Goal: Task Accomplishment & Management: Complete application form

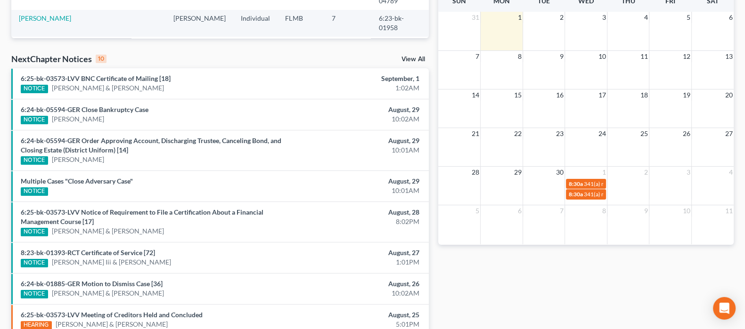
scroll to position [203, 0]
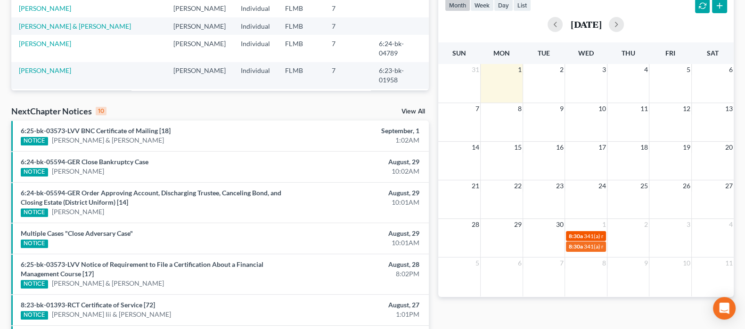
click at [583, 233] on div "8:30a 341(a) meeting for Andrea Nicole Grolemund" at bounding box center [586, 236] width 34 height 7
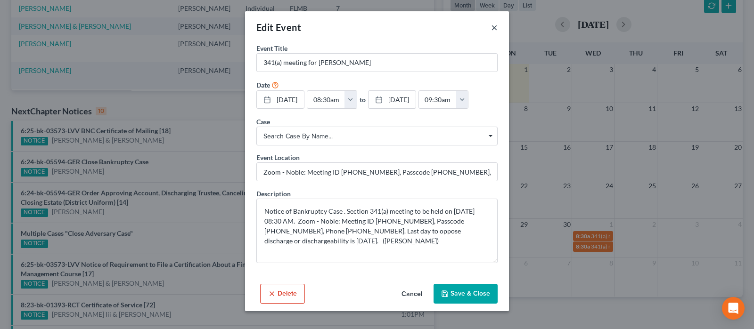
click at [493, 30] on button "×" at bounding box center [494, 27] width 7 height 11
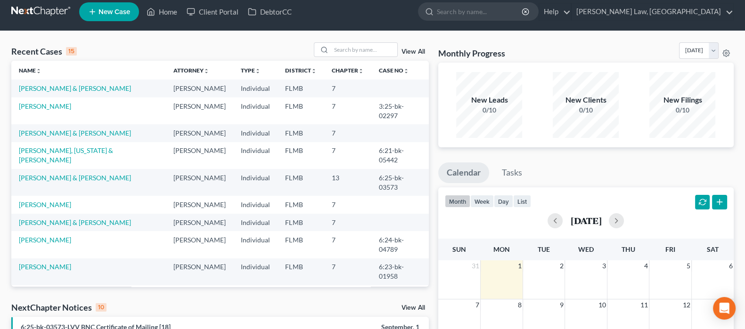
scroll to position [0, 0]
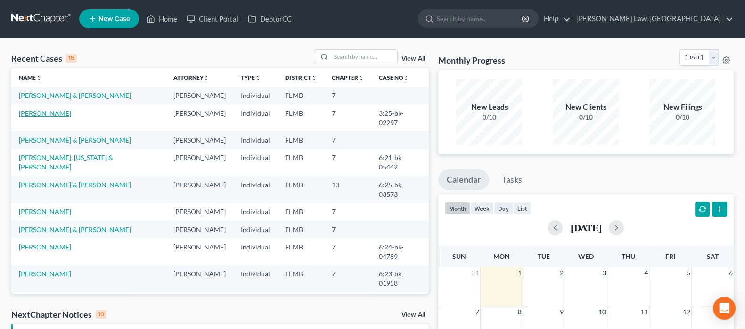
click at [57, 110] on link "[PERSON_NAME]" at bounding box center [45, 113] width 52 height 8
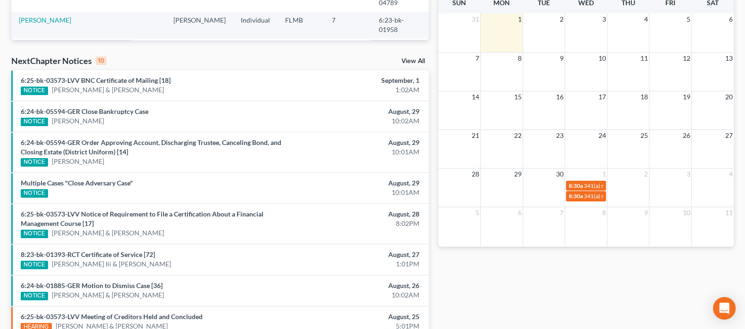
scroll to position [235, 0]
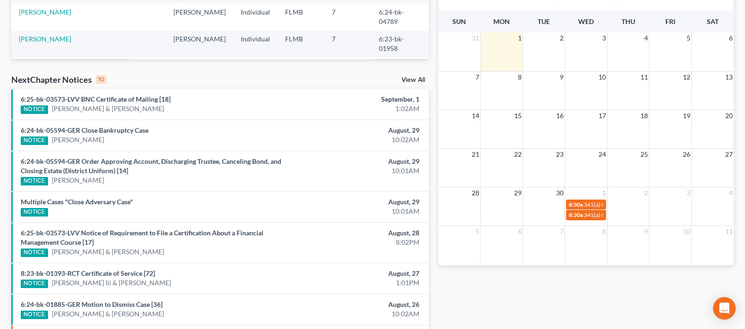
click at [410, 80] on link "View All" at bounding box center [413, 80] width 24 height 7
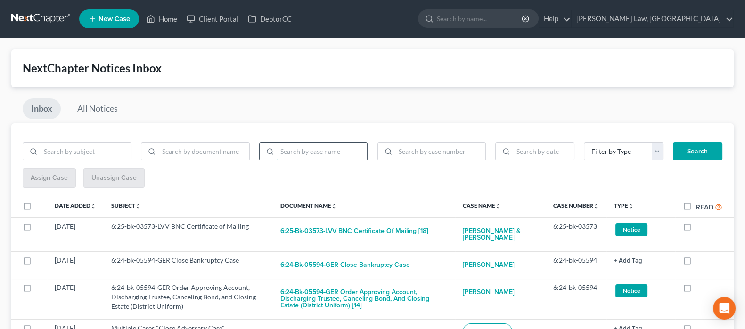
click at [302, 152] on input "search" at bounding box center [322, 152] width 90 height 18
click at [673, 142] on button "Search" at bounding box center [697, 151] width 49 height 19
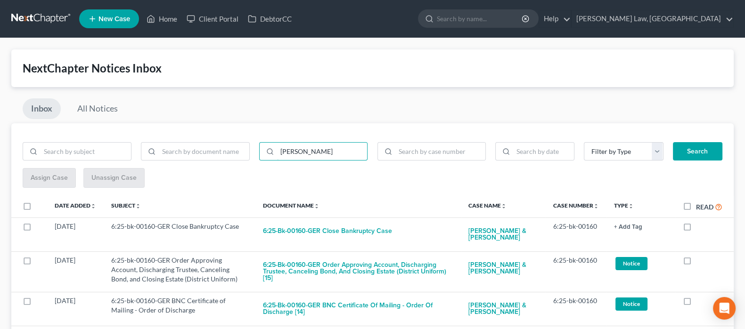
drag, startPoint x: 311, startPoint y: 149, endPoint x: 321, endPoint y: 35, distance: 114.9
type input "j"
click at [89, 154] on input "search" at bounding box center [86, 152] width 90 height 18
type input "v"
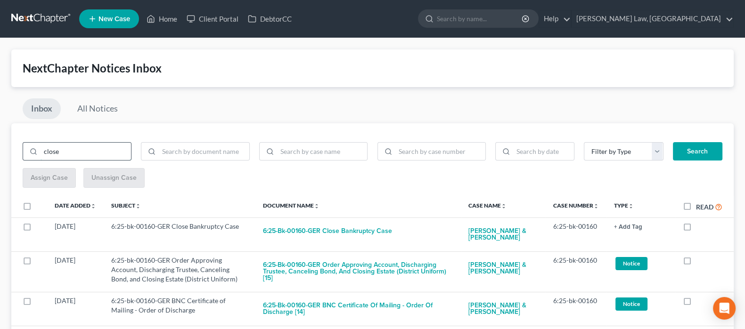
type input "close"
click at [673, 142] on button "Search" at bounding box center [697, 151] width 49 height 19
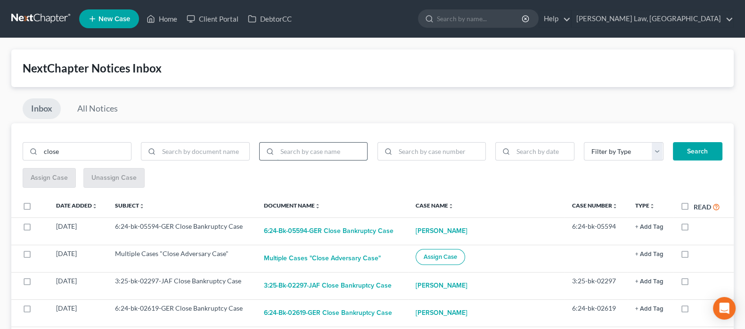
click at [319, 151] on input "search" at bounding box center [322, 152] width 90 height 18
type input "santaw"
click at [673, 142] on button "Search" at bounding box center [697, 151] width 49 height 19
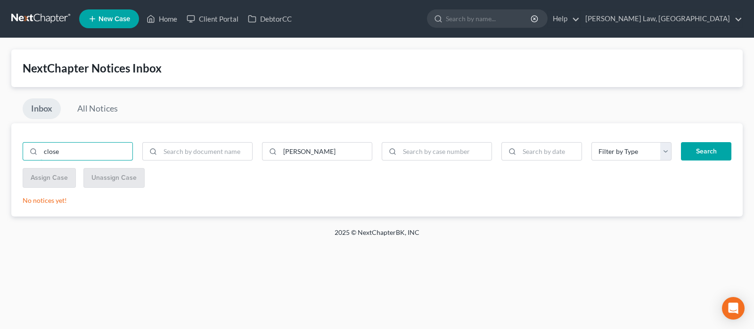
drag, startPoint x: 97, startPoint y: 148, endPoint x: 0, endPoint y: 150, distance: 96.6
click at [0, 150] on div "NextChapter Notices Inbox Inbox All Notices close santaw Filter by Type Hearing…" at bounding box center [377, 133] width 754 height 190
click at [681, 142] on button "Search" at bounding box center [706, 151] width 50 height 19
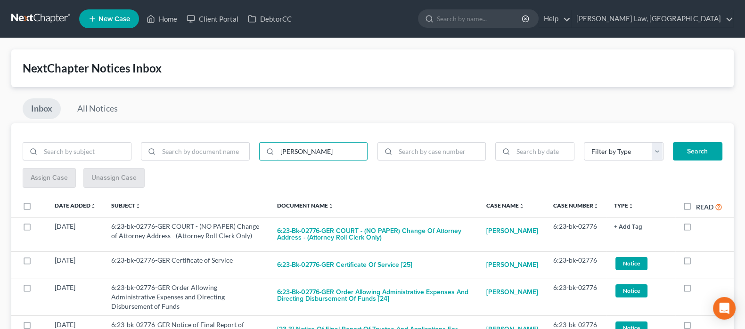
drag, startPoint x: 305, startPoint y: 150, endPoint x: 190, endPoint y: 121, distance: 118.6
type input "krivos"
click at [673, 142] on button "Search" at bounding box center [697, 151] width 49 height 19
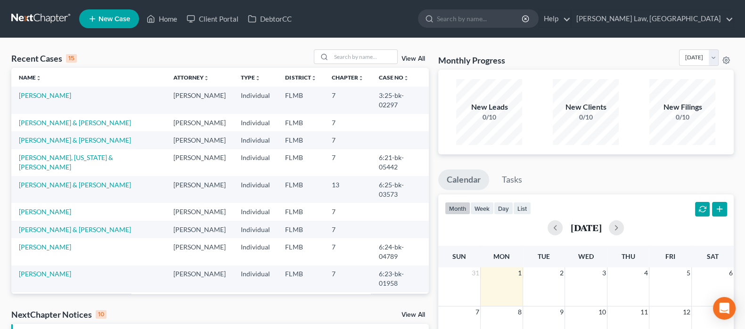
click at [58, 176] on td "[PERSON_NAME] & [PERSON_NAME]" at bounding box center [88, 189] width 154 height 27
click at [60, 181] on link "[PERSON_NAME] & [PERSON_NAME]" at bounding box center [75, 185] width 112 height 8
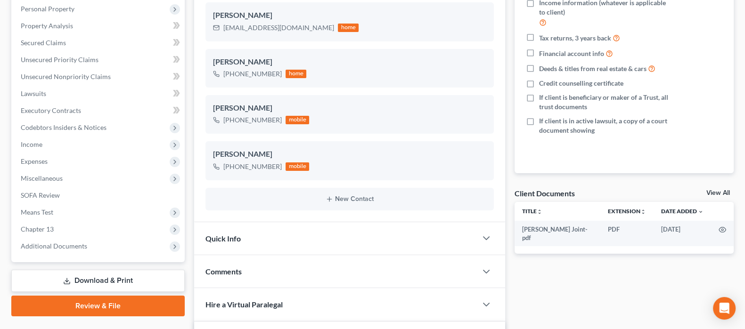
scroll to position [177, 0]
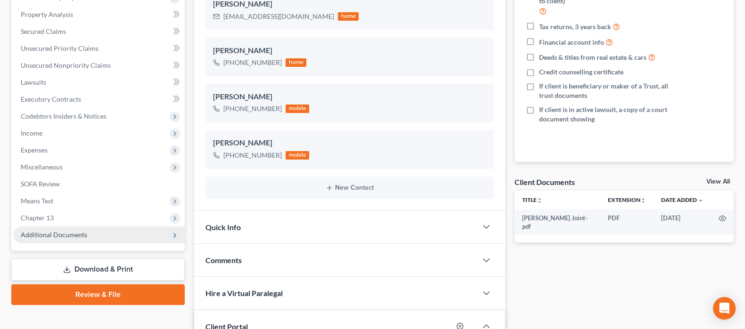
click at [73, 234] on span "Additional Documents" at bounding box center [54, 235] width 66 height 8
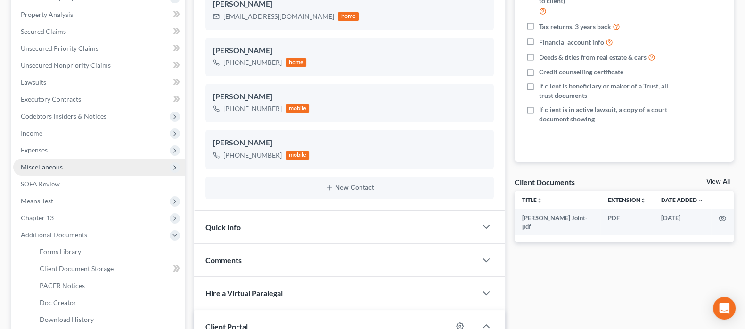
click at [84, 170] on span "Miscellaneous" at bounding box center [98, 167] width 171 height 17
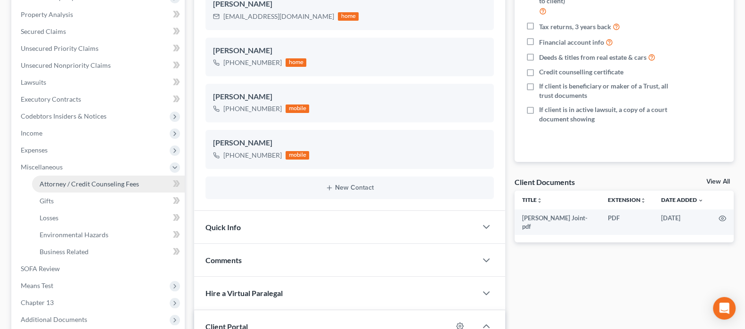
click at [98, 182] on span "Attorney / Credit Counseling Fees" at bounding box center [89, 184] width 99 height 8
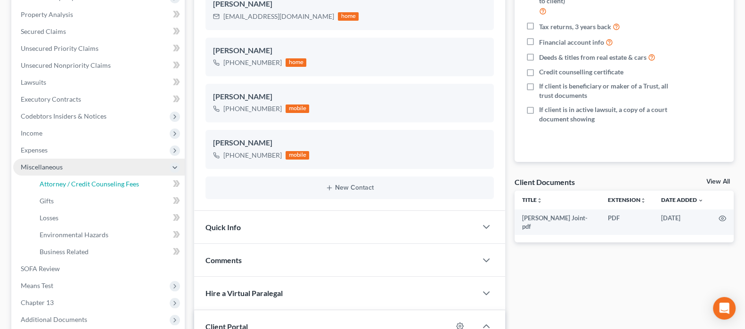
select select "0"
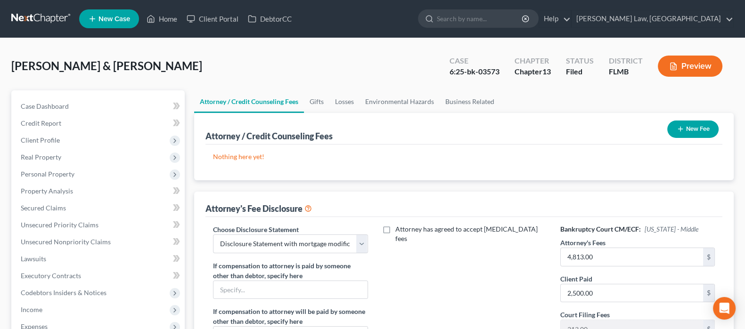
click at [675, 61] on button "Preview" at bounding box center [690, 66] width 65 height 21
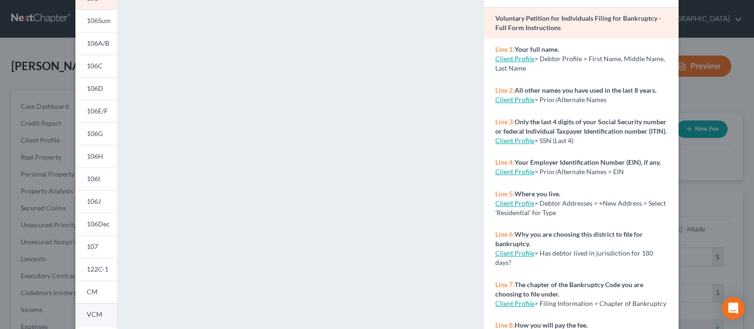
scroll to position [177, 0]
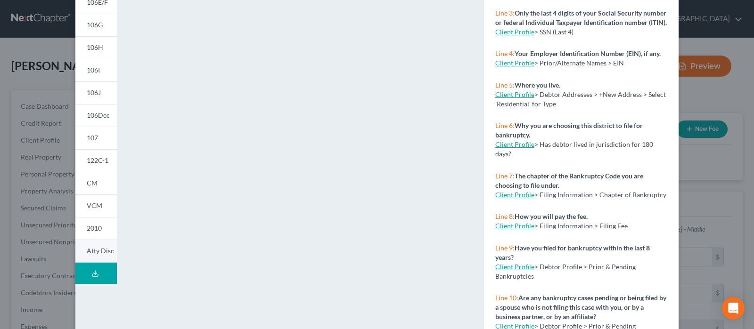
click at [100, 250] on span "Atty Disc" at bounding box center [100, 251] width 27 height 8
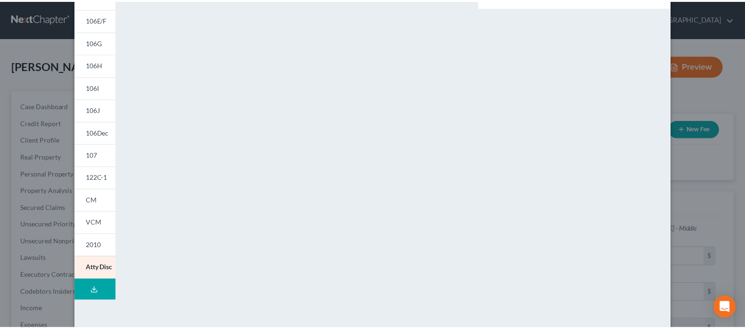
scroll to position [25, 0]
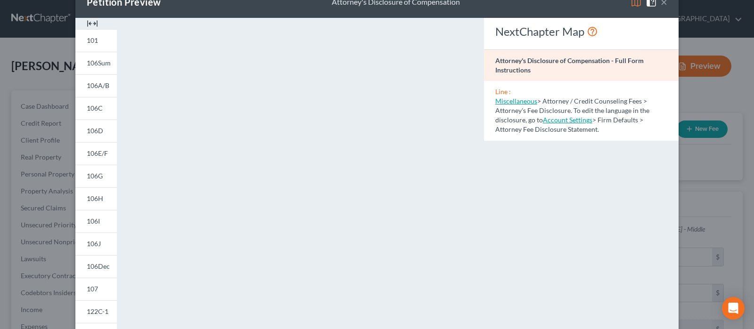
click at [699, 63] on div "Petition Preview Attorney's Disclosure of Compensation × 101 106Sum 106A/B 106C…" at bounding box center [377, 164] width 754 height 329
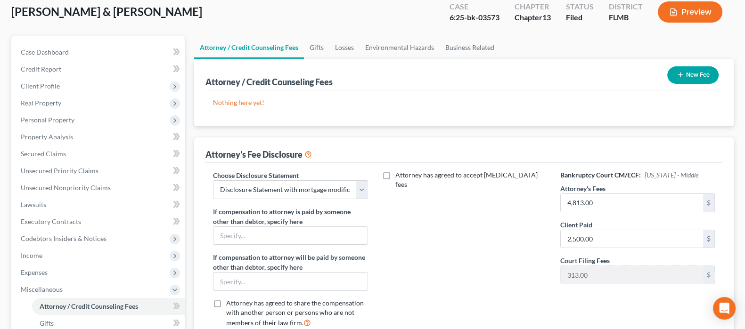
scroll to position [117, 0]
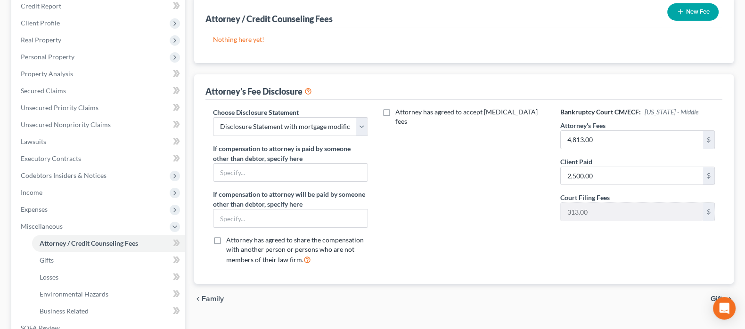
click at [395, 115] on label "Attorney has agreed to accept retainer fees" at bounding box center [470, 116] width 151 height 19
click at [399, 114] on input "Attorney has agreed to accept retainer fees" at bounding box center [402, 110] width 6 height 6
click at [395, 112] on label "Attorney has agreed to accept retainer fees" at bounding box center [470, 116] width 151 height 19
click at [399, 112] on input "Attorney has agreed to accept retainer fees" at bounding box center [402, 110] width 6 height 6
checkbox input "false"
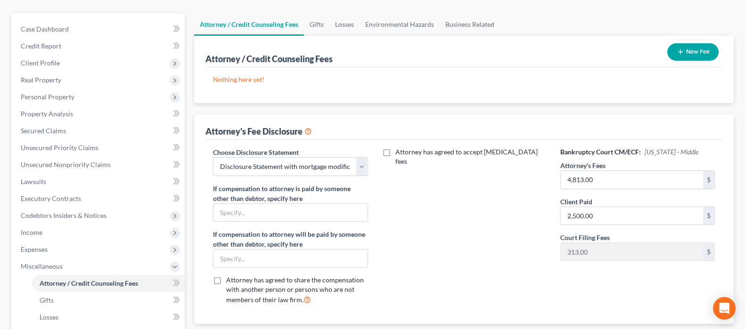
scroll to position [58, 0]
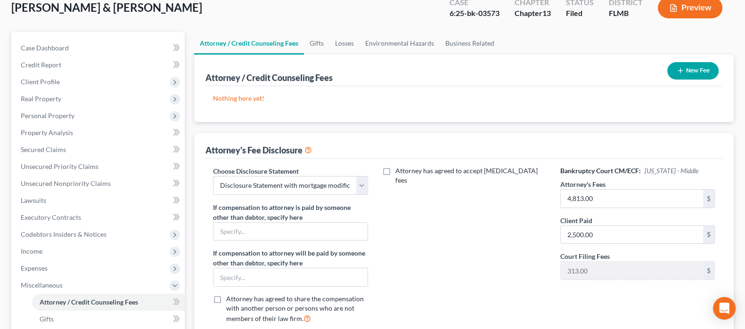
click at [693, 69] on button "New Fee" at bounding box center [692, 70] width 51 height 17
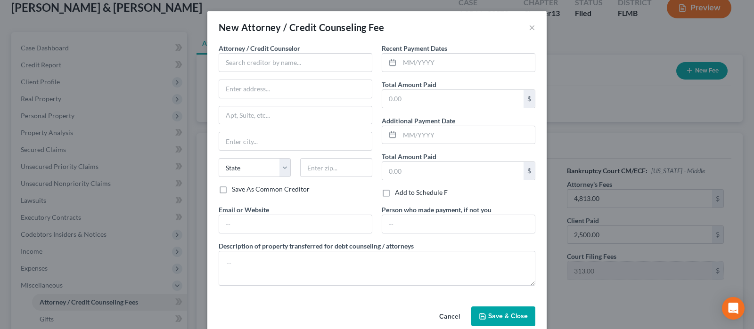
click at [442, 317] on button "Cancel" at bounding box center [449, 317] width 36 height 19
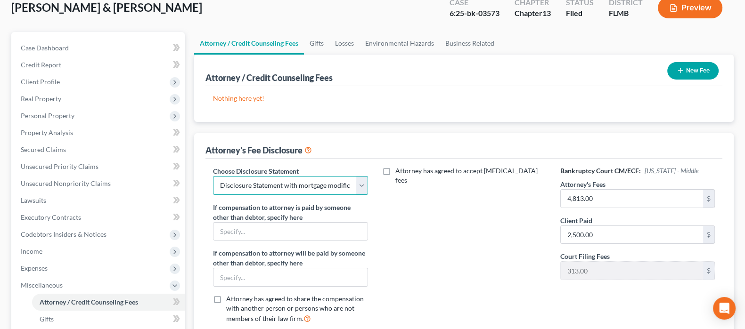
click at [367, 187] on select "Select Disclosure Statement with mortgage modification" at bounding box center [290, 185] width 154 height 19
drag, startPoint x: 438, startPoint y: 210, endPoint x: 431, endPoint y: 207, distance: 7.6
click at [436, 209] on div "Attorney has agreed to accept [MEDICAL_DATA] fees" at bounding box center [463, 248] width 173 height 165
click at [309, 149] on icon at bounding box center [308, 149] width 8 height 9
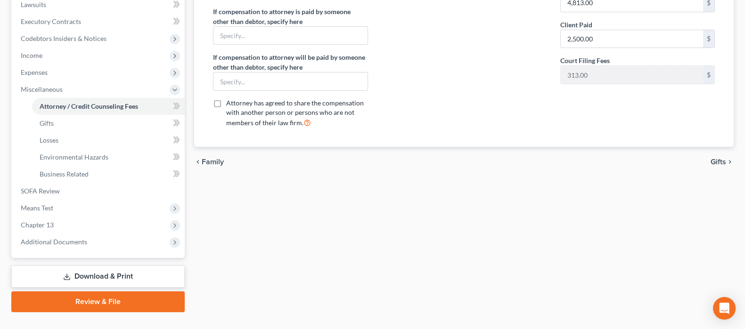
scroll to position [272, 0]
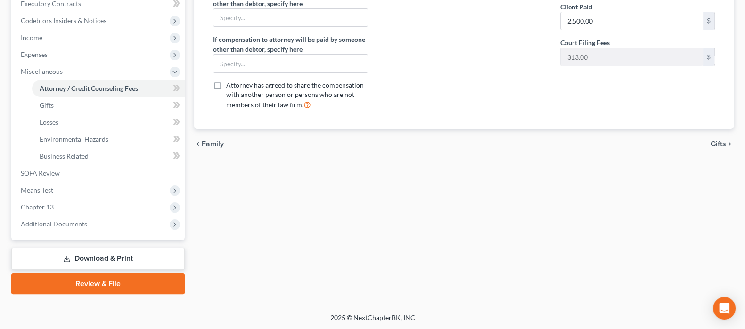
click at [120, 256] on link "Download & Print" at bounding box center [97, 259] width 173 height 22
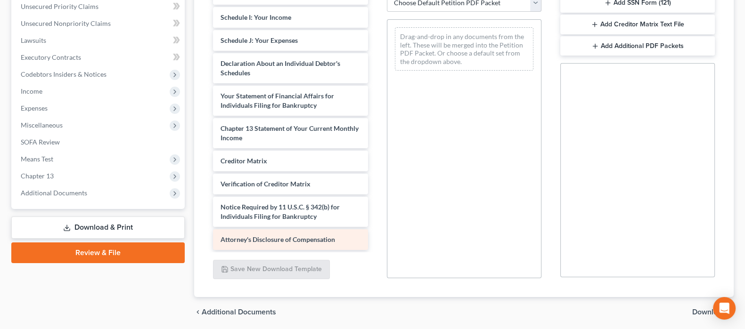
scroll to position [252, 0]
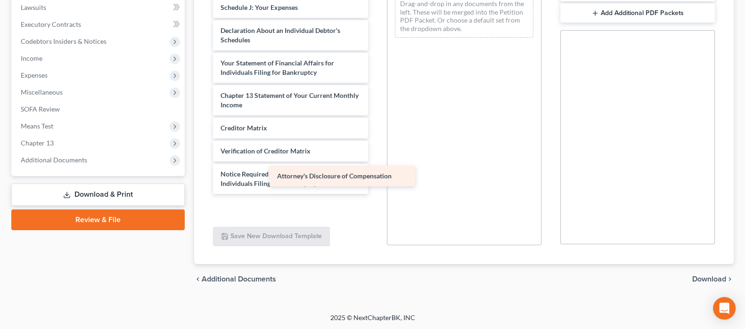
scroll to position [220, 0]
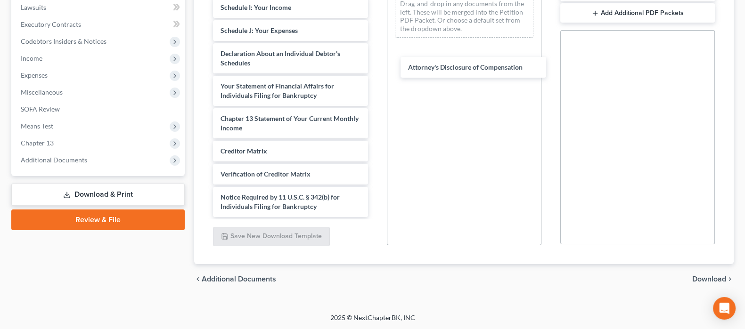
drag, startPoint x: 289, startPoint y: 211, endPoint x: 483, endPoint y: 61, distance: 244.9
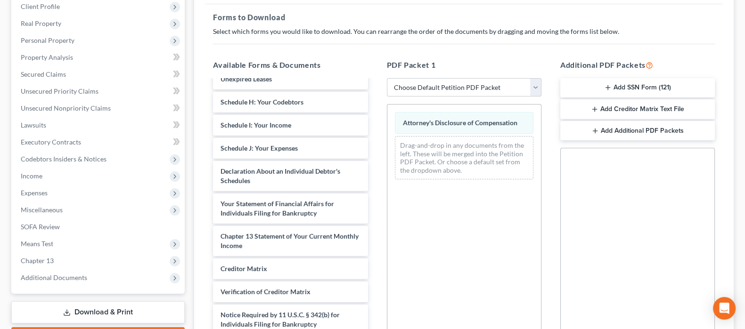
scroll to position [252, 0]
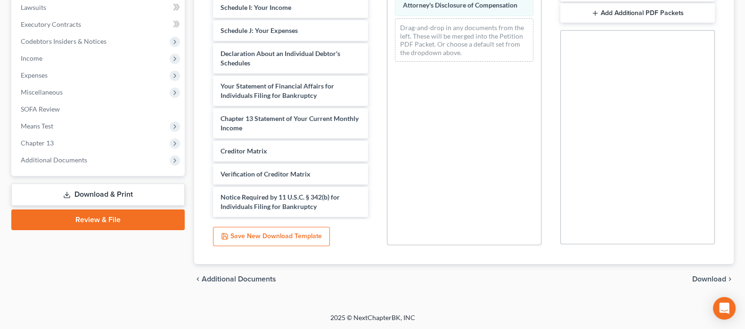
click at [710, 279] on span "Download" at bounding box center [709, 280] width 34 height 8
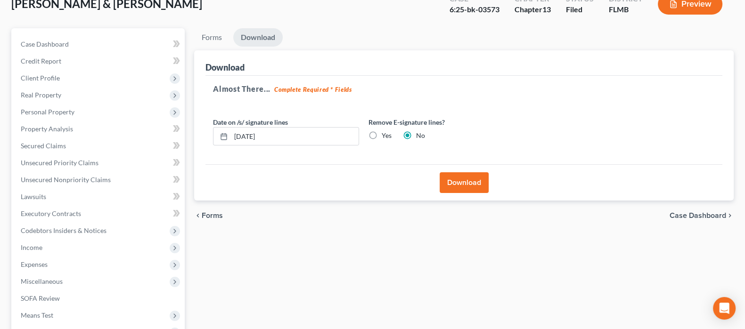
scroll to position [11, 0]
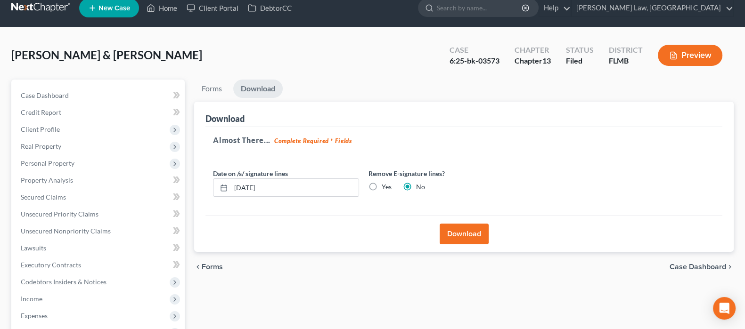
click at [464, 232] on button "Download" at bounding box center [463, 234] width 49 height 21
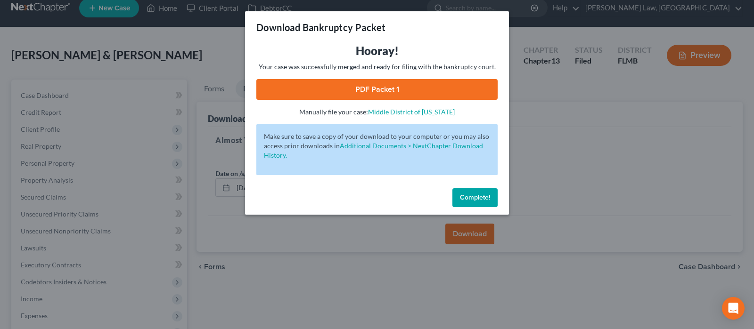
click at [408, 91] on link "PDF Packet 1" at bounding box center [376, 89] width 241 height 21
click at [476, 196] on span "Complete!" at bounding box center [475, 198] width 30 height 8
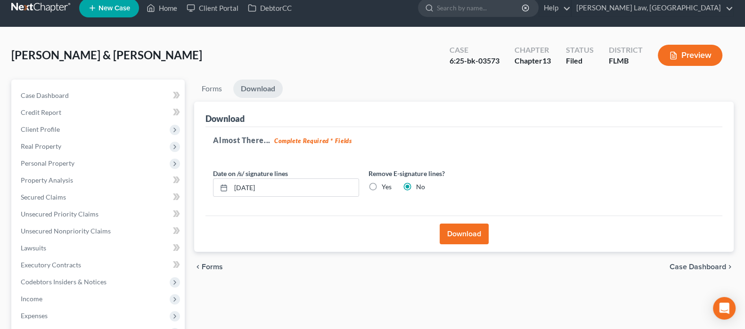
click at [496, 97] on ul "Forms Download" at bounding box center [463, 91] width 539 height 22
click at [217, 85] on link "Forms" at bounding box center [211, 89] width 35 height 18
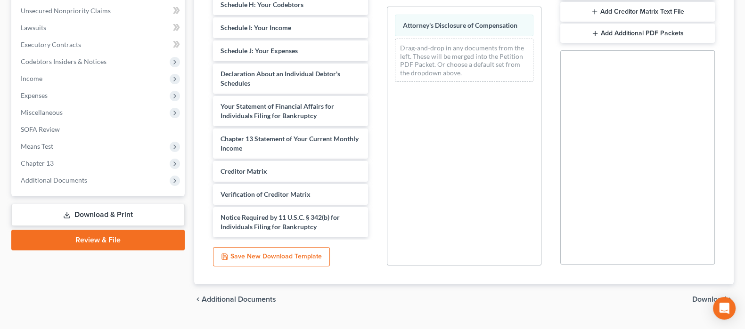
scroll to position [252, 0]
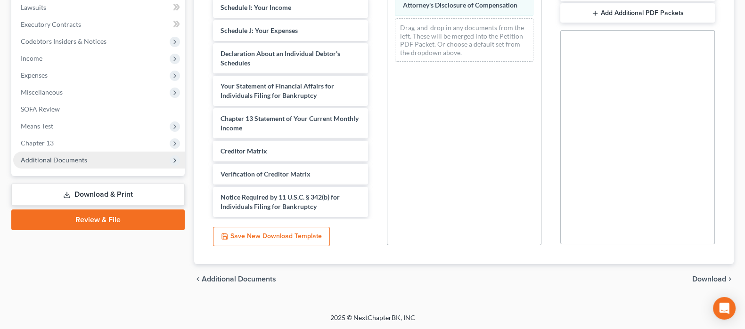
click at [74, 159] on span "Additional Documents" at bounding box center [54, 160] width 66 height 8
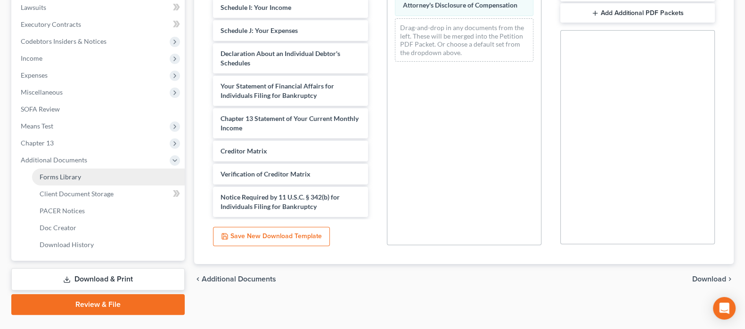
click at [78, 175] on span "Forms Library" at bounding box center [60, 177] width 41 height 8
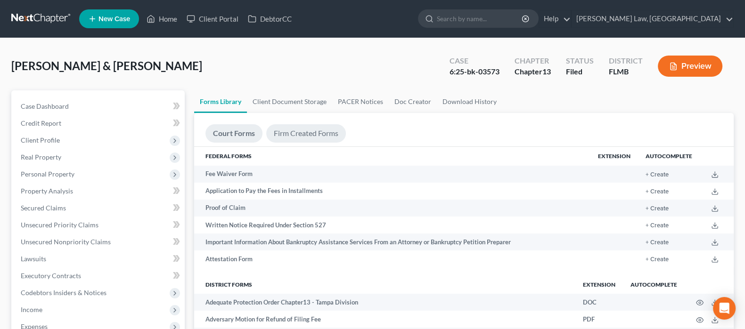
click at [316, 135] on link "Firm Created Forms" at bounding box center [306, 133] width 80 height 18
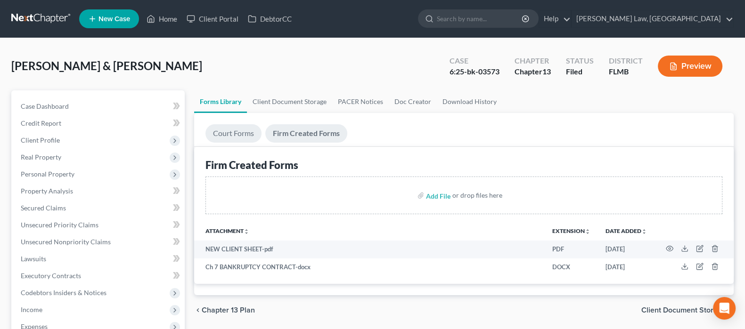
click at [233, 138] on link "Court Forms" at bounding box center [233, 133] width 56 height 18
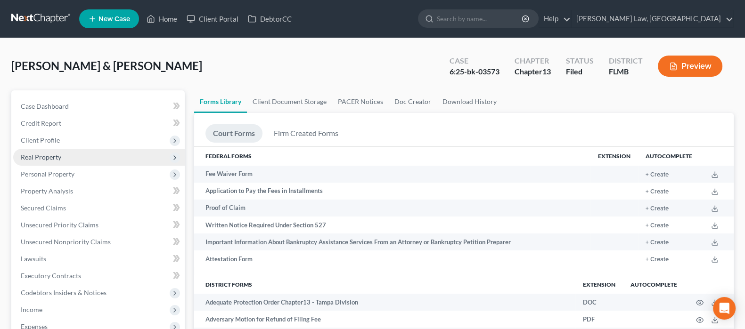
click at [44, 154] on span "Real Property" at bounding box center [41, 157] width 41 height 8
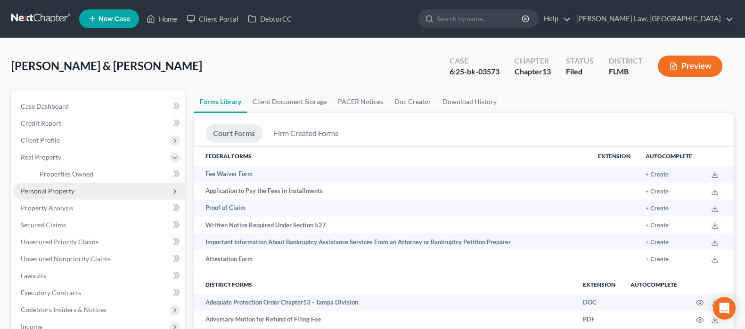
click at [45, 190] on span "Personal Property" at bounding box center [48, 191] width 54 height 8
click at [61, 190] on span "Vehicles Owned" at bounding box center [63, 191] width 47 height 8
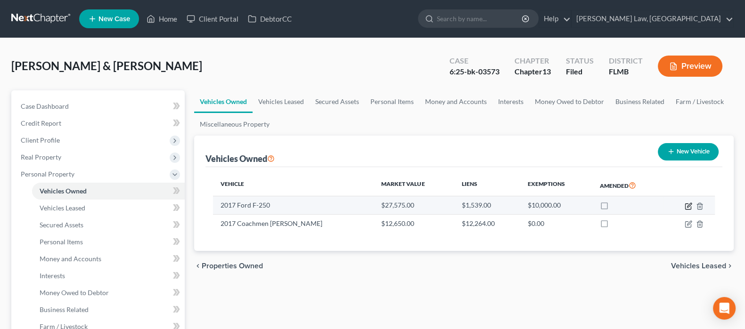
click at [687, 206] on icon "button" at bounding box center [688, 207] width 8 height 8
select select "0"
select select "9"
select select "0"
select select "2"
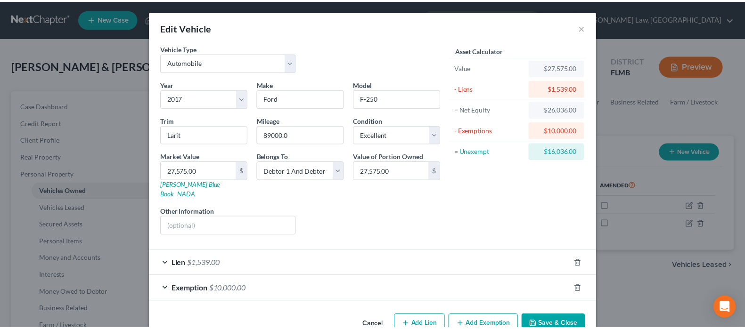
scroll to position [14, 0]
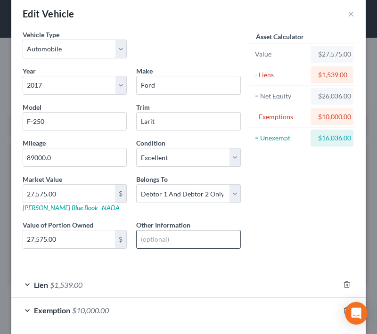
click at [160, 243] on input "text" at bounding box center [188, 239] width 103 height 18
type input "VIN - 1FT7W2A68HEC51407"
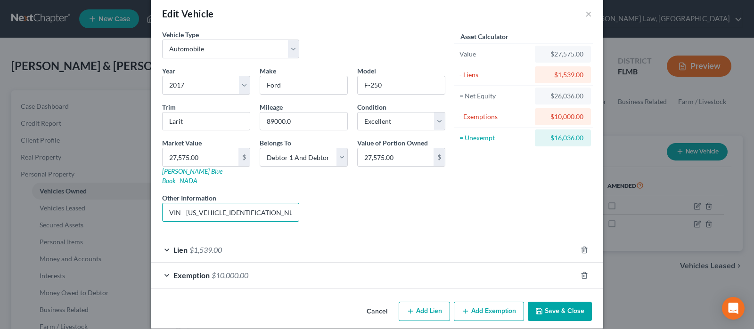
click at [555, 302] on button "Save & Close" at bounding box center [560, 312] width 64 height 20
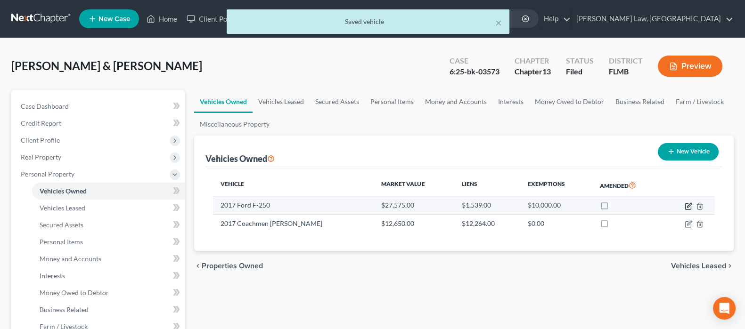
click at [688, 203] on icon "button" at bounding box center [689, 205] width 4 height 4
select select "0"
select select "9"
select select "0"
select select "2"
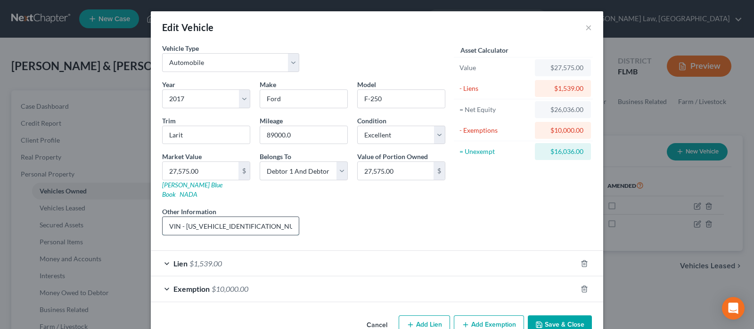
drag, startPoint x: 181, startPoint y: 217, endPoint x: 252, endPoint y: 216, distance: 71.6
click at [252, 217] on input "VIN - 1FT7W2A68HEC51407" at bounding box center [231, 226] width 136 height 18
drag, startPoint x: 556, startPoint y: 312, endPoint x: 551, endPoint y: 311, distance: 4.8
click at [555, 316] on button "Save & Close" at bounding box center [560, 326] width 64 height 20
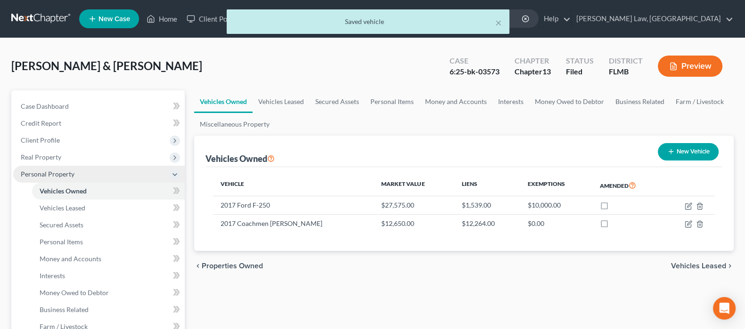
click at [91, 168] on span "Personal Property" at bounding box center [98, 174] width 171 height 17
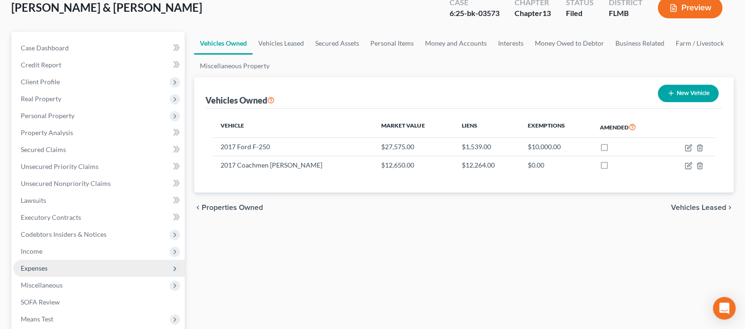
click at [77, 268] on span "Expenses" at bounding box center [98, 268] width 171 height 17
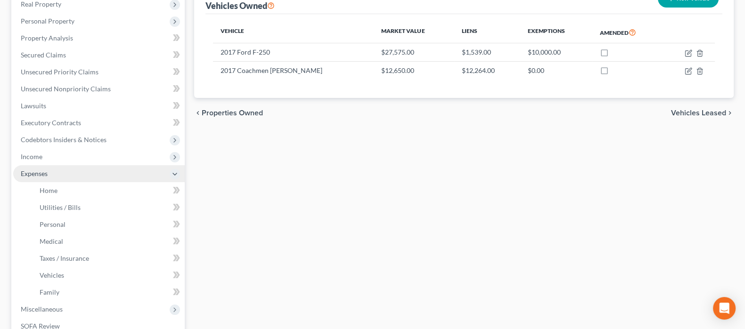
scroll to position [177, 0]
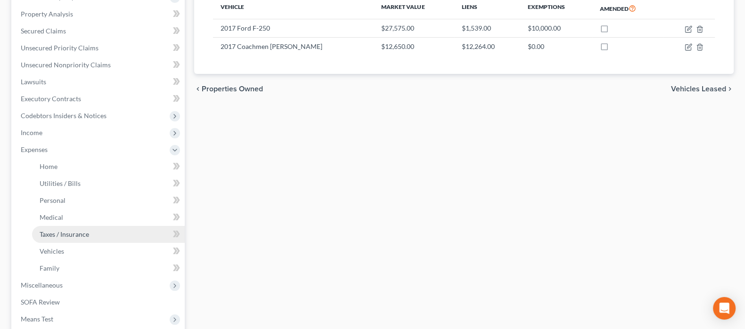
click at [84, 234] on span "Taxes / Insurance" at bounding box center [64, 234] width 49 height 8
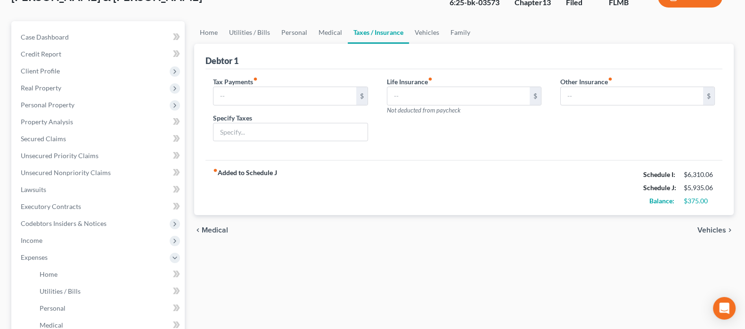
scroll to position [177, 0]
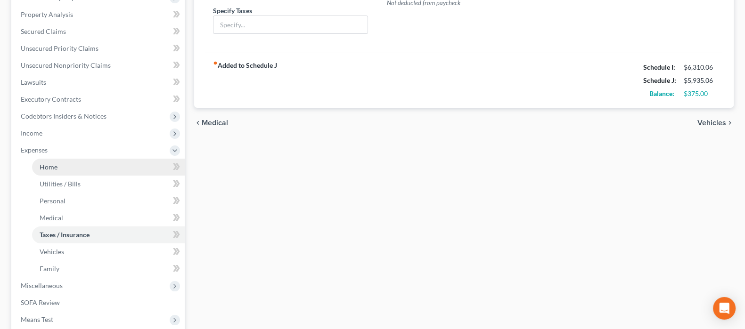
click at [98, 166] on link "Home" at bounding box center [108, 167] width 153 height 17
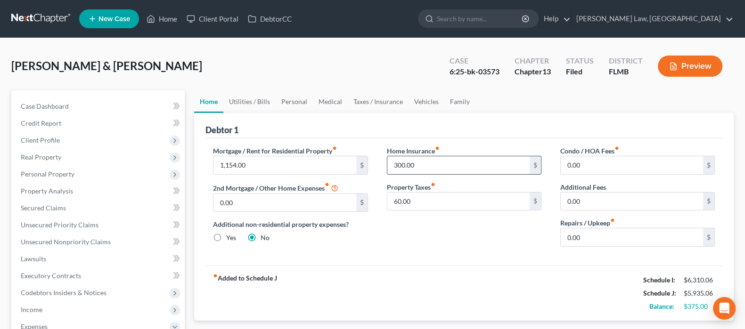
click at [476, 158] on input "300.00" at bounding box center [458, 165] width 142 height 18
click at [430, 203] on input "60.00" at bounding box center [458, 202] width 142 height 18
drag, startPoint x: 377, startPoint y: 265, endPoint x: 363, endPoint y: 284, distance: 24.6
click at [378, 267] on div "fiber_manual_record Added to Schedule J Schedule I: $6,310.06 Schedule J: $5,57…" at bounding box center [463, 293] width 517 height 55
click at [608, 238] on input "0.00" at bounding box center [632, 237] width 142 height 18
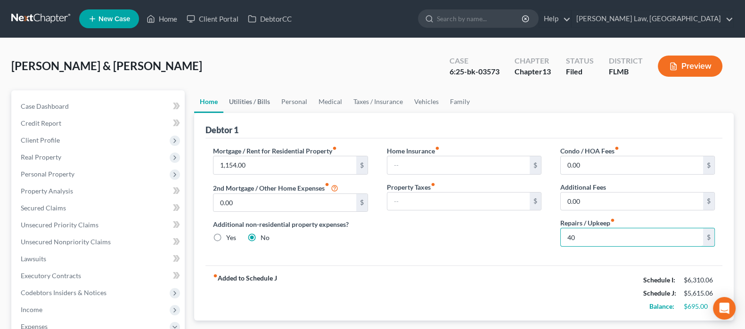
type input "40"
click at [249, 98] on link "Utilities / Bills" at bounding box center [249, 101] width 52 height 23
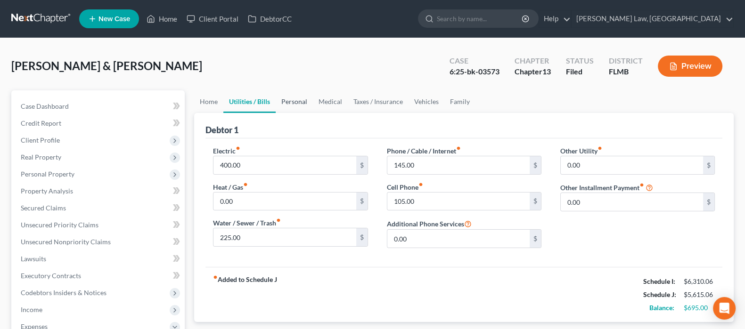
click at [304, 102] on link "Personal" at bounding box center [294, 101] width 37 height 23
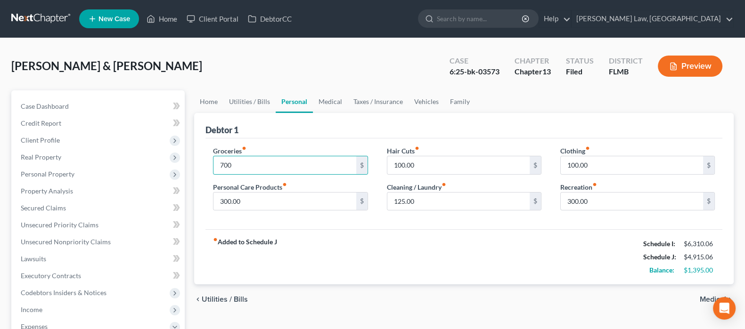
click at [339, 243] on div "fiber_manual_record Added to Schedule J Schedule I: $6,310.06 Schedule J: $4,91…" at bounding box center [463, 256] width 517 height 55
drag, startPoint x: 399, startPoint y: 263, endPoint x: 405, endPoint y: 255, distance: 10.5
click at [400, 262] on div "fiber_manual_record Added to Schedule J Schedule I: $6,310.06 Schedule J: $4,91…" at bounding box center [463, 256] width 517 height 55
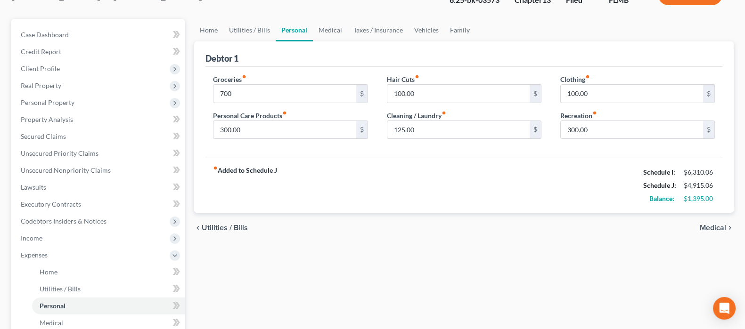
scroll to position [306, 0]
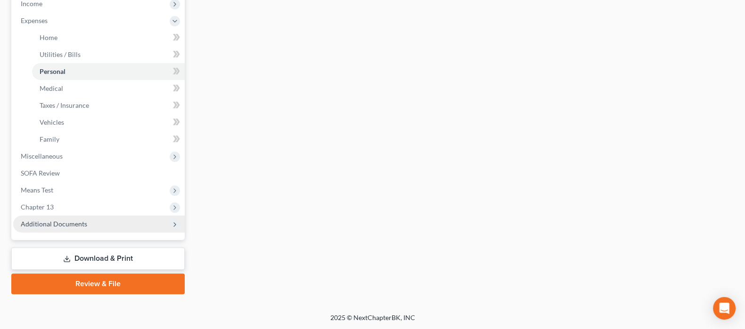
click at [67, 222] on span "Additional Documents" at bounding box center [54, 224] width 66 height 8
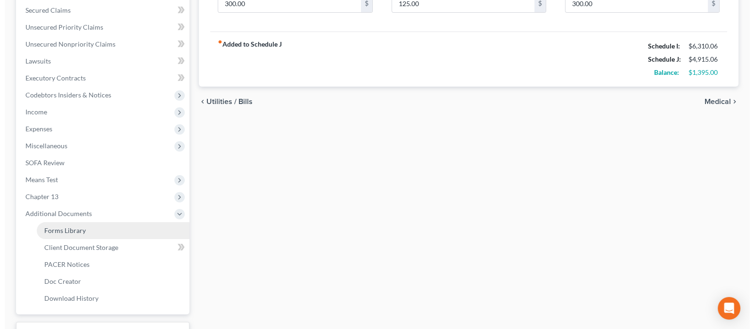
scroll to position [187, 0]
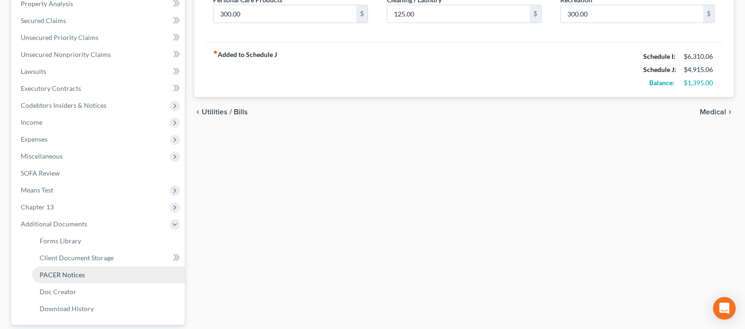
click at [83, 273] on link "PACER Notices" at bounding box center [108, 275] width 153 height 17
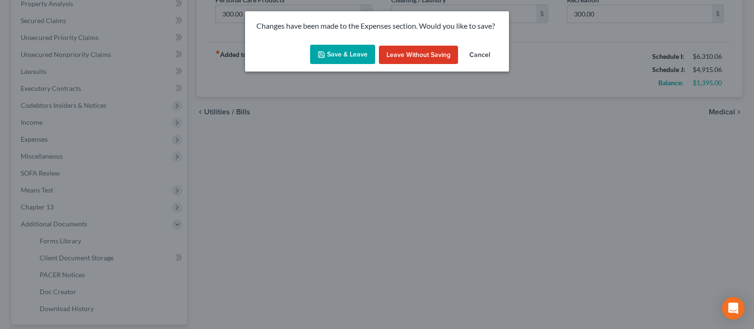
click at [351, 52] on button "Save & Leave" at bounding box center [342, 55] width 65 height 20
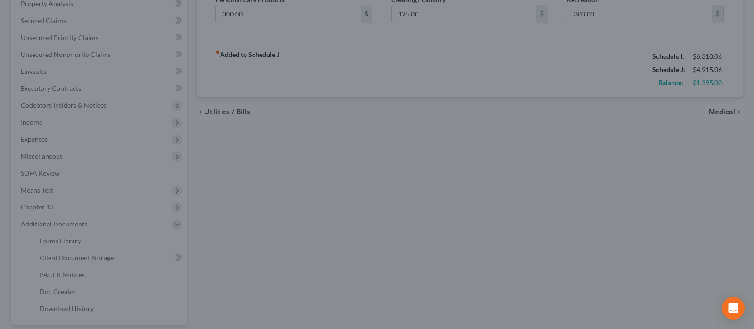
type input "700.00"
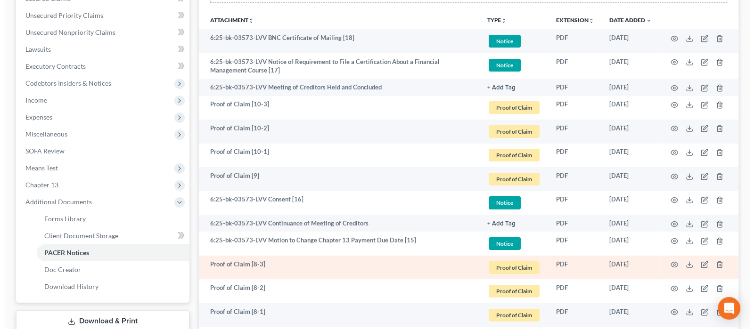
scroll to position [235, 0]
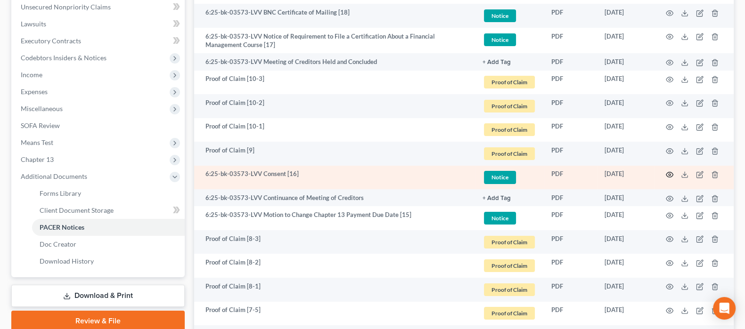
click at [671, 173] on icon "button" at bounding box center [670, 175] width 8 height 8
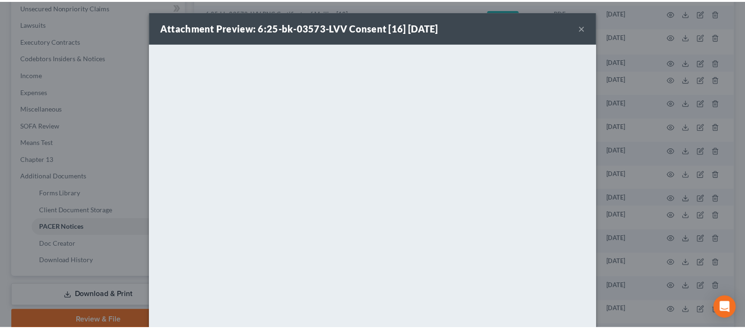
scroll to position [65, 0]
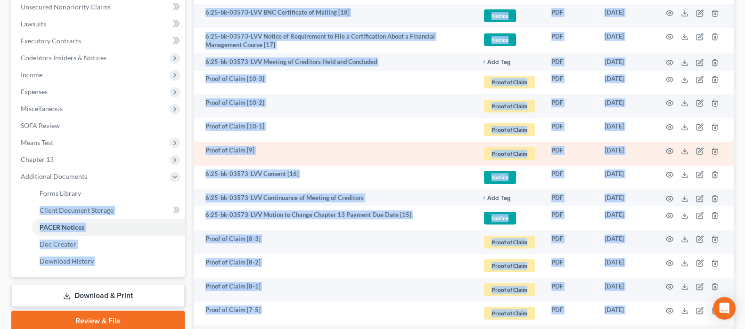
click at [358, 154] on td "Proof of Claim [9]" at bounding box center [334, 154] width 281 height 24
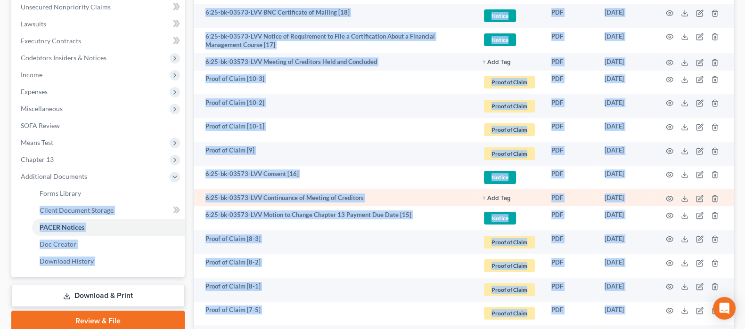
click at [387, 194] on td "6:25-bk-03573-LVV Continuance of Meeting of Creditors" at bounding box center [334, 197] width 281 height 17
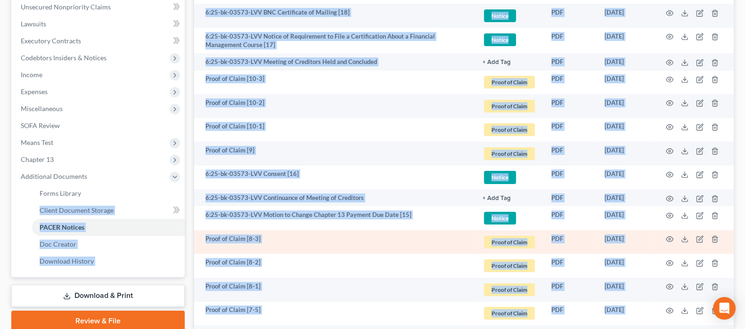
click at [369, 245] on td "Proof of Claim [8-3]" at bounding box center [334, 242] width 281 height 24
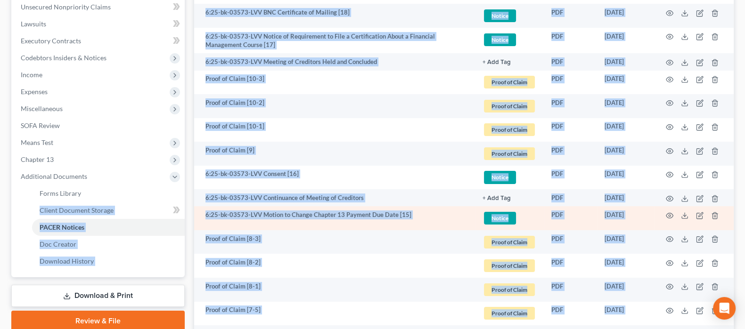
click at [395, 216] on td "6:25-bk-03573-LVV Motion to Change Chapter 13 Payment Due Date [15]" at bounding box center [334, 218] width 281 height 24
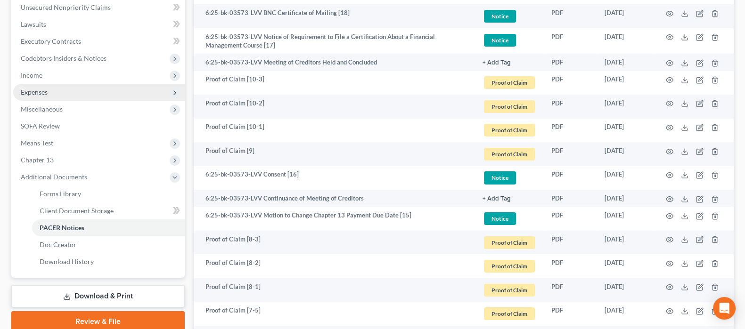
scroll to position [177, 0]
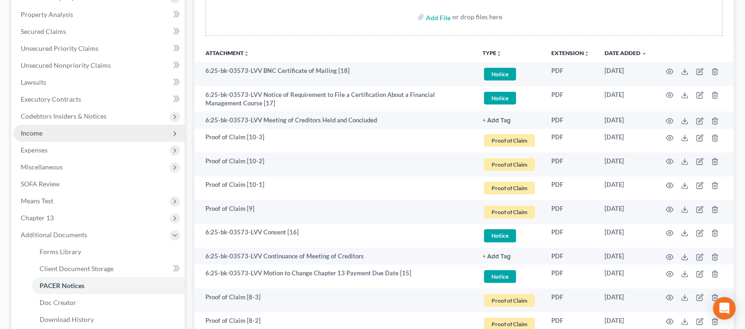
click at [60, 137] on span "Income" at bounding box center [98, 133] width 171 height 17
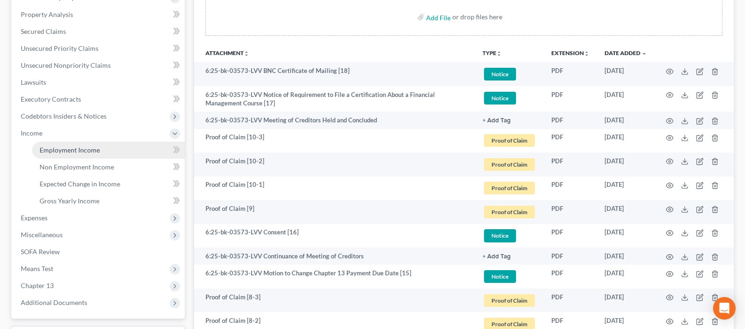
click at [63, 150] on span "Employment Income" at bounding box center [70, 150] width 60 height 8
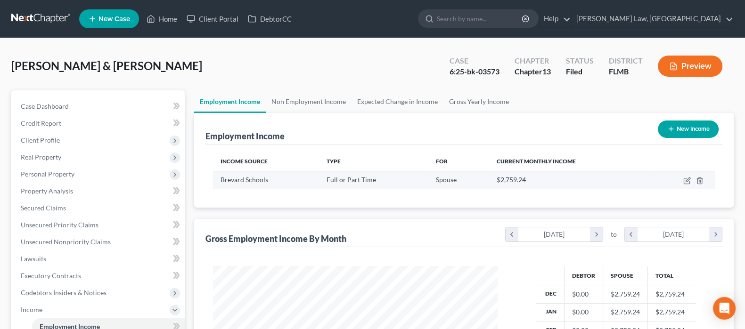
scroll to position [168, 304]
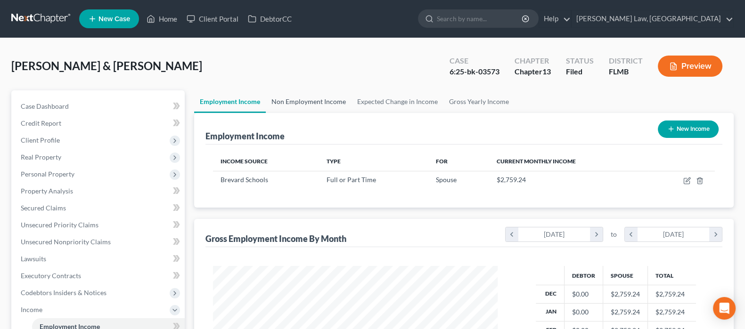
click at [317, 105] on link "Non Employment Income" at bounding box center [309, 101] width 86 height 23
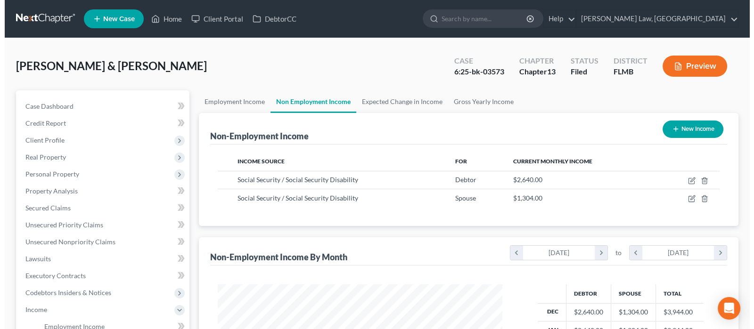
scroll to position [168, 304]
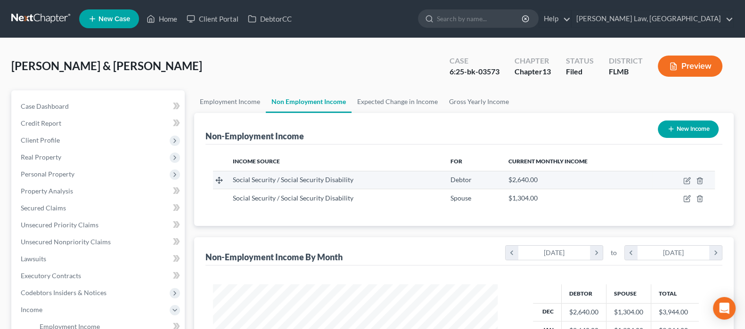
click at [416, 183] on div "Social Security / Social Security Disability" at bounding box center [334, 179] width 203 height 9
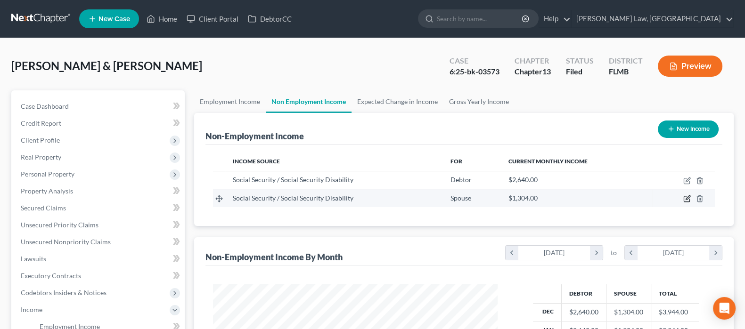
click at [685, 200] on icon "button" at bounding box center [687, 199] width 8 height 8
select select "4"
select select "0"
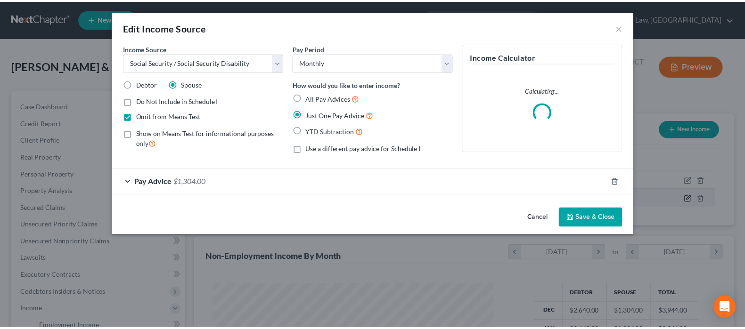
scroll to position [168, 308]
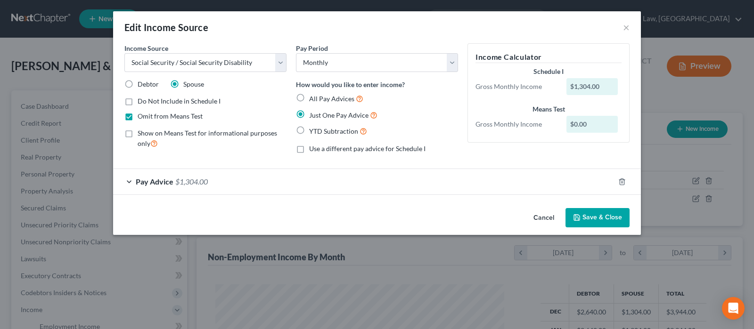
click at [161, 102] on span "Do Not Include in Schedule I" at bounding box center [179, 101] width 83 height 8
click at [147, 102] on input "Do Not Include in Schedule I" at bounding box center [144, 100] width 6 height 6
checkbox input "true"
drag, startPoint x: 595, startPoint y: 222, endPoint x: 590, endPoint y: 227, distance: 7.4
click at [592, 222] on button "Save & Close" at bounding box center [597, 218] width 64 height 20
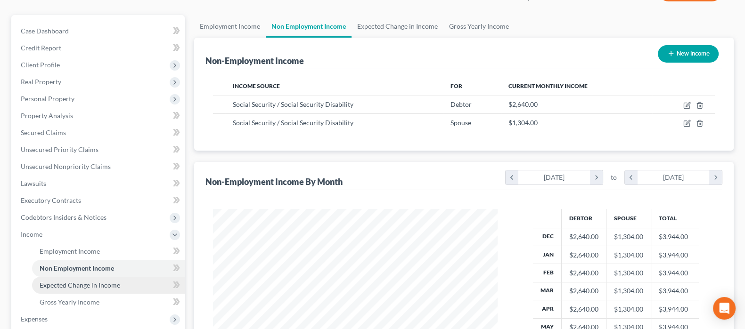
scroll to position [117, 0]
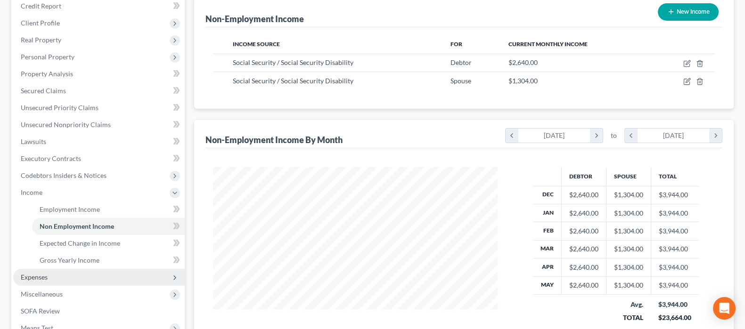
click at [64, 274] on span "Expenses" at bounding box center [98, 277] width 171 height 17
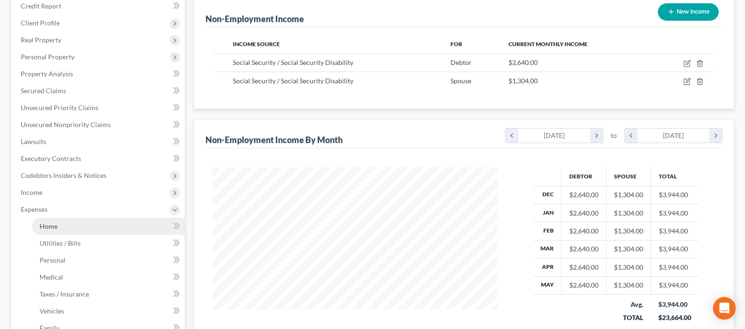
click at [57, 224] on span "Home" at bounding box center [49, 226] width 18 height 8
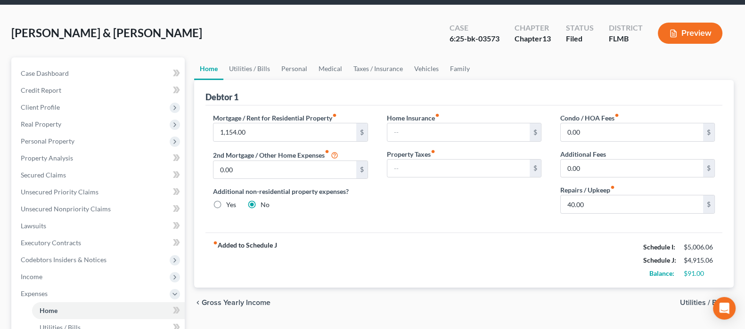
scroll to position [58, 0]
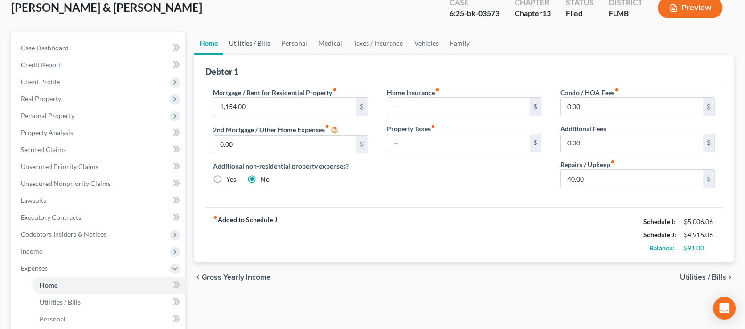
click at [257, 39] on link "Utilities / Bills" at bounding box center [249, 43] width 52 height 23
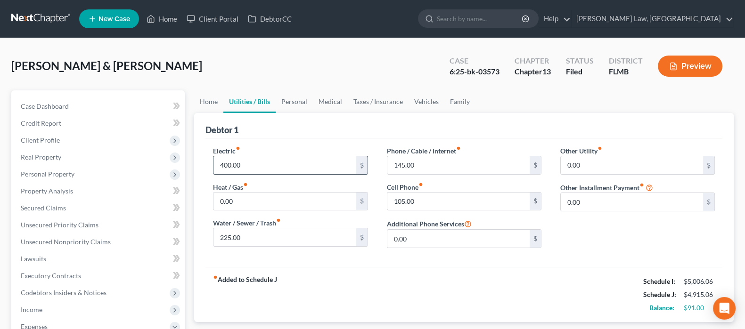
click at [273, 163] on input "400.00" at bounding box center [284, 165] width 142 height 18
type input "300"
type input "150"
click at [299, 98] on link "Personal" at bounding box center [294, 101] width 37 height 23
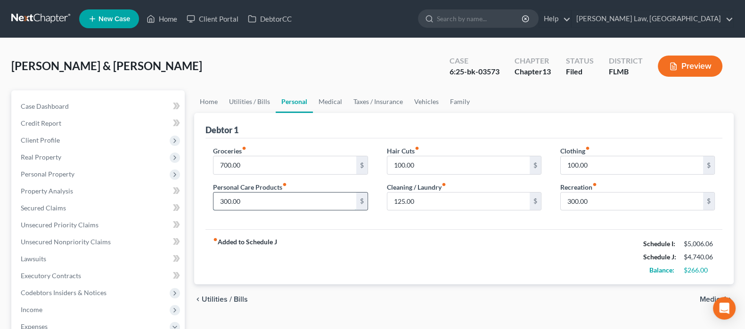
click at [270, 196] on input "300.00" at bounding box center [284, 202] width 142 height 18
type input "100"
click at [481, 200] on input "125.00" at bounding box center [458, 202] width 142 height 18
drag, startPoint x: 571, startPoint y: 230, endPoint x: 565, endPoint y: 233, distance: 6.5
click at [570, 230] on div "fiber_manual_record Added to Schedule J Schedule I: $5,006.06 Schedule J: $4,45…" at bounding box center [463, 256] width 517 height 55
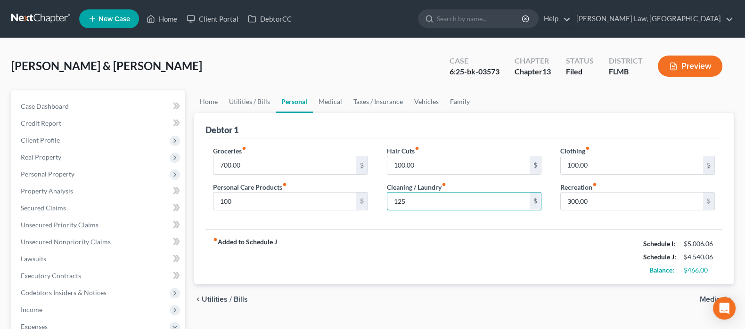
type input "125"
drag, startPoint x: 404, startPoint y: 258, endPoint x: 369, endPoint y: 246, distance: 37.4
click at [403, 259] on div "fiber_manual_record Added to Schedule J Schedule I: $5,006.06 Schedule J: $4,54…" at bounding box center [463, 256] width 517 height 55
click at [245, 196] on input "100" at bounding box center [284, 202] width 142 height 18
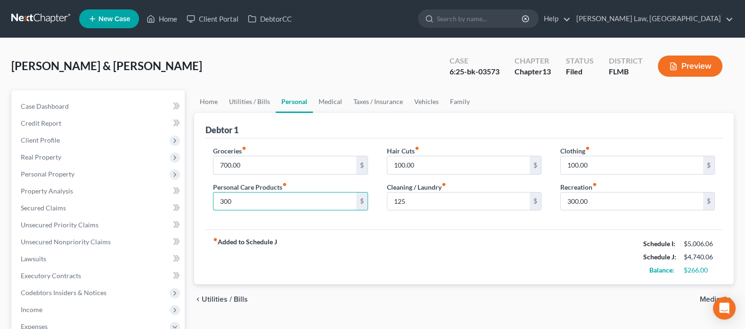
type input "300"
click at [483, 234] on div "fiber_manual_record Added to Schedule J Schedule I: $5,006.06 Schedule J: $4,74…" at bounding box center [463, 256] width 517 height 55
click at [460, 233] on div "fiber_manual_record Added to Schedule J Schedule I: $5,006.06 Schedule J: $4,74…" at bounding box center [463, 256] width 517 height 55
click at [421, 162] on input "100.00" at bounding box center [458, 165] width 142 height 18
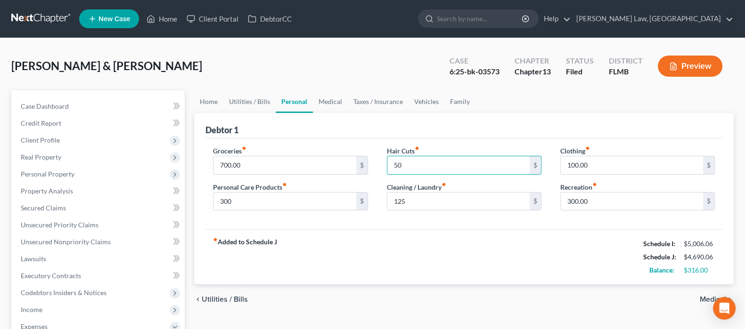
type input "50"
click at [600, 153] on div "Clothing fiber_manual_record 100.00 $" at bounding box center [637, 160] width 154 height 29
type input "50"
click at [518, 244] on div "fiber_manual_record Added to Schedule J Schedule I: $5,006.06 Schedule J: $4,64…" at bounding box center [463, 256] width 517 height 55
click at [327, 101] on link "Medical" at bounding box center [330, 101] width 35 height 23
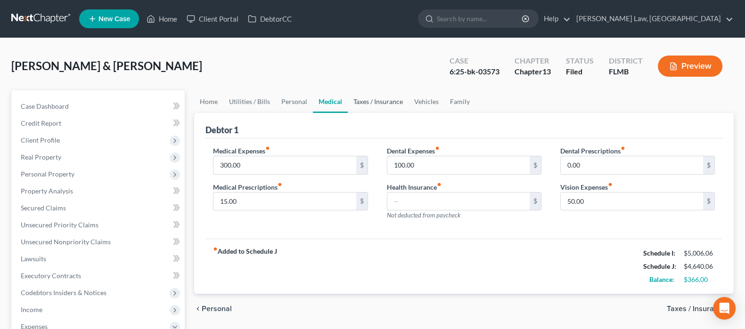
click at [374, 90] on div "Perri, Gary & Susan Upgraded Case 6:25-bk-03573 Chapter Chapter 13 Status Filed…" at bounding box center [372, 328] width 722 height 559
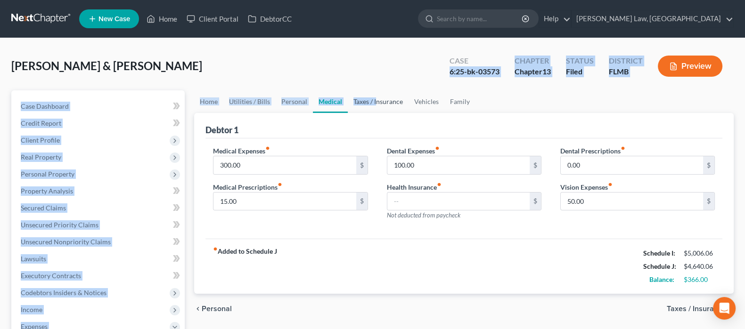
click at [374, 100] on link "Taxes / Insurance" at bounding box center [378, 101] width 61 height 23
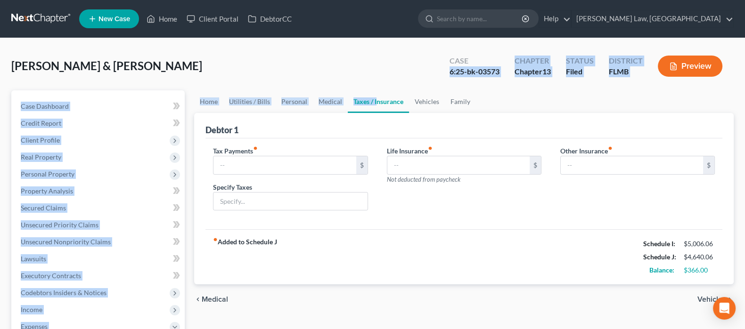
click at [396, 90] on link "Taxes / Insurance" at bounding box center [378, 101] width 61 height 23
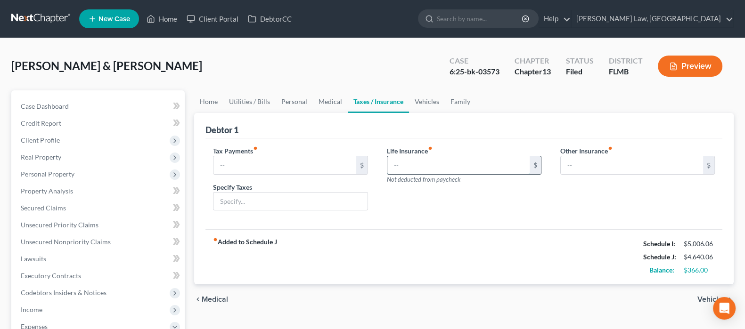
click at [401, 167] on input "text" at bounding box center [458, 165] width 142 height 18
click at [429, 98] on link "Vehicles" at bounding box center [427, 101] width 36 height 23
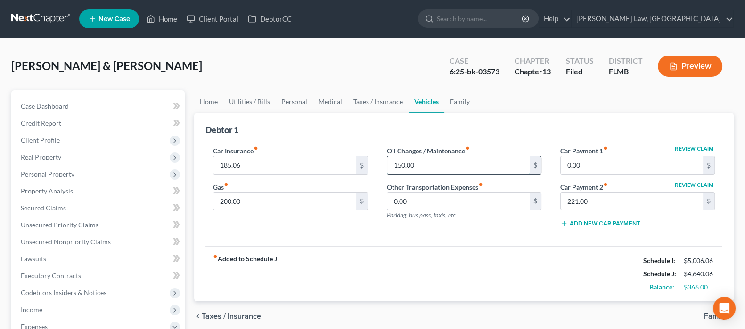
click at [437, 159] on input "150.00" at bounding box center [458, 165] width 142 height 18
click at [391, 248] on div "fiber_manual_record Added to Schedule J Schedule I: $5,006.06 Schedule J: $4,63…" at bounding box center [463, 273] width 517 height 55
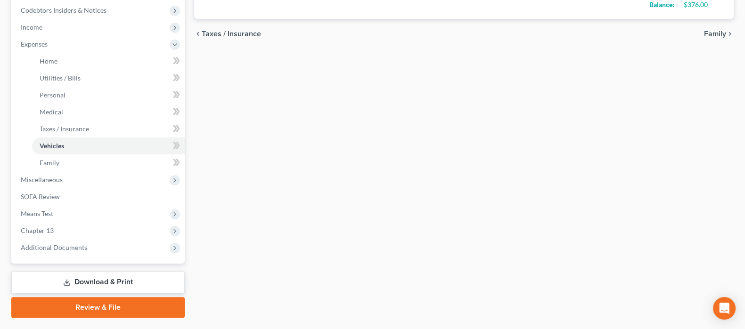
scroll to position [294, 0]
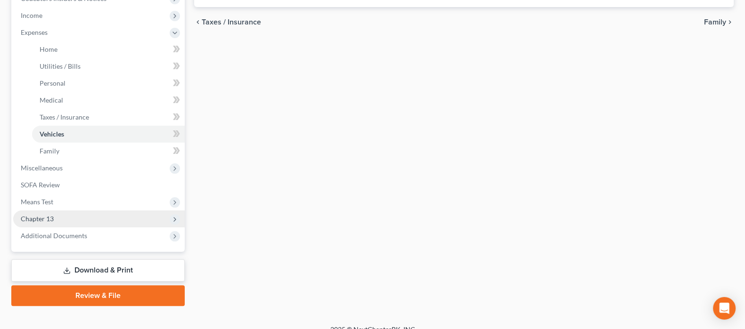
click at [57, 220] on span "Chapter 13" at bounding box center [98, 219] width 171 height 17
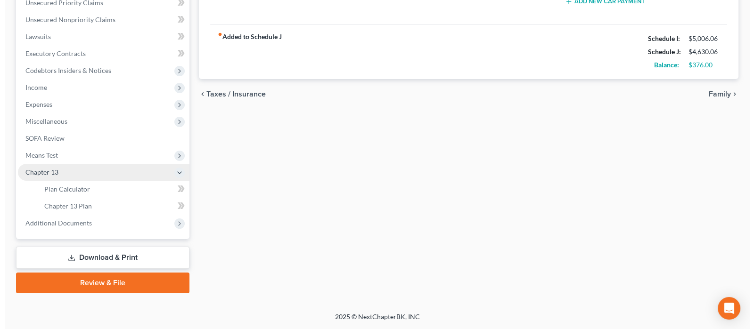
scroll to position [221, 0]
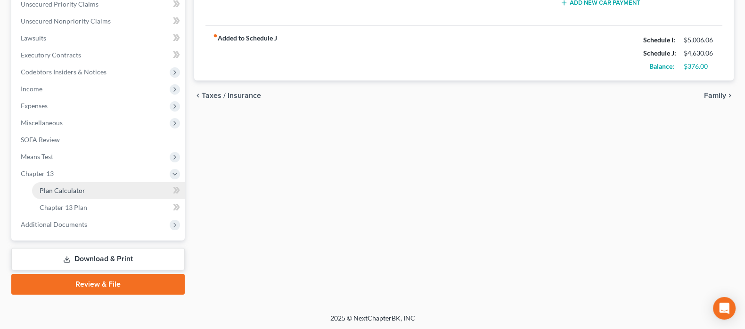
click at [80, 190] on span "Plan Calculator" at bounding box center [63, 191] width 46 height 8
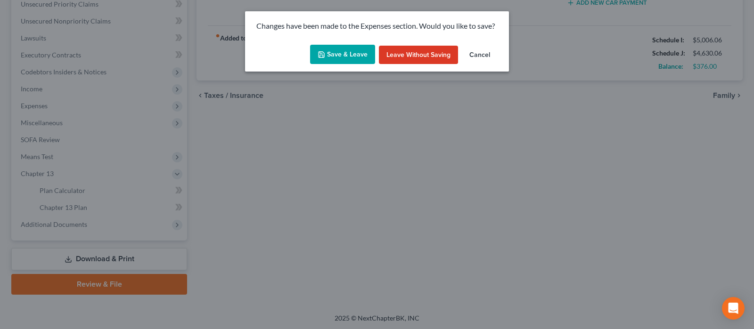
click at [343, 51] on button "Save & Leave" at bounding box center [342, 55] width 65 height 20
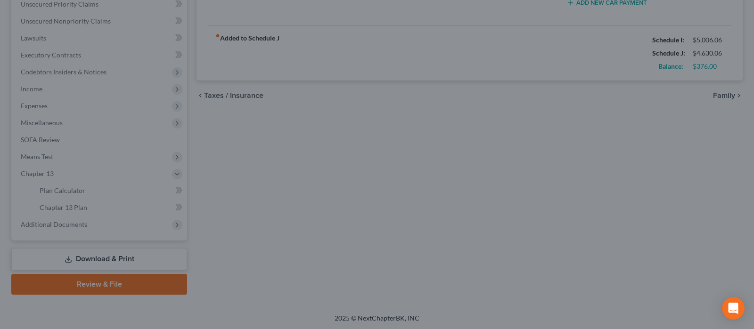
type input "140.00"
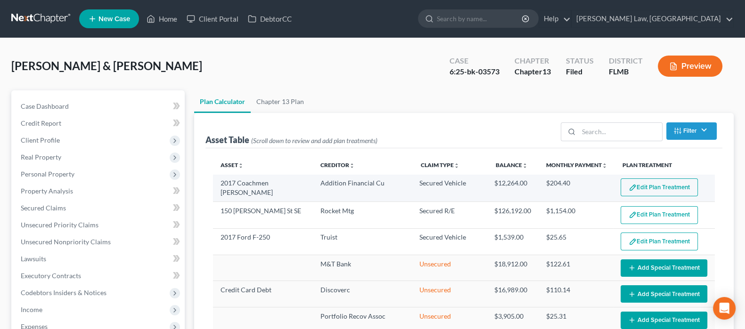
select select "59"
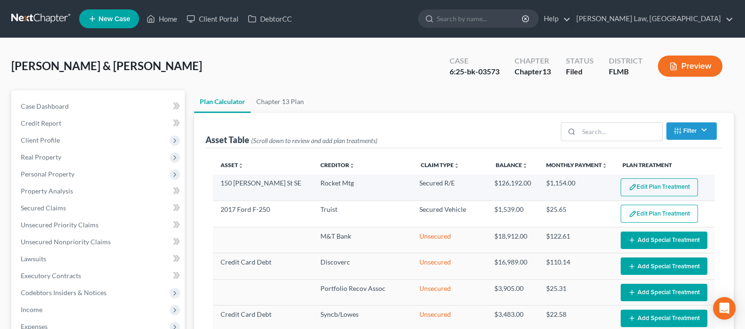
scroll to position [42, 0]
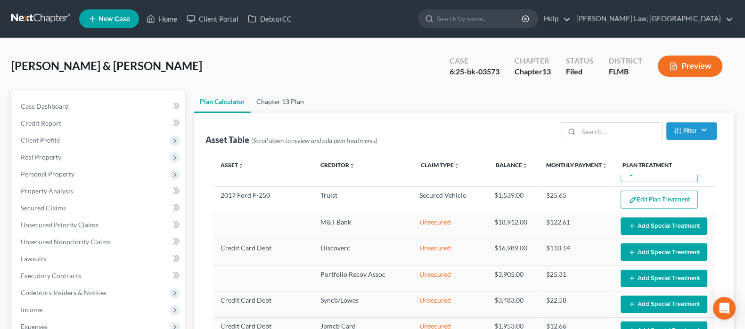
click at [286, 98] on link "Chapter 13 Plan" at bounding box center [280, 101] width 59 height 23
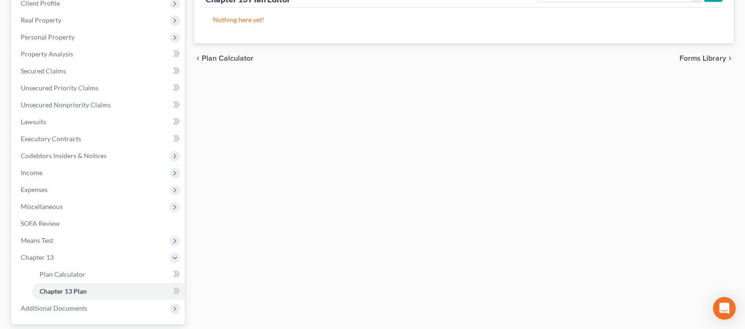
scroll to position [221, 0]
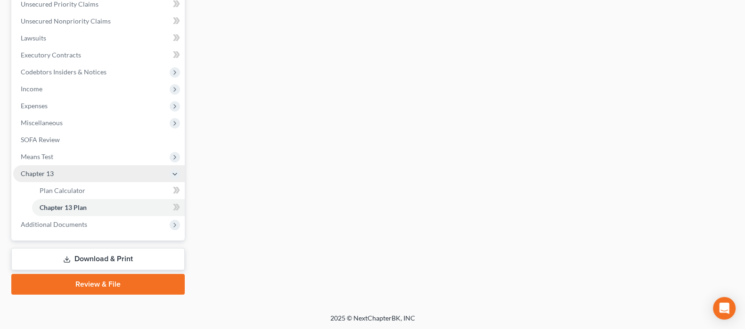
click at [54, 171] on span "Chapter 13" at bounding box center [98, 173] width 171 height 17
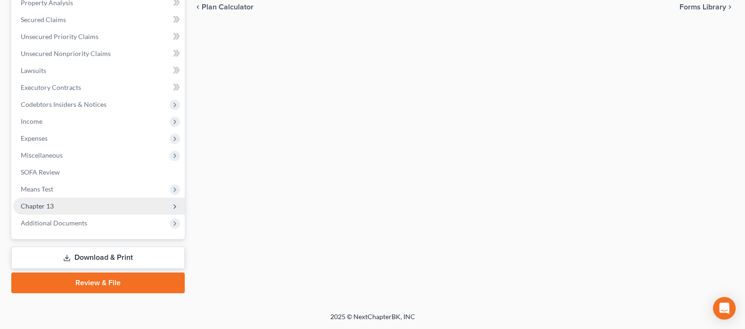
scroll to position [187, 0]
click at [60, 205] on span "Chapter 13" at bounding box center [98, 207] width 171 height 17
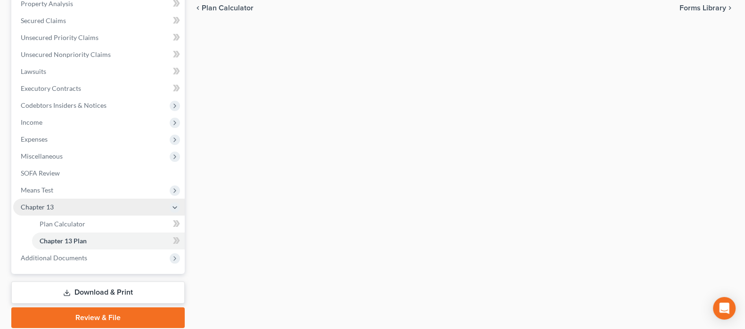
scroll to position [221, 0]
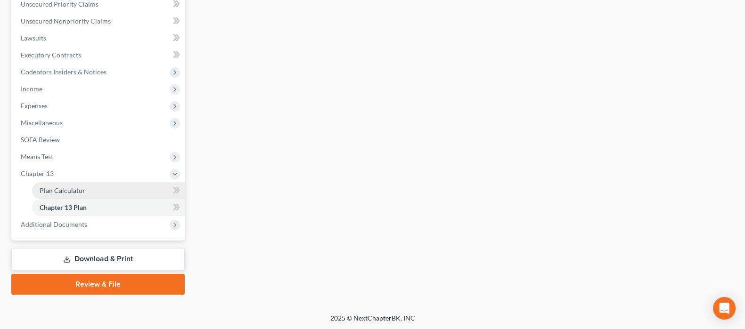
click at [70, 191] on span "Plan Calculator" at bounding box center [63, 191] width 46 height 8
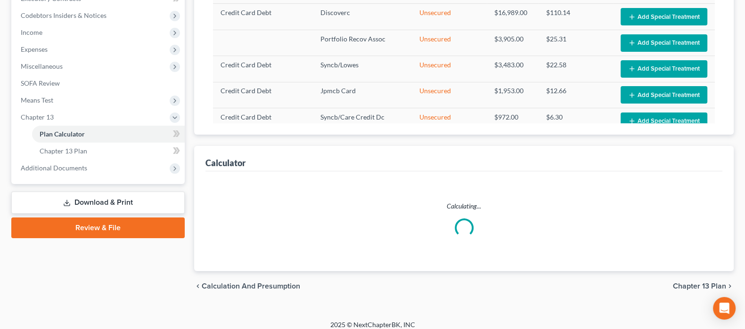
scroll to position [284, 0]
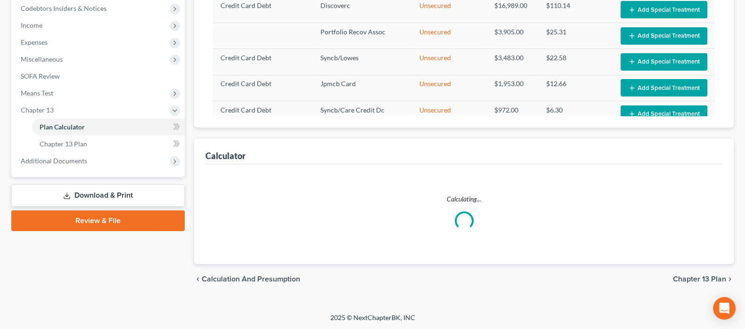
select select "59"
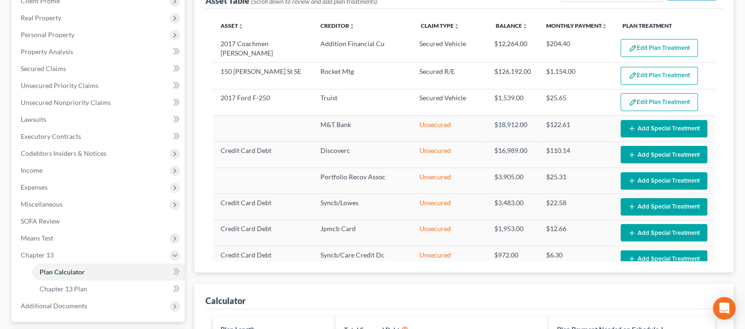
scroll to position [0, 0]
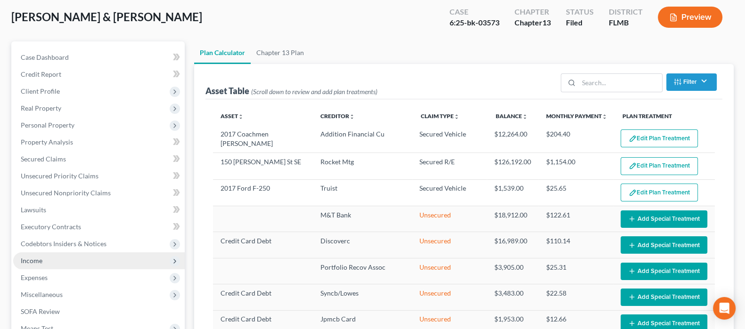
scroll to position [117, 0]
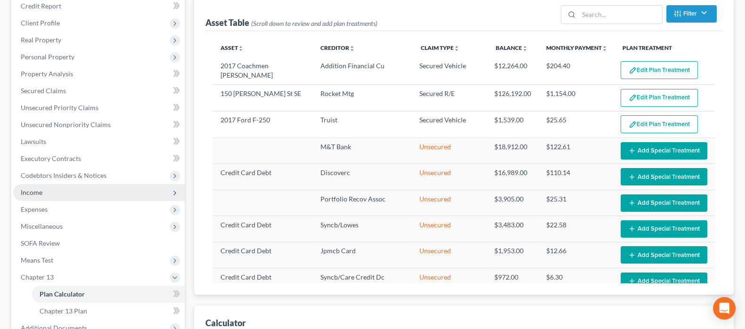
click at [98, 193] on span "Income" at bounding box center [98, 192] width 171 height 17
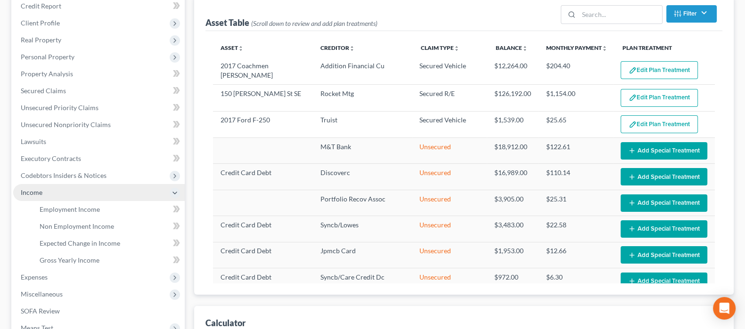
click at [101, 191] on span "Income" at bounding box center [98, 192] width 171 height 17
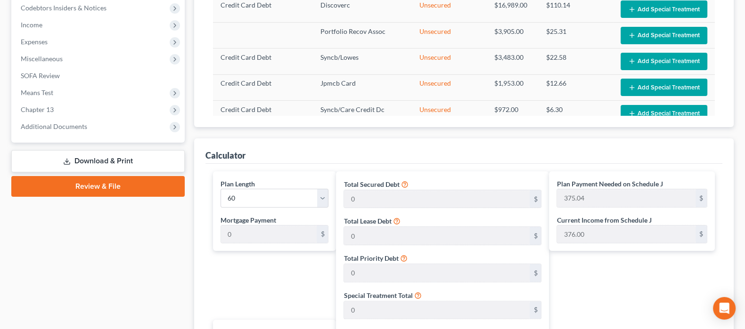
scroll to position [294, 0]
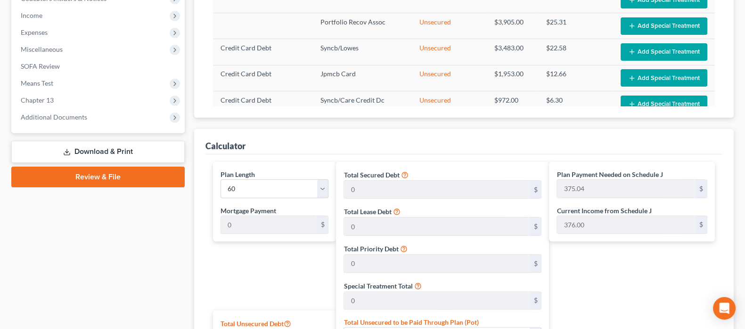
click at [109, 180] on link "Review & File" at bounding box center [97, 177] width 173 height 21
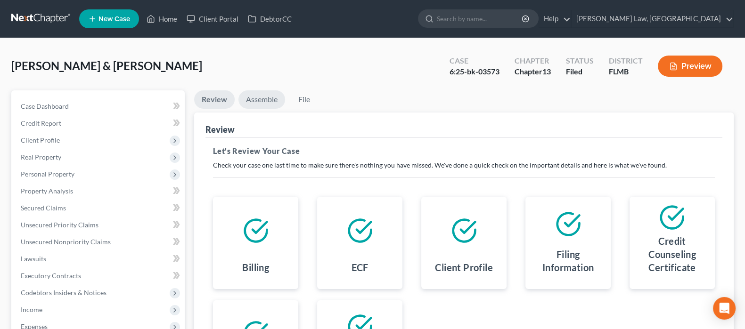
click at [267, 95] on link "Assemble" at bounding box center [261, 99] width 47 height 18
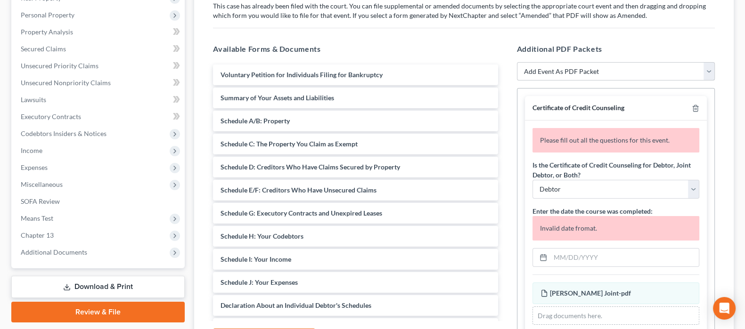
scroll to position [117, 0]
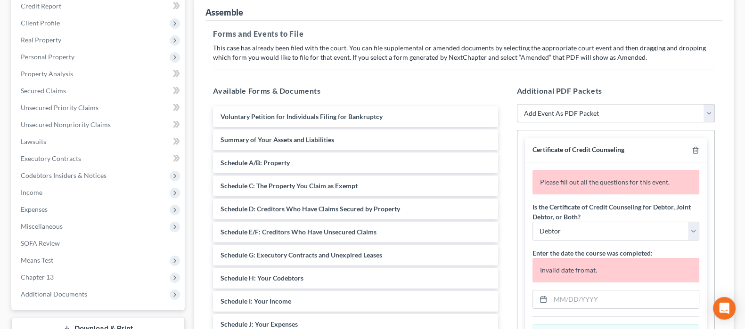
click at [571, 117] on select "Add Event As PDF Packet Amended Chapter 13 Plan Amended Creditor Matrix (Fee)- …" at bounding box center [616, 113] width 198 height 19
select select "14"
click at [517, 104] on select "Add Event As PDF Packet Amended Chapter 13 Plan Amended Creditor Matrix (Fee)- …" at bounding box center [616, 113] width 198 height 19
select select
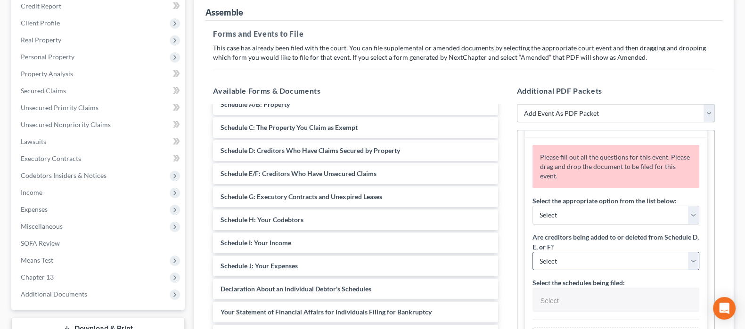
scroll to position [58, 0]
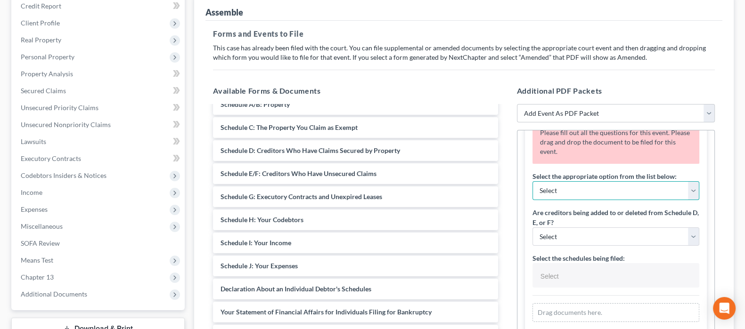
click at [590, 193] on select "Select Amending a previously filed schedule Original Schedules WITH additional …" at bounding box center [615, 190] width 167 height 19
select select "0"
click at [532, 181] on select "Select Amending a previously filed schedule Original Schedules WITH additional …" at bounding box center [615, 190] width 167 height 19
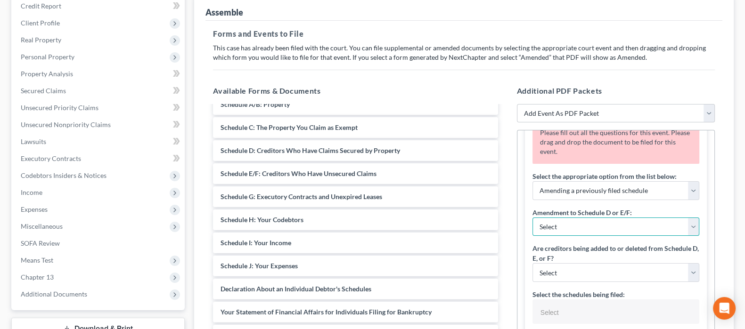
click at [580, 225] on select "Select Adding creditors Deleting or changing amount or classification of debt C…" at bounding box center [615, 227] width 167 height 19
click at [532, 218] on select "Select Adding creditors Deleting or changing amount or classification of debt C…" at bounding box center [615, 227] width 167 height 19
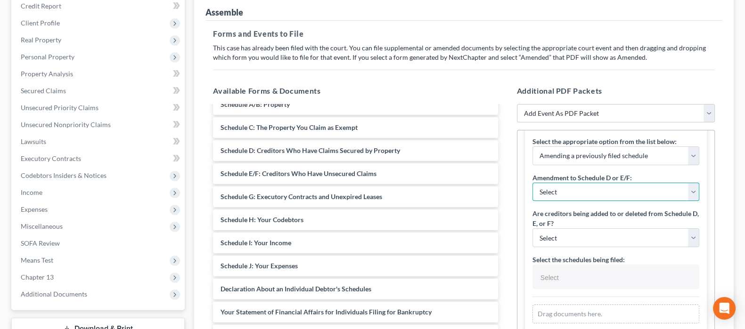
scroll to position [117, 0]
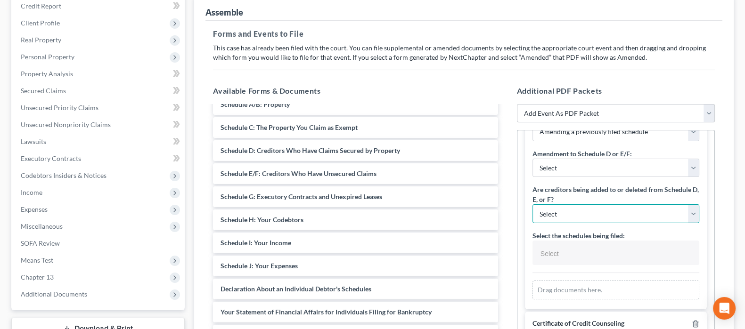
click at [567, 211] on select "Select Yes No" at bounding box center [615, 213] width 167 height 19
select select "1"
click at [532, 204] on select "Select Yes No" at bounding box center [615, 213] width 167 height 19
click at [520, 215] on div "SCHEDULES (original schedules, individual schedules or amended schedules) Pleas…" at bounding box center [615, 285] width 197 height 545
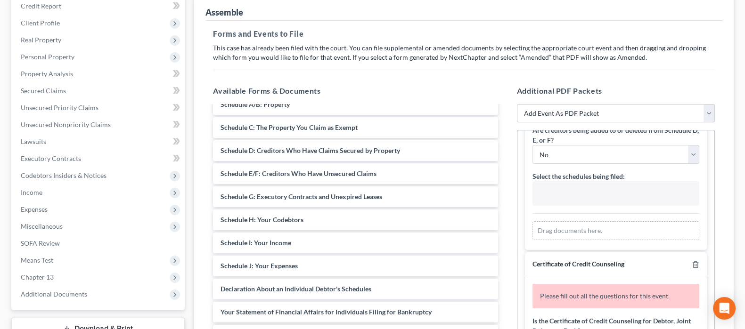
click at [550, 196] on input "text" at bounding box center [615, 194] width 154 height 14
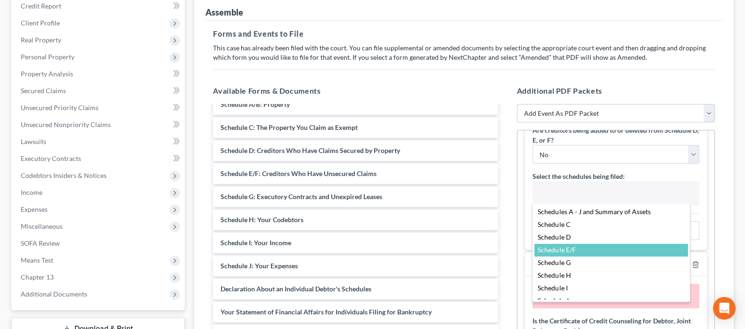
scroll to position [20, 0]
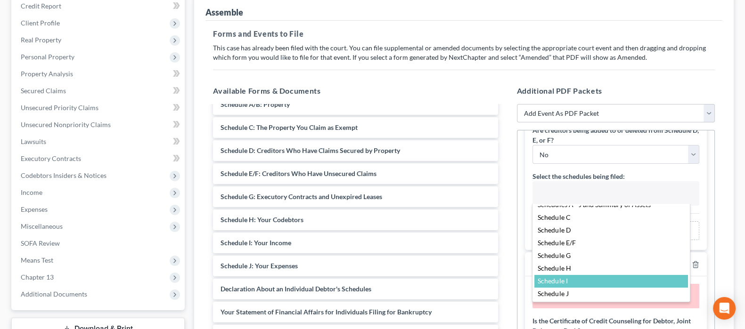
select select "Schedule I,"
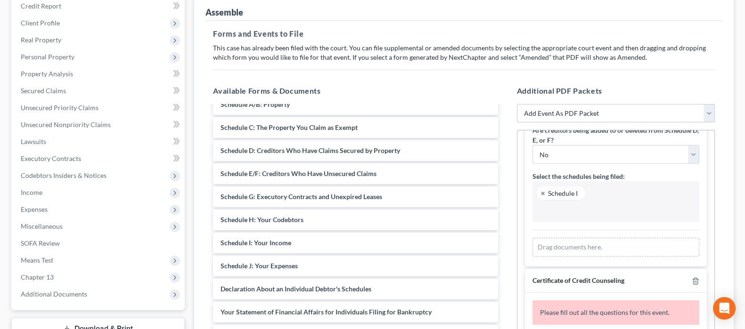
click at [566, 210] on input "text" at bounding box center [615, 211] width 154 height 14
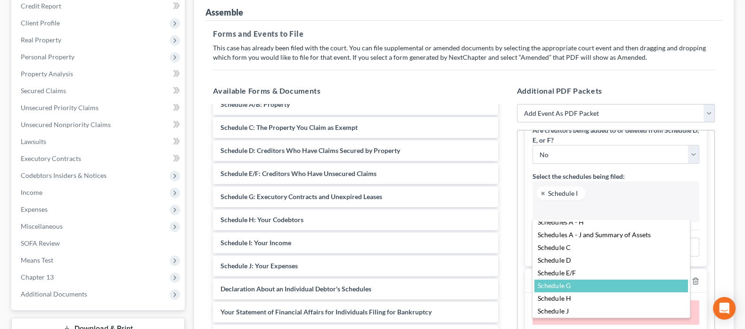
scroll to position [7, 0]
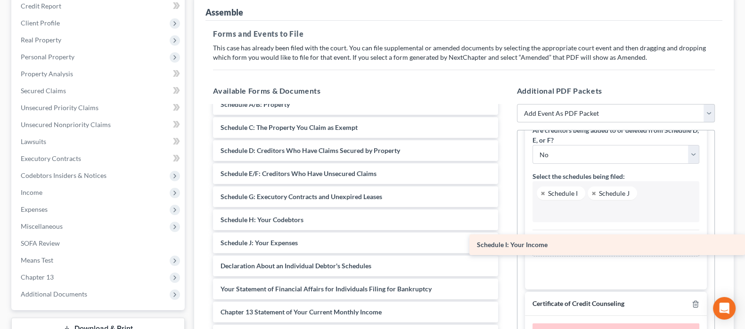
drag, startPoint x: 266, startPoint y: 244, endPoint x: 591, endPoint y: 247, distance: 325.0
click at [505, 247] on div "Schedule I: Your Income Voluntary Petition for Individuals Filing for Bankruptc…" at bounding box center [355, 231] width 300 height 367
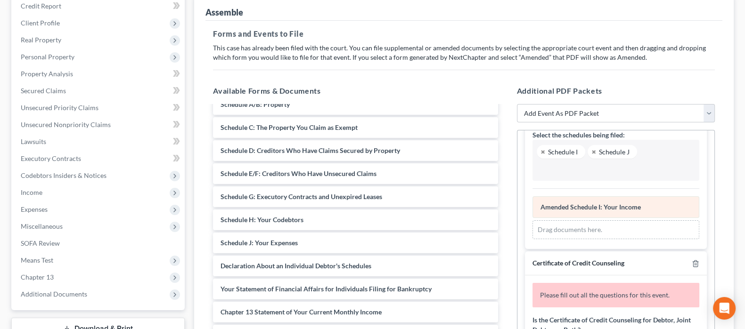
scroll to position [126, 0]
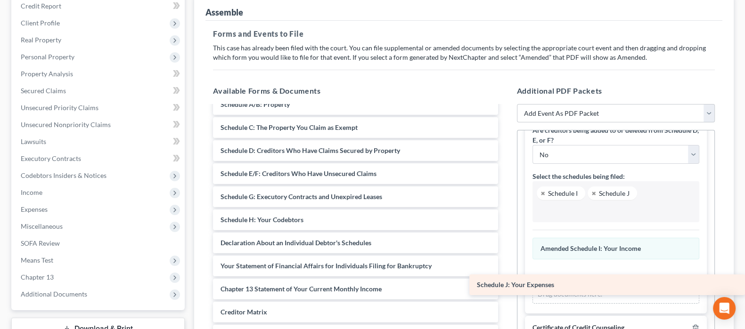
drag, startPoint x: 255, startPoint y: 241, endPoint x: 618, endPoint y: 281, distance: 364.9
click at [505, 283] on div "Schedule J: Your Expenses Voluntary Petition for Individuals Filing for Bankrup…" at bounding box center [355, 220] width 300 height 344
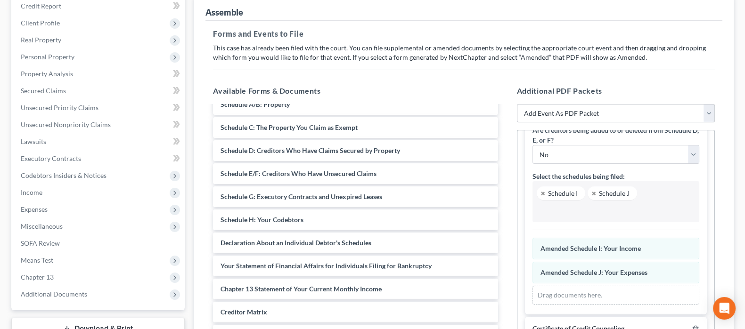
click at [552, 206] on input "text" at bounding box center [615, 211] width 154 height 14
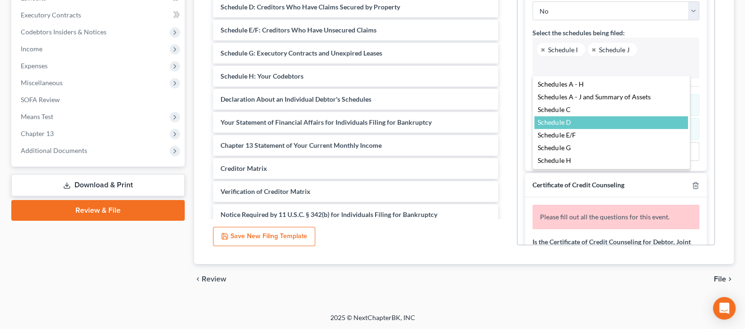
scroll to position [84, 0]
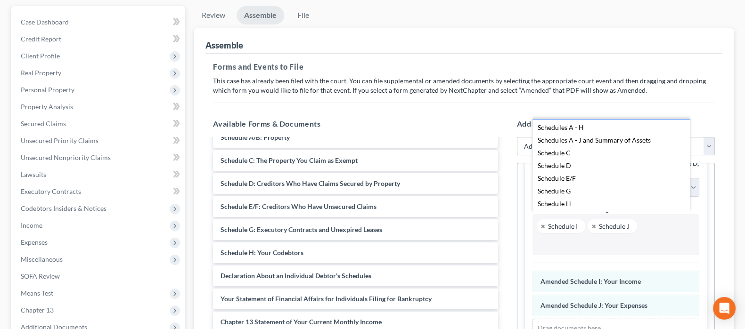
click at [491, 113] on body "Home New Case Client Portal DebtorCC Whitaker Law, PA hpw@whitakerlaw.com My Ac…" at bounding box center [372, 211] width 745 height 591
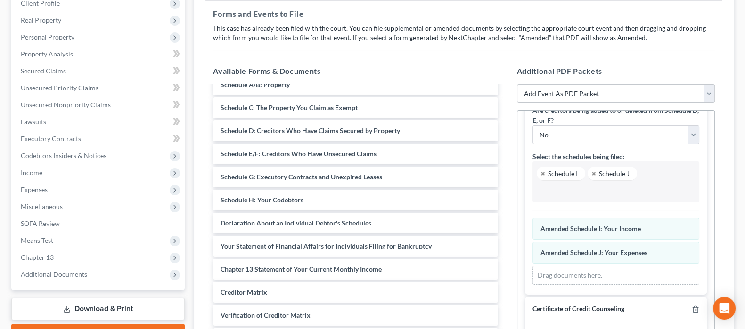
scroll to position [202, 0]
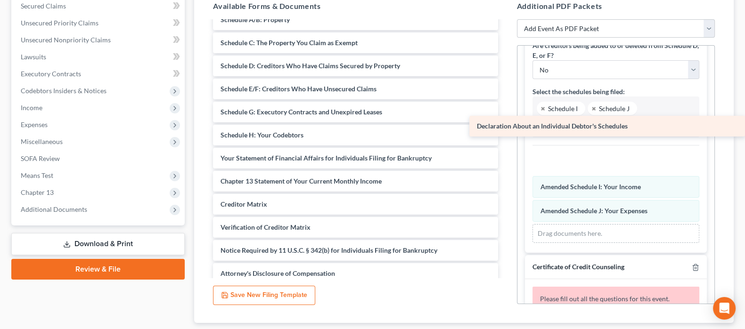
drag, startPoint x: 290, startPoint y: 158, endPoint x: 570, endPoint y: 127, distance: 281.9
click at [505, 127] on div "Declaration About an Individual Debtor's Schedules Voluntary Petition for Indiv…" at bounding box center [355, 123] width 300 height 321
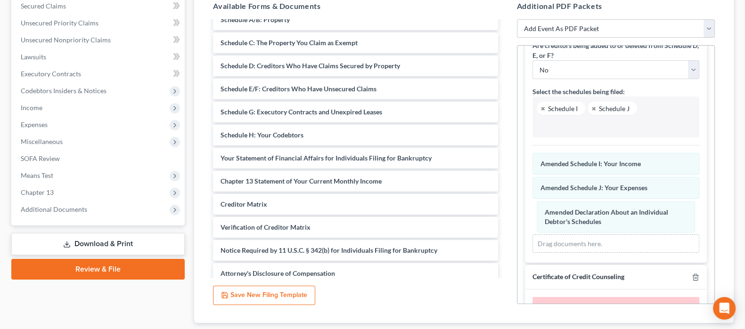
drag, startPoint x: 577, startPoint y: 162, endPoint x: 582, endPoint y: 211, distance: 48.7
click at [582, 211] on div "Declaration About an Individual Debtor's Schedules Amended Declaration About an…" at bounding box center [615, 203] width 167 height 100
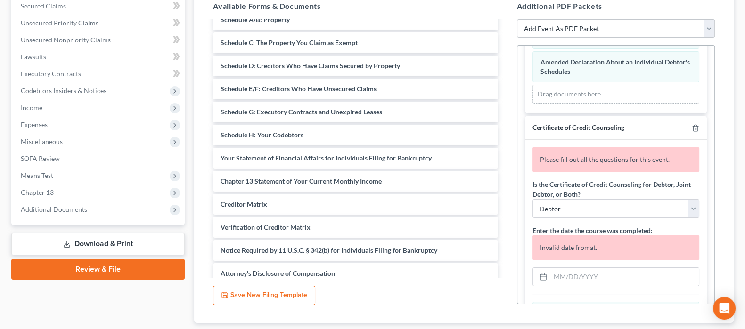
scroll to position [302, 0]
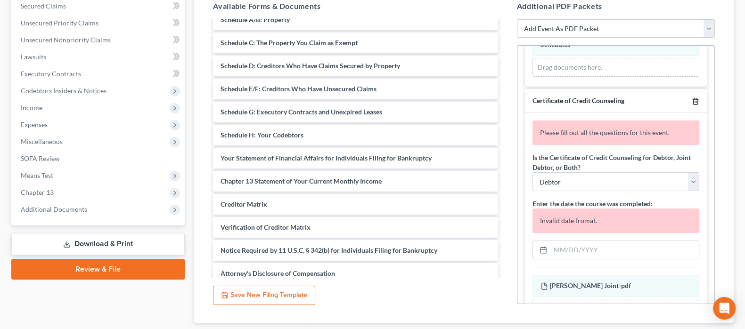
click at [691, 98] on icon "button" at bounding box center [695, 102] width 8 height 8
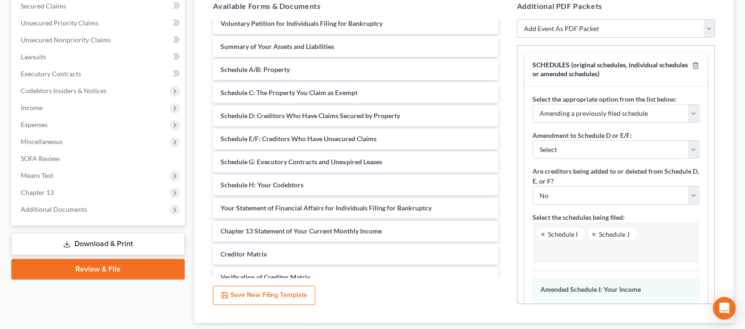
scroll to position [0, 0]
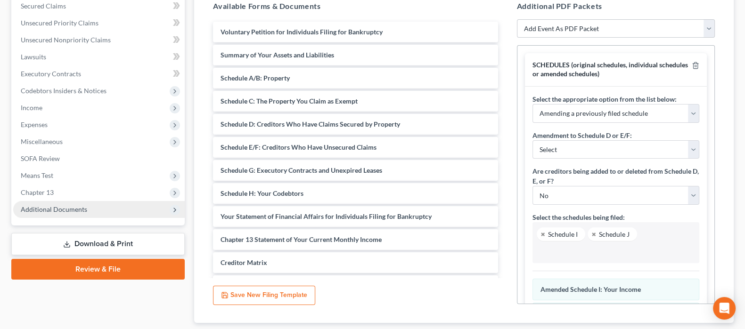
click at [61, 210] on span "Additional Documents" at bounding box center [54, 209] width 66 height 8
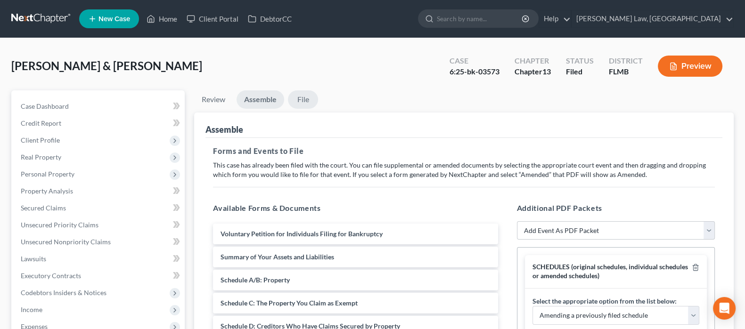
click at [304, 100] on link "File" at bounding box center [303, 99] width 30 height 18
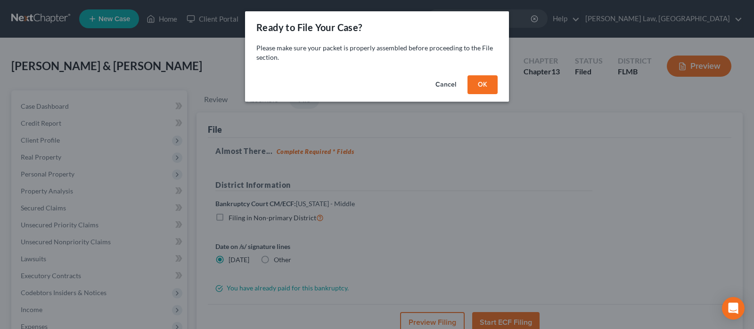
click at [477, 85] on button "OK" at bounding box center [482, 84] width 30 height 19
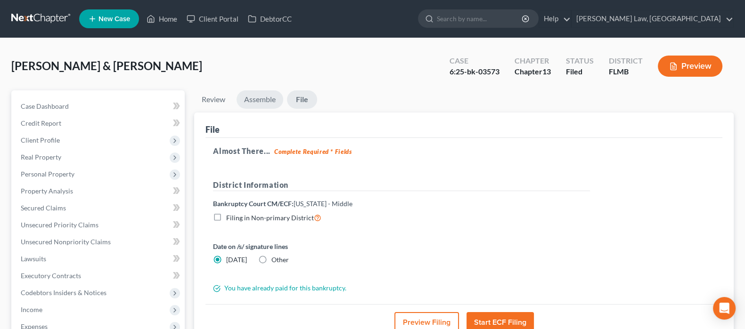
click at [266, 98] on link "Assemble" at bounding box center [259, 99] width 47 height 18
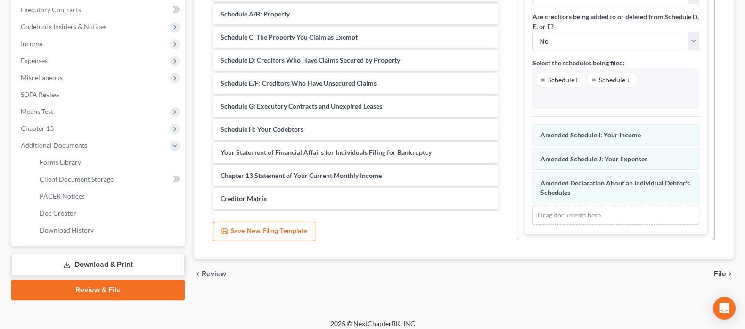
scroll to position [272, 0]
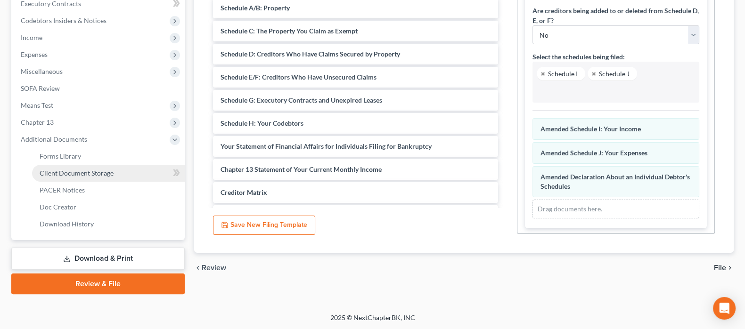
click at [73, 174] on span "Client Document Storage" at bounding box center [77, 173] width 74 height 8
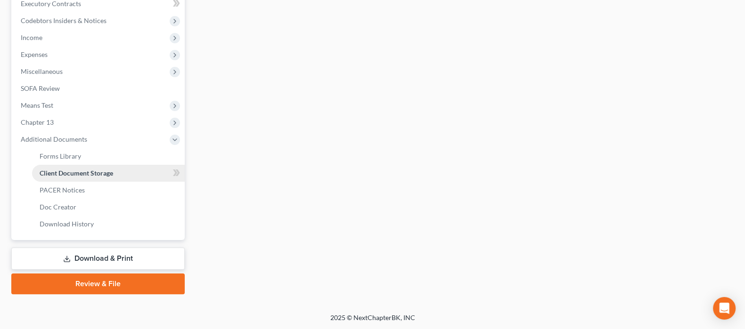
select select "9"
select select "36"
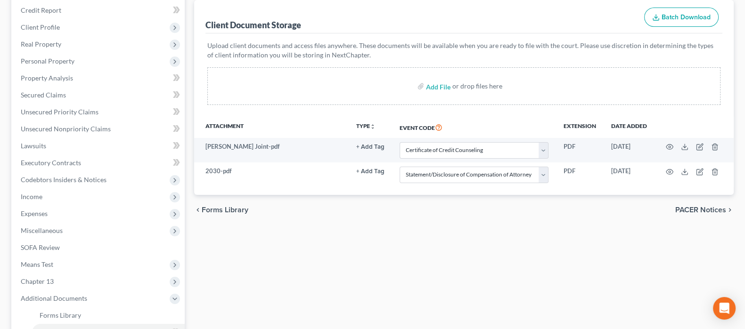
scroll to position [272, 0]
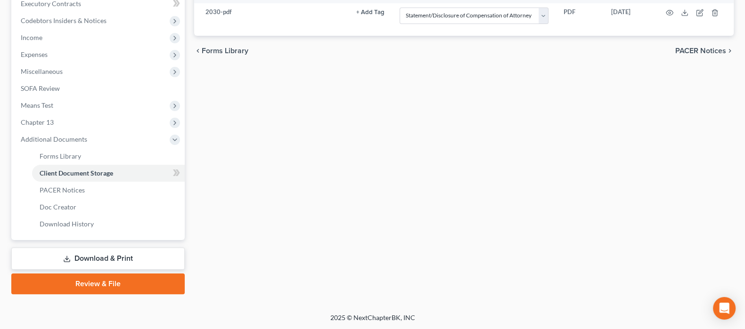
click at [88, 283] on link "Review & File" at bounding box center [97, 284] width 173 height 21
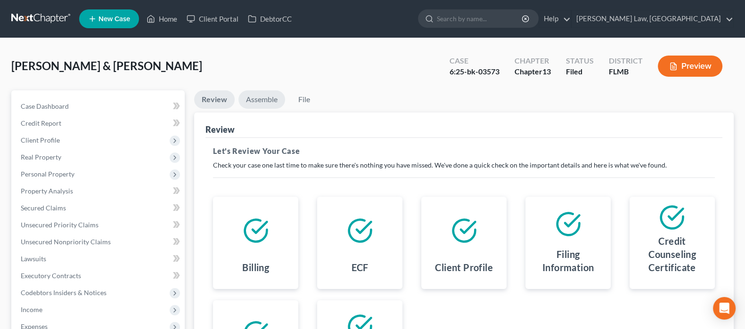
click at [266, 93] on link "Assemble" at bounding box center [261, 99] width 47 height 18
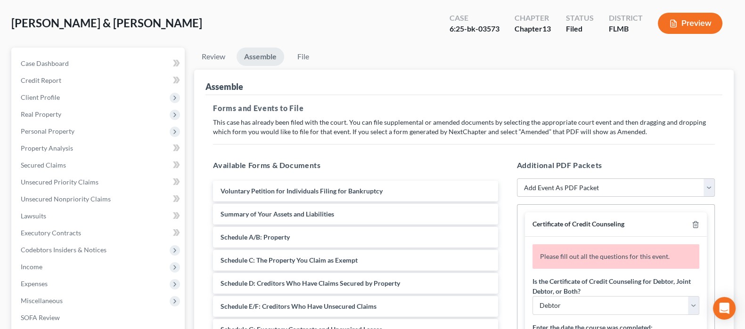
scroll to position [117, 0]
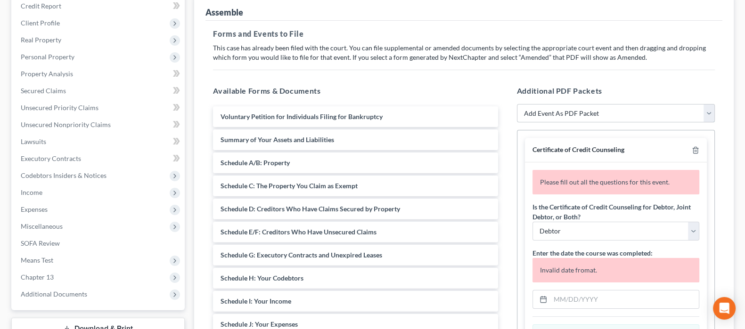
click at [586, 113] on select "Add Event As PDF Packet Amended Chapter 13 Plan Amended Creditor Matrix (Fee)- …" at bounding box center [616, 113] width 198 height 19
select select "14"
click at [517, 104] on select "Add Event As PDF Packet Amended Chapter 13 Plan Amended Creditor Matrix (Fee)- …" at bounding box center [616, 113] width 198 height 19
select select
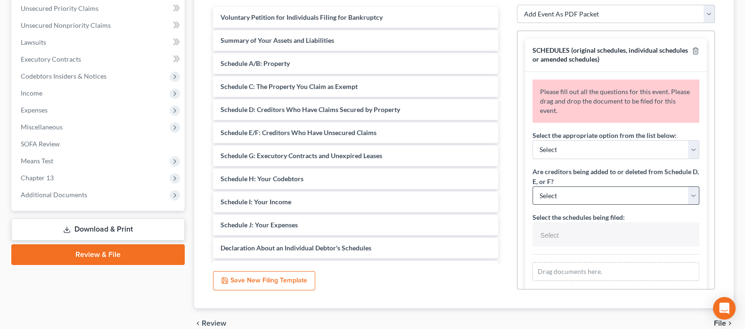
scroll to position [235, 0]
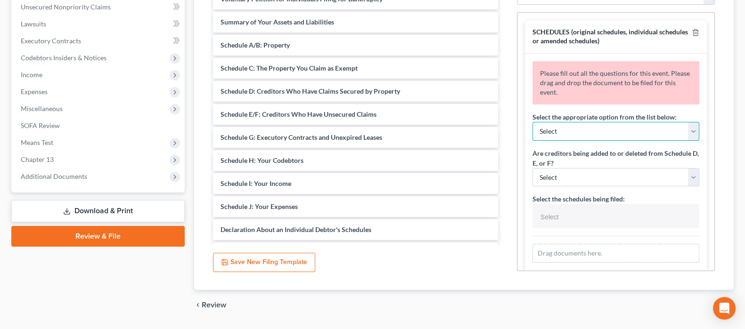
click at [583, 127] on select "Select Amending a previously filed schedule Original Schedules WITH additional …" at bounding box center [615, 131] width 167 height 19
select select "0"
click at [532, 122] on select "Select Amending a previously filed schedule Original Schedules WITH additional …" at bounding box center [615, 131] width 167 height 19
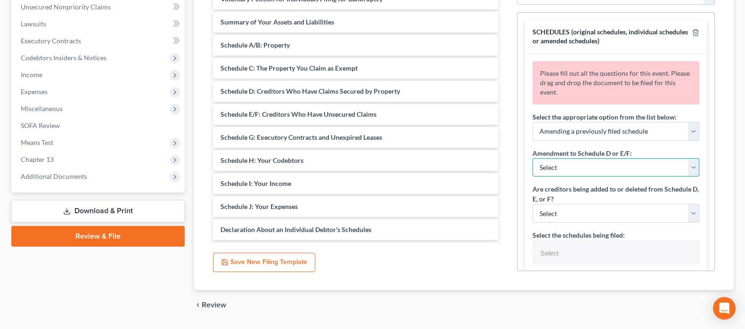
click at [587, 167] on select "Select Adding creditors Deleting or changing amount or classification of debt C…" at bounding box center [615, 167] width 167 height 19
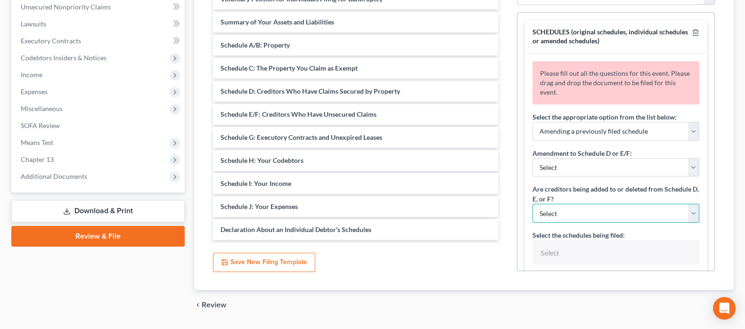
click at [577, 213] on select "Select Yes No" at bounding box center [615, 213] width 167 height 19
select select "1"
click at [532, 204] on select "Select Yes No" at bounding box center [615, 213] width 167 height 19
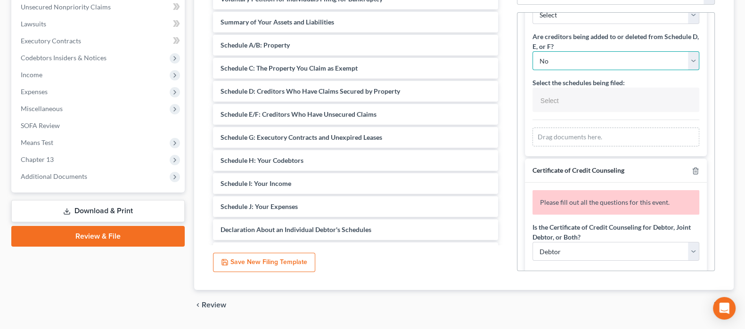
scroll to position [177, 0]
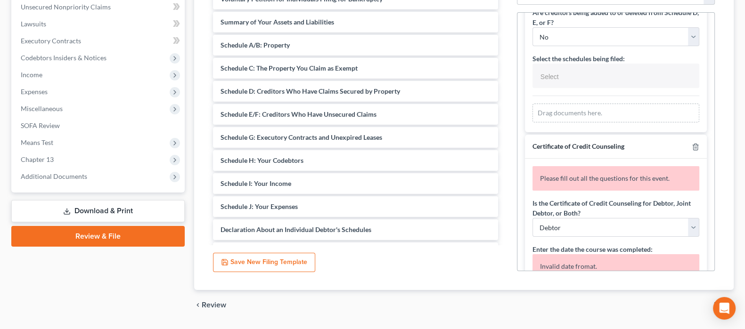
click at [690, 146] on div "Certificate of Credit Counseling" at bounding box center [616, 147] width 182 height 24
click at [691, 143] on icon "button" at bounding box center [695, 147] width 8 height 8
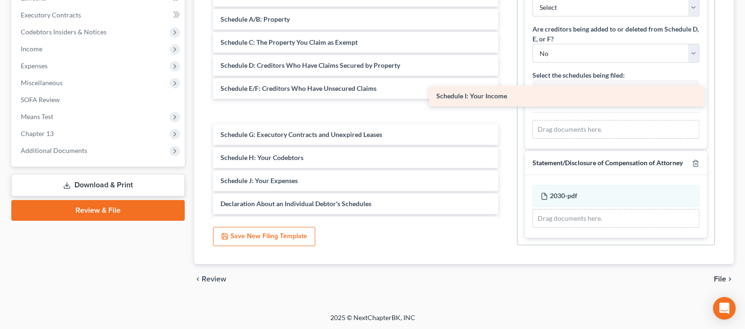
scroll to position [174, 0]
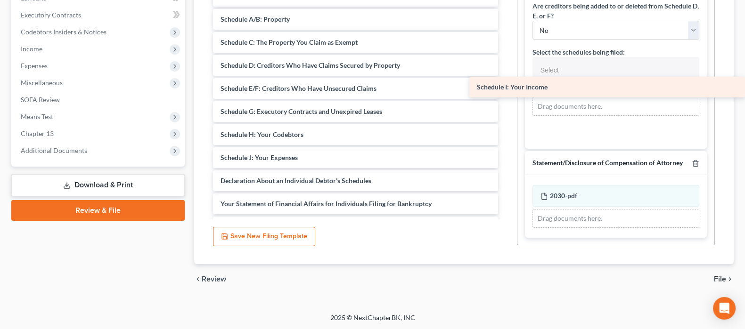
drag, startPoint x: 254, startPoint y: 158, endPoint x: 597, endPoint y: 86, distance: 350.5
click at [505, 86] on div "Schedule I: Your Income Voluntary Petition for Individuals Filing for Bankruptc…" at bounding box center [355, 158] width 300 height 390
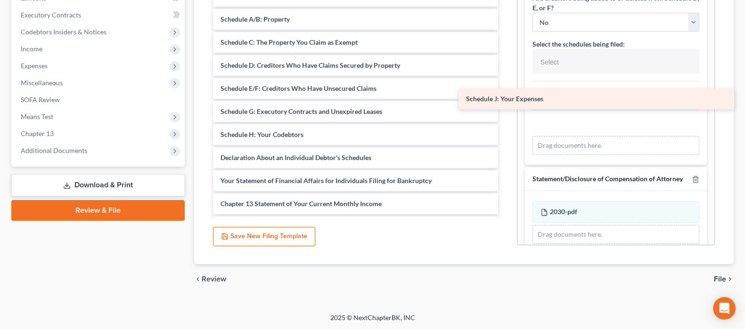
scroll to position [158, 0]
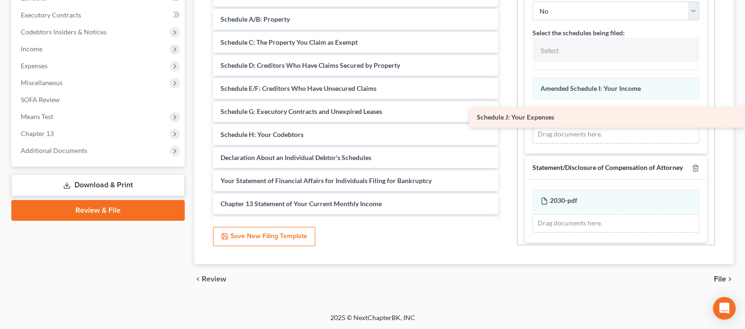
drag, startPoint x: 260, startPoint y: 158, endPoint x: 608, endPoint y: 119, distance: 350.8
click at [505, 119] on div "Schedule J: Your Expenses Voluntary Petition for Individuals Filing for Bankrup…" at bounding box center [355, 146] width 300 height 367
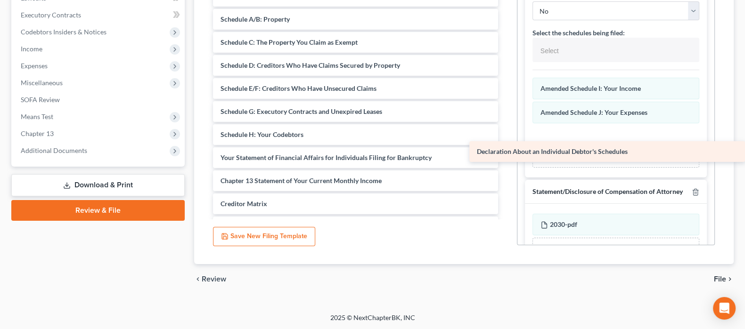
drag, startPoint x: 276, startPoint y: 157, endPoint x: 608, endPoint y: 152, distance: 332.6
click at [505, 152] on div "Declaration About an Individual Debtor's Schedules Voluntary Petition for Indiv…" at bounding box center [355, 135] width 300 height 344
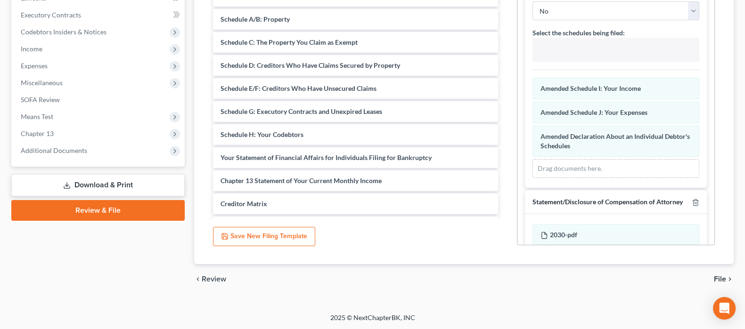
click at [566, 46] on input "text" at bounding box center [615, 51] width 154 height 14
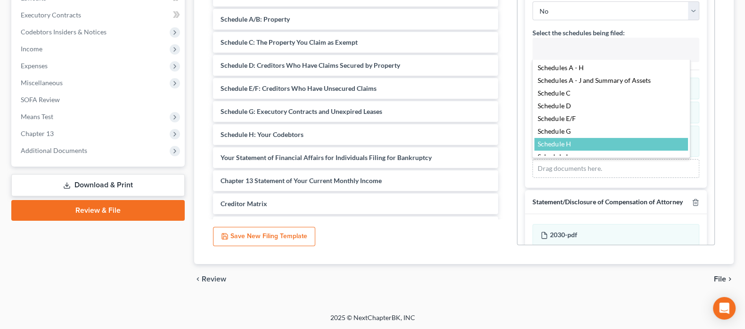
scroll to position [3, 0]
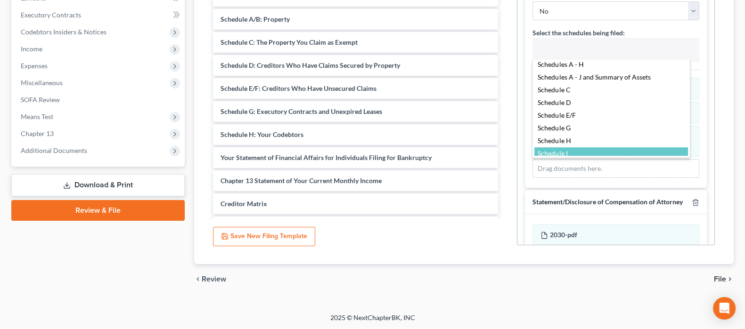
select select "Schedule I,"
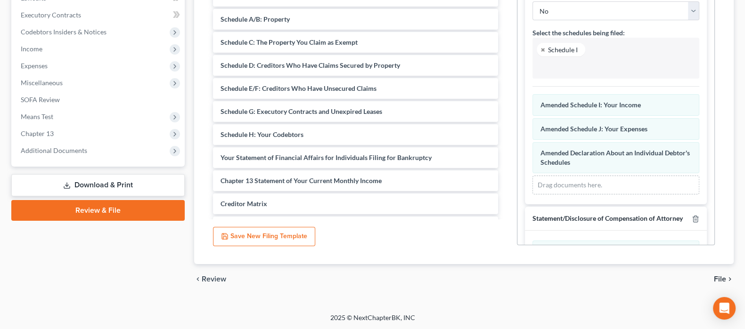
click at [573, 64] on input "text" at bounding box center [615, 67] width 154 height 14
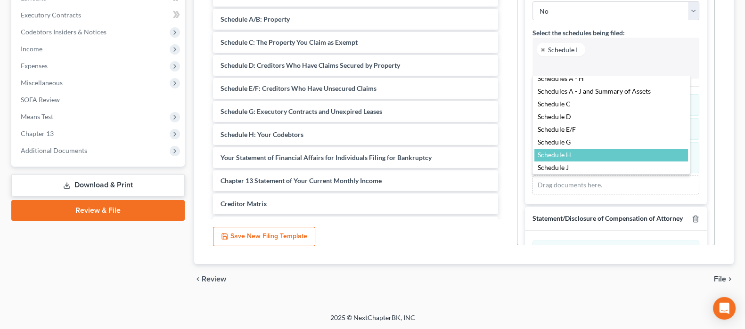
scroll to position [7, 0]
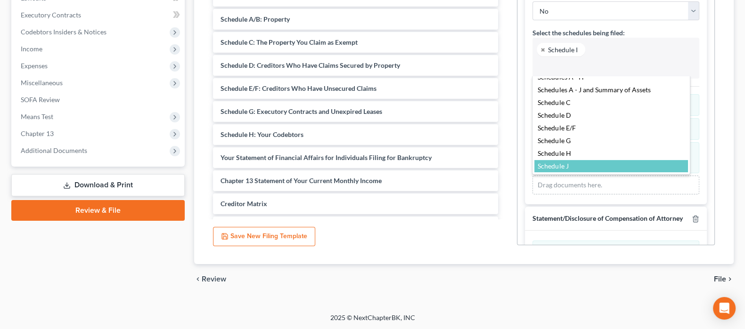
drag, startPoint x: 566, startPoint y: 163, endPoint x: 553, endPoint y: 176, distance: 18.7
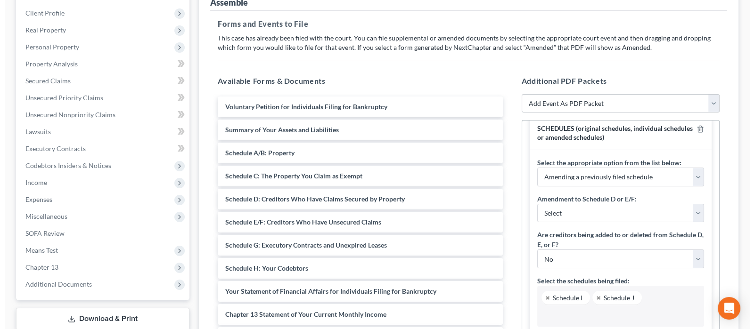
scroll to position [58, 0]
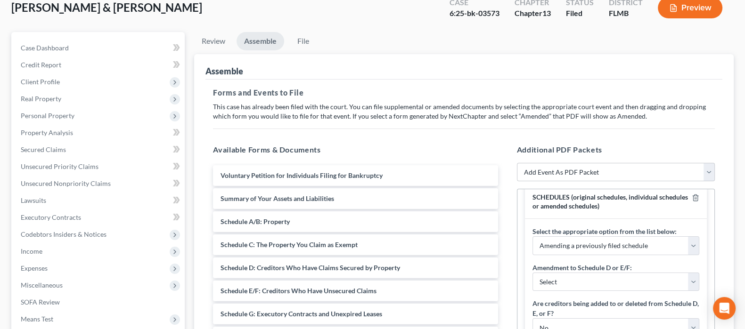
click at [693, 5] on button "Preview" at bounding box center [690, 7] width 65 height 21
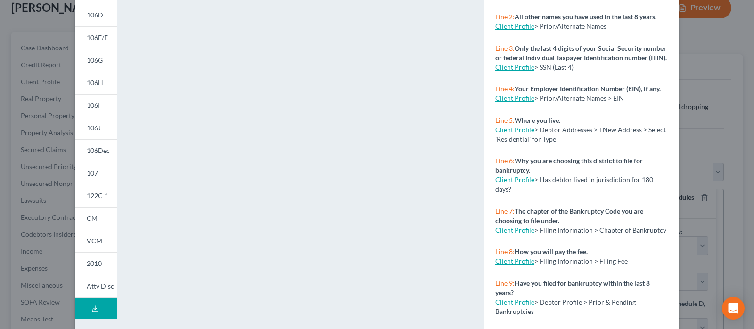
scroll to position [193, 0]
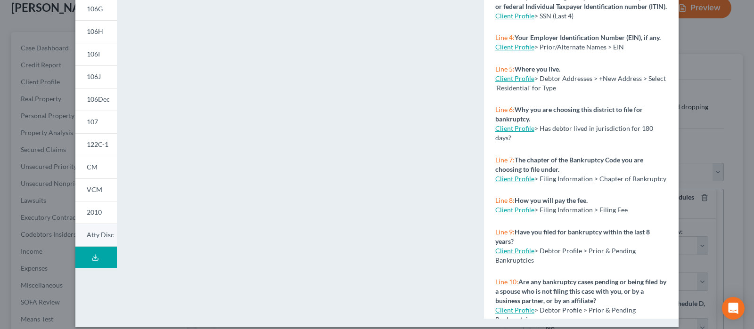
click at [92, 234] on span "Atty Disc" at bounding box center [100, 235] width 27 height 8
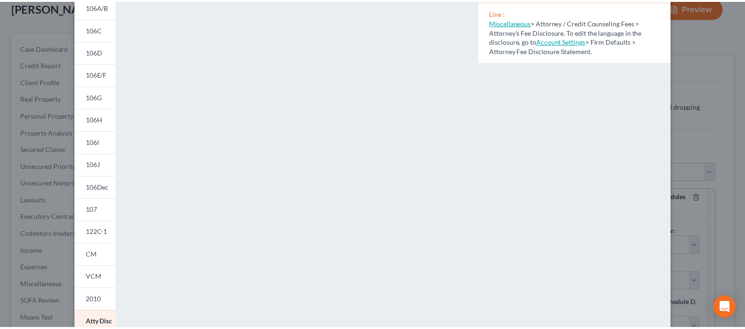
scroll to position [16, 0]
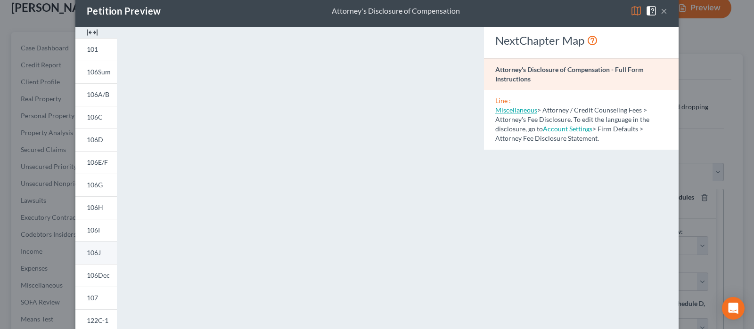
click at [87, 253] on span "106J" at bounding box center [94, 253] width 14 height 8
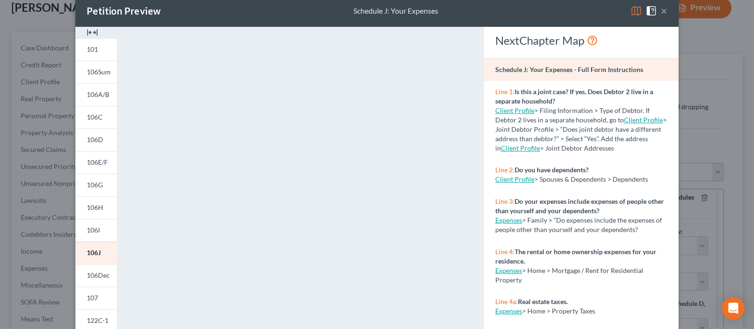
click at [660, 9] on button "×" at bounding box center [663, 10] width 7 height 11
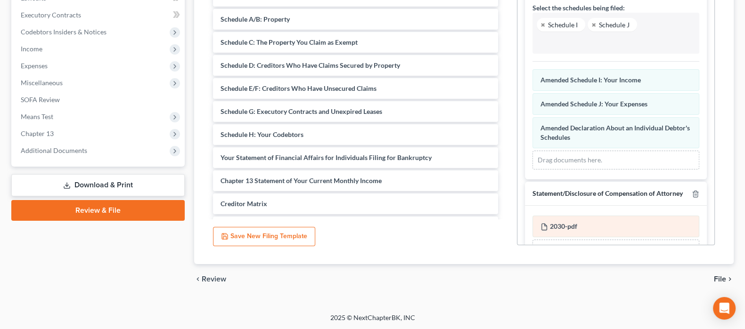
scroll to position [177, 0]
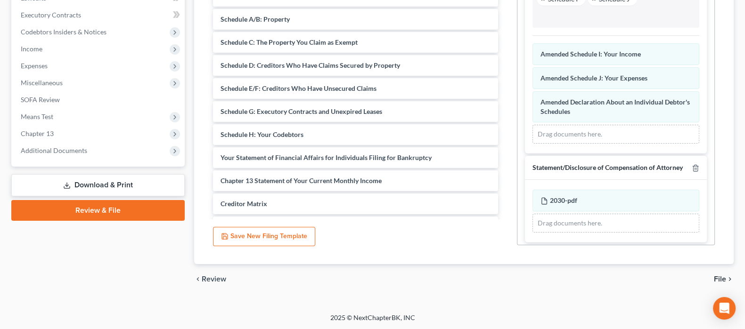
click at [719, 278] on span "File" at bounding box center [720, 280] width 12 height 8
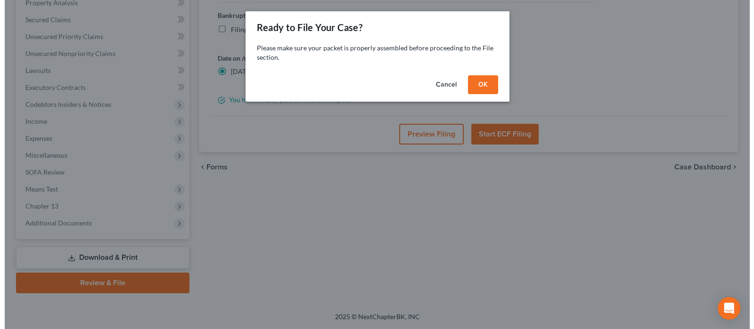
scroll to position [187, 0]
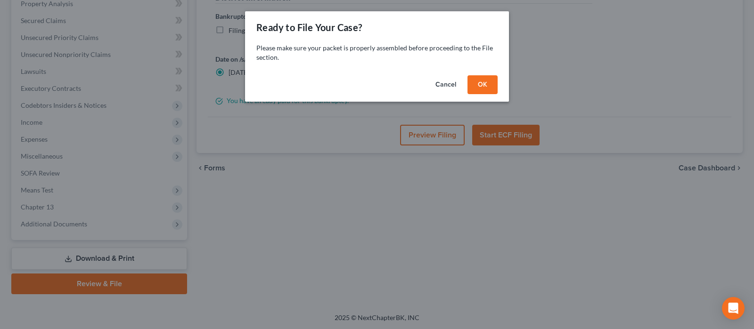
click at [480, 80] on button "OK" at bounding box center [482, 84] width 30 height 19
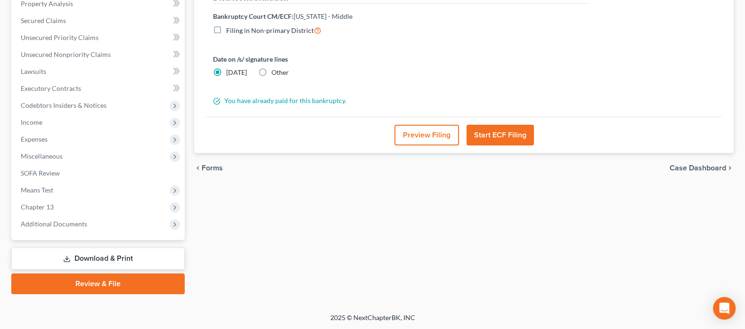
click at [419, 133] on button "Preview Filing" at bounding box center [426, 135] width 65 height 21
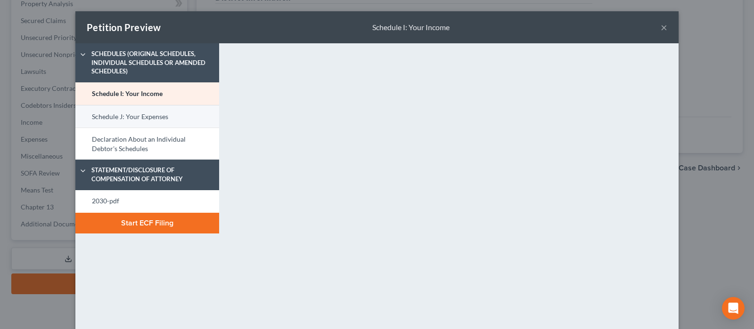
click at [148, 114] on link "Schedule J: Your Expenses" at bounding box center [147, 116] width 144 height 23
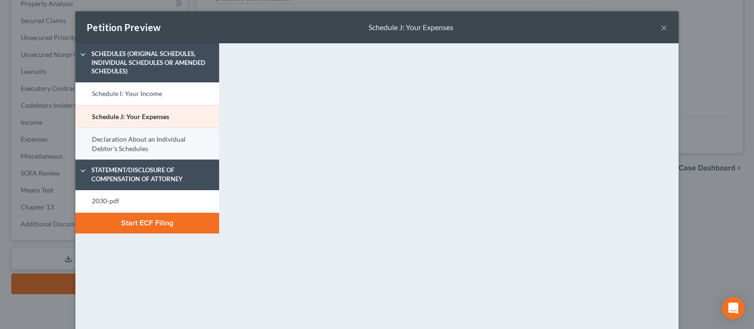
click at [146, 138] on link "Declaration About an Individual Debtor's Schedules" at bounding box center [147, 144] width 144 height 32
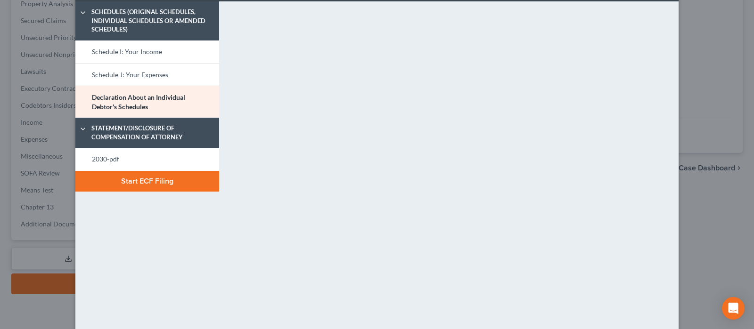
scroll to position [58, 0]
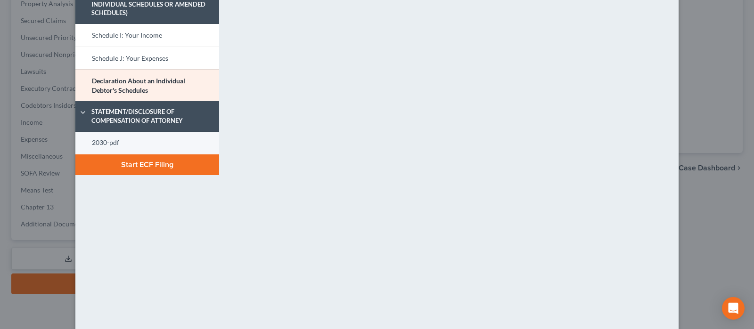
click at [104, 140] on link "2030-pdf" at bounding box center [147, 143] width 144 height 23
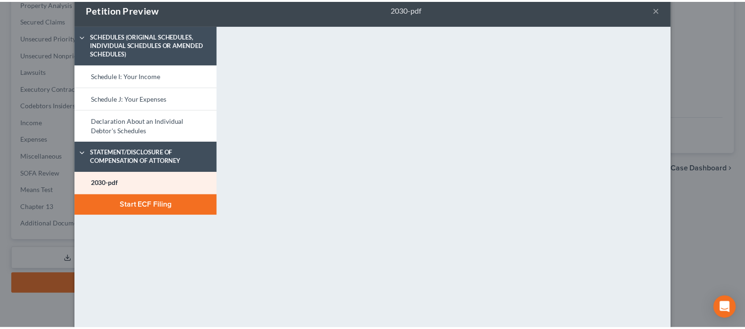
scroll to position [0, 0]
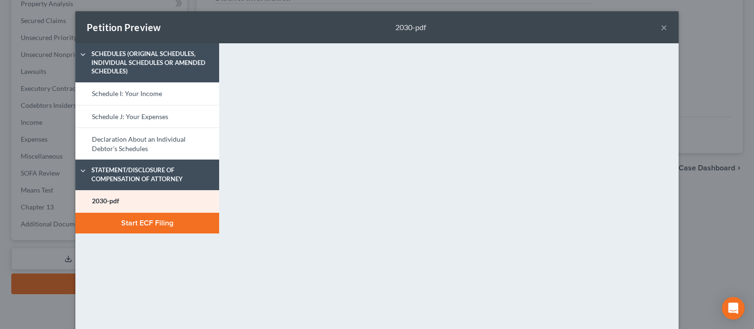
click at [660, 32] on button "×" at bounding box center [663, 27] width 7 height 11
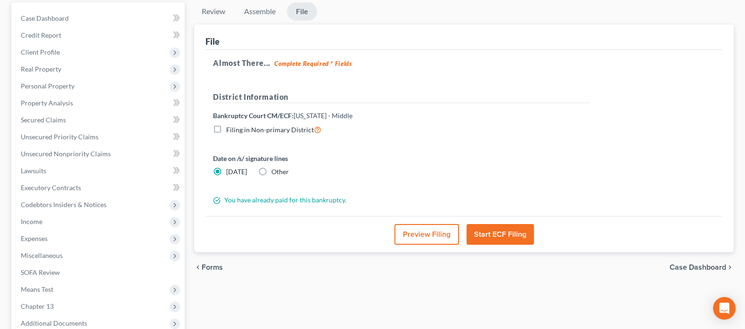
scroll to position [70, 0]
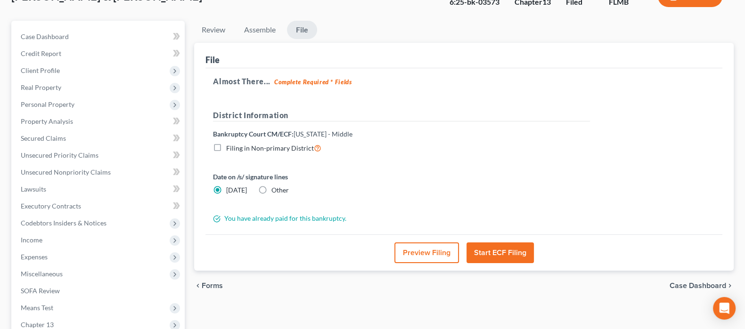
click at [501, 255] on button "Start ECF Filing" at bounding box center [499, 253] width 67 height 21
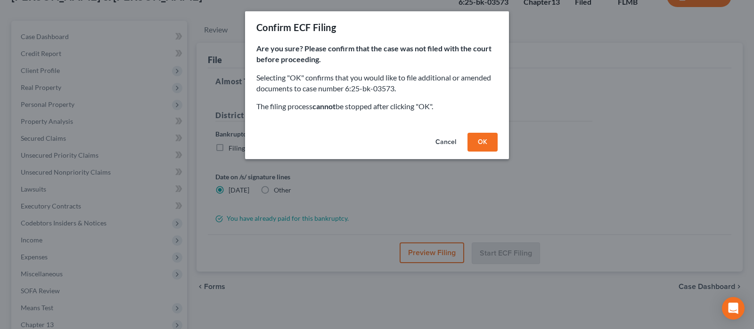
click at [480, 144] on button "OK" at bounding box center [482, 142] width 30 height 19
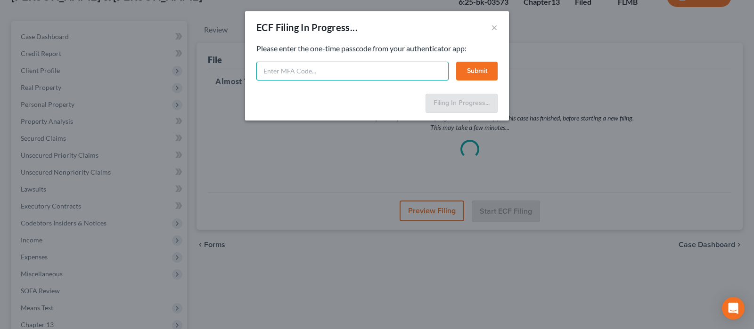
click at [341, 67] on input "text" at bounding box center [352, 71] width 192 height 19
type input "622348"
click at [482, 65] on button "Submit" at bounding box center [476, 71] width 41 height 19
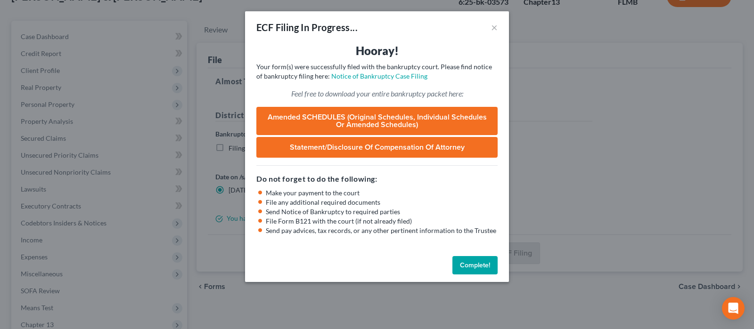
drag, startPoint x: 474, startPoint y: 258, endPoint x: 470, endPoint y: 260, distance: 4.8
click at [474, 258] on button "Complete!" at bounding box center [474, 265] width 45 height 19
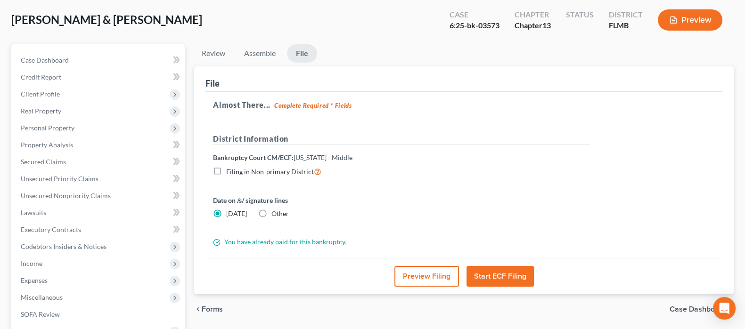
scroll to position [0, 0]
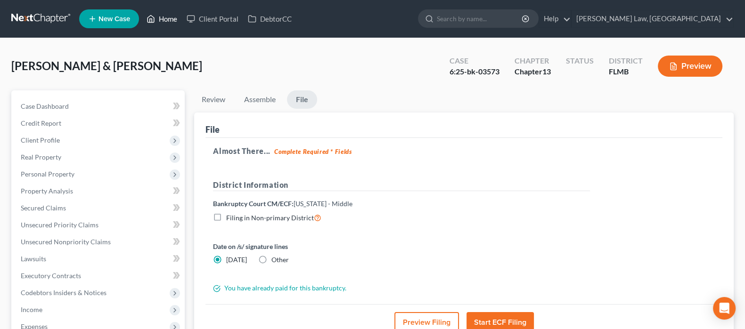
click at [166, 20] on link "Home" at bounding box center [162, 18] width 40 height 17
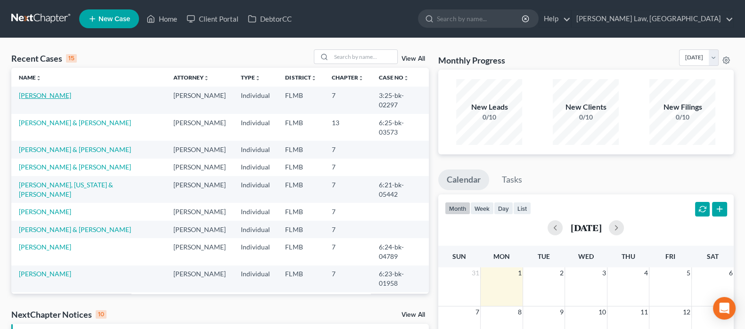
click at [51, 94] on link "Grolemund, Andrea" at bounding box center [45, 95] width 52 height 8
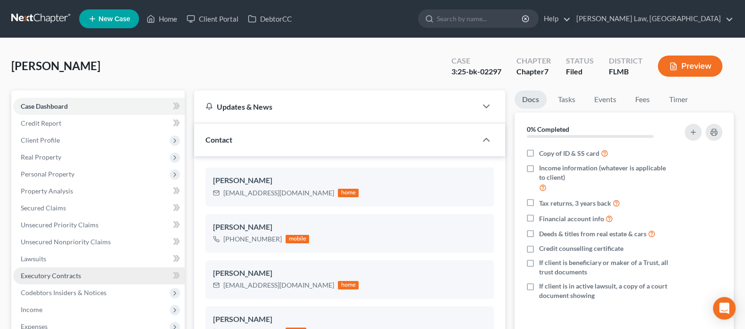
drag, startPoint x: 60, startPoint y: 275, endPoint x: 65, endPoint y: 279, distance: 6.0
click at [61, 275] on span "Executory Contracts" at bounding box center [51, 276] width 60 height 8
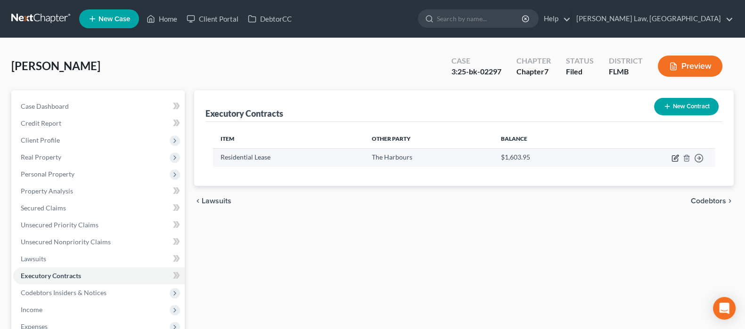
click at [674, 158] on icon "button" at bounding box center [676, 157] width 4 height 4
select select "2"
select select "9"
select select "0"
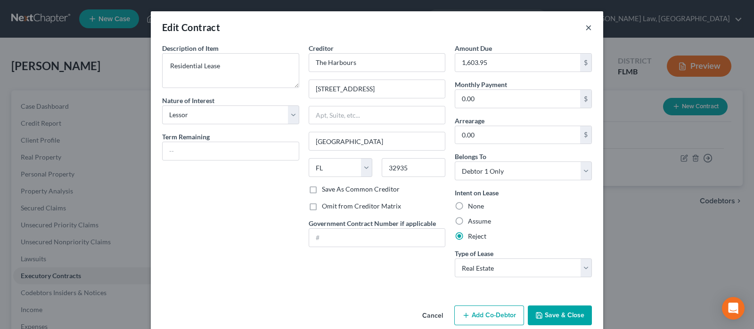
click at [585, 27] on button "×" at bounding box center [588, 27] width 7 height 11
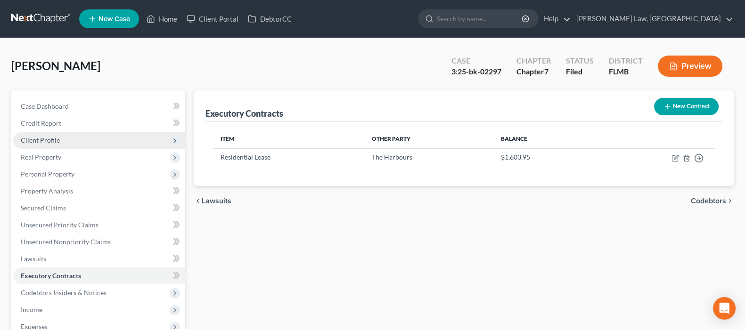
click at [51, 142] on span "Client Profile" at bounding box center [40, 140] width 39 height 8
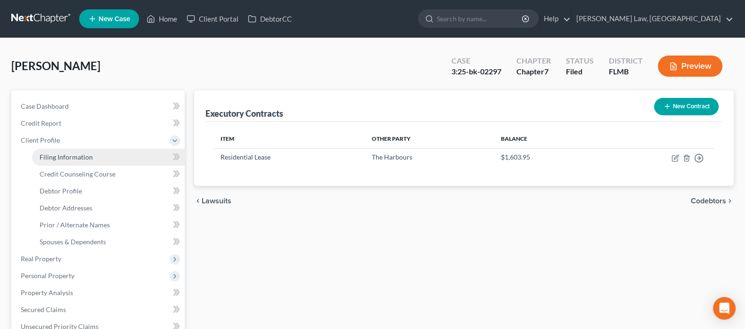
click at [80, 159] on span "Filing Information" at bounding box center [66, 157] width 53 height 8
select select "1"
select select "0"
select select "15"
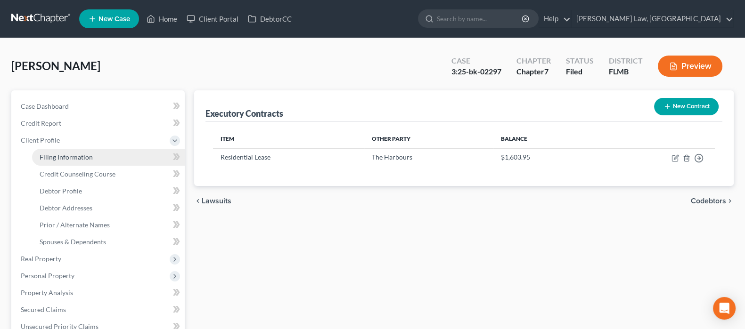
select select "9"
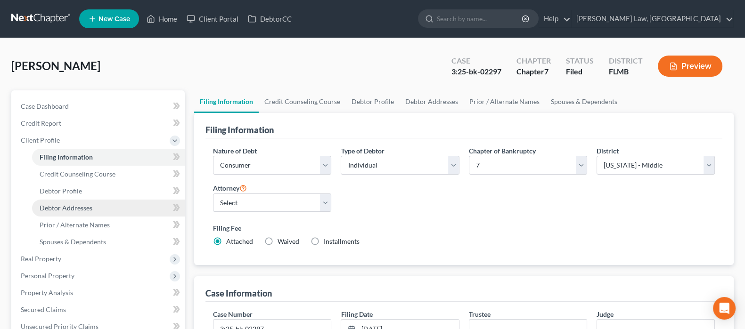
click at [77, 206] on span "Debtor Addresses" at bounding box center [66, 208] width 53 height 8
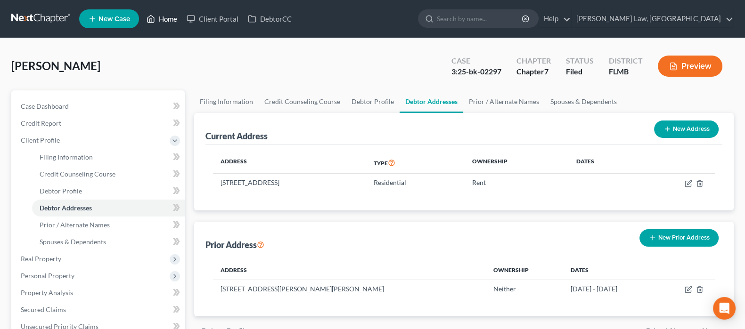
click at [167, 20] on link "Home" at bounding box center [162, 18] width 40 height 17
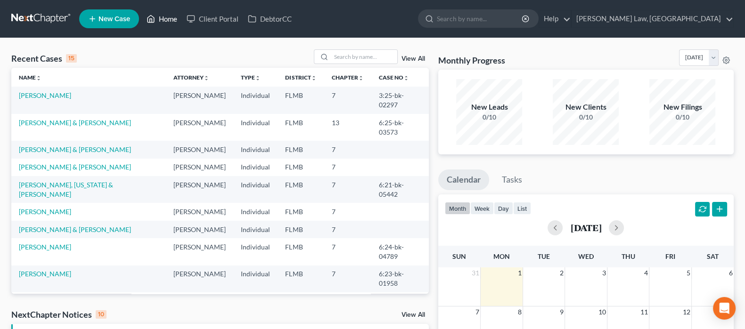
scroll to position [177, 0]
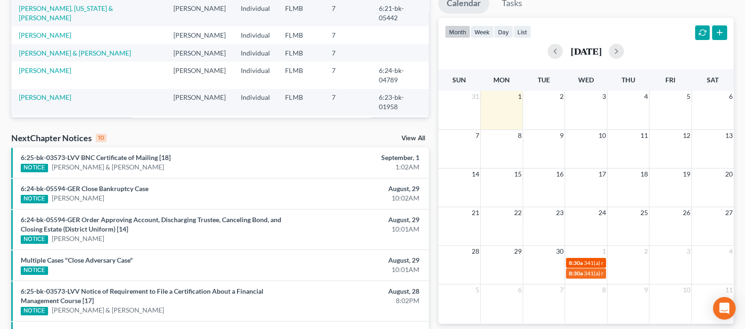
click at [589, 260] on span "341(a) meeting for Andrea Nicole Grolemund" at bounding box center [629, 263] width 91 height 7
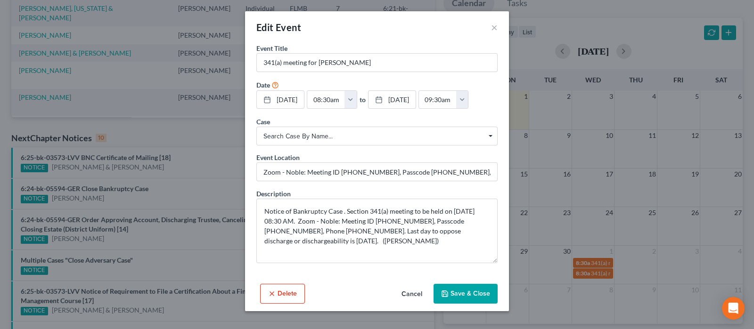
click at [455, 288] on button "Save & Close" at bounding box center [465, 294] width 64 height 20
click at [468, 294] on button "Save & Close" at bounding box center [465, 294] width 64 height 20
click at [495, 26] on button "×" at bounding box center [494, 27] width 7 height 11
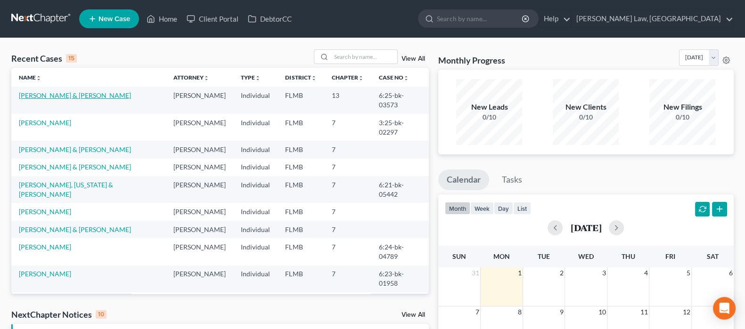
click at [44, 94] on link "[PERSON_NAME] & [PERSON_NAME]" at bounding box center [75, 95] width 112 height 8
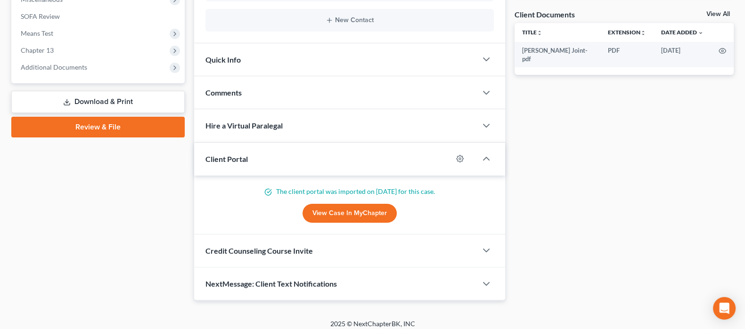
scroll to position [350, 0]
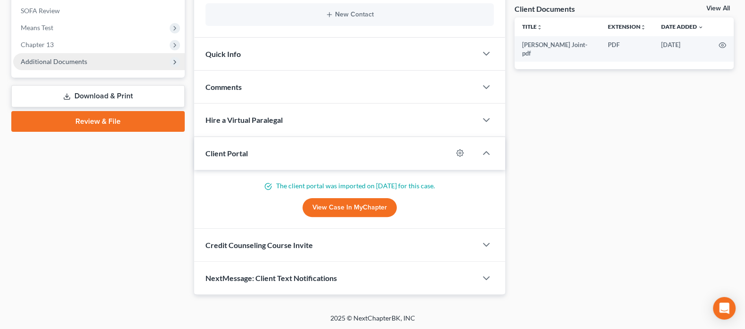
click at [60, 56] on span "Additional Documents" at bounding box center [98, 61] width 171 height 17
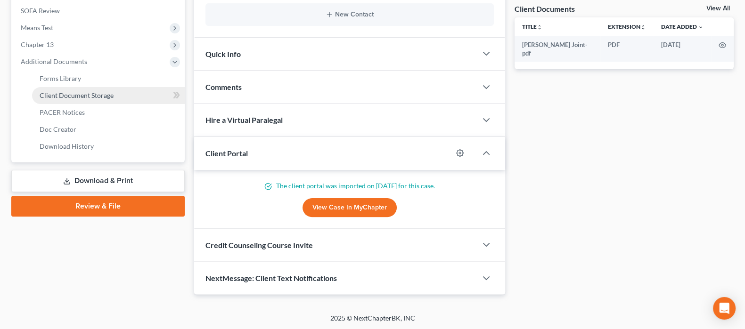
click at [66, 93] on span "Client Document Storage" at bounding box center [77, 95] width 74 height 8
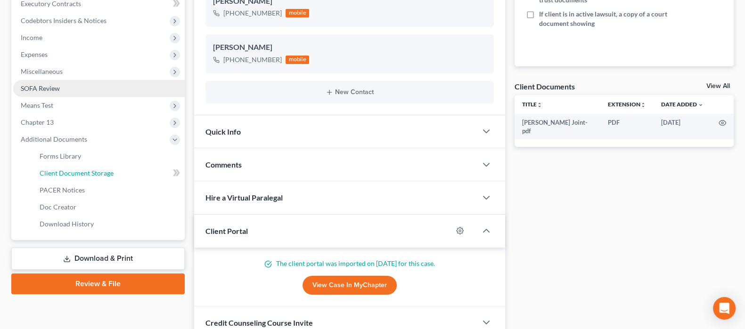
select select "9"
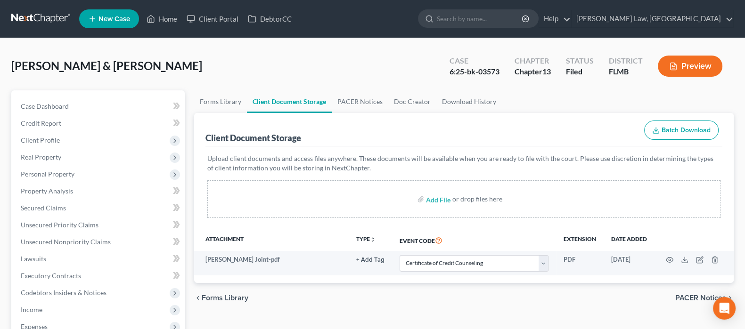
select select "9"
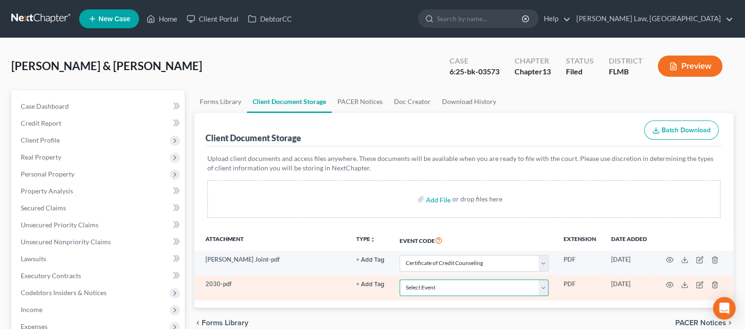
click at [431, 287] on select "Select Event 20 Largest Unsecured Creditors Amended Chapter 13 Plan Amended Cre…" at bounding box center [473, 288] width 149 height 16
select select "36"
click at [399, 280] on select "Select Event 20 Largest Unsecured Creditors Amended Chapter 13 Plan Amended Cre…" at bounding box center [473, 288] width 149 height 16
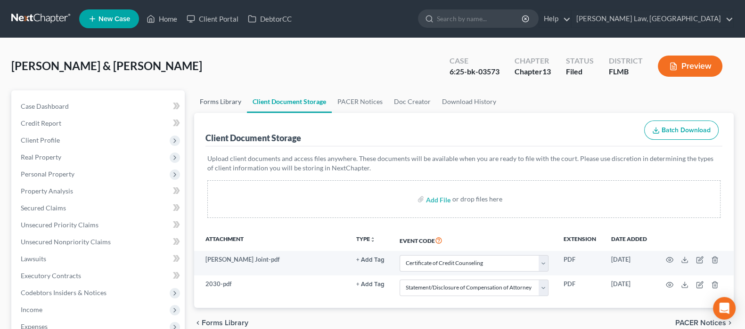
click at [221, 106] on link "Forms Library" at bounding box center [220, 101] width 53 height 23
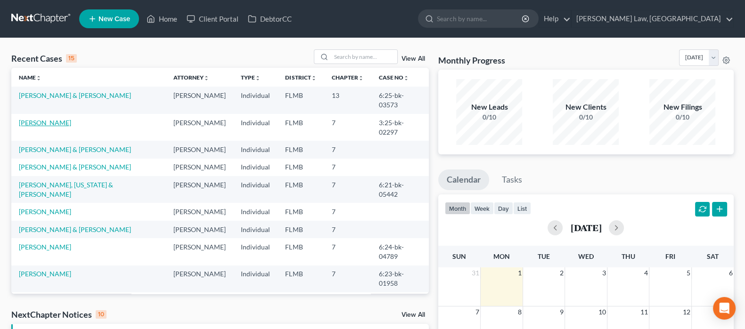
click at [55, 119] on link "[PERSON_NAME]" at bounding box center [45, 123] width 52 height 8
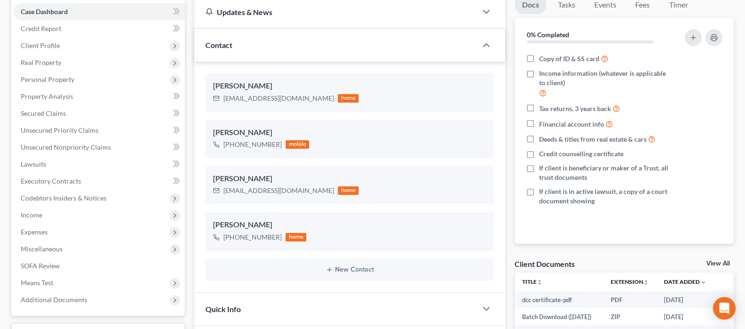
scroll to position [235, 0]
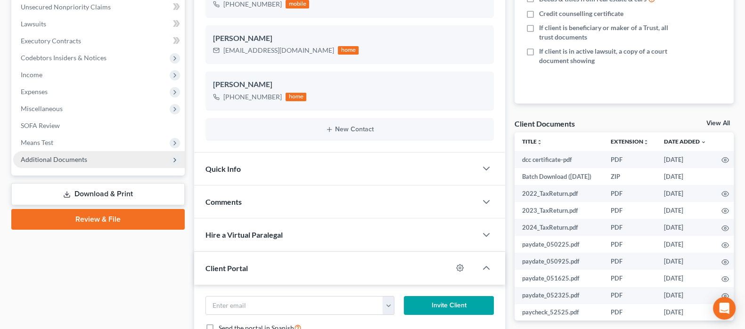
click at [63, 161] on span "Additional Documents" at bounding box center [54, 159] width 66 height 8
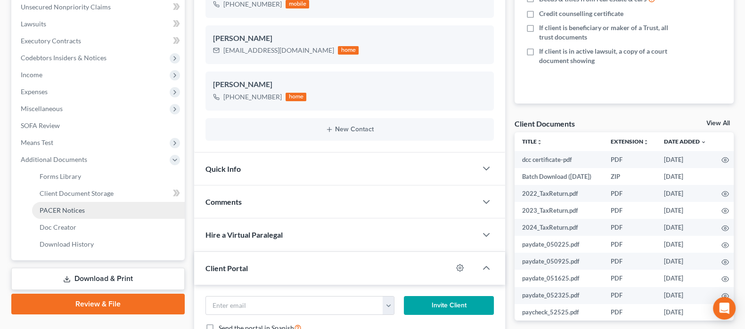
click at [75, 206] on span "PACER Notices" at bounding box center [62, 210] width 45 height 8
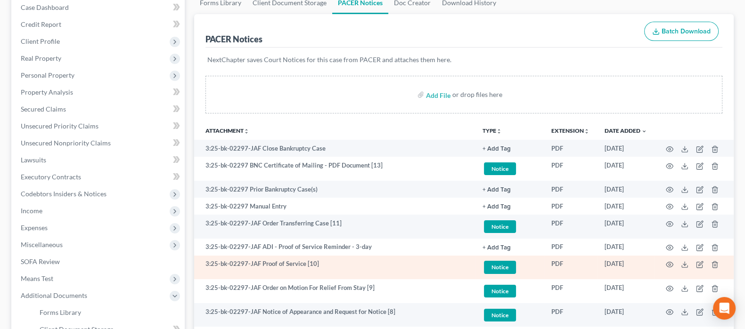
scroll to position [117, 0]
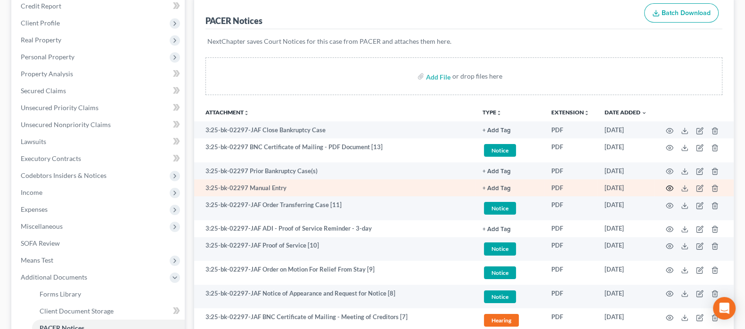
click at [673, 185] on icon "button" at bounding box center [670, 189] width 8 height 8
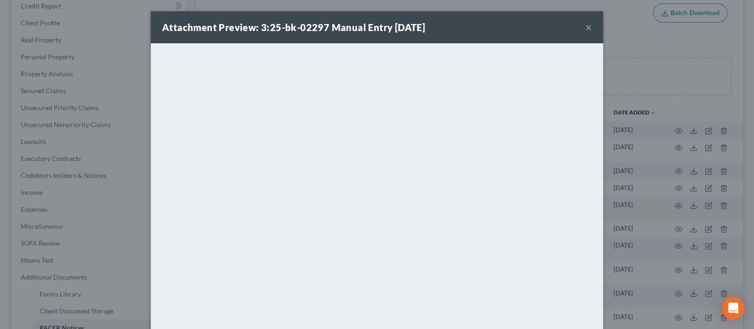
click at [115, 239] on div "Attachment Preview: 3:25-bk-02297 Manual Entry 08/12/2025 × <object ng-attr-dat…" at bounding box center [377, 164] width 754 height 329
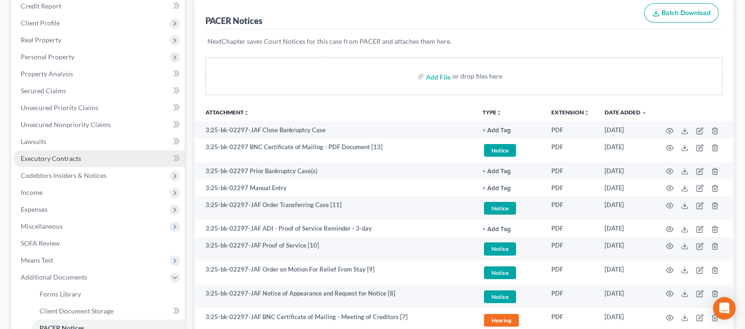
click at [78, 158] on span "Executory Contracts" at bounding box center [51, 158] width 60 height 8
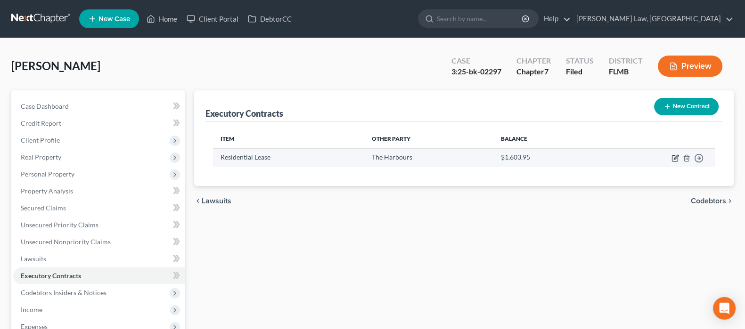
click at [676, 154] on icon "button" at bounding box center [675, 158] width 8 height 8
select select "2"
select select "9"
select select "0"
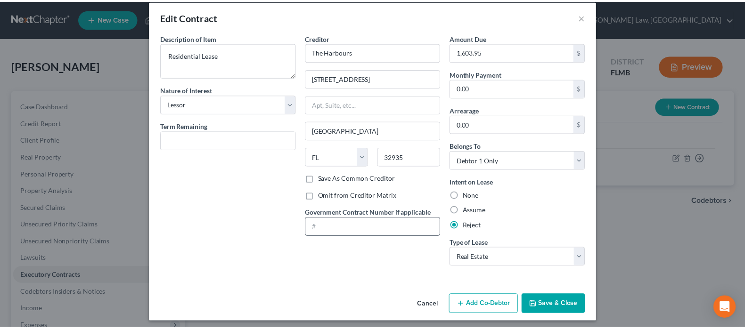
scroll to position [14, 0]
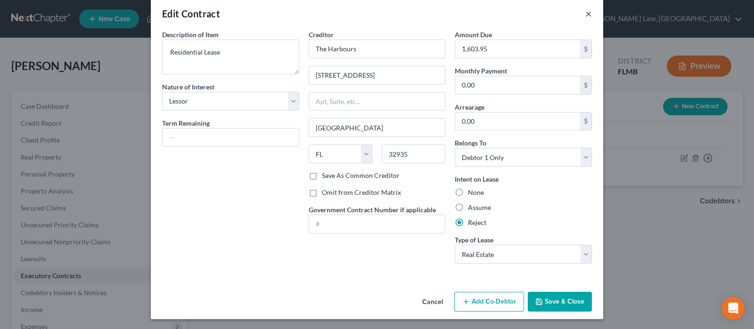
click at [585, 13] on button "×" at bounding box center [588, 13] width 7 height 11
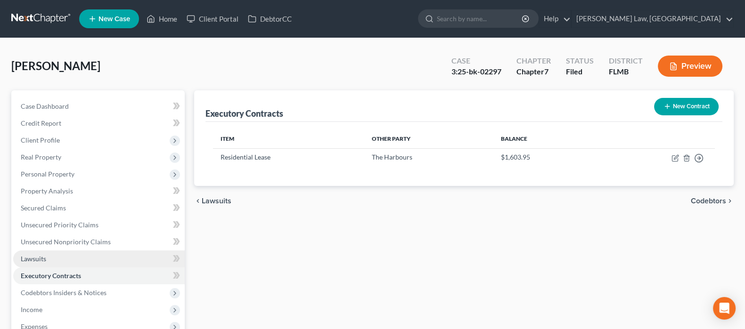
scroll to position [171, 0]
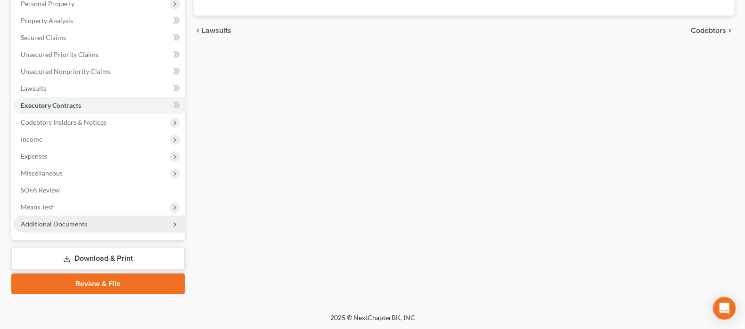
click at [66, 226] on span "Additional Documents" at bounding box center [54, 224] width 66 height 8
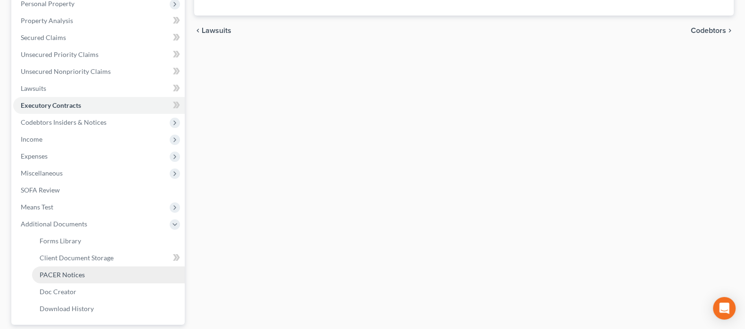
click at [56, 272] on span "PACER Notices" at bounding box center [62, 275] width 45 height 8
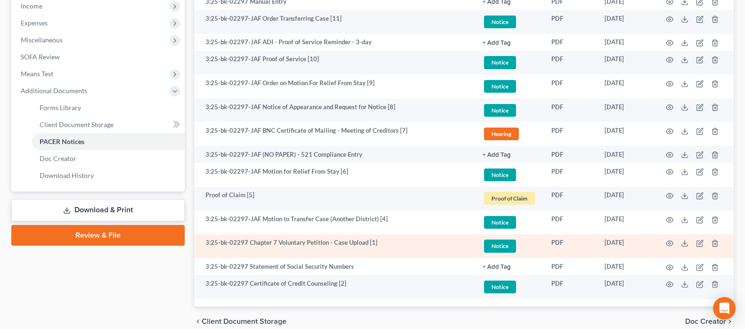
scroll to position [346, 0]
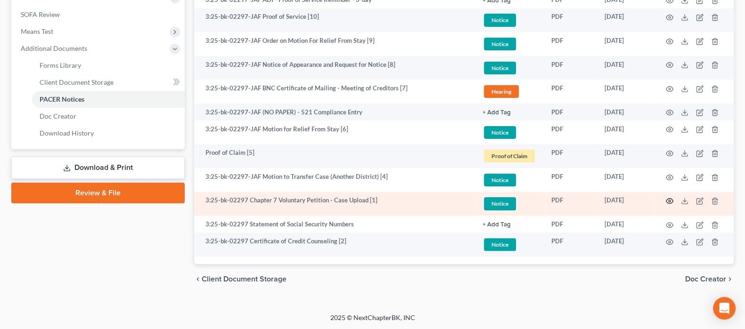
click at [669, 200] on circle "button" at bounding box center [669, 201] width 2 height 2
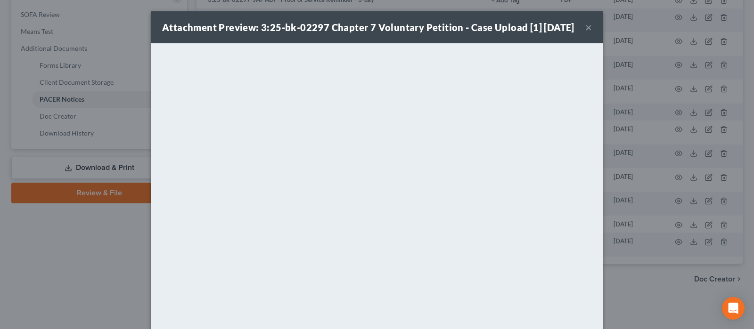
click at [104, 260] on div "Attachment Preview: 3:25-bk-02297 Chapter 7 Voluntary Petition - Case Upload [1…" at bounding box center [377, 164] width 754 height 329
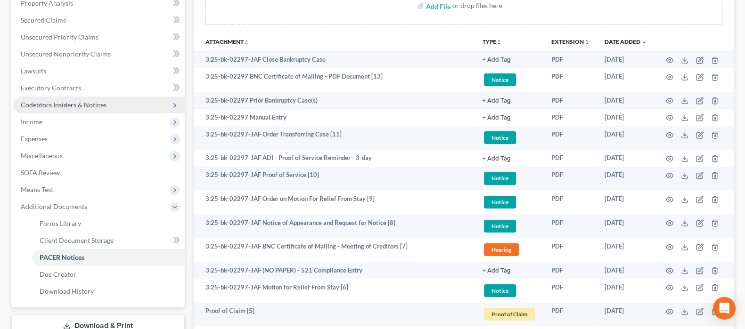
scroll to position [170, 0]
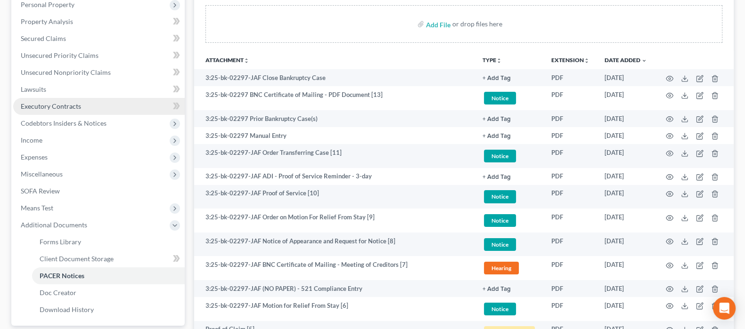
click at [59, 107] on span "Executory Contracts" at bounding box center [51, 106] width 60 height 8
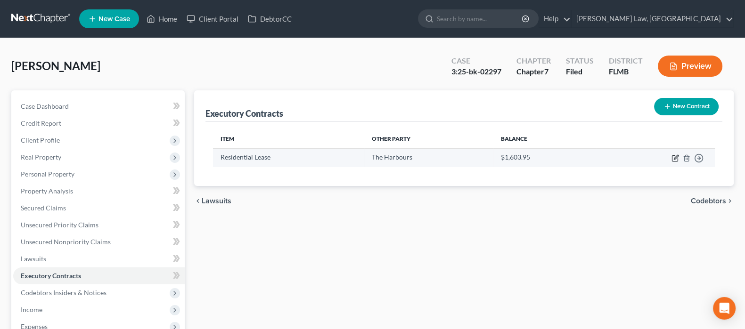
click at [675, 159] on icon "button" at bounding box center [675, 158] width 8 height 8
select select "2"
select select "9"
select select "0"
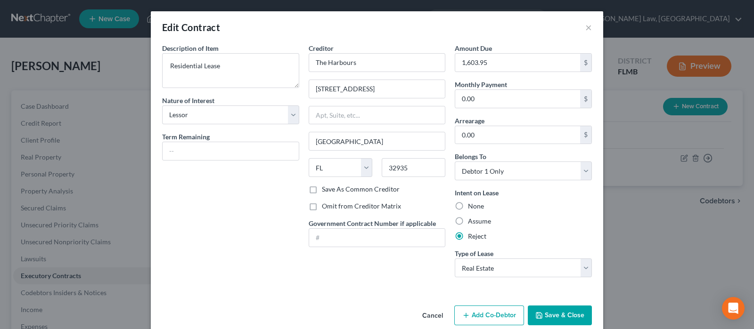
click at [250, 219] on div "Description of non-residential real property * Description of Item * Residentia…" at bounding box center [230, 164] width 146 height 242
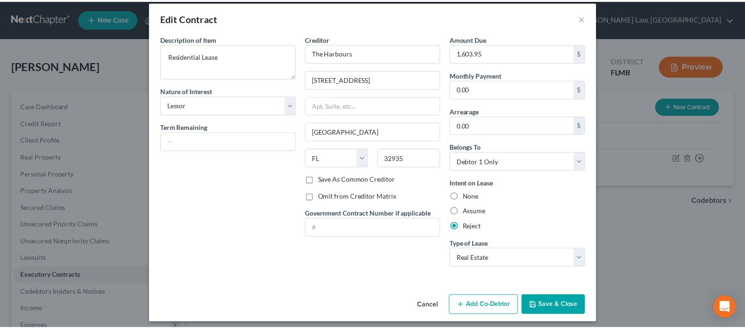
scroll to position [14, 0]
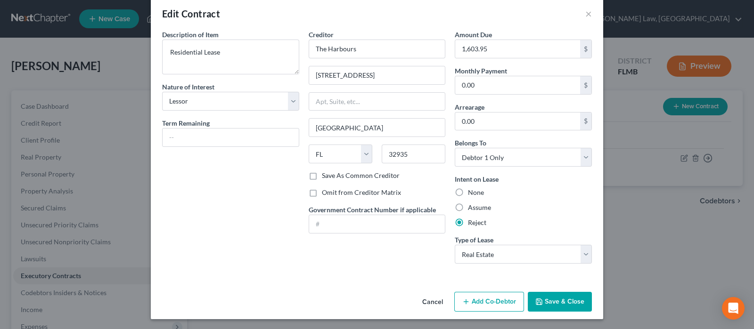
click at [551, 302] on button "Save & Close" at bounding box center [560, 302] width 64 height 20
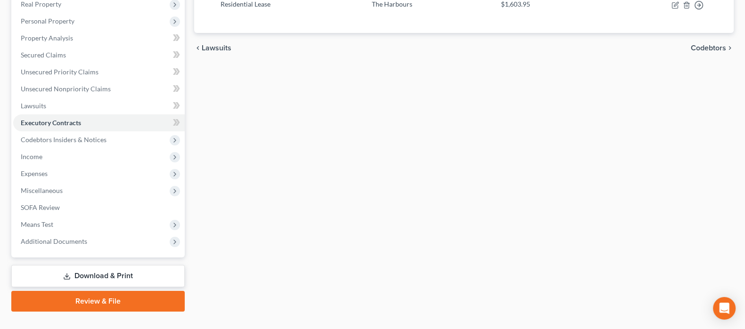
scroll to position [171, 0]
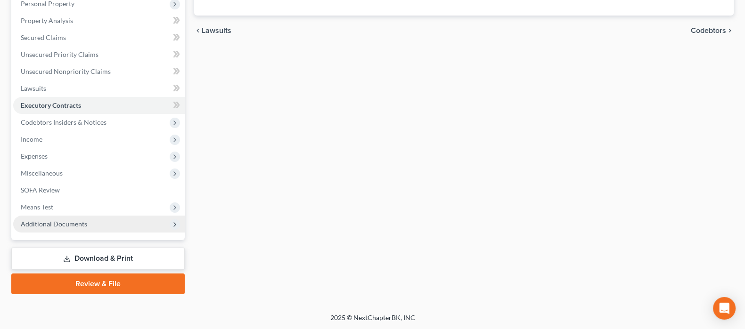
click at [74, 221] on span "Additional Documents" at bounding box center [54, 224] width 66 height 8
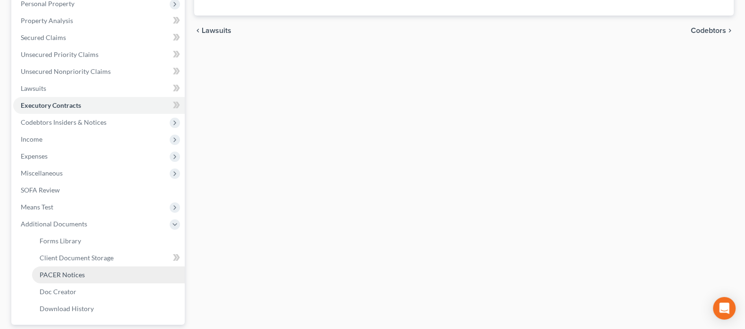
click at [65, 273] on span "PACER Notices" at bounding box center [62, 275] width 45 height 8
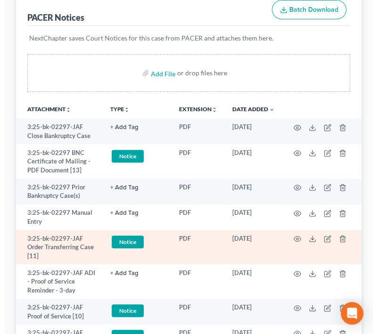
scroll to position [177, 0]
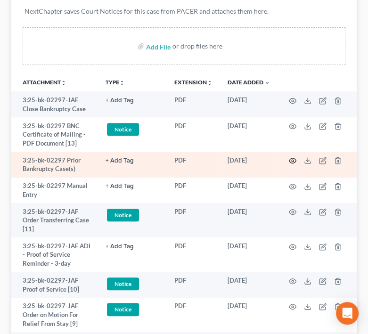
click at [292, 158] on icon "button" at bounding box center [292, 160] width 7 height 5
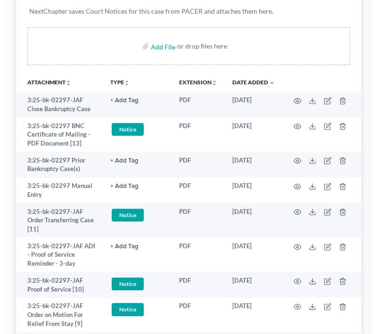
scroll to position [177, 0]
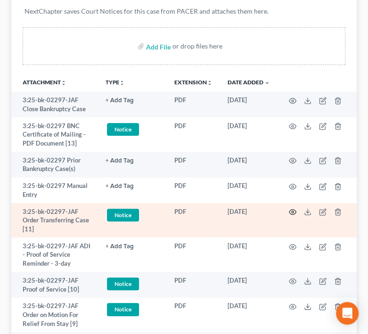
click at [293, 211] on circle "button" at bounding box center [293, 212] width 2 height 2
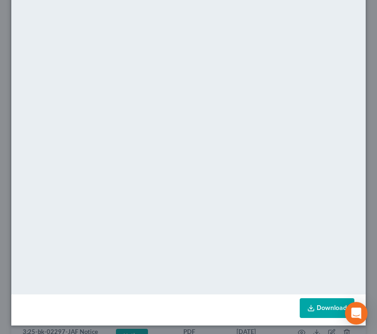
scroll to position [73, 0]
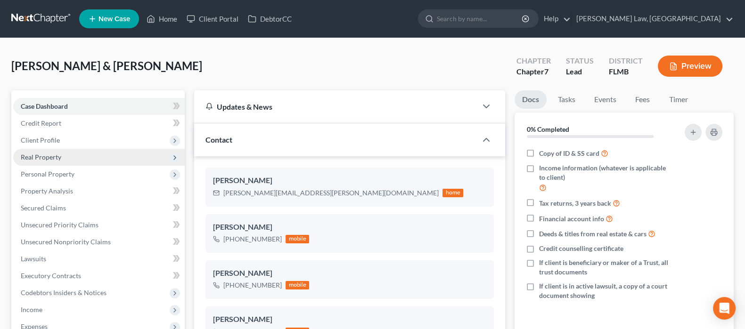
click at [53, 154] on span "Real Property" at bounding box center [41, 157] width 41 height 8
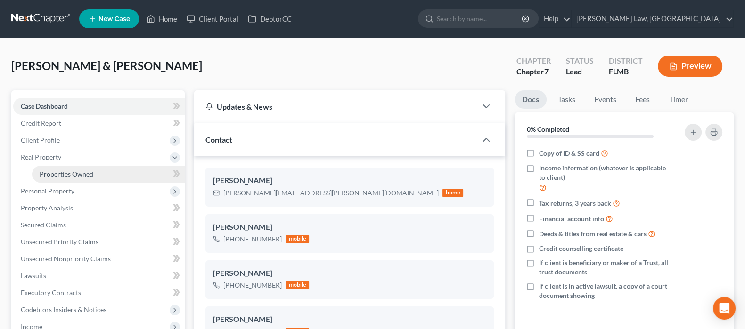
click at [72, 175] on span "Properties Owned" at bounding box center [67, 174] width 54 height 8
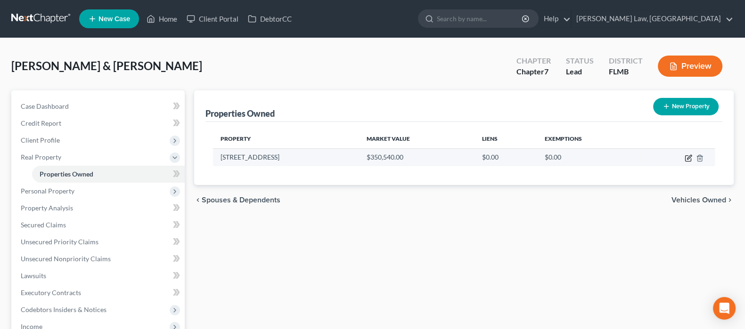
click at [690, 157] on icon "button" at bounding box center [688, 158] width 8 height 8
select select "9"
select select "2"
select select "0"
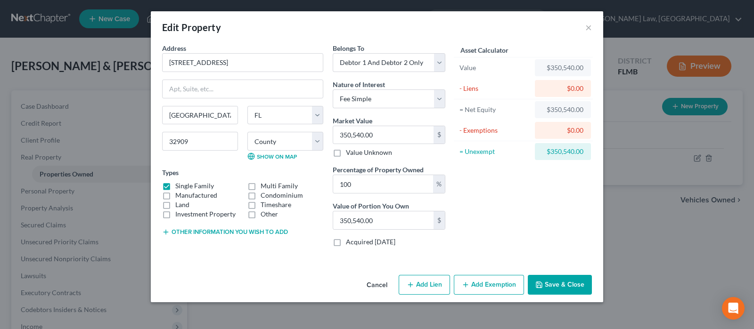
drag, startPoint x: 380, startPoint y: 288, endPoint x: 370, endPoint y: 284, distance: 11.0
click at [380, 288] on button "Cancel" at bounding box center [377, 285] width 36 height 19
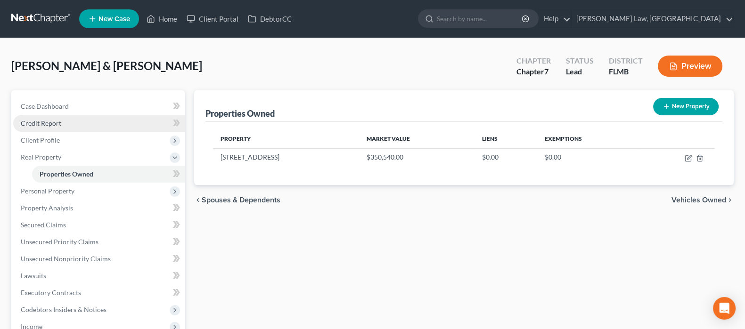
click at [65, 124] on link "Credit Report" at bounding box center [98, 123] width 171 height 17
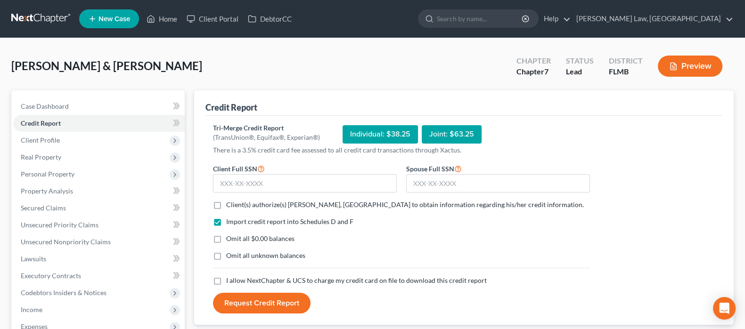
click at [269, 197] on form "Client Full SSN * Spouse Full SSN * Client(s) authorize(s) Whitaker Law, PA to …" at bounding box center [401, 238] width 386 height 151
click at [224, 200] on div "Client(s) authorize(s) Whitaker Law, PA to obtain information regarding his/her…" at bounding box center [401, 204] width 377 height 9
click at [226, 203] on label "Client(s) authorize(s) Whitaker Law, PA to obtain information regarding his/her…" at bounding box center [405, 204] width 358 height 9
click at [230, 203] on input "Client(s) authorize(s) Whitaker Law, PA to obtain information regarding his/her…" at bounding box center [233, 203] width 6 height 6
checkbox input "true"
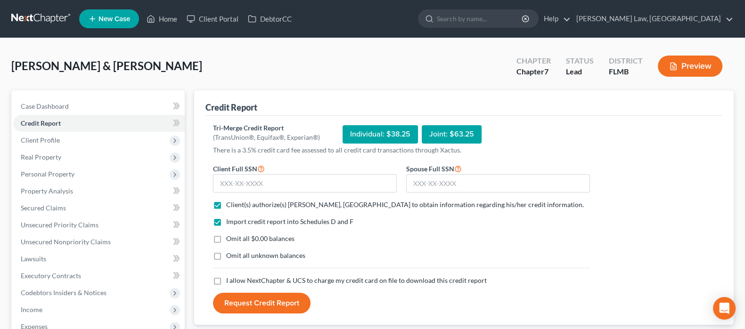
click at [226, 240] on label "Omit all $0.00 balances" at bounding box center [260, 238] width 68 height 9
click at [230, 240] on input "Omit all $0.00 balances" at bounding box center [233, 237] width 6 height 6
checkbox input "true"
click at [226, 279] on label "I allow NextChapter & UCS to charge my credit card on file to download this cre…" at bounding box center [356, 280] width 260 height 9
click at [230, 279] on input "I allow NextChapter & UCS to charge my credit card on file to download this cre…" at bounding box center [233, 279] width 6 height 6
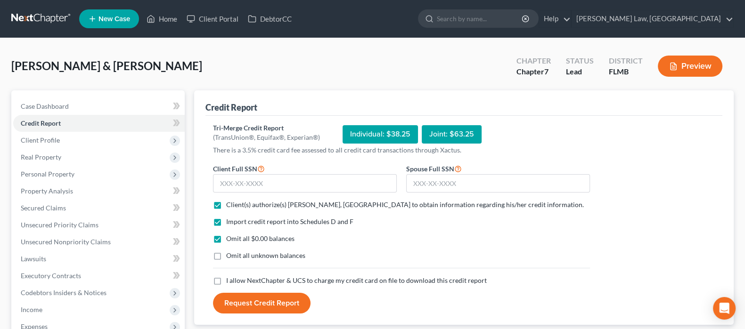
checkbox input "true"
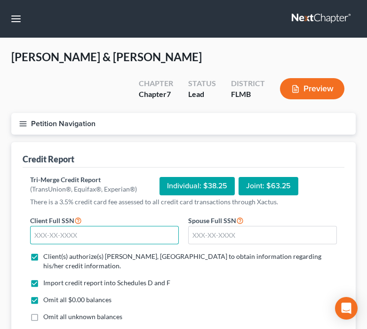
click at [77, 236] on input "text" at bounding box center [104, 235] width 149 height 19
type input "595-04-3469"
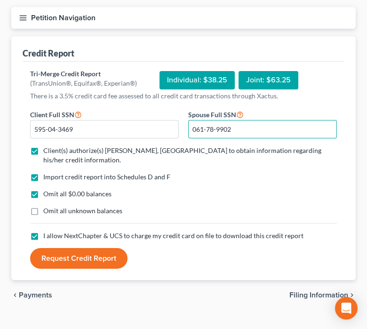
scroll to position [113, 0]
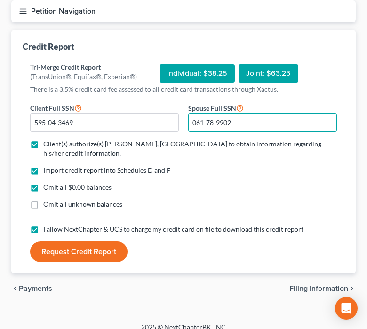
type input "061-78-9902"
drag, startPoint x: 85, startPoint y: 238, endPoint x: 90, endPoint y: 234, distance: 6.7
click at [87, 242] on button "Request Credit Report" at bounding box center [79, 252] width 98 height 21
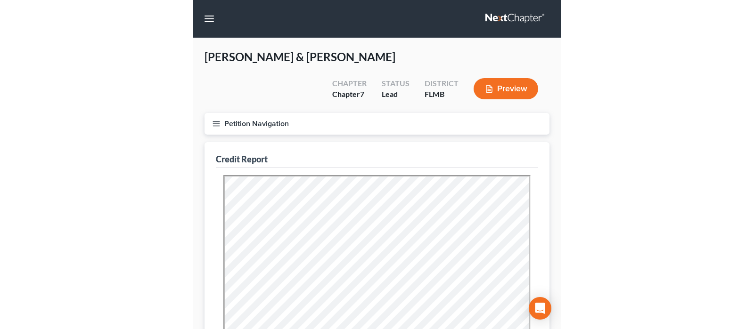
scroll to position [0, 0]
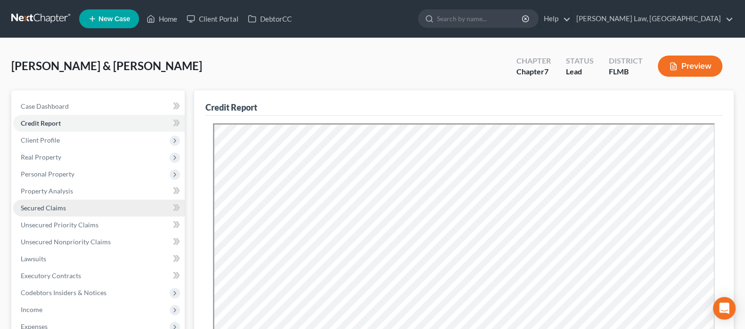
click at [68, 204] on link "Secured Claims" at bounding box center [98, 208] width 171 height 17
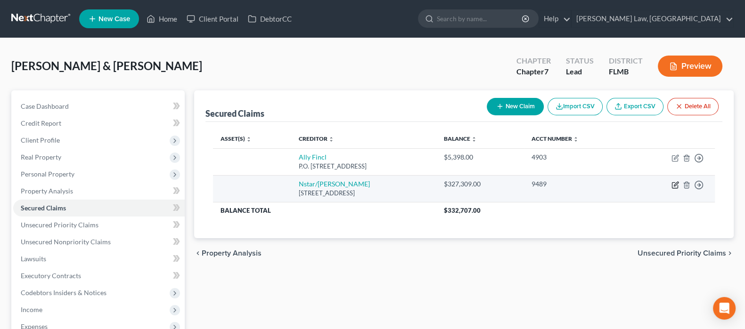
click at [674, 185] on icon "button" at bounding box center [675, 185] width 8 height 8
select select "45"
select select "2"
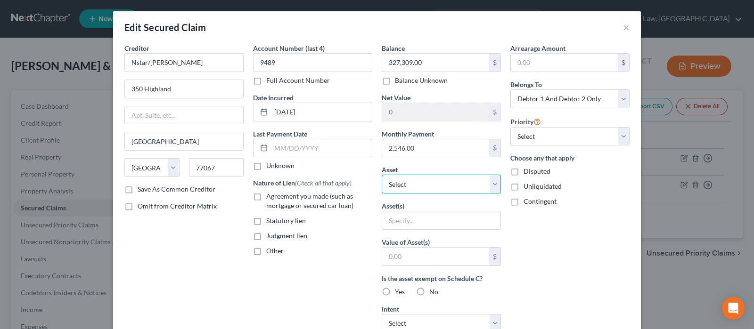
click at [446, 186] on select "Select Other Multiple Assets Chase (Checking Account) - $0.0 Chase (Checking Ac…" at bounding box center [441, 184] width 119 height 19
select select "12"
click at [382, 175] on select "Select Other Multiple Assets Chase (Checking Account) - $0.0 Chase (Checking Ac…" at bounding box center [441, 184] width 119 height 19
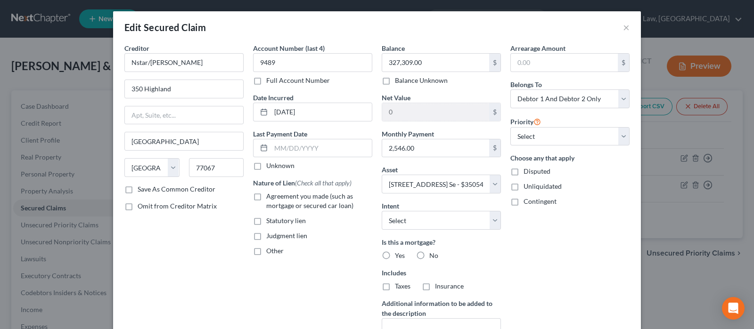
click at [395, 251] on label "Yes" at bounding box center [400, 255] width 10 height 9
click at [398, 251] on input "Yes" at bounding box center [401, 254] width 6 height 6
radio input "true"
click at [562, 132] on select "Select 1st 2nd 3rd 4th 5th 6th 7th 8th 9th 10th 11th 12th 13th 14th 15th 16th 1…" at bounding box center [569, 136] width 119 height 19
select select "0"
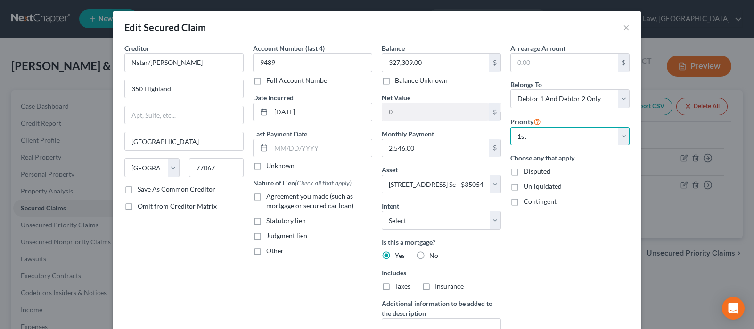
click at [510, 127] on select "Select 1st 2nd 3rd 4th 5th 6th 7th 8th 9th 10th 11th 12th 13th 14th 15th 16th 1…" at bounding box center [569, 136] width 119 height 19
click at [443, 218] on select "Select Surrender Redeem Reaffirm Avoid Other" at bounding box center [441, 220] width 119 height 19
select select "2"
click at [382, 211] on select "Select Surrender Redeem Reaffirm Avoid Other" at bounding box center [441, 220] width 119 height 19
click at [266, 197] on label "Agreement you made (such as mortgage or secured car loan)" at bounding box center [319, 201] width 106 height 19
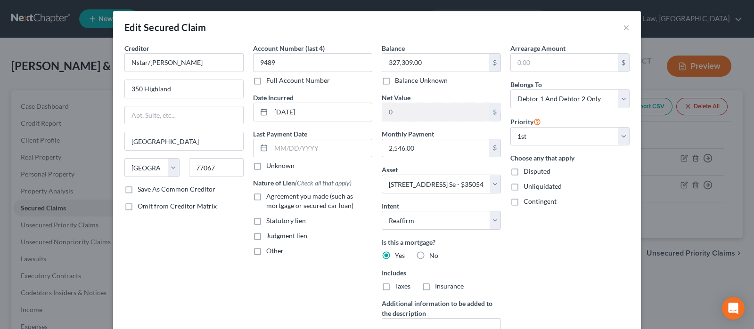
click at [270, 197] on input "Agreement you made (such as mortgage or secured car loan)" at bounding box center [273, 195] width 6 height 6
checkbox input "true"
drag, startPoint x: 290, startPoint y: 152, endPoint x: 293, endPoint y: 147, distance: 4.8
click at [292, 148] on input "text" at bounding box center [321, 148] width 101 height 18
drag, startPoint x: 301, startPoint y: 150, endPoint x: 317, endPoint y: 148, distance: 15.7
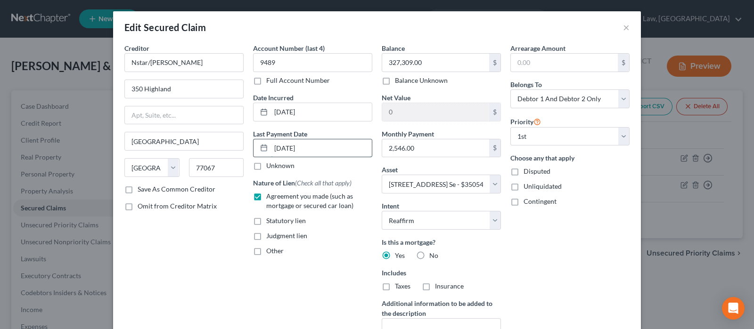
click at [316, 148] on input "09/01/2024" at bounding box center [321, 148] width 101 height 18
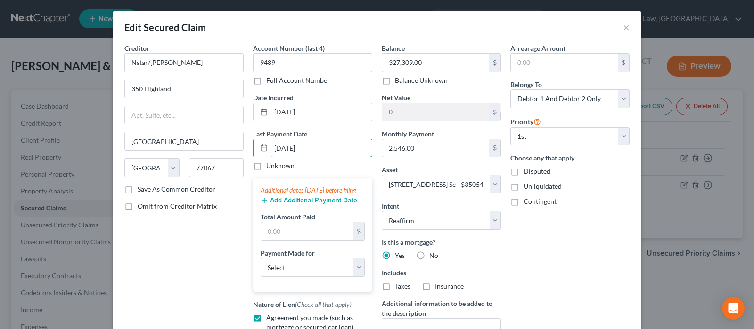
type input "09/01/2025"
drag, startPoint x: 186, startPoint y: 251, endPoint x: 216, endPoint y: 161, distance: 94.4
click at [210, 183] on div "Creditor * Nstar/Cooper 350 Highland Houston State AL AK AR AZ CA CO CT DE DC F…" at bounding box center [184, 213] width 129 height 341
drag, startPoint x: 325, startPoint y: 279, endPoint x: 324, endPoint y: 274, distance: 5.4
click at [325, 274] on select "Select Car Credit Card Loan Repayment Mortgage Other Suppliers Or Vendors" at bounding box center [312, 267] width 104 height 19
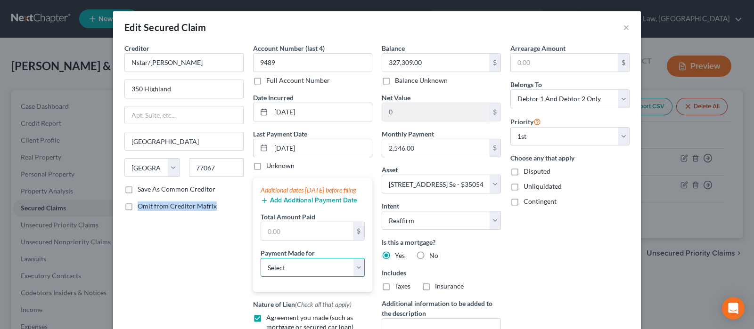
select select "3"
click at [260, 267] on select "Select Car Credit Card Loan Repayment Mortgage Other Suppliers Or Vendors" at bounding box center [312, 267] width 104 height 19
click at [308, 239] on input "text" at bounding box center [307, 231] width 92 height 18
paste input "2,546.00"
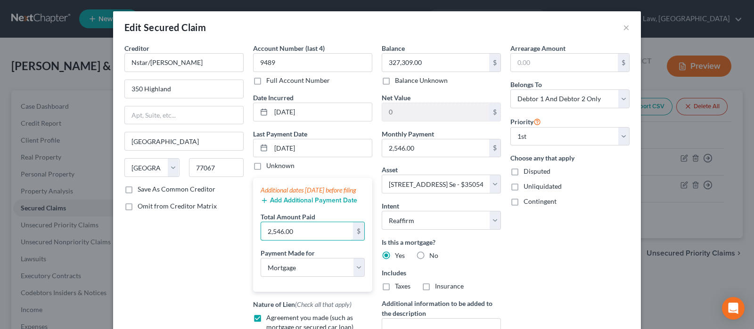
type input "2,546.00"
drag, startPoint x: 219, startPoint y: 249, endPoint x: 214, endPoint y: 255, distance: 7.1
click at [217, 251] on div "Creditor * Nstar/Cooper 350 Highland Houston State AL AK AR AZ CA CO CT DE DC F…" at bounding box center [184, 213] width 129 height 341
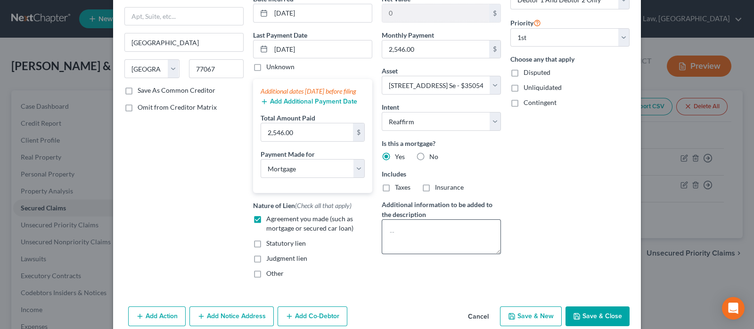
scroll to position [117, 0]
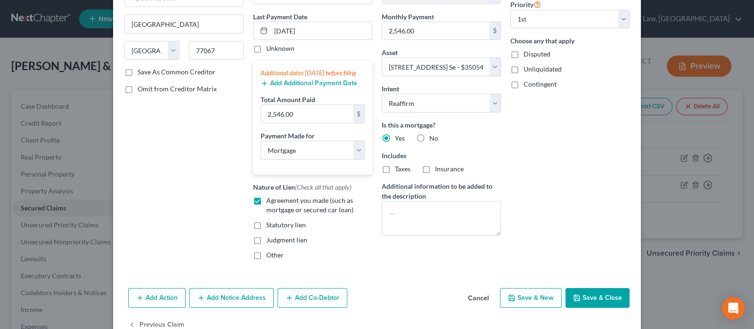
drag, startPoint x: 382, startPoint y: 168, endPoint x: 394, endPoint y: 168, distance: 11.8
click at [395, 168] on label "Taxes" at bounding box center [403, 168] width 16 height 9
click at [398, 168] on input "Taxes" at bounding box center [401, 167] width 6 height 6
checkbox input "true"
click at [435, 165] on label "Insurance" at bounding box center [449, 168] width 29 height 9
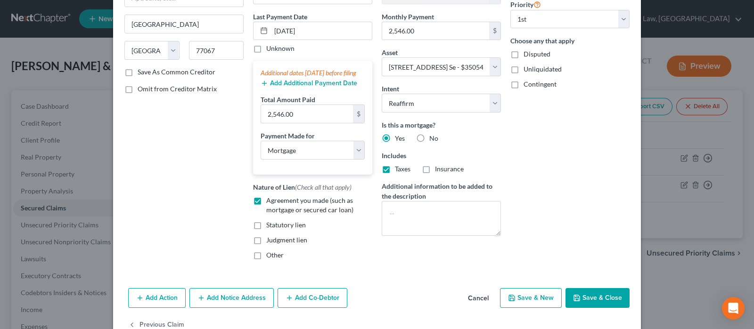
click at [439, 165] on input "Insurance" at bounding box center [442, 167] width 6 height 6
checkbox input "true"
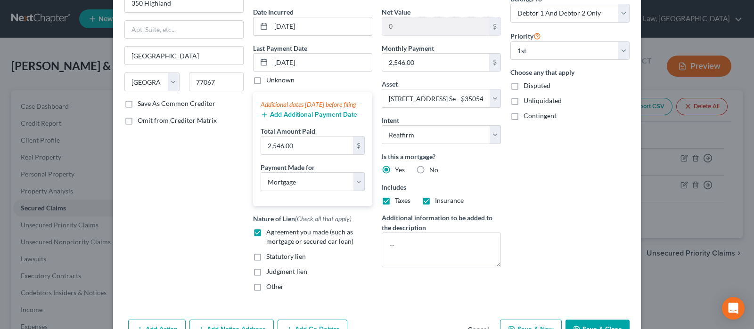
scroll to position [150, 0]
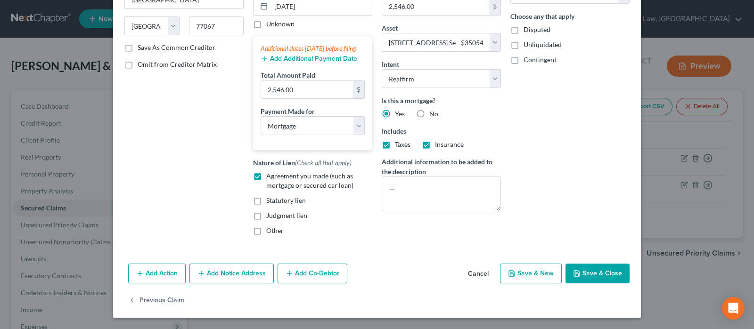
click at [593, 269] on button "Save & Close" at bounding box center [597, 274] width 64 height 20
select select
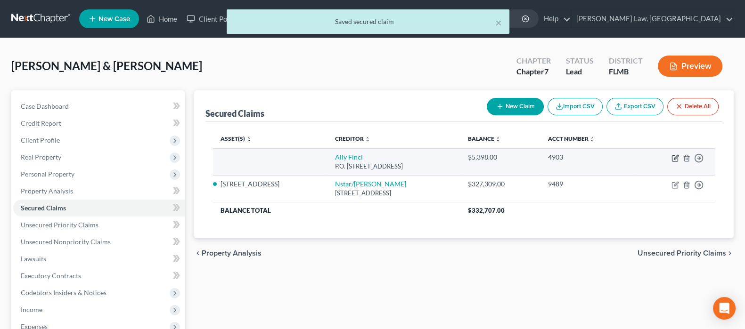
click at [675, 155] on icon "button" at bounding box center [675, 158] width 8 height 8
select select "24"
select select "0"
select select "1"
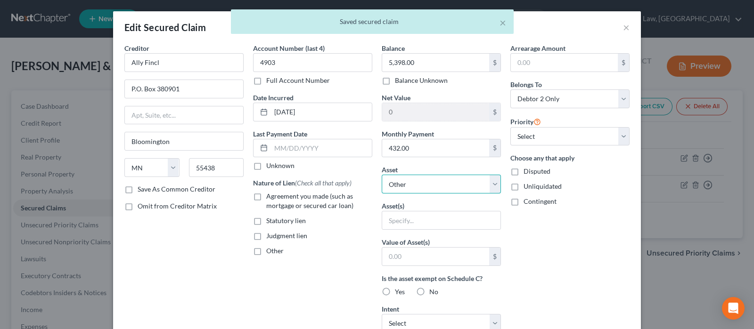
click at [450, 184] on select "Select Other Multiple Assets Chase (Checking Account) - $0.0 Chase (Checking Ac…" at bounding box center [441, 184] width 119 height 19
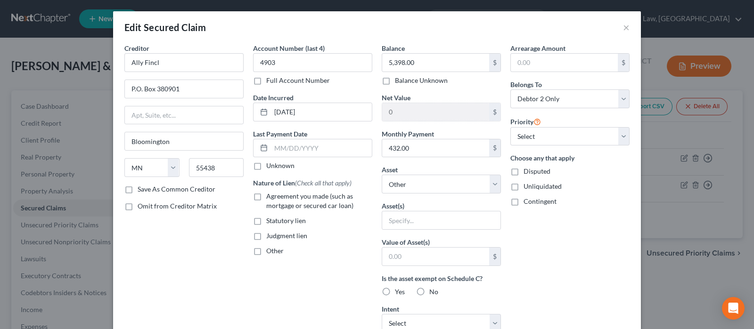
click at [188, 277] on div "Creditor * Ally Fincl P.O. Box 380901 Bloomington State AL AK AR AZ CA CO CT DE…" at bounding box center [184, 253] width 129 height 420
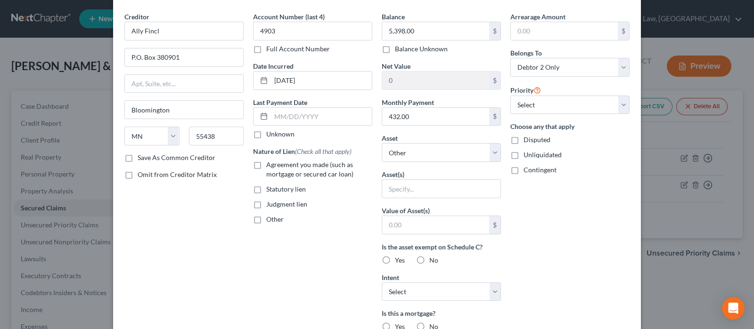
scroll to position [0, 0]
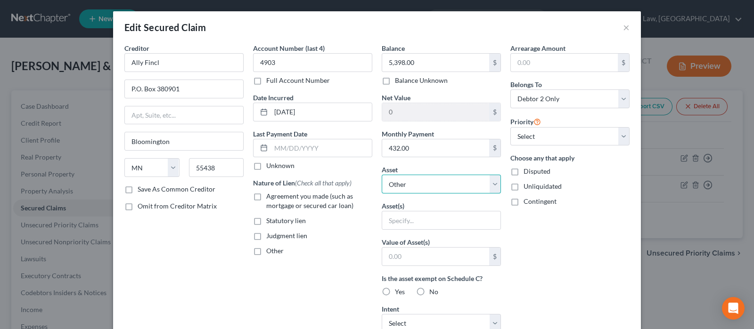
drag, startPoint x: 426, startPoint y: 185, endPoint x: 429, endPoint y: 180, distance: 5.1
click at [429, 180] on select "Select Other Multiple Assets Chase (Checking Account) - $0.0 Chase (Checking Ac…" at bounding box center [441, 184] width 119 height 19
select select "5"
click at [382, 175] on select "Select Other Multiple Assets Chase (Checking Account) - $0.0 Chase (Checking Ac…" at bounding box center [441, 184] width 119 height 19
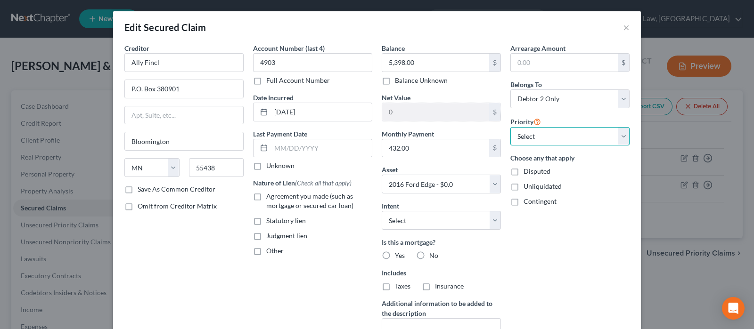
click at [553, 128] on select "Select 1st 2nd 3rd 4th 5th 6th 7th 8th 9th 10th 11th 12th 13th 14th 15th 16th 1…" at bounding box center [569, 136] width 119 height 19
select select "0"
click at [510, 127] on select "Select 1st 2nd 3rd 4th 5th 6th 7th 8th 9th 10th 11th 12th 13th 14th 15th 16th 1…" at bounding box center [569, 136] width 119 height 19
drag, startPoint x: 549, startPoint y: 220, endPoint x: 542, endPoint y: 201, distance: 20.7
click at [549, 218] on div "Arrearage Amount $ Belongs To * Select Debtor 1 Only Debtor 2 Only Debtor 1 And…" at bounding box center [569, 201] width 129 height 317
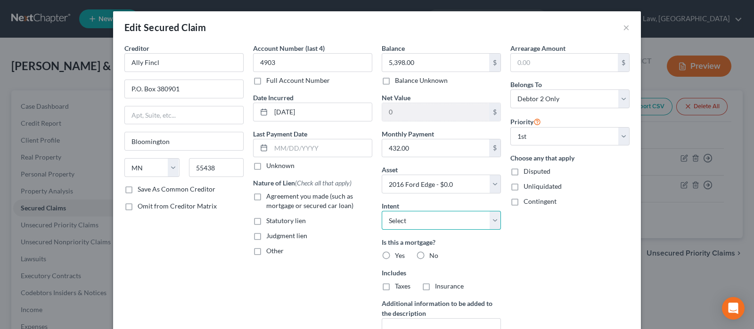
click at [441, 223] on select "Select Surrender Redeem Reaffirm Avoid Other" at bounding box center [441, 220] width 119 height 19
select select "2"
click at [382, 211] on select "Select Surrender Redeem Reaffirm Avoid Other" at bounding box center [441, 220] width 119 height 19
click at [429, 254] on label "No" at bounding box center [433, 255] width 9 height 9
click at [433, 254] on input "No" at bounding box center [436, 254] width 6 height 6
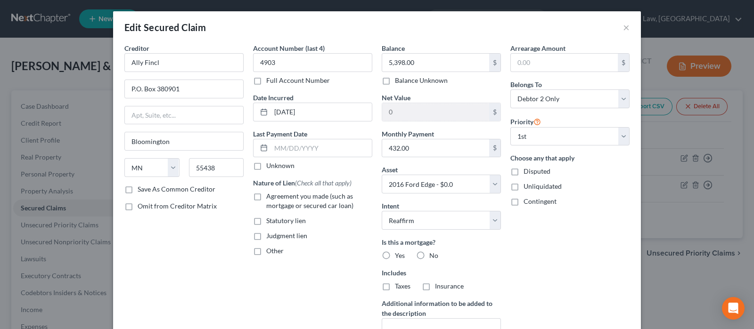
radio input "true"
click at [429, 285] on label "No" at bounding box center [433, 286] width 9 height 9
click at [433, 285] on input "No" at bounding box center [436, 285] width 6 height 6
radio input "true"
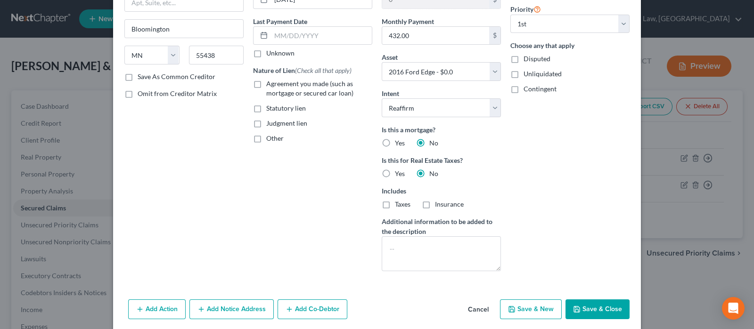
scroll to position [117, 0]
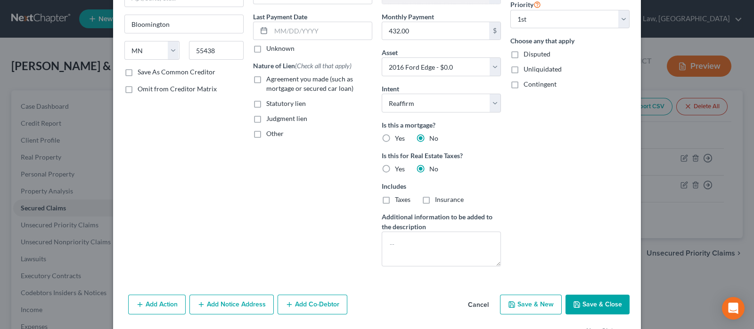
click at [281, 81] on span "Agreement you made (such as mortgage or secured car loan)" at bounding box center [309, 83] width 87 height 17
click at [276, 81] on input "Agreement you made (such as mortgage or secured car loan)" at bounding box center [273, 77] width 6 height 6
checkbox input "true"
click at [304, 29] on input "text" at bounding box center [321, 31] width 101 height 18
type input "09/01/2025"
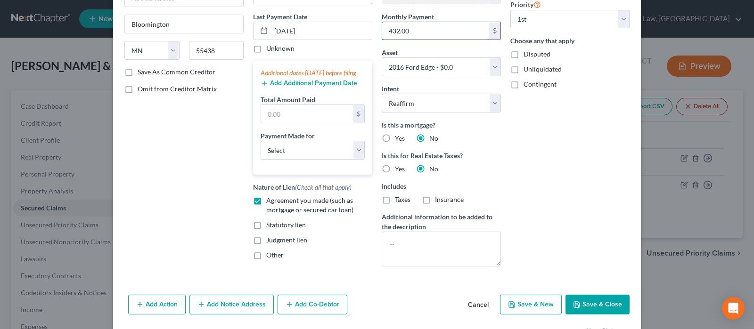
click at [416, 31] on input "432.00" at bounding box center [435, 31] width 107 height 18
click at [273, 123] on input "text" at bounding box center [307, 114] width 92 height 18
paste input "432.00"
type input "432.00"
click at [296, 150] on select "Select Car Credit Card Loan Repayment Mortgage Other Suppliers Or Vendors" at bounding box center [312, 150] width 104 height 19
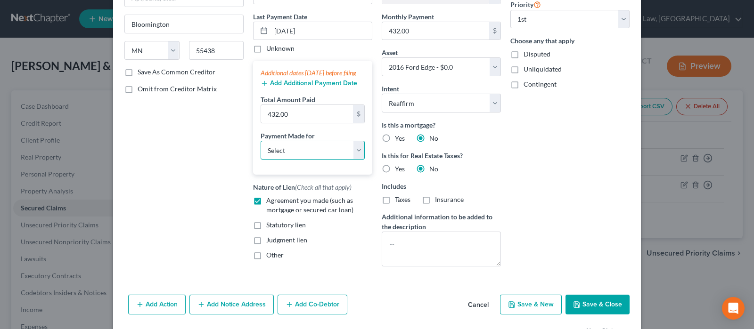
select select "0"
click at [260, 149] on select "Select Car Credit Card Loan Repayment Mortgage Other Suppliers Or Vendors" at bounding box center [312, 150] width 104 height 19
click at [195, 168] on div "Creditor * Ally Fincl P.O. Box 380901 Bloomington State AL AK AR AZ CA CO CT DE…" at bounding box center [184, 100] width 129 height 348
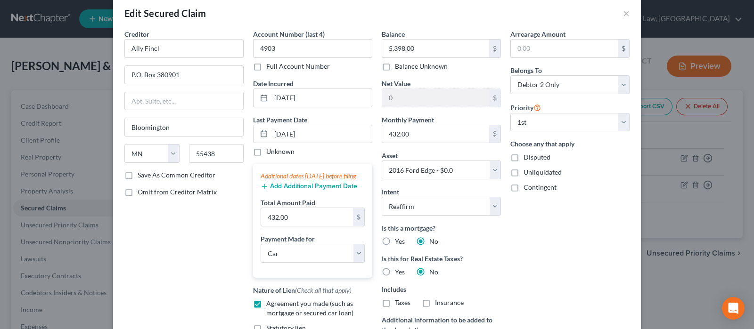
scroll to position [0, 0]
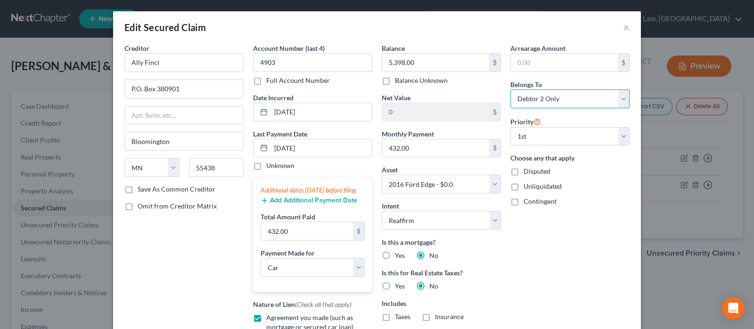
click at [569, 100] on select "Select Debtor 1 Only Debtor 2 Only Debtor 1 And Debtor 2 Only At Least One Of T…" at bounding box center [569, 98] width 119 height 19
select select "2"
click at [510, 89] on select "Select Debtor 1 Only Debtor 2 Only Debtor 1 And Debtor 2 Only At Least One Of T…" at bounding box center [569, 98] width 119 height 19
click at [579, 239] on div "Arrearage Amount $ Belongs To * Select Debtor 1 Only Debtor 2 Only Debtor 1 And…" at bounding box center [569, 217] width 129 height 348
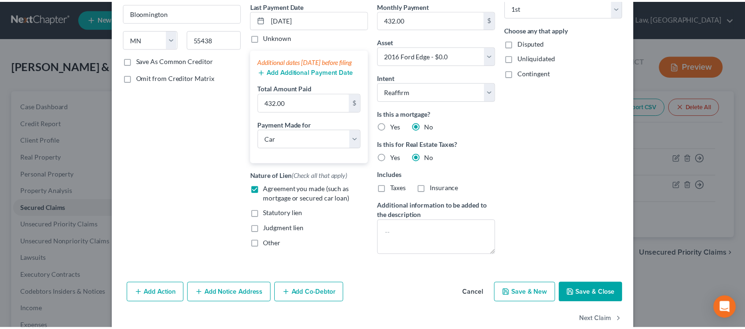
scroll to position [150, 0]
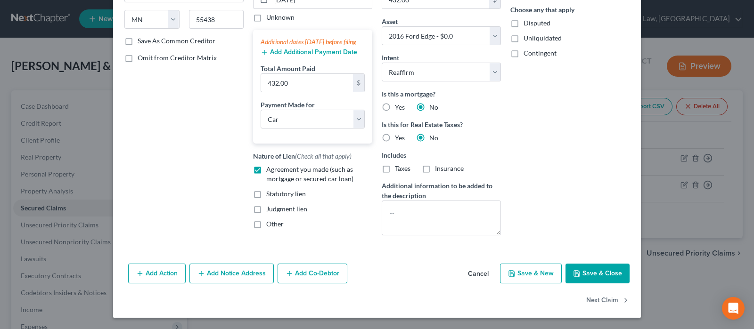
click at [587, 272] on button "Save & Close" at bounding box center [597, 274] width 64 height 20
select select
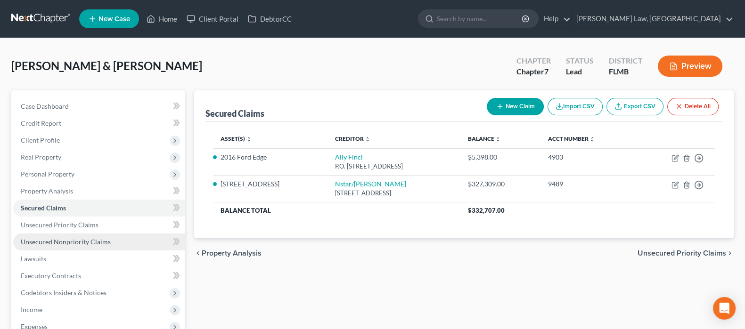
click at [52, 241] on span "Unsecured Nonpriority Claims" at bounding box center [66, 242] width 90 height 8
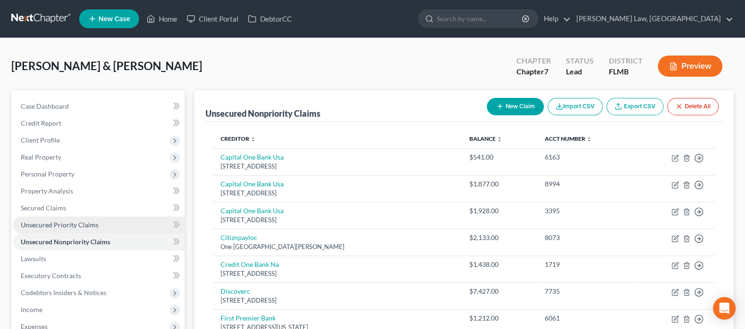
click at [68, 223] on span "Unsecured Priority Claims" at bounding box center [60, 225] width 78 height 8
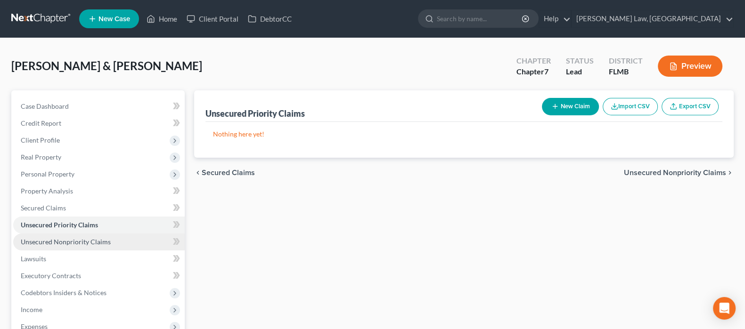
drag, startPoint x: 70, startPoint y: 239, endPoint x: 86, endPoint y: 243, distance: 16.0
click at [70, 239] on span "Unsecured Nonpriority Claims" at bounding box center [66, 242] width 90 height 8
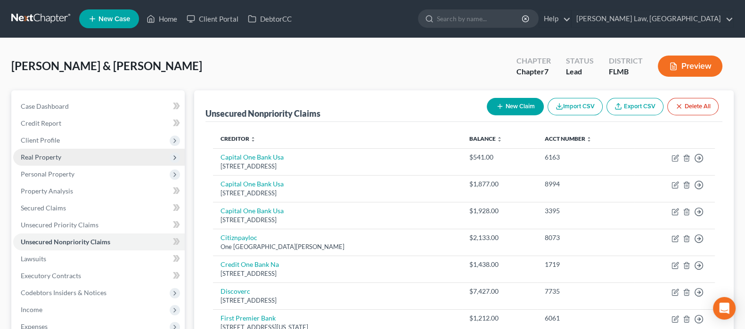
click at [55, 156] on span "Real Property" at bounding box center [41, 157] width 41 height 8
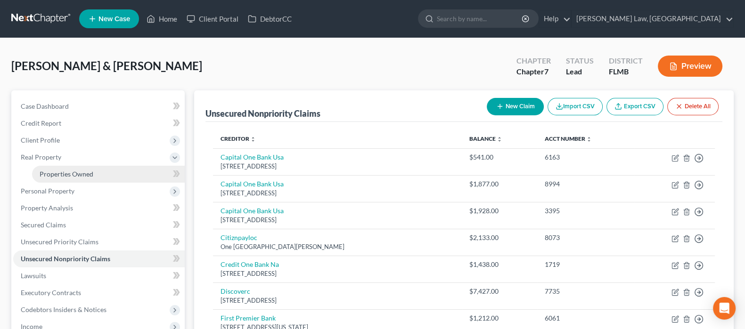
click at [59, 176] on span "Properties Owned" at bounding box center [67, 174] width 54 height 8
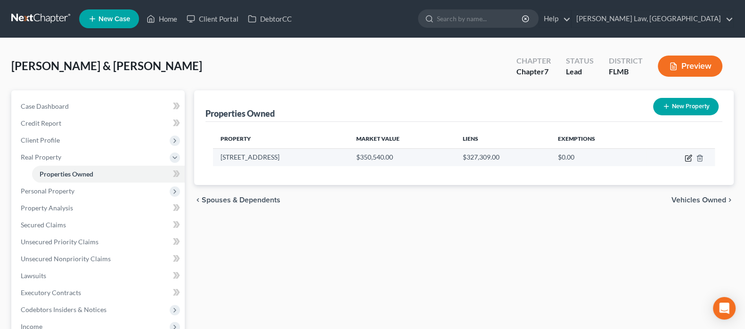
click at [686, 159] on icon "button" at bounding box center [688, 158] width 8 height 8
select select "9"
select select "2"
select select "0"
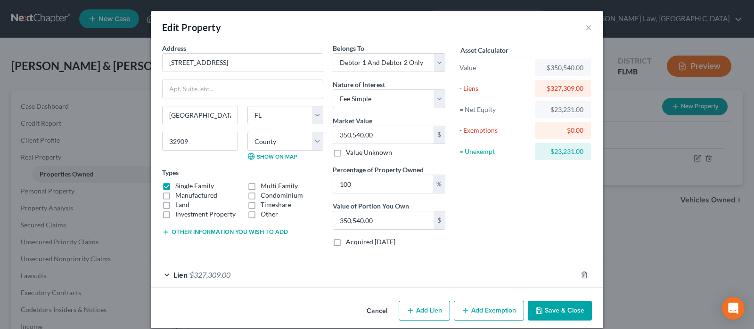
click at [475, 305] on button "Add Exemption" at bounding box center [489, 311] width 70 height 20
select select "2"
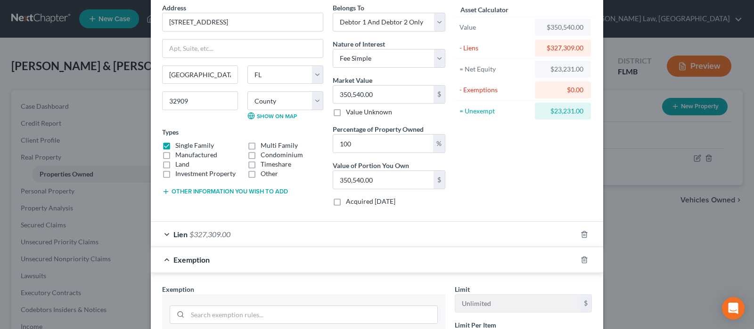
scroll to position [117, 0]
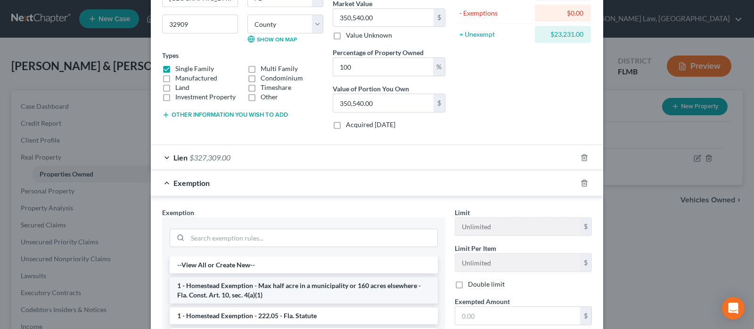
click at [253, 288] on li "1 - Homestead Exemption - Max half acre in a municipality or 160 acres elsewher…" at bounding box center [304, 290] width 268 height 26
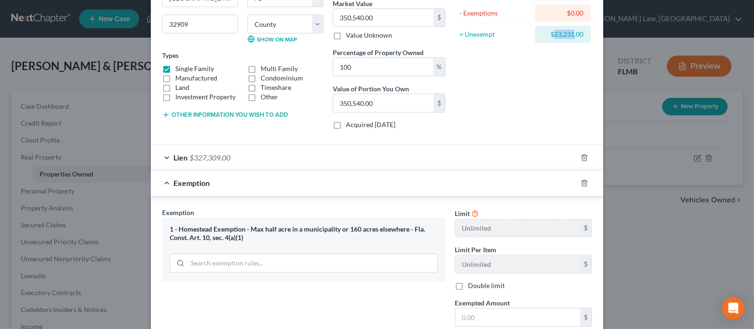
drag, startPoint x: 551, startPoint y: 31, endPoint x: 569, endPoint y: 34, distance: 18.2
click at [569, 34] on div "$23,231.00" at bounding box center [562, 34] width 41 height 9
copy div "23,231"
paste input "23,231"
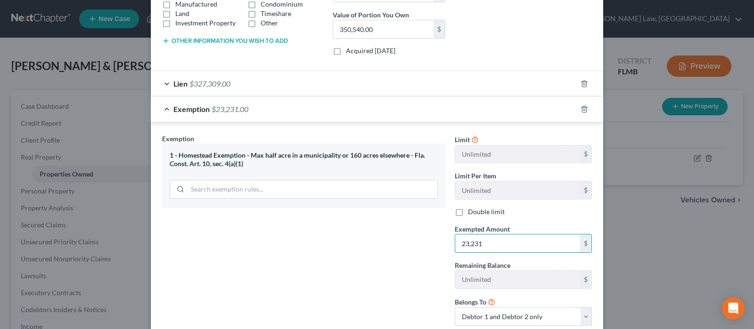
scroll to position [253, 0]
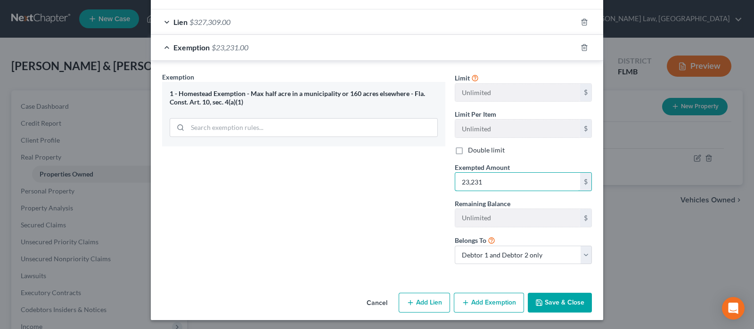
type input "23,231"
click at [375, 213] on div "Exemption Set must be selected for CA. Exemption * 1 - Homestead Exemption - Ma…" at bounding box center [303, 172] width 293 height 200
click at [545, 293] on button "Save & Close" at bounding box center [560, 303] width 64 height 20
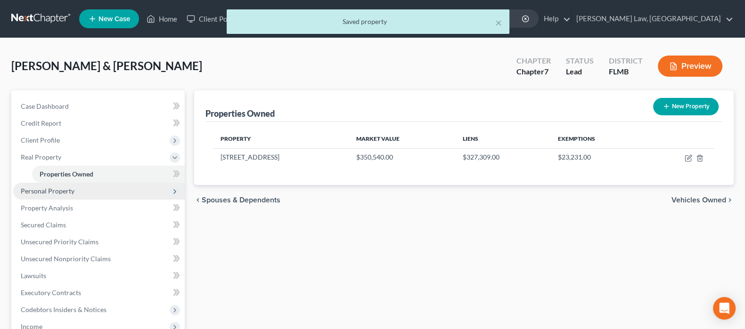
click at [74, 195] on span "Personal Property" at bounding box center [98, 191] width 171 height 17
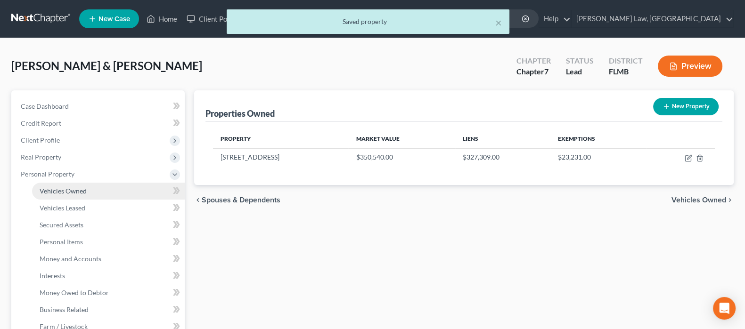
click at [79, 187] on span "Vehicles Owned" at bounding box center [63, 191] width 47 height 8
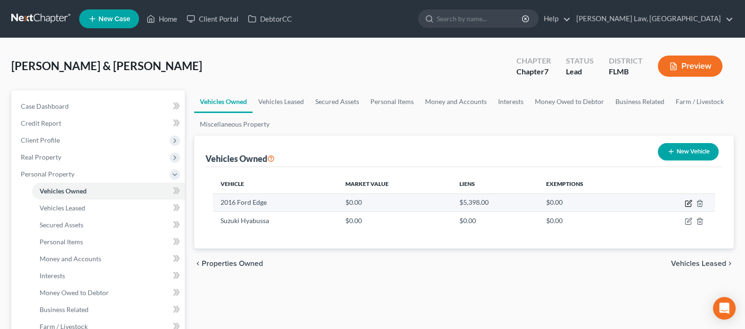
click at [689, 201] on icon "button" at bounding box center [688, 204] width 8 height 8
select select "0"
select select "10"
select select "3"
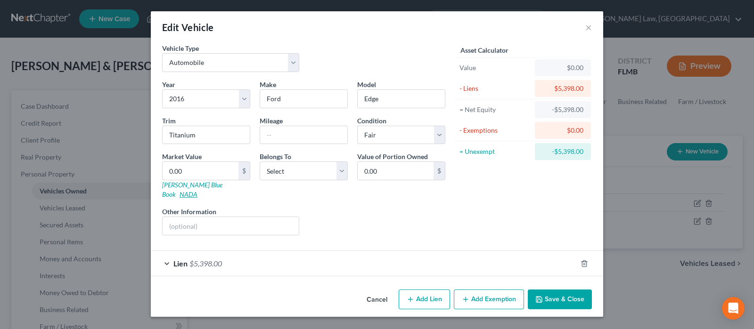
click at [197, 190] on link "NADA" at bounding box center [188, 194] width 18 height 8
type input "6"
type input "6.00"
type input "60"
type input "60.00"
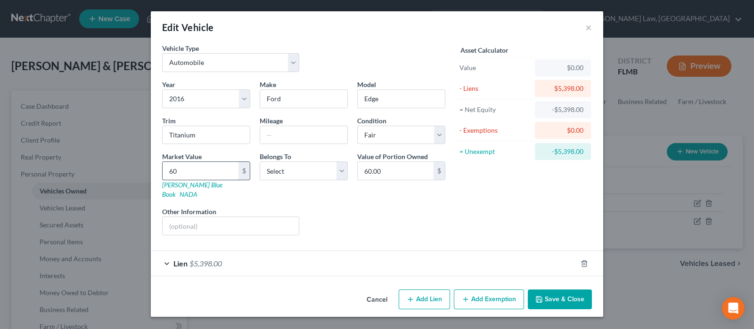
type input "600"
type input "600.00"
type input "6000"
type input "6,000.00"
type input "6,000"
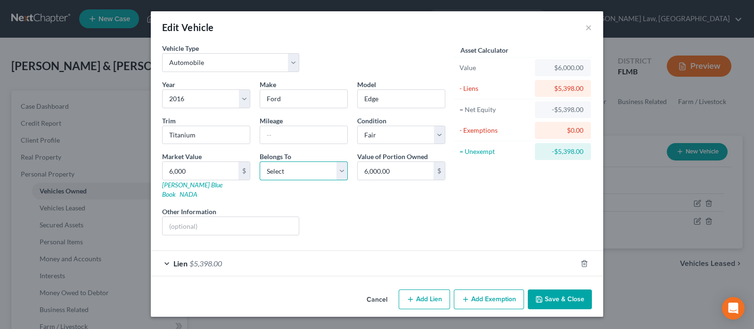
click at [300, 171] on select "Select Debtor 1 Only Debtor 2 Only Debtor 1 And Debtor 2 Only At Least One Of T…" at bounding box center [304, 171] width 88 height 19
select select "1"
click at [260, 162] on select "Select Debtor 1 Only Debtor 2 Only Debtor 1 And Debtor 2 Only At Least One Of T…" at bounding box center [304, 171] width 88 height 19
drag, startPoint x: 351, startPoint y: 202, endPoint x: 342, endPoint y: 204, distance: 9.4
click at [351, 207] on div "Liens Select" at bounding box center [377, 221] width 146 height 29
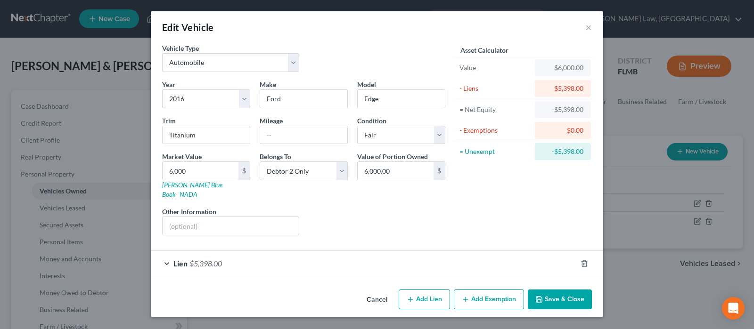
click at [488, 290] on button "Add Exemption" at bounding box center [489, 300] width 70 height 20
select select "2"
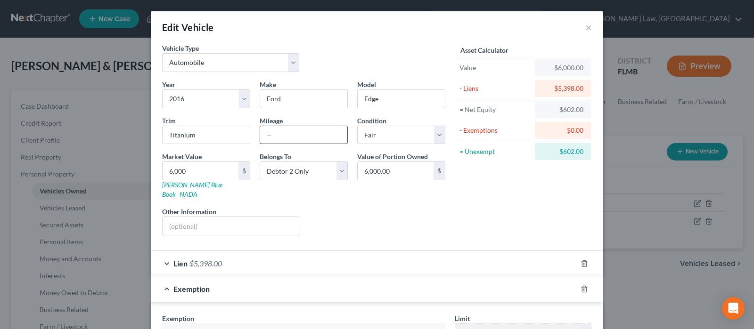
click at [288, 129] on input "text" at bounding box center [303, 135] width 87 height 18
type input "120000"
click at [450, 207] on div "Asset Calculator Value $6,000.00 - Liens $5,398.00 = Net Equity $602.00 - Exemp…" at bounding box center [523, 143] width 146 height 200
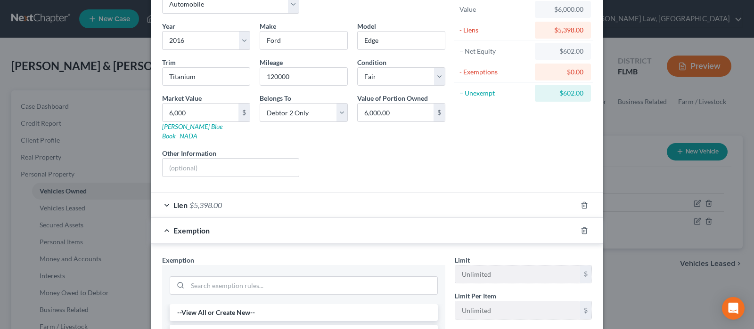
scroll to position [177, 0]
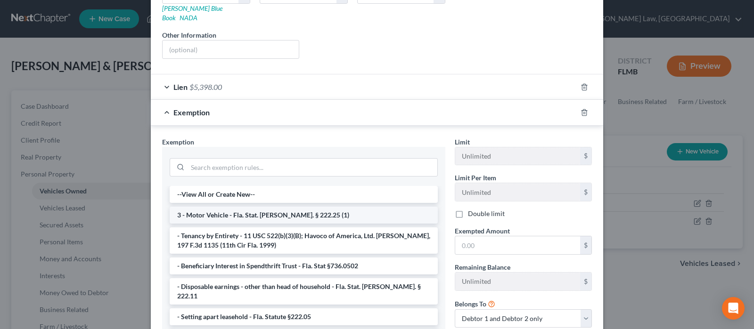
click at [228, 212] on li "3 - Motor Vehicle - Fla. Stat. Ann. § 222.25 (1)" at bounding box center [304, 215] width 268 height 17
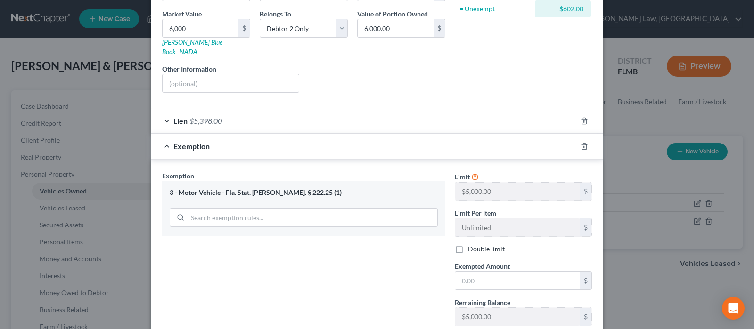
scroll to position [117, 0]
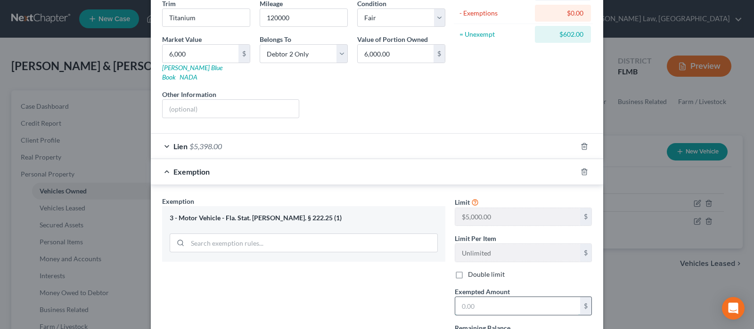
click at [520, 297] on input "text" at bounding box center [517, 306] width 125 height 18
type input "602"
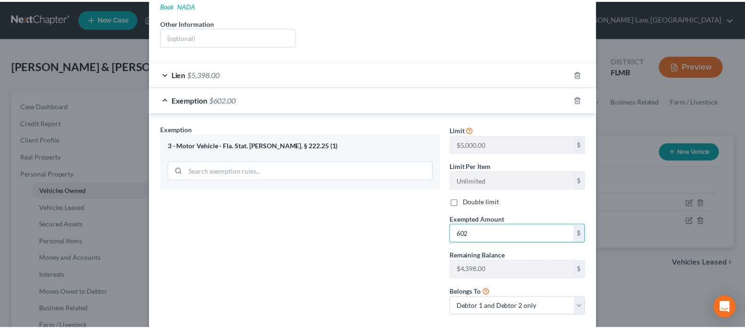
scroll to position [232, 0]
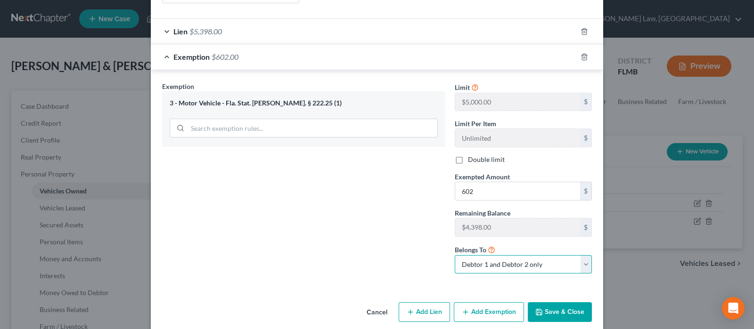
click at [548, 255] on select "Debtor 1 only Debtor 2 only Debtor 1 and Debtor 2 only" at bounding box center [523, 264] width 137 height 19
select select "1"
click at [455, 255] on select "Debtor 1 only Debtor 2 only Debtor 1 and Debtor 2 only" at bounding box center [523, 264] width 137 height 19
drag, startPoint x: 403, startPoint y: 233, endPoint x: 429, endPoint y: 248, distance: 30.2
click at [403, 232] on div "Exemption Set must be selected for CA. Exemption * 3 - Motor Vehicle - Fla. Sta…" at bounding box center [303, 181] width 293 height 200
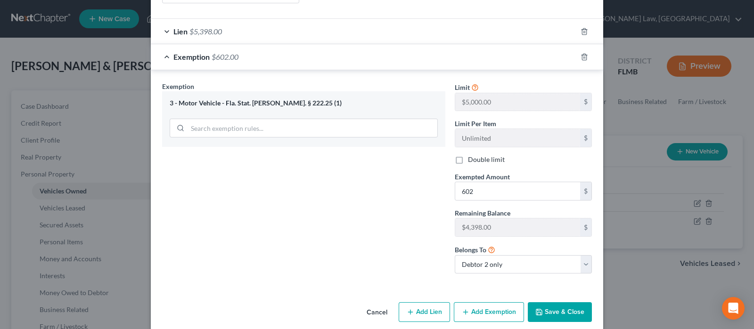
click at [558, 302] on button "Save & Close" at bounding box center [560, 312] width 64 height 20
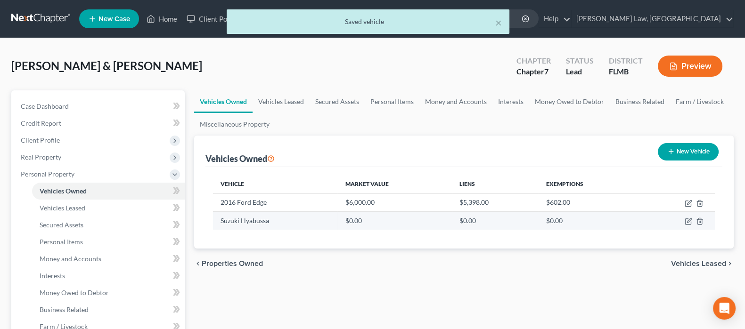
click at [280, 224] on td "Suzuki Hyabussa" at bounding box center [275, 221] width 124 height 18
click at [687, 221] on icon "button" at bounding box center [688, 222] width 8 height 8
select select "0"
select select "3"
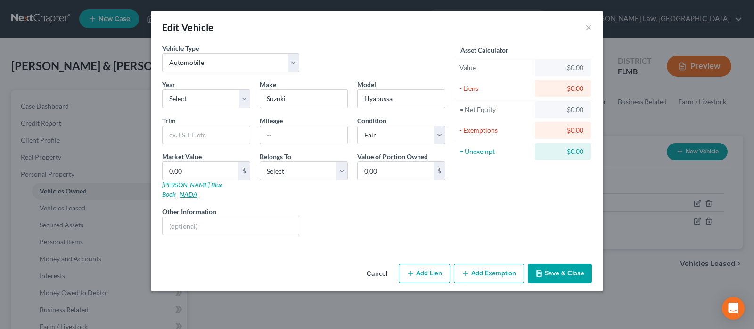
click at [197, 190] on link "NADA" at bounding box center [188, 194] width 18 height 8
click at [376, 265] on button "Cancel" at bounding box center [377, 274] width 36 height 19
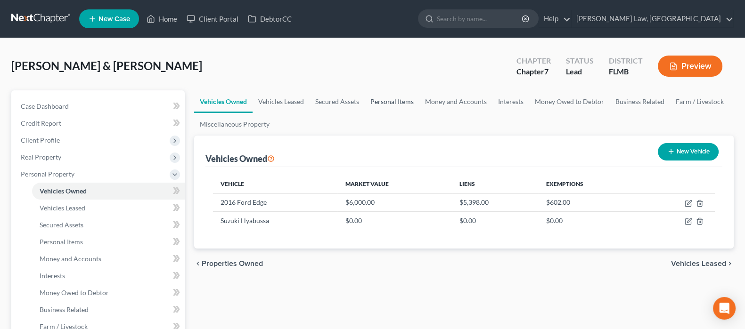
click at [399, 103] on link "Personal Items" at bounding box center [392, 101] width 55 height 23
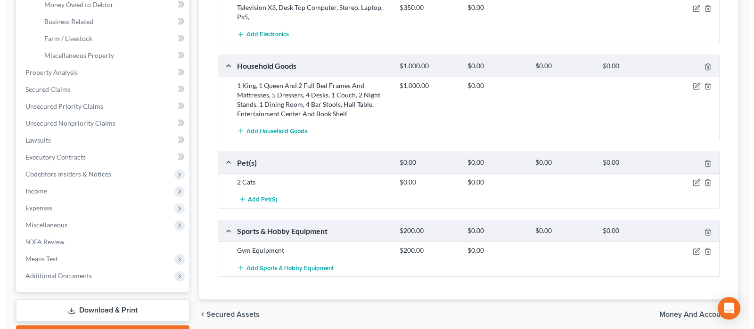
scroll to position [222, 0]
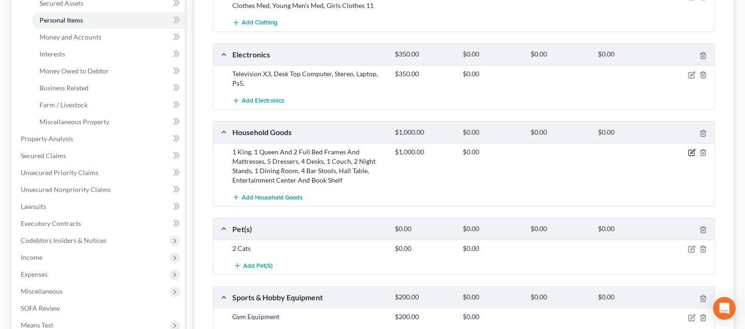
click at [692, 151] on icon "button" at bounding box center [692, 153] width 8 height 8
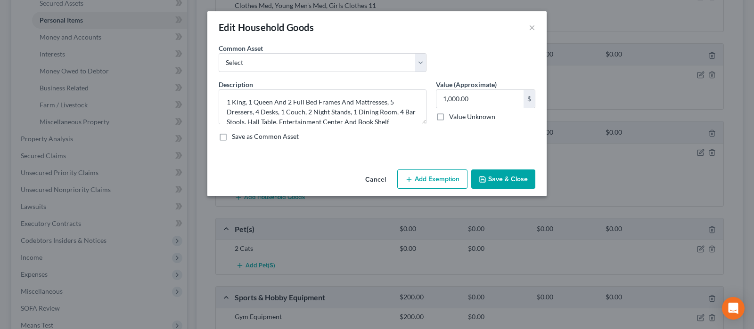
click at [438, 179] on button "Add Exemption" at bounding box center [432, 180] width 70 height 20
select select "2"
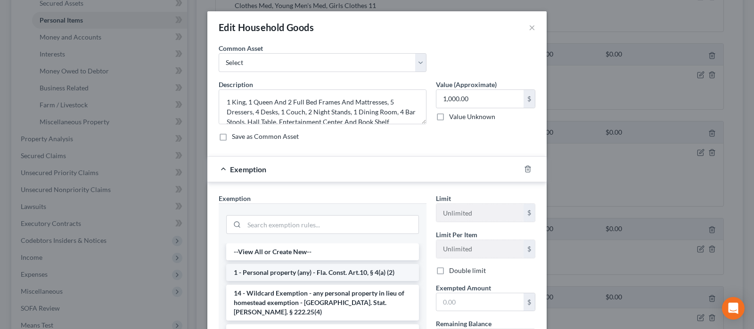
click at [290, 274] on li "1 - Personal property (any) - Fla. Const. Art.10, § 4(a) (2)" at bounding box center [322, 272] width 193 height 17
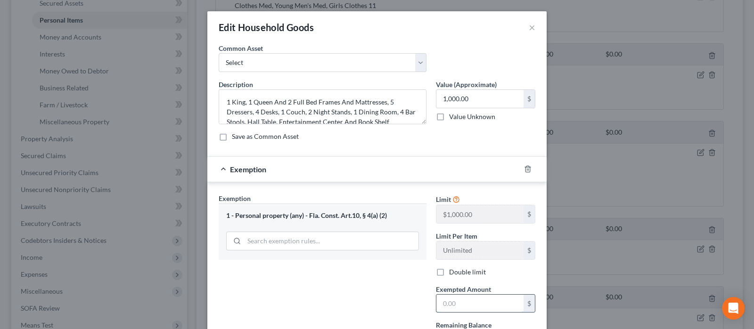
click at [461, 305] on input "text" at bounding box center [479, 304] width 87 height 18
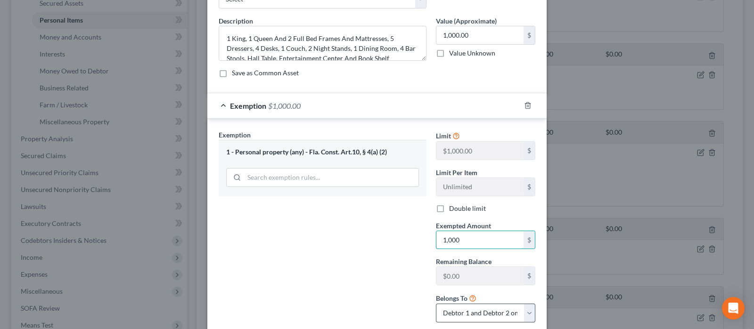
scroll to position [117, 0]
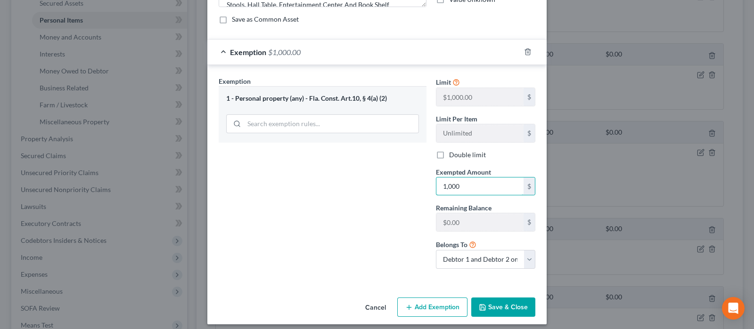
type input "1,000"
click at [481, 307] on icon "button" at bounding box center [483, 308] width 6 height 6
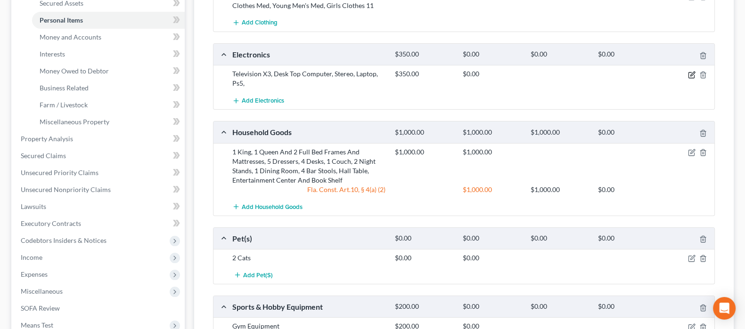
click at [691, 71] on icon "button" at bounding box center [692, 75] width 8 height 8
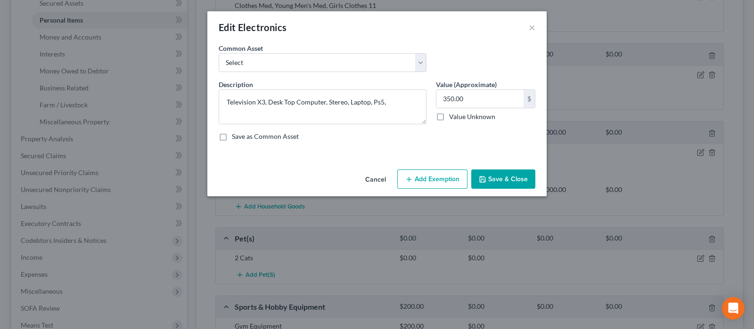
click at [426, 176] on button "Add Exemption" at bounding box center [432, 180] width 70 height 20
select select "2"
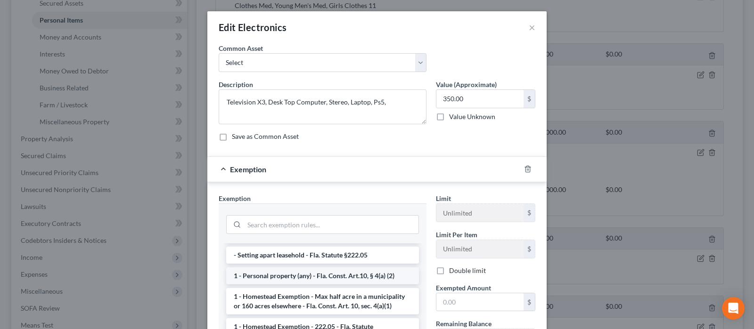
click at [309, 268] on li "1 - Personal property (any) - Fla. Const. Art.10, § 4(a) (2)" at bounding box center [322, 276] width 193 height 17
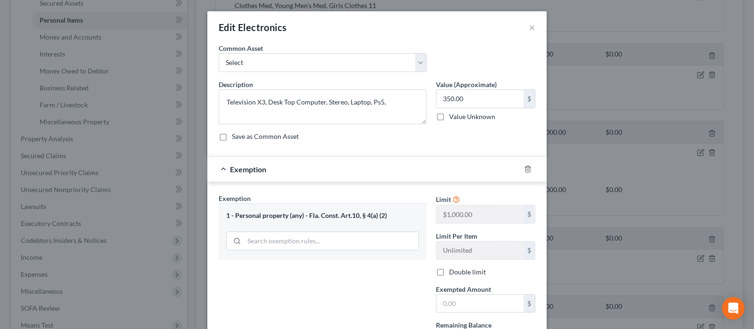
click at [449, 271] on label "Double limit" at bounding box center [467, 272] width 37 height 9
click at [453, 271] on input "Double limit" at bounding box center [456, 271] width 6 height 6
checkbox input "true"
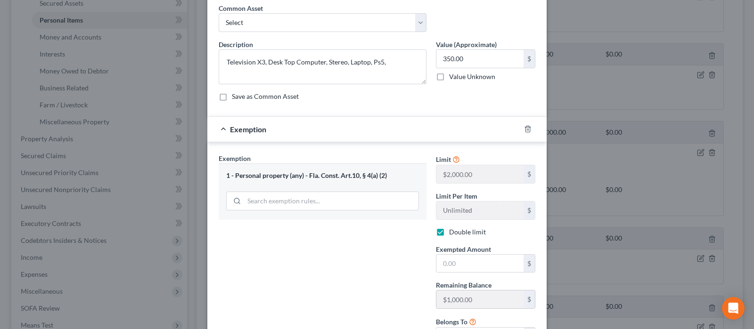
scroll to position [58, 0]
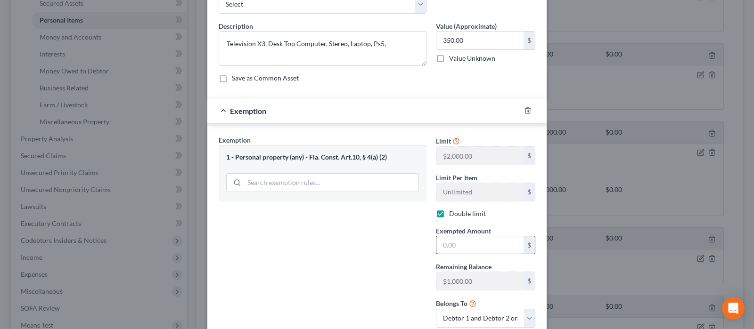
drag, startPoint x: 476, startPoint y: 239, endPoint x: 452, endPoint y: 251, distance: 26.5
click at [476, 238] on input "text" at bounding box center [479, 245] width 87 height 18
type input "350"
click at [328, 260] on div "Exemption Set must be selected for CA. Exemption * 1 - Personal property (any) …" at bounding box center [322, 235] width 217 height 200
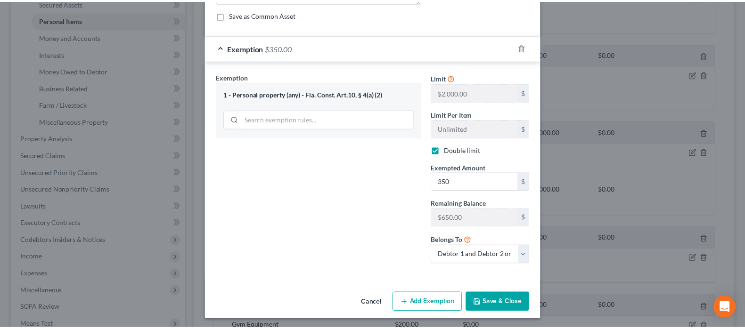
scroll to position [122, 0]
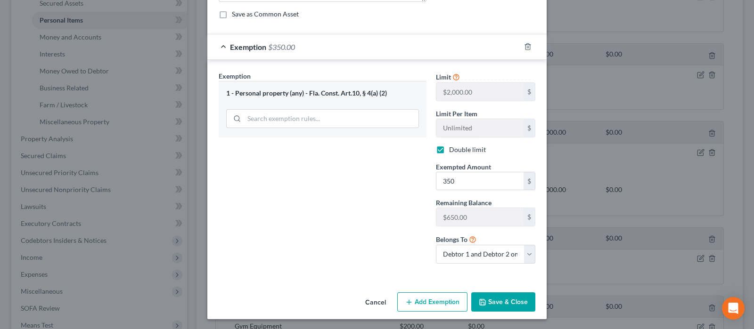
click at [499, 293] on button "Save & Close" at bounding box center [503, 303] width 64 height 20
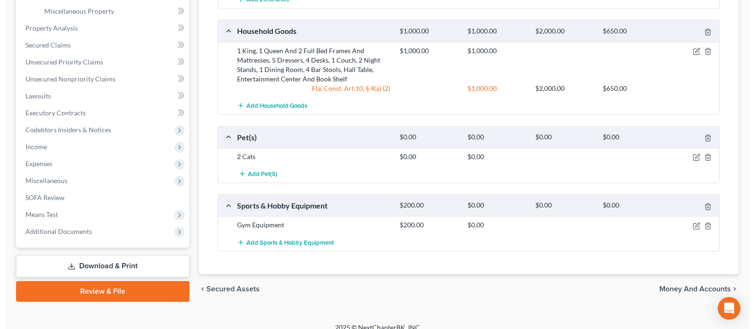
scroll to position [341, 0]
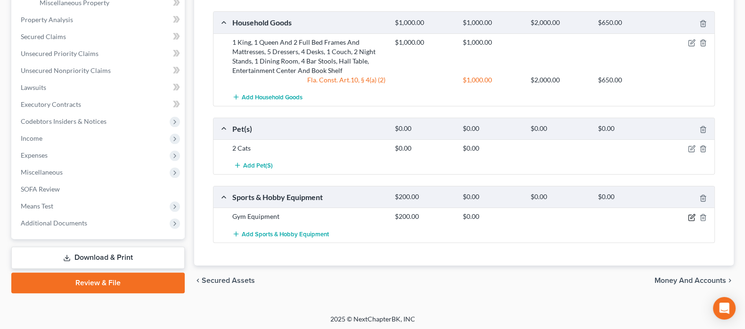
click at [691, 215] on icon "button" at bounding box center [692, 216] width 4 height 4
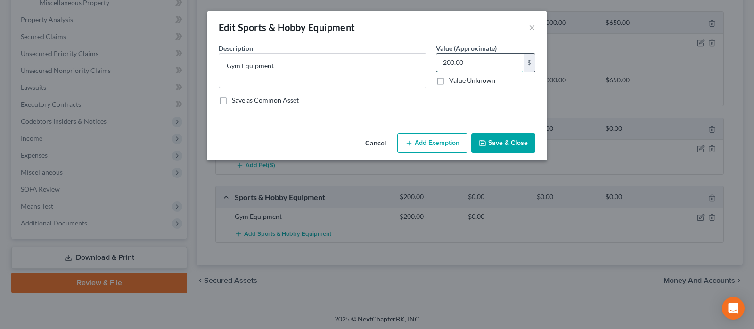
click at [474, 60] on input "200.00" at bounding box center [479, 63] width 87 height 18
type input "100"
click at [439, 140] on button "Add Exemption" at bounding box center [432, 143] width 70 height 20
select select "2"
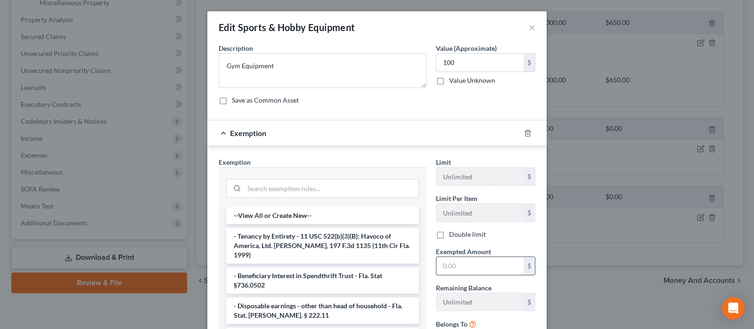
click at [458, 263] on input "text" at bounding box center [479, 266] width 87 height 18
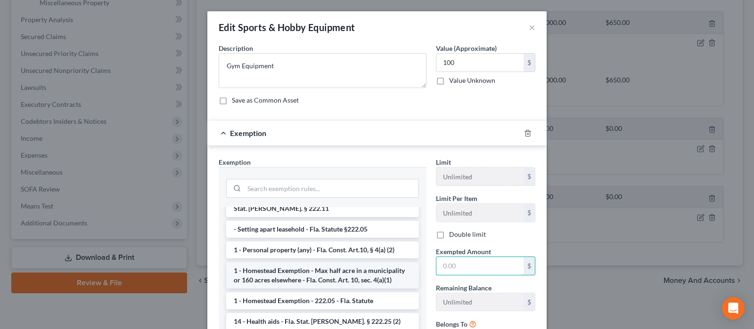
scroll to position [117, 0]
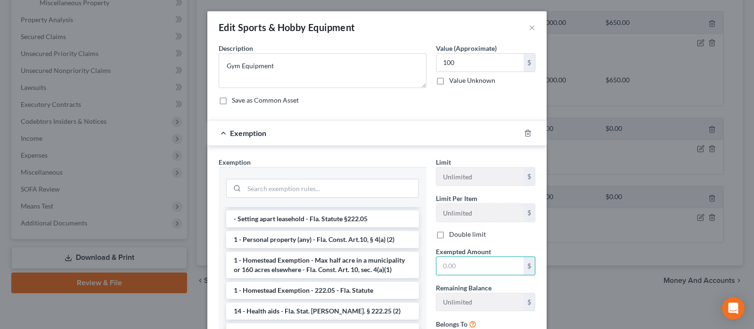
click at [297, 231] on li "1 - Personal property (any) - Fla. Const. Art.10, § 4(a) (2)" at bounding box center [322, 239] width 193 height 17
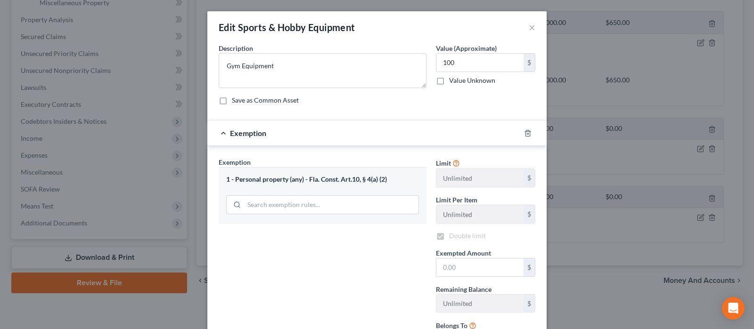
checkbox input "true"
click at [459, 268] on input "text" at bounding box center [479, 268] width 87 height 18
type input "100"
click at [366, 255] on div "Exemption Set must be selected for CA. Exemption * 1 - Personal property (any) …" at bounding box center [322, 257] width 217 height 200
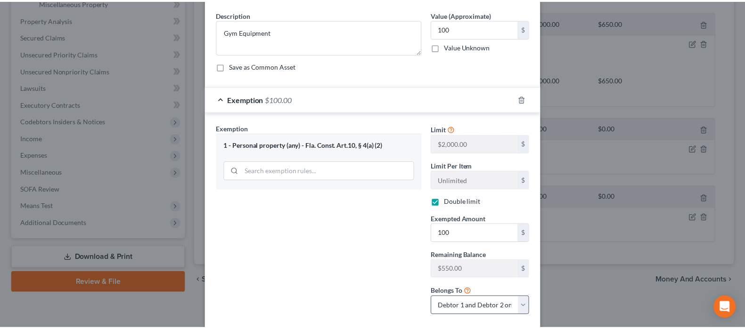
scroll to position [58, 0]
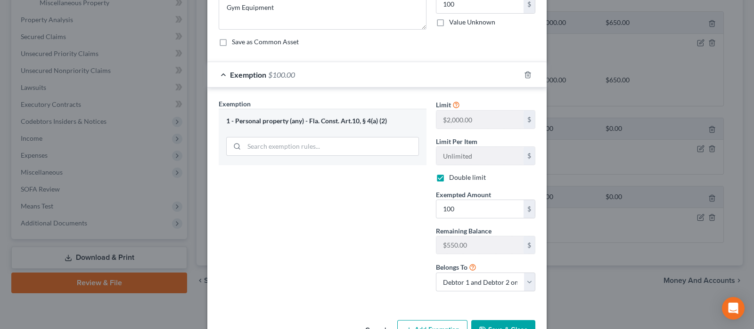
click at [489, 325] on button "Save & Close" at bounding box center [503, 330] width 64 height 20
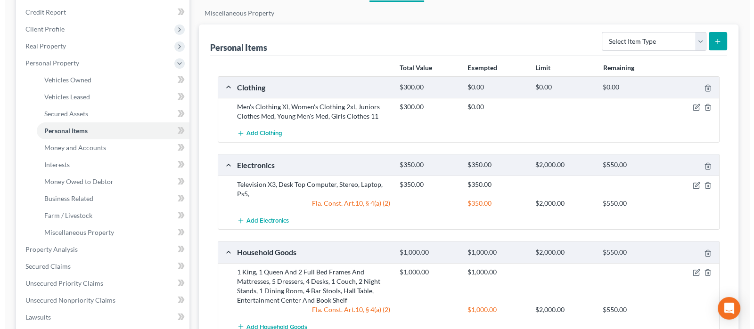
scroll to position [47, 0]
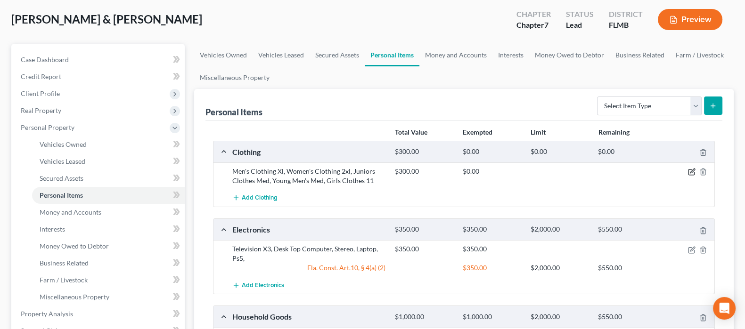
click at [692, 172] on icon "button" at bounding box center [692, 172] width 8 height 8
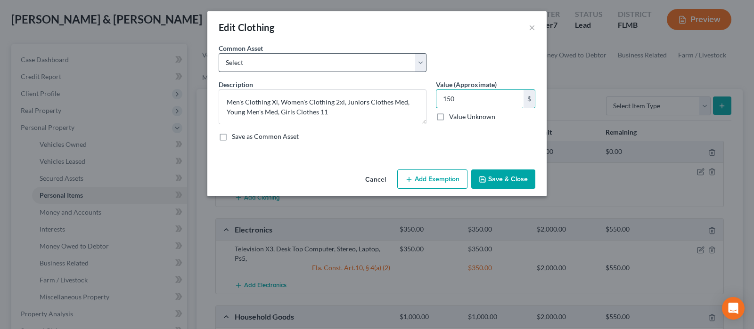
type input "150"
click at [349, 65] on select "Select Misc clothes" at bounding box center [323, 62] width 208 height 19
select select "0"
click at [219, 53] on select "Select Misc clothes" at bounding box center [323, 62] width 208 height 19
type textarea "Misc clothes"
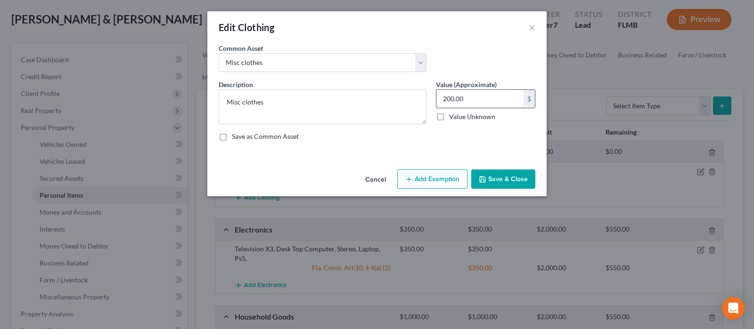
click at [473, 98] on input "200.00" at bounding box center [479, 99] width 87 height 18
type input "150"
click at [434, 174] on button "Add Exemption" at bounding box center [432, 180] width 70 height 20
select select "2"
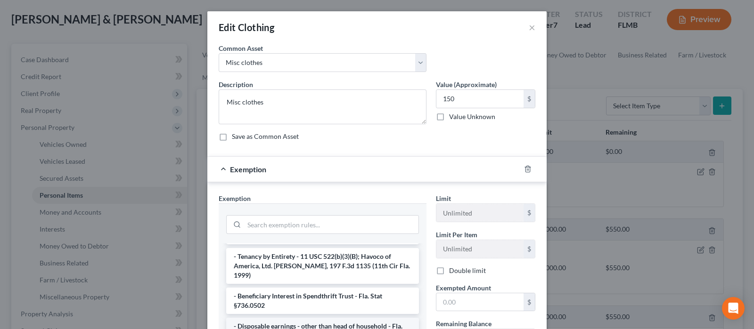
scroll to position [58, 0]
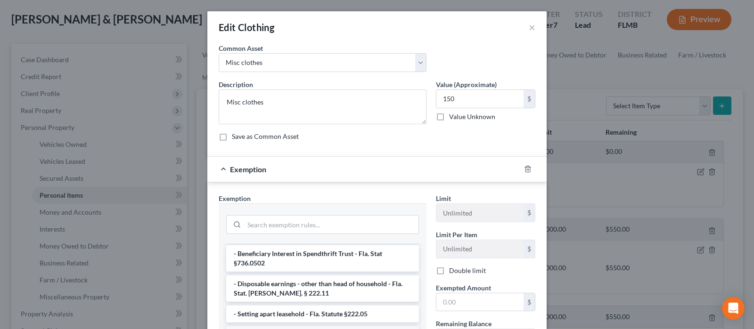
click at [309, 326] on li "1 - Personal property (any) - Fla. Const. Art.10, § 4(a) (2)" at bounding box center [322, 334] width 193 height 17
checkbox input "true"
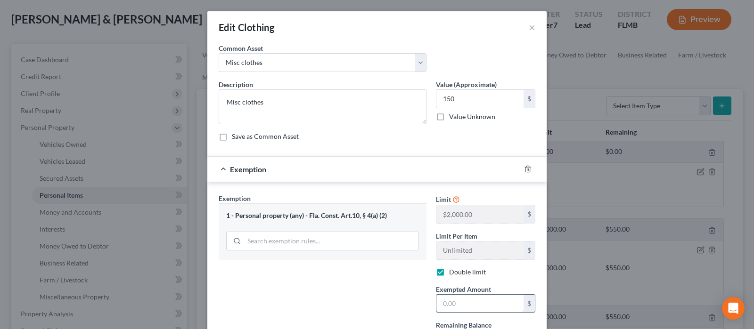
click at [447, 301] on input "text" at bounding box center [479, 304] width 87 height 18
type input "150"
drag, startPoint x: 383, startPoint y: 281, endPoint x: 387, endPoint y: 278, distance: 5.4
click at [387, 277] on div "Exemption Set must be selected for CA. Exemption * 1 - Personal property (any) …" at bounding box center [322, 294] width 217 height 200
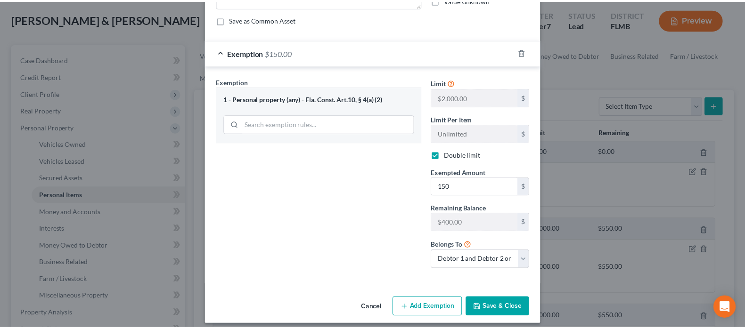
scroll to position [117, 0]
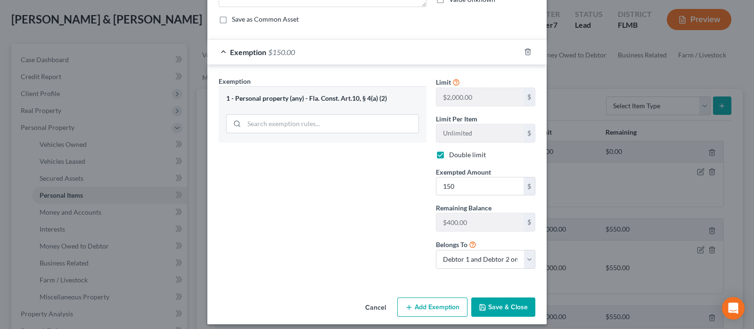
click at [502, 302] on button "Save & Close" at bounding box center [503, 308] width 64 height 20
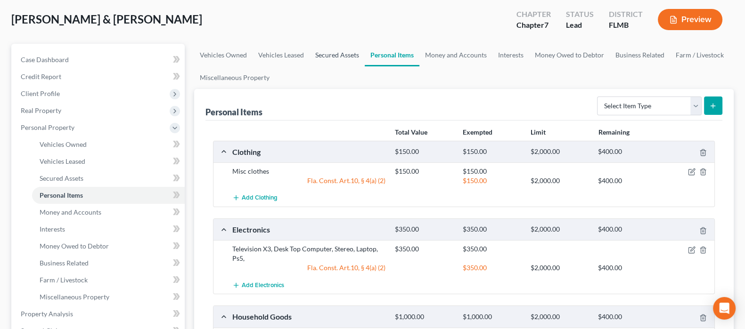
click at [350, 57] on link "Secured Assets" at bounding box center [336, 55] width 55 height 23
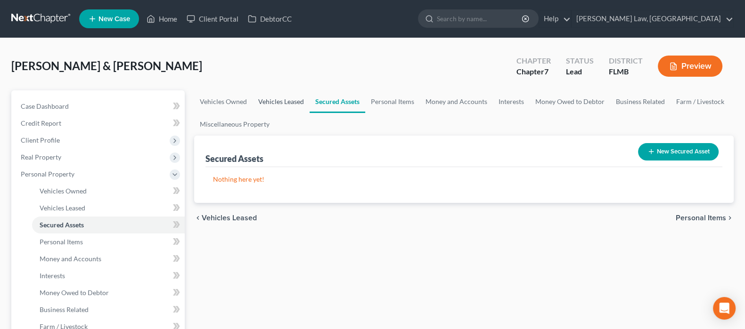
click at [280, 105] on link "Vehicles Leased" at bounding box center [280, 101] width 57 height 23
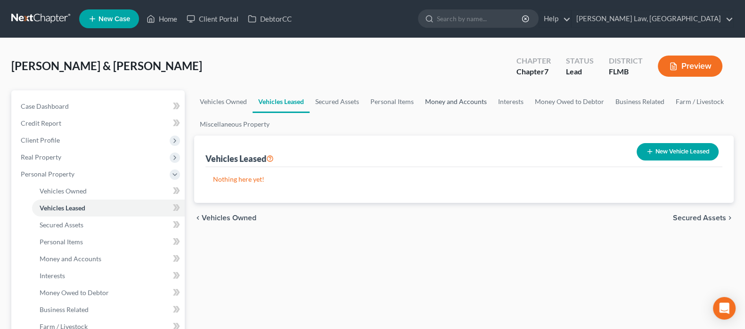
click at [457, 101] on link "Money and Accounts" at bounding box center [455, 101] width 73 height 23
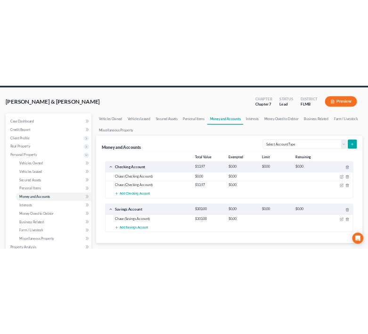
scroll to position [58, 0]
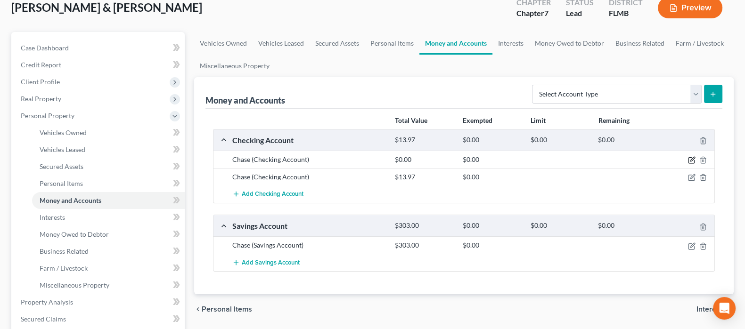
click at [691, 157] on icon "button" at bounding box center [692, 160] width 8 height 8
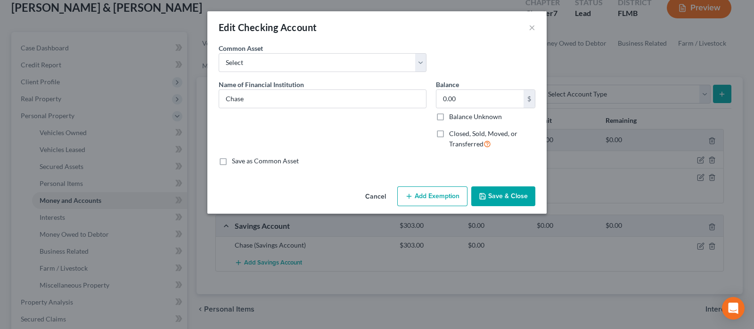
click at [375, 198] on button "Cancel" at bounding box center [376, 196] width 36 height 19
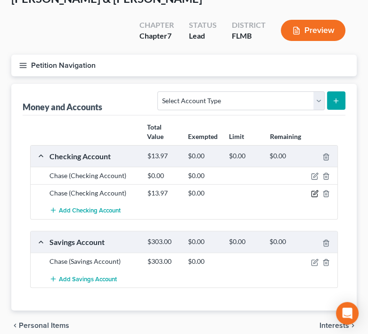
click at [316, 192] on icon "button" at bounding box center [315, 193] width 4 height 4
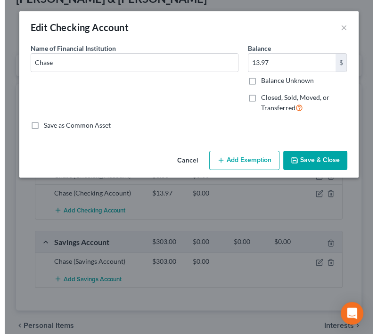
scroll to position [68, 0]
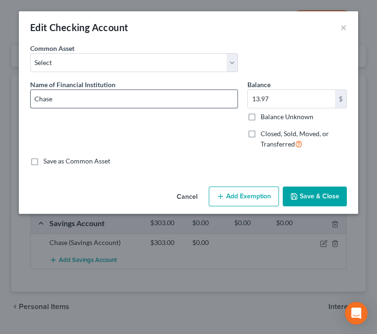
click at [122, 100] on input "Chase" at bounding box center [134, 99] width 207 height 18
type input "Chase #8629"
click at [317, 199] on button "Save & Close" at bounding box center [315, 197] width 64 height 20
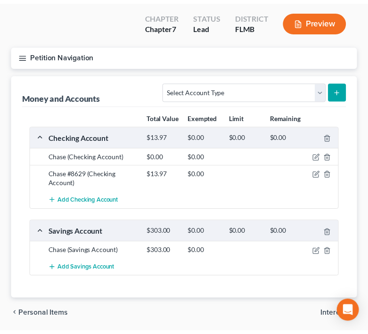
scroll to position [58, 0]
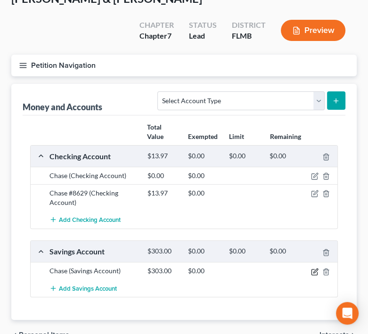
drag, startPoint x: 314, startPoint y: 269, endPoint x: 304, endPoint y: 269, distance: 9.4
click at [313, 269] on icon "button" at bounding box center [315, 272] width 8 height 8
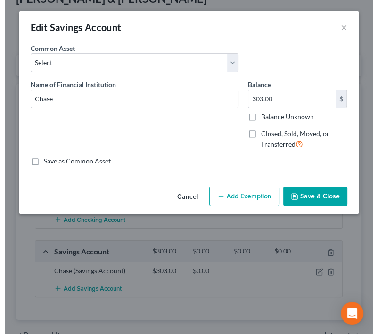
scroll to position [68, 0]
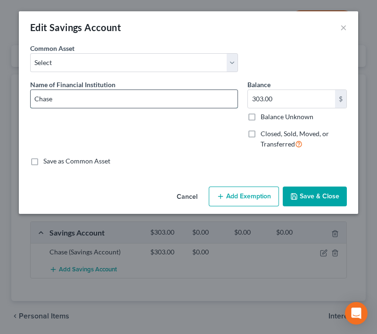
click at [104, 99] on input "Chase" at bounding box center [134, 99] width 207 height 18
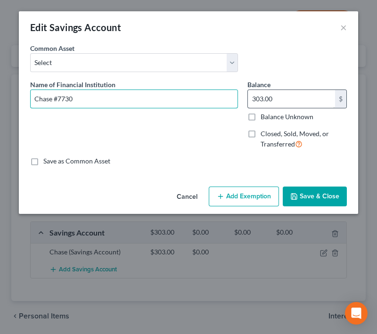
type input "Chase #7730"
click at [286, 98] on input "303.00" at bounding box center [291, 99] width 87 height 18
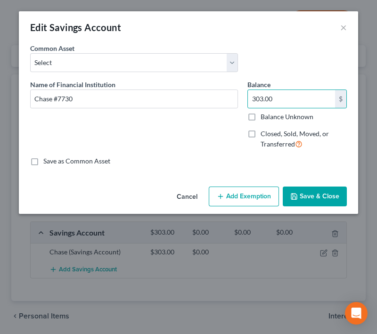
drag, startPoint x: 210, startPoint y: 154, endPoint x: 216, endPoint y: 152, distance: 6.6
click at [210, 154] on div "Name of Financial Institution * Chase #7730" at bounding box center [133, 118] width 217 height 77
click at [316, 197] on button "Save & Close" at bounding box center [315, 197] width 64 height 20
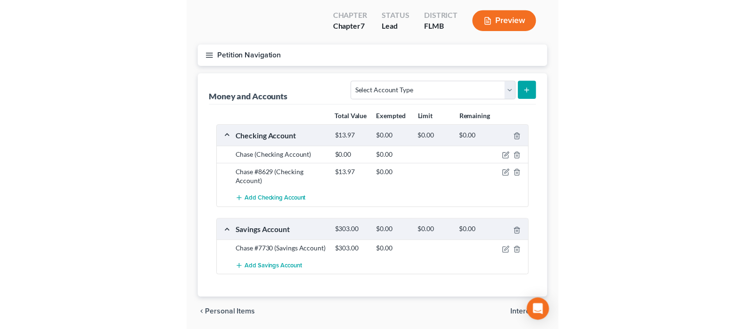
scroll to position [58, 0]
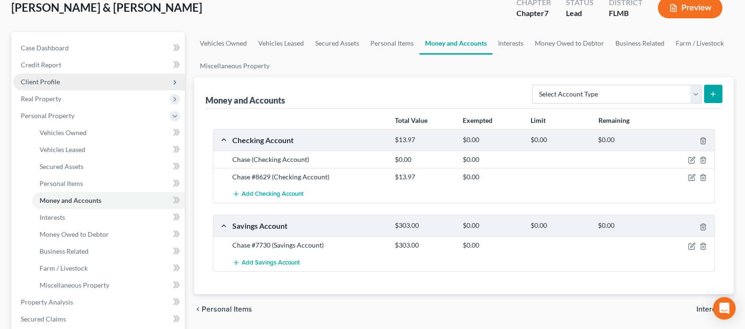
click at [66, 82] on span "Client Profile" at bounding box center [98, 81] width 171 height 17
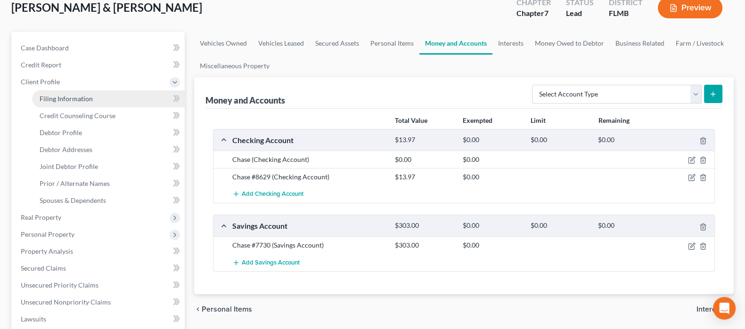
click at [73, 95] on span "Filing Information" at bounding box center [66, 99] width 53 height 8
select select "1"
select select "0"
select select "9"
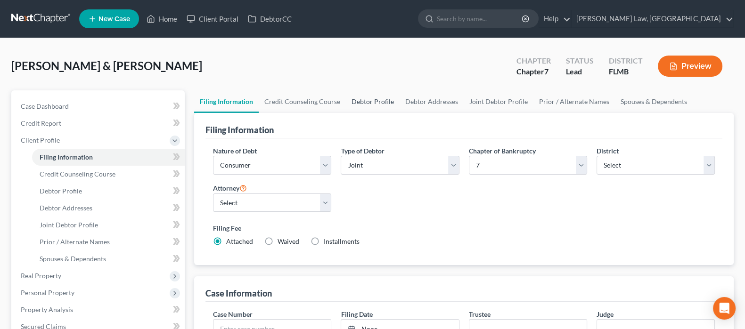
click at [365, 100] on link "Debtor Profile" at bounding box center [373, 101] width 54 height 23
select select "1"
select select "4"
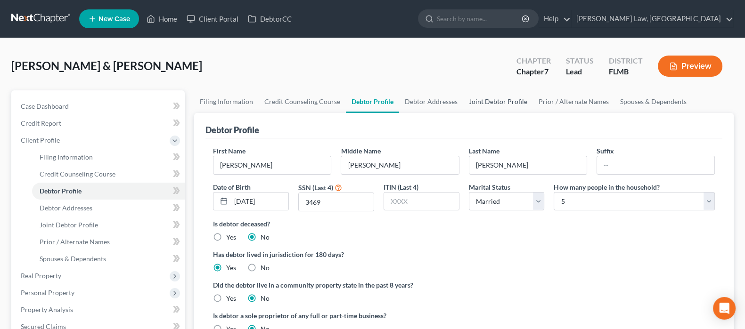
click at [487, 100] on link "Joint Debtor Profile" at bounding box center [498, 101] width 70 height 23
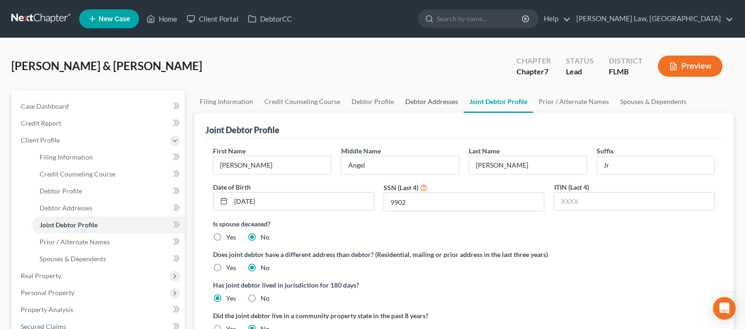
click at [422, 104] on link "Debtor Addresses" at bounding box center [431, 101] width 64 height 23
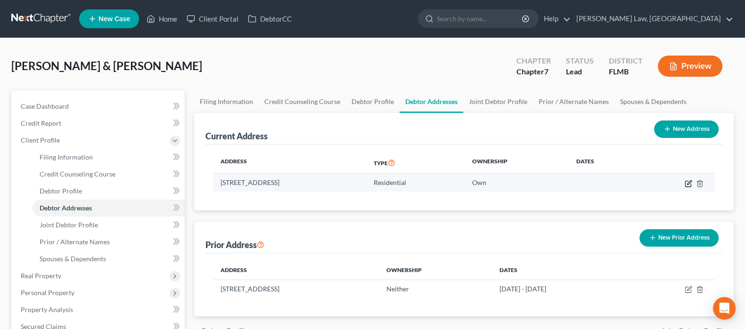
click at [687, 184] on icon "button" at bounding box center [689, 182] width 4 height 4
select select "9"
select select "4"
select select "0"
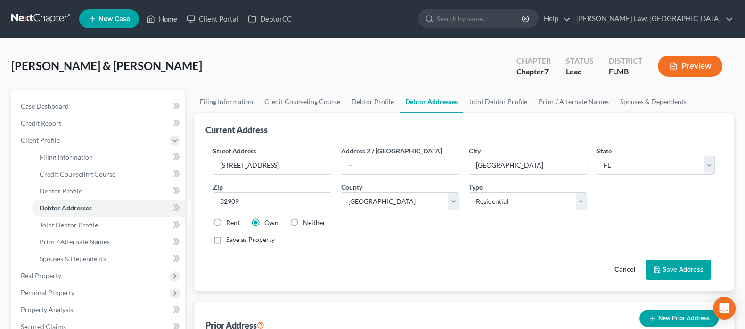
click at [403, 238] on div "Save as Property" at bounding box center [464, 239] width 502 height 9
click at [497, 100] on link "Joint Debtor Profile" at bounding box center [498, 101] width 70 height 23
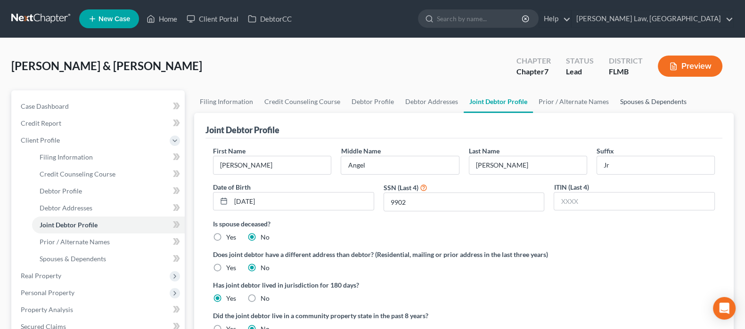
click at [632, 97] on link "Spouses & Dependents" at bounding box center [653, 101] width 78 height 23
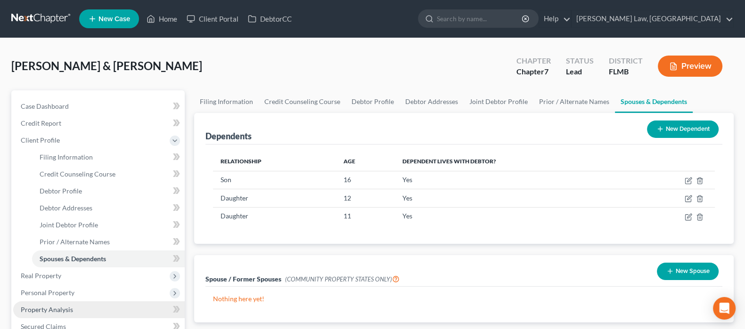
scroll to position [117, 0]
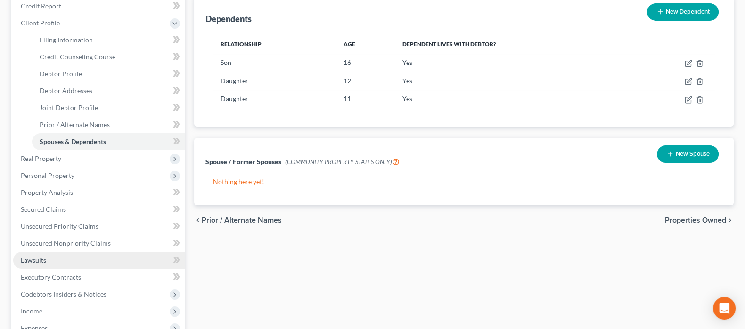
click at [68, 258] on link "Lawsuits" at bounding box center [98, 260] width 171 height 17
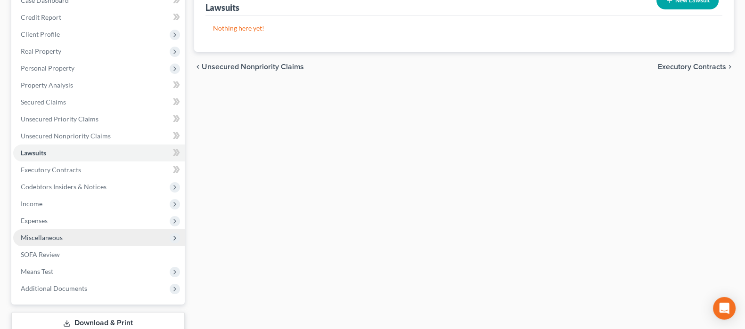
scroll to position [117, 0]
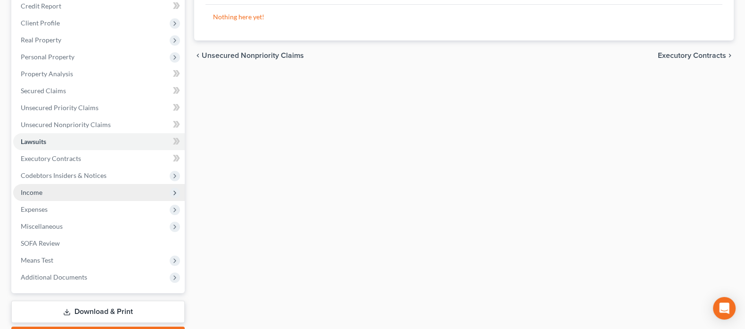
click at [66, 191] on span "Income" at bounding box center [98, 192] width 171 height 17
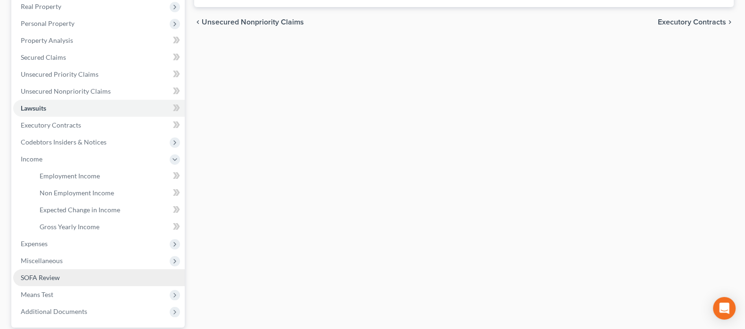
scroll to position [177, 0]
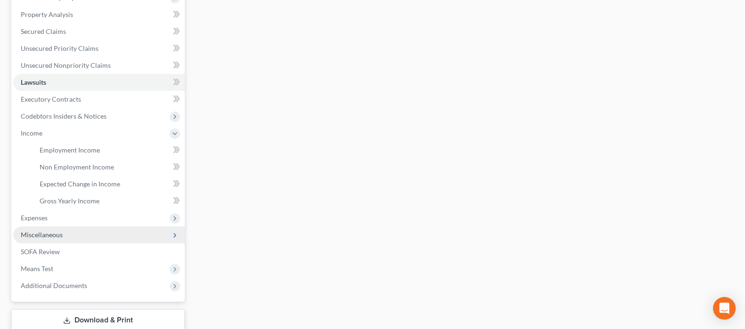
click at [56, 238] on span "Miscellaneous" at bounding box center [98, 235] width 171 height 17
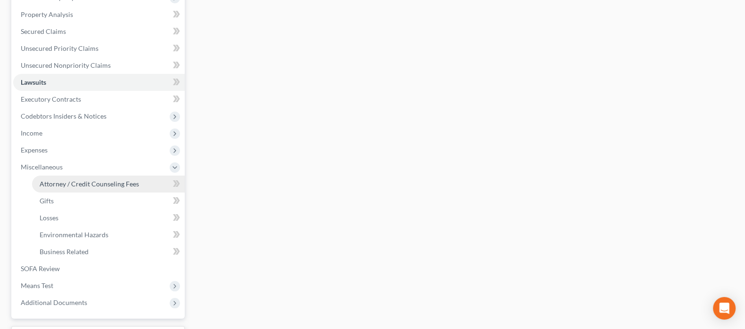
click at [98, 182] on span "Attorney / Credit Counseling Fees" at bounding box center [89, 184] width 99 height 8
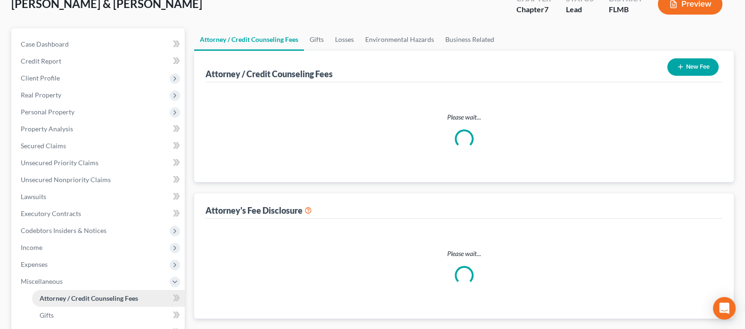
select select "0"
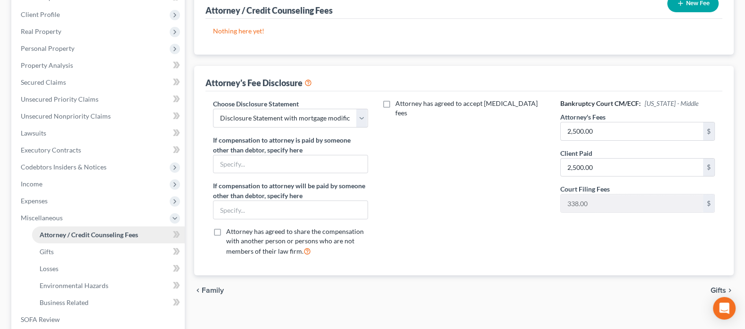
scroll to position [58, 0]
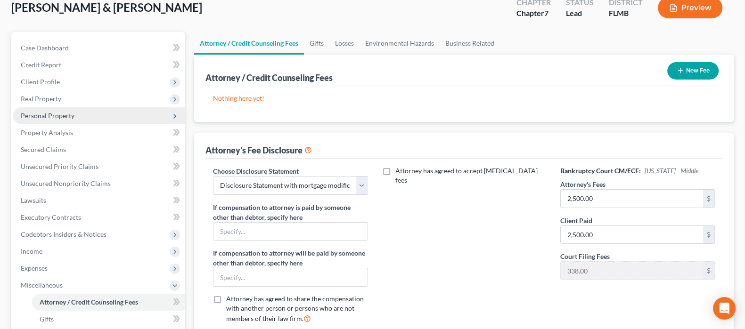
click at [59, 109] on span "Personal Property" at bounding box center [98, 115] width 171 height 17
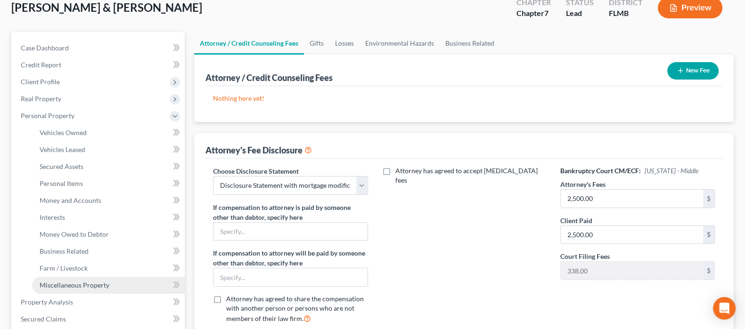
click at [71, 281] on span "Miscellaneous Property" at bounding box center [75, 285] width 70 height 8
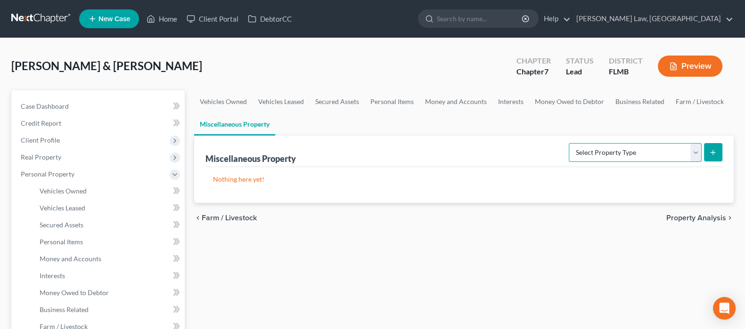
click at [626, 154] on select "Select Property Type Assigned for Creditor Benefit Within 1 Year Holding for An…" at bounding box center [635, 152] width 133 height 19
select select "transferred"
click at [569, 143] on select "Select Property Type Assigned for Creditor Benefit Within 1 Year Holding for An…" at bounding box center [635, 152] width 133 height 19
click at [714, 153] on line "submit" at bounding box center [713, 153] width 4 height 0
select select "Ordinary (within 2 years)"
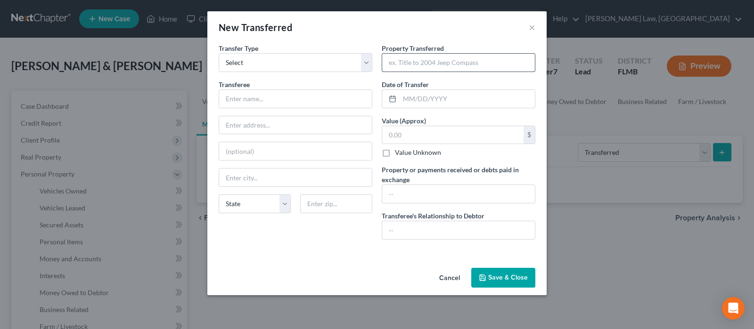
drag, startPoint x: 420, startPoint y: 63, endPoint x: 422, endPoint y: 54, distance: 9.1
click at [421, 63] on input "text" at bounding box center [458, 63] width 153 height 18
type input "2018 Scag 52-in. Mower"
click at [435, 91] on input "text" at bounding box center [466, 99] width 135 height 18
click at [393, 101] on icon at bounding box center [393, 99] width 8 height 8
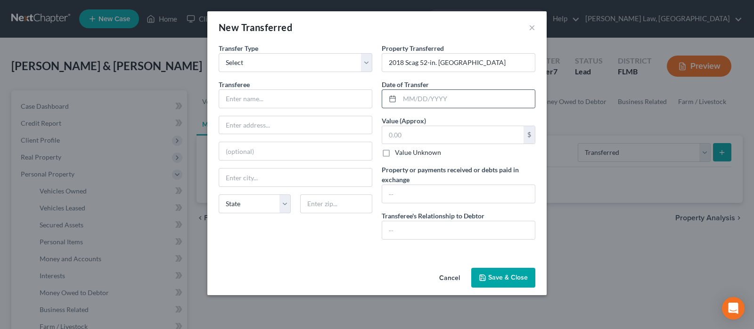
click at [386, 98] on div at bounding box center [390, 99] width 17 height 18
click at [409, 96] on input "text" at bounding box center [466, 99] width 135 height 18
drag, startPoint x: 406, startPoint y: 101, endPoint x: 421, endPoint y: 57, distance: 45.9
click at [411, 98] on input "07/19/2025" at bounding box center [466, 99] width 135 height 18
type input "06/19/2025"
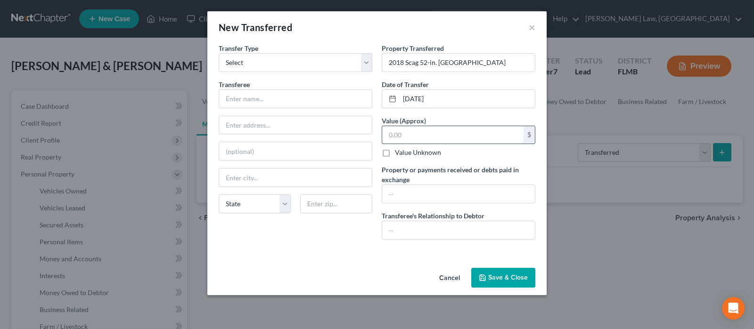
drag, startPoint x: 443, startPoint y: 134, endPoint x: 450, endPoint y: 127, distance: 9.7
click at [447, 130] on input "text" at bounding box center [452, 135] width 141 height 18
type input "3,000"
click at [287, 93] on input "text" at bounding box center [295, 99] width 153 height 18
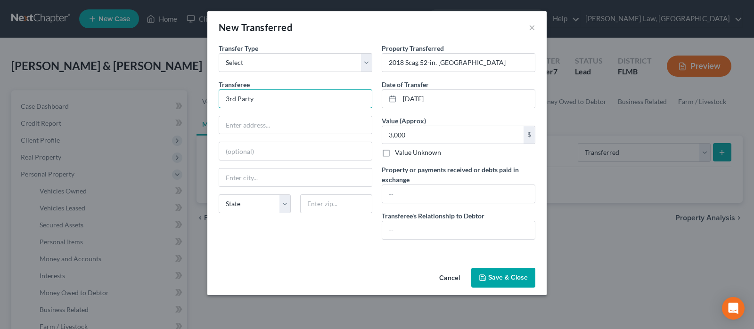
drag, startPoint x: 226, startPoint y: 94, endPoint x: 236, endPoint y: 20, distance: 75.1
click at [228, 90] on input "3rd Party" at bounding box center [295, 99] width 153 height 18
type input "Unknown rd Party"
drag, startPoint x: 479, startPoint y: 198, endPoint x: 470, endPoint y: 202, distance: 9.7
click at [478, 199] on input "text" at bounding box center [458, 194] width 153 height 18
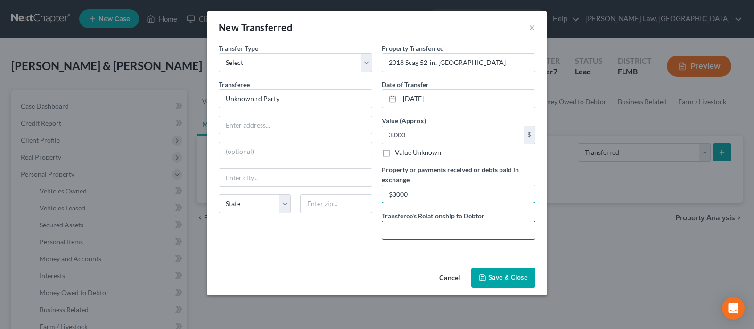
type input "$3000"
click at [443, 234] on input "text" at bounding box center [458, 230] width 153 height 18
type input "N/A"
drag, startPoint x: 498, startPoint y: 274, endPoint x: 506, endPoint y: 250, distance: 25.5
click at [498, 274] on button "Save & Close" at bounding box center [503, 278] width 64 height 20
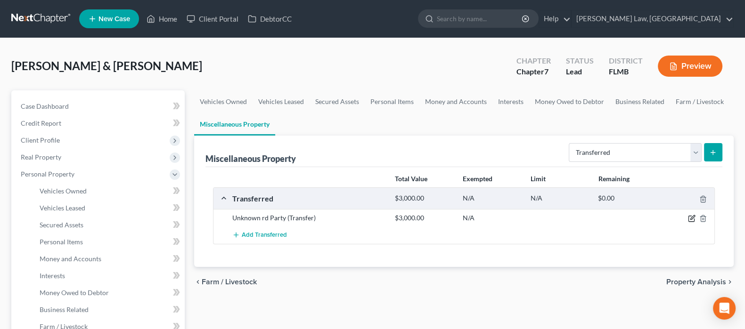
drag, startPoint x: 692, startPoint y: 219, endPoint x: 688, endPoint y: 217, distance: 5.1
click at [692, 218] on icon "button" at bounding box center [692, 219] width 8 height 8
select select "Ordinary (within 2 years)"
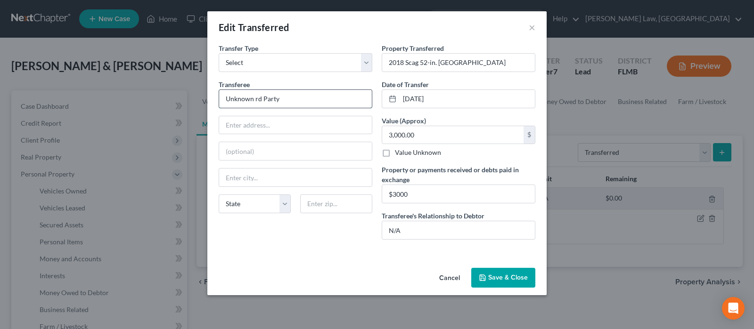
drag, startPoint x: 254, startPoint y: 96, endPoint x: 262, endPoint y: 89, distance: 10.1
click at [254, 97] on input "Unknown rd Party" at bounding box center [295, 99] width 153 height 18
type input "Unknown 3rd Party"
click at [504, 280] on button "Save & Close" at bounding box center [503, 278] width 64 height 20
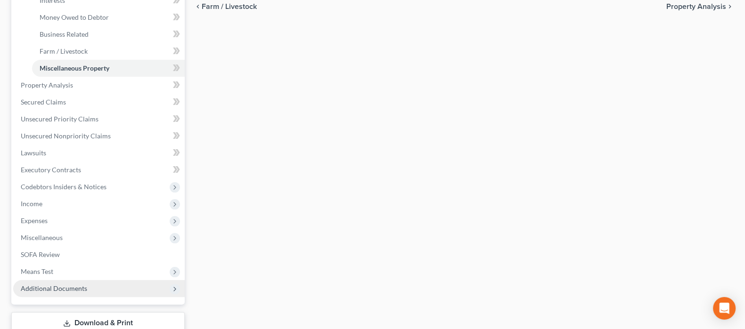
scroll to position [294, 0]
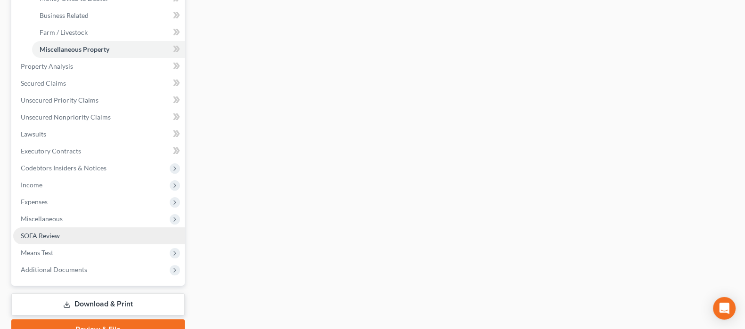
click at [80, 232] on link "SOFA Review" at bounding box center [98, 236] width 171 height 17
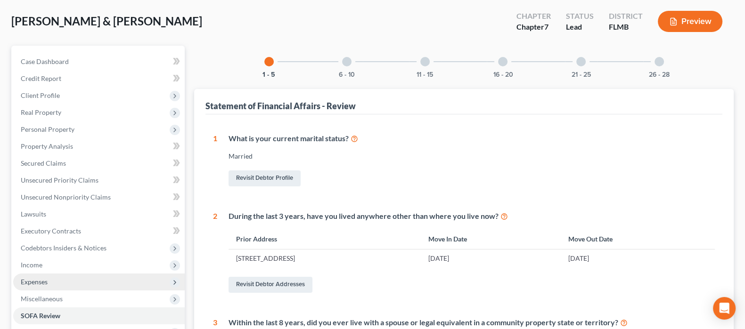
scroll to position [117, 0]
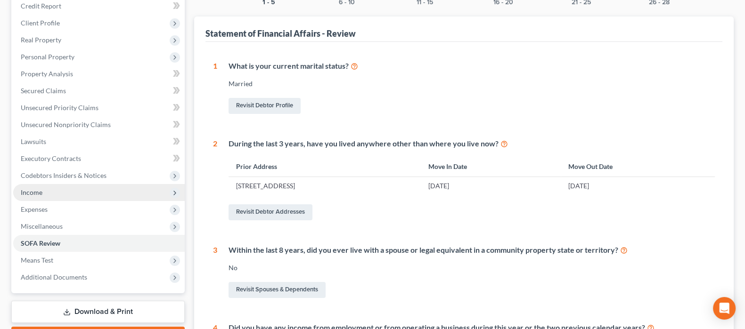
click at [64, 196] on span "Income" at bounding box center [98, 192] width 171 height 17
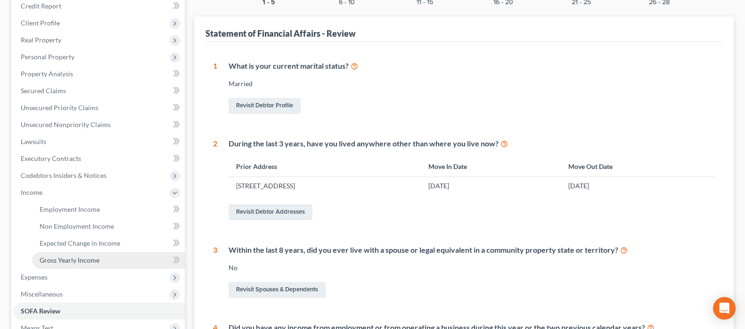
click at [85, 258] on span "Gross Yearly Income" at bounding box center [70, 260] width 60 height 8
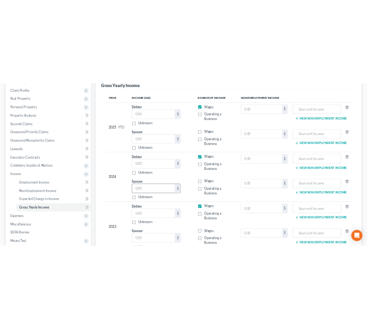
scroll to position [177, 0]
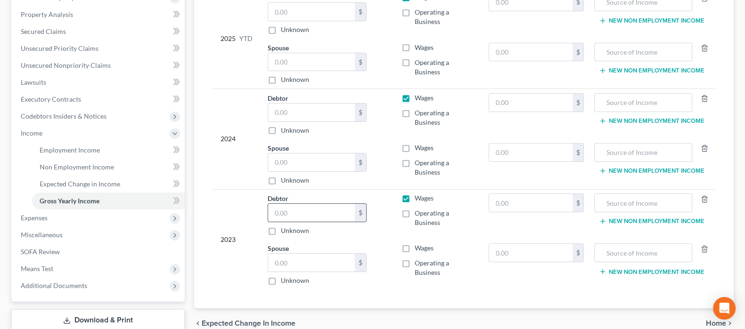
click at [292, 210] on input "text" at bounding box center [311, 213] width 87 height 18
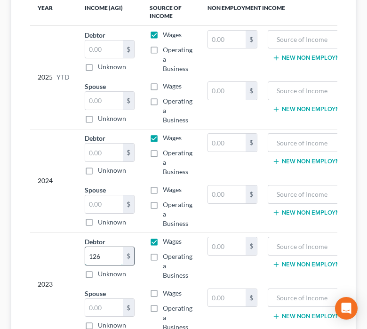
click at [100, 251] on input "126" at bounding box center [104, 256] width 38 height 18
type input "126,696"
click at [101, 144] on input "text" at bounding box center [104, 153] width 38 height 18
type input "81,595"
click at [163, 152] on label "Operating a Business" at bounding box center [178, 162] width 30 height 28
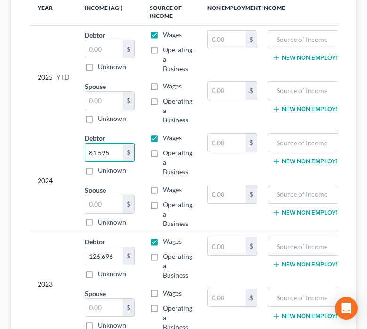
click at [167, 152] on input "Operating a Business" at bounding box center [170, 151] width 6 height 6
checkbox input "true"
type input "81,595"
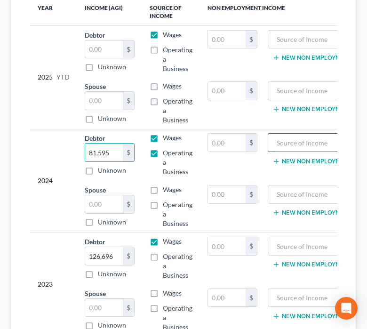
click at [291, 143] on input "text" at bounding box center [315, 143] width 85 height 18
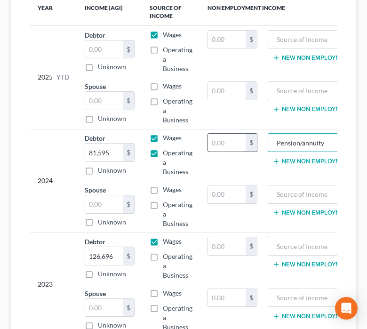
type input "Pension/annuity"
click at [222, 142] on input "text" at bounding box center [227, 143] width 38 height 18
type input "64,249"
click at [100, 203] on input "text" at bounding box center [104, 204] width 38 height 18
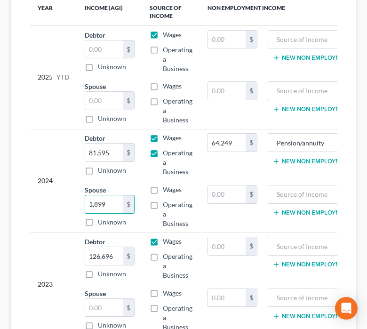
type input "1,899"
drag, startPoint x: 153, startPoint y: 205, endPoint x: 145, endPoint y: 211, distance: 9.7
click at [163, 205] on label "Operating a Business" at bounding box center [178, 214] width 30 height 28
click at [167, 205] on input "Operating a Business" at bounding box center [170, 203] width 6 height 6
checkbox input "true"
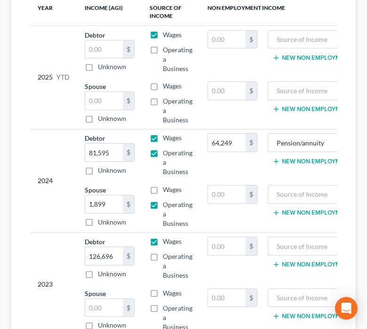
click at [163, 153] on label "Operating a Business" at bounding box center [178, 162] width 30 height 28
click at [167, 153] on input "Operating a Business" at bounding box center [170, 151] width 6 height 6
checkbox input "false"
drag, startPoint x: 99, startPoint y: 100, endPoint x: 113, endPoint y: 91, distance: 16.7
click at [101, 98] on input "text" at bounding box center [104, 101] width 38 height 18
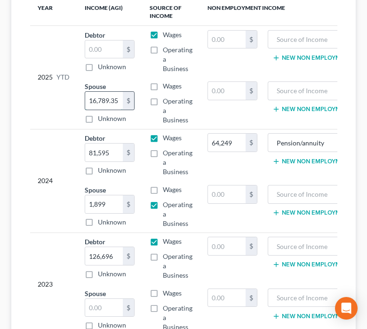
drag, startPoint x: 114, startPoint y: 99, endPoint x: 124, endPoint y: 96, distance: 10.9
click at [114, 99] on input "16,789.35" at bounding box center [104, 101] width 38 height 18
click at [119, 98] on input "16,789.35" at bounding box center [104, 101] width 38 height 18
drag, startPoint x: 118, startPoint y: 99, endPoint x: 73, endPoint y: 98, distance: 45.2
click at [73, 98] on tbody "2025 YTD Debtor $ Unknown Balance Undetermined $ Unknown Wages Operating a Busi…" at bounding box center [207, 77] width 355 height 104
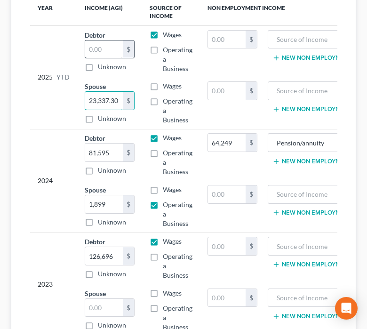
type input "23,337.30"
click at [99, 49] on input "text" at bounding box center [104, 50] width 38 height 18
click at [100, 42] on input "text" at bounding box center [104, 50] width 38 height 18
type input "2,065.34"
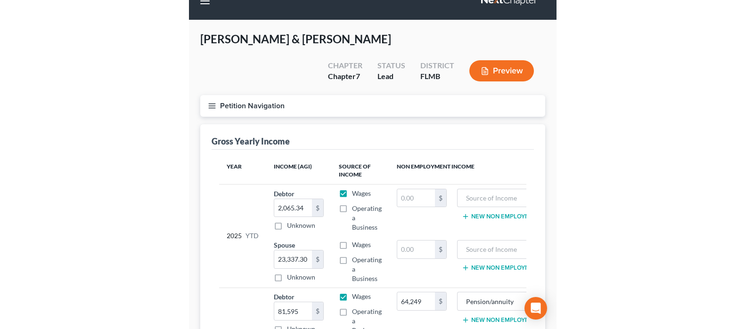
scroll to position [0, 0]
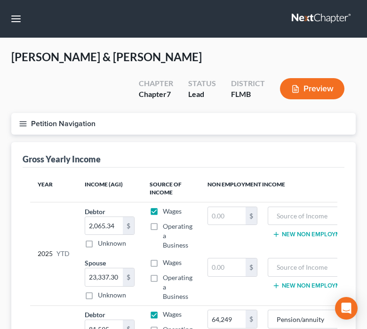
click at [24, 122] on line "button" at bounding box center [23, 122] width 7 height 0
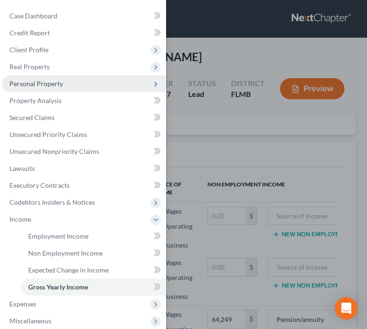
click at [48, 83] on span "Personal Property" at bounding box center [36, 84] width 54 height 8
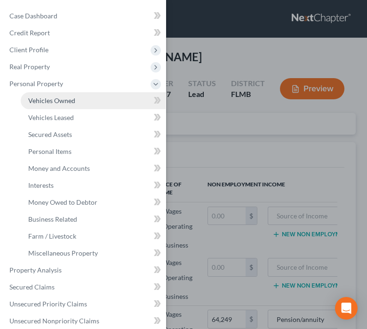
click at [51, 103] on span "Vehicles Owned" at bounding box center [51, 101] width 47 height 8
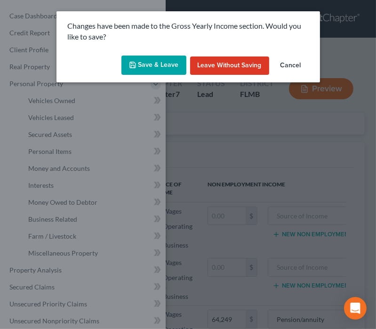
drag, startPoint x: 139, startPoint y: 66, endPoint x: 57, endPoint y: 25, distance: 91.2
click at [139, 66] on button "Save & Leave" at bounding box center [154, 66] width 65 height 20
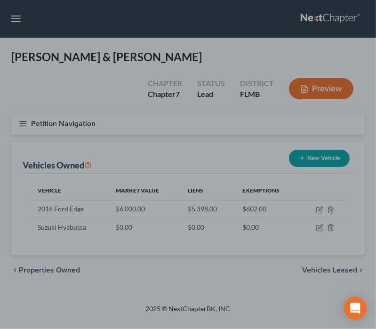
drag, startPoint x: 131, startPoint y: 36, endPoint x: 125, endPoint y: 50, distance: 15.2
click at [132, 36] on div at bounding box center [188, 164] width 376 height 329
click at [96, 115] on div at bounding box center [188, 164] width 376 height 329
drag, startPoint x: 134, startPoint y: 149, endPoint x: 85, endPoint y: 175, distance: 55.6
click at [132, 150] on div at bounding box center [188, 164] width 376 height 329
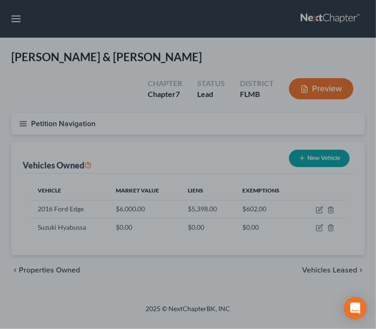
click at [14, 23] on div at bounding box center [188, 164] width 376 height 329
drag, startPoint x: 31, startPoint y: 135, endPoint x: 78, endPoint y: 169, distance: 58.0
click at [36, 141] on div at bounding box center [188, 164] width 376 height 329
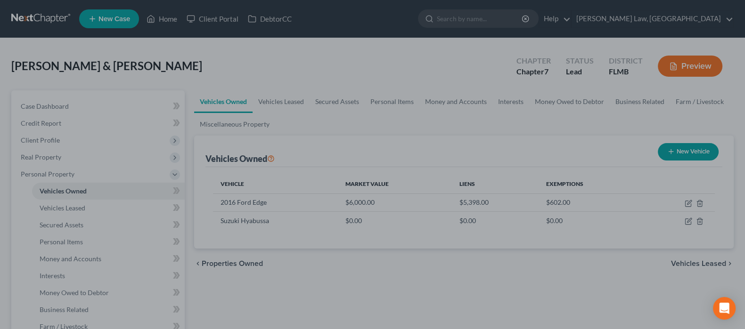
click at [313, 106] on div at bounding box center [372, 164] width 745 height 329
drag, startPoint x: 231, startPoint y: 117, endPoint x: 181, endPoint y: 176, distance: 76.9
click at [228, 122] on div at bounding box center [372, 164] width 745 height 329
drag, startPoint x: 175, startPoint y: 198, endPoint x: 252, endPoint y: 69, distance: 150.2
click at [169, 210] on div at bounding box center [372, 164] width 745 height 329
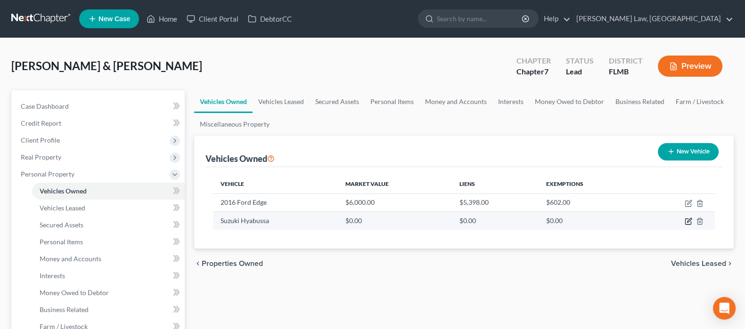
click at [688, 219] on icon "button" at bounding box center [688, 222] width 8 height 8
select select "0"
select select "3"
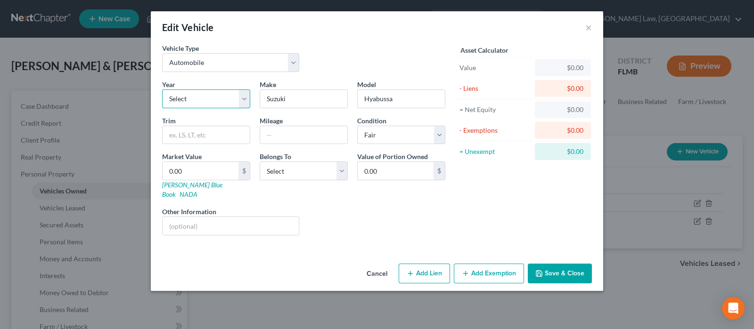
click at [211, 97] on select "Select 2026 2025 2024 2023 2022 2021 2020 2019 2018 2017 2016 2015 2014 2013 20…" at bounding box center [206, 98] width 88 height 19
select select "17"
click at [162, 89] on select "Select 2026 2025 2024 2023 2022 2021 2020 2019 2018 2017 2016 2015 2014 2013 20…" at bounding box center [206, 98] width 88 height 19
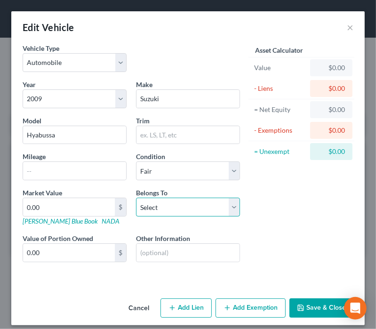
click at [166, 205] on select "Select Debtor 1 Only Debtor 2 Only Debtor 1 And Debtor 2 Only At Least One Of T…" at bounding box center [188, 207] width 104 height 19
select select "1"
click at [136, 198] on select "Select Debtor 1 Only Debtor 2 Only Debtor 1 And Debtor 2 Only At Least One Of T…" at bounding box center [188, 207] width 104 height 19
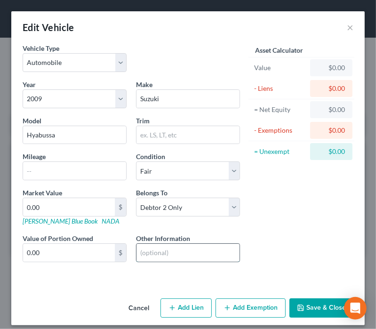
click at [164, 255] on input "text" at bounding box center [188, 253] width 103 height 18
drag, startPoint x: 153, startPoint y: 252, endPoint x: 226, endPoint y: 260, distance: 73.0
click at [226, 260] on input "VIN - [US_VEHICLE_IDENTIFICATION_NUMBER]" at bounding box center [188, 253] width 103 height 18
type input "VIN - [US_VEHICLE_IDENTIFICATION_NUMBER]"
drag, startPoint x: 270, startPoint y: 257, endPoint x: 230, endPoint y: 255, distance: 40.1
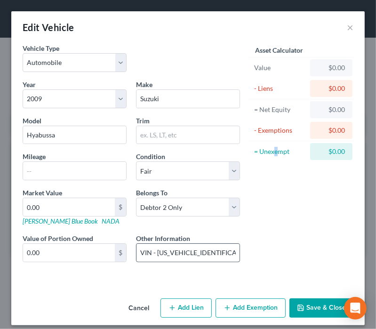
click at [270, 256] on div "Asset Calculator Value $0.00 - Liens $0.00 = Net Equity $0.00 - Exemptions $0.0…" at bounding box center [302, 160] width 114 height 235
click at [102, 219] on link "NADA" at bounding box center [111, 221] width 18 height 8
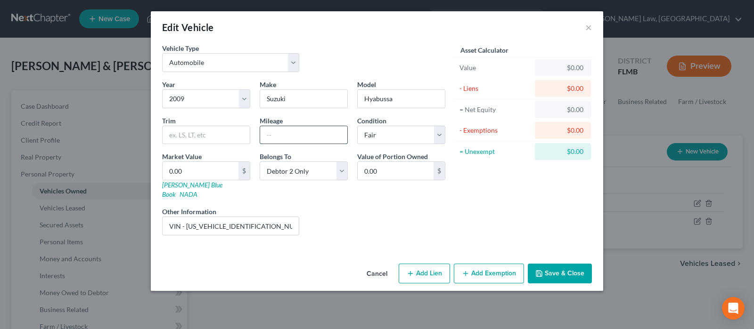
click at [294, 131] on input "text" at bounding box center [303, 135] width 87 height 18
type input "200000"
click at [202, 167] on input "0.00" at bounding box center [201, 171] width 76 height 18
type input "5"
type input "5.00"
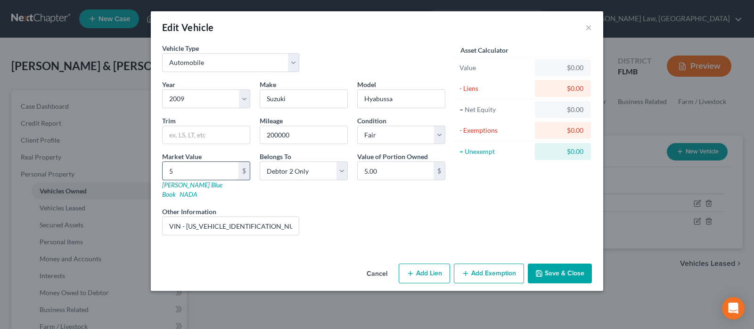
type input "50"
type input "50.00"
type input "500"
type input "500.00"
type input "5000"
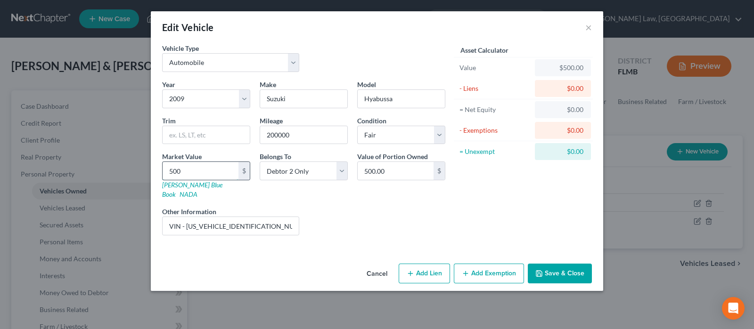
type input "5,000.00"
type input "5,000"
click at [484, 264] on button "Add Exemption" at bounding box center [489, 274] width 70 height 20
select select "2"
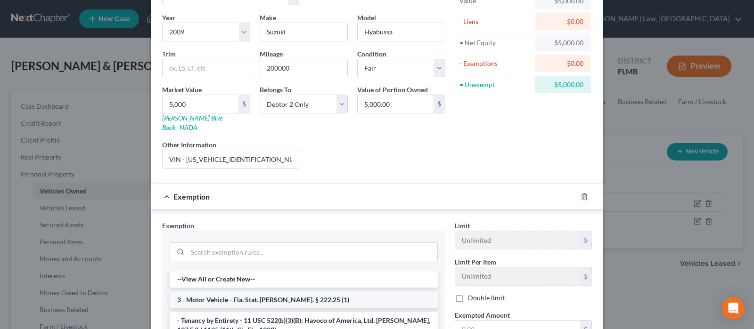
scroll to position [117, 0]
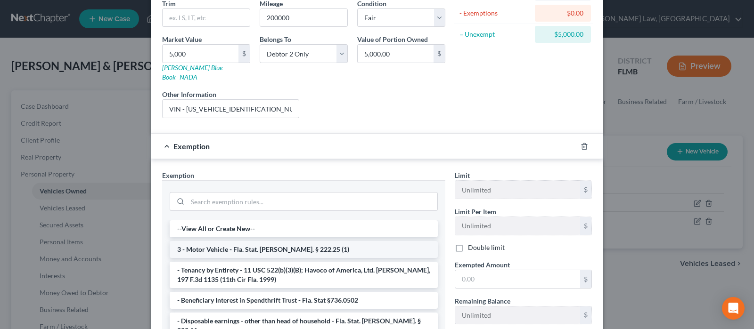
click at [295, 241] on li "3 - Motor Vehicle - Fla. Stat. Ann. § 222.25 (1)" at bounding box center [304, 249] width 268 height 17
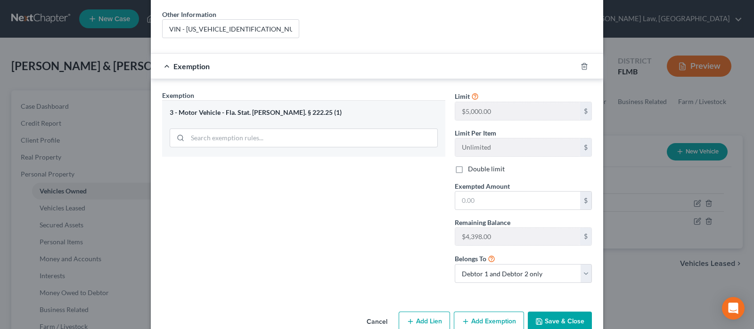
scroll to position [207, 0]
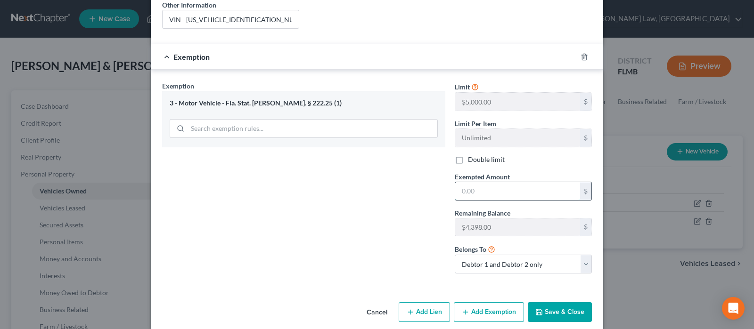
click at [489, 182] on input "text" at bounding box center [517, 191] width 125 height 18
type input "5,000"
click at [520, 255] on select "Debtor 1 only Debtor 2 only Debtor 1 and Debtor 2 only" at bounding box center [523, 264] width 137 height 19
select select "1"
click at [455, 255] on select "Debtor 1 only Debtor 2 only Debtor 1 and Debtor 2 only" at bounding box center [523, 264] width 137 height 19
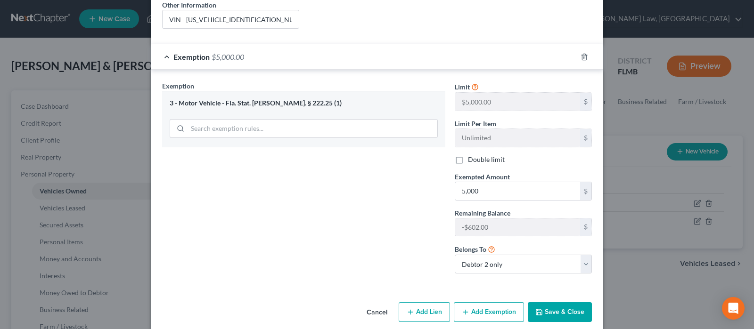
click at [468, 155] on label "Double limit" at bounding box center [486, 159] width 37 height 9
click at [471, 155] on input "Double limit" at bounding box center [474, 158] width 6 height 6
checkbox input "true"
click at [551, 302] on button "Save & Close" at bounding box center [560, 312] width 64 height 20
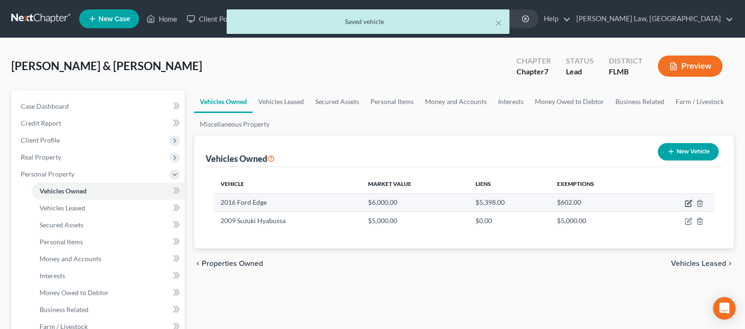
click at [685, 201] on icon "button" at bounding box center [688, 204] width 8 height 8
select select "0"
select select "10"
select select "3"
select select "1"
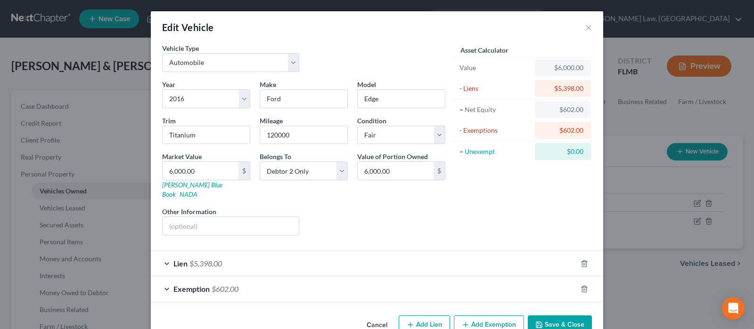
drag, startPoint x: 358, startPoint y: 286, endPoint x: 358, endPoint y: 281, distance: 5.2
click at [358, 282] on div "Exemption $602.00" at bounding box center [364, 288] width 426 height 25
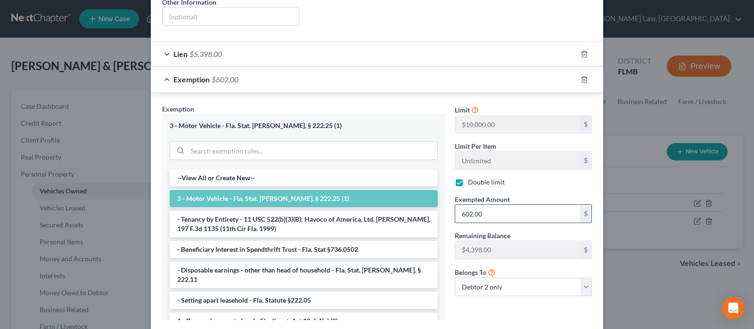
scroll to position [235, 0]
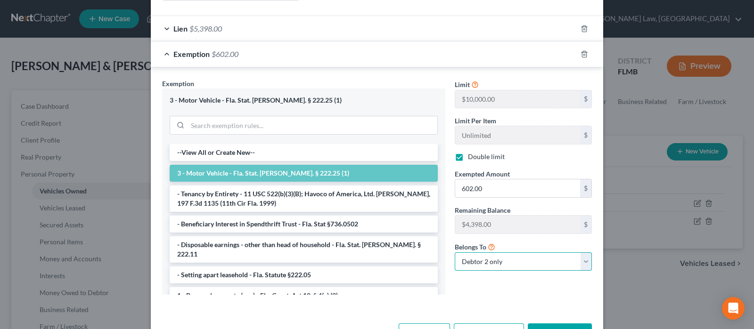
click at [507, 252] on select "Debtor 1 only Debtor 2 only Debtor 1 and Debtor 2 only" at bounding box center [523, 261] width 137 height 19
select select "0"
click at [455, 252] on select "Debtor 1 only Debtor 2 only Debtor 1 and Debtor 2 only" at bounding box center [523, 261] width 137 height 19
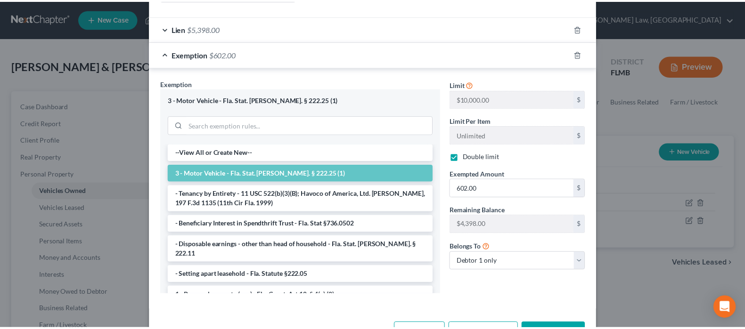
scroll to position [132, 0]
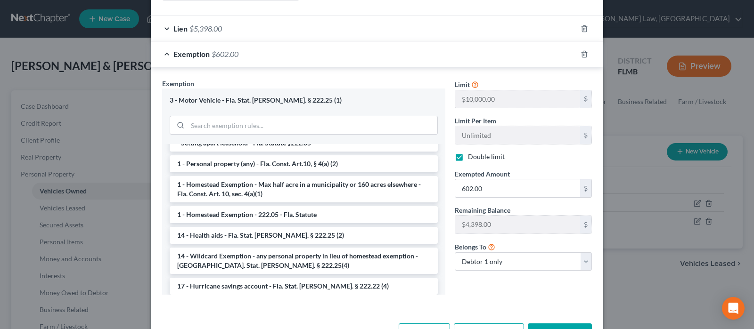
click at [551, 324] on button "Save & Close" at bounding box center [560, 334] width 64 height 20
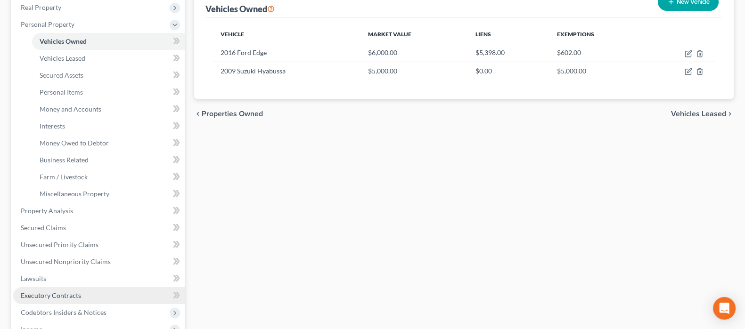
scroll to position [235, 0]
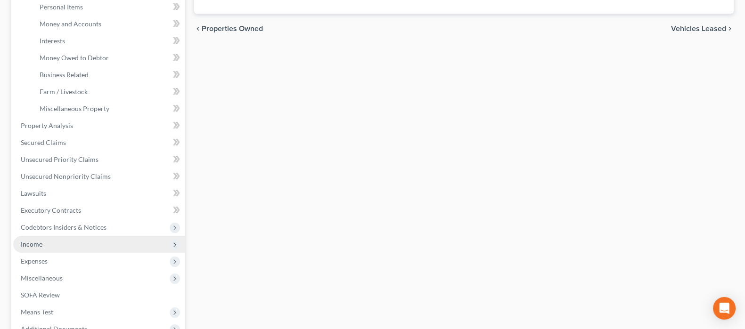
click at [49, 242] on span "Income" at bounding box center [98, 244] width 171 height 17
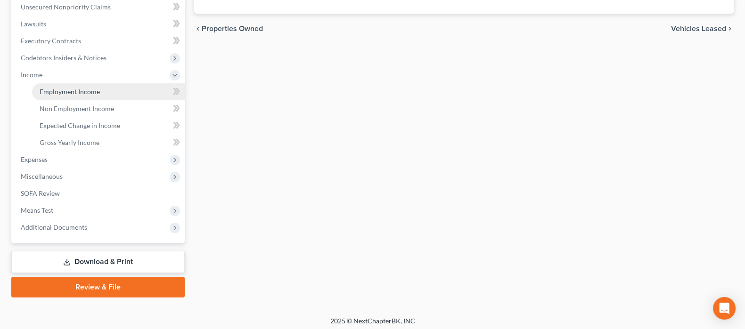
click at [82, 88] on span "Employment Income" at bounding box center [70, 92] width 60 height 8
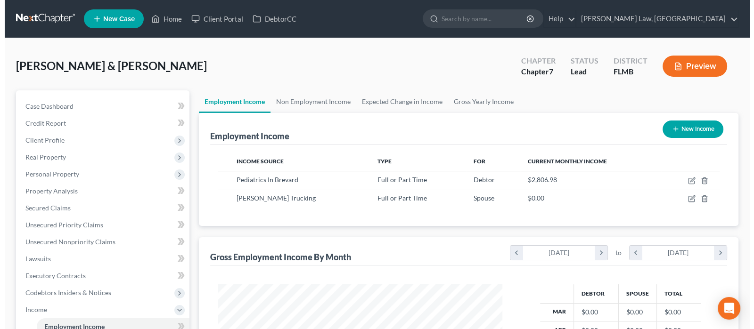
scroll to position [168, 304]
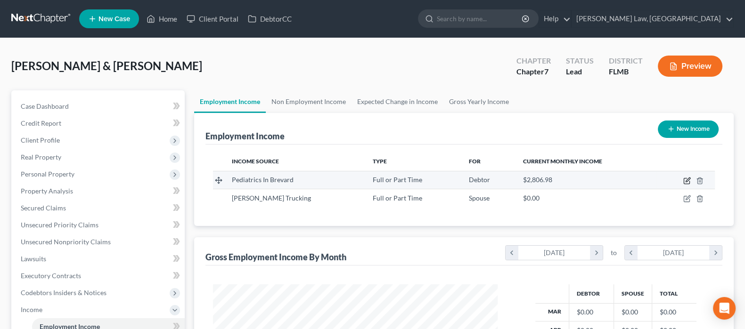
click at [686, 179] on icon "button" at bounding box center [687, 180] width 4 height 4
select select "0"
select select "9"
select select "2"
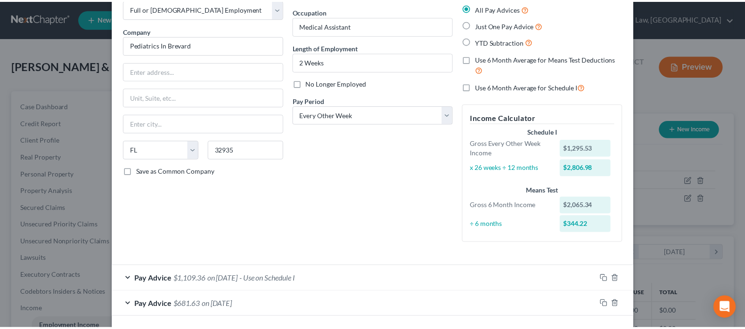
scroll to position [93, 0]
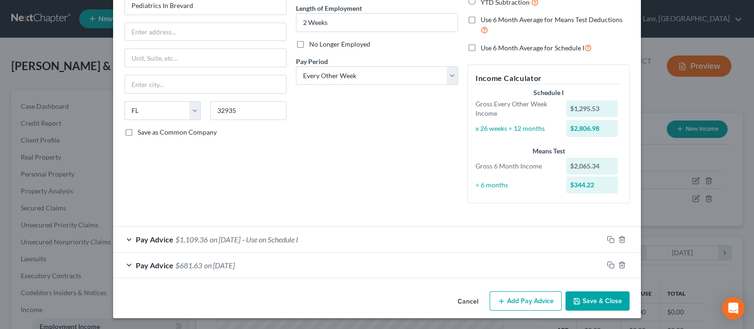
click at [464, 299] on button "Cancel" at bounding box center [468, 302] width 36 height 19
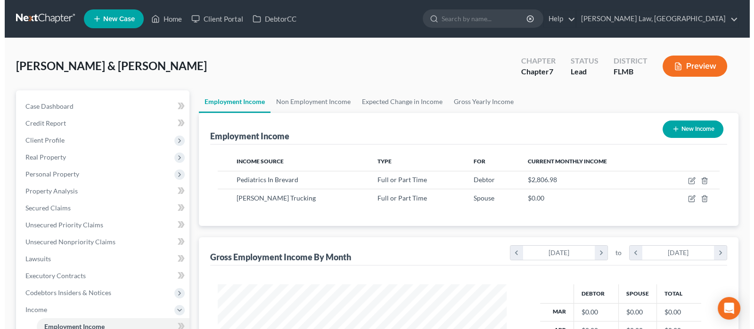
scroll to position [470855, 470719]
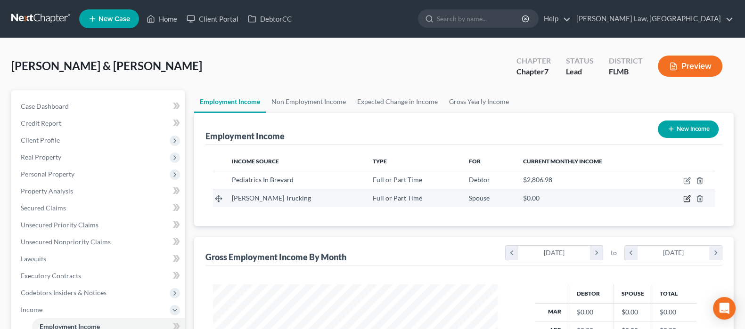
click at [685, 200] on icon "button" at bounding box center [687, 199] width 8 height 8
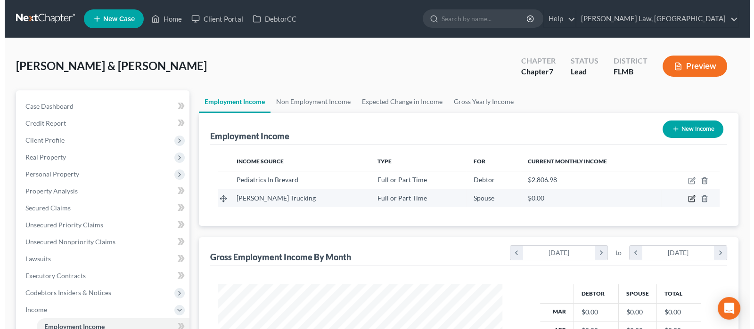
scroll to position [168, 308]
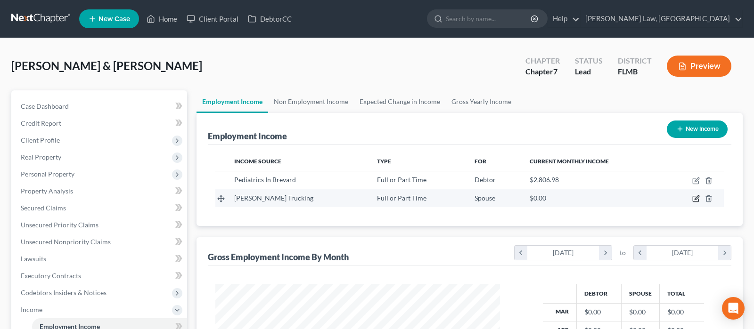
select select "0"
select select "9"
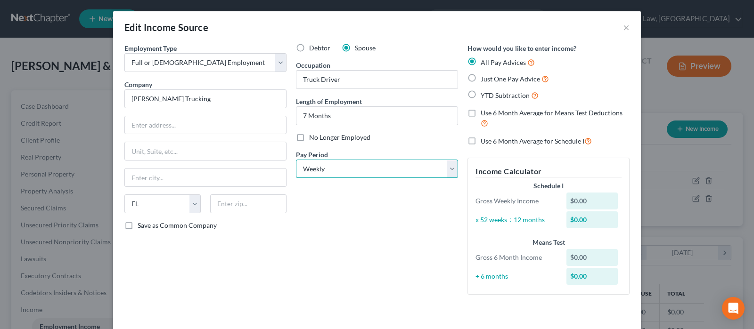
click at [412, 173] on select "Select Monthly Twice Monthly Every Other Week Weekly" at bounding box center [377, 169] width 162 height 19
select select "0"
click at [296, 160] on select "Select Monthly Twice Monthly Every Other Week Weekly" at bounding box center [377, 169] width 162 height 19
click at [480, 78] on label "Just One Pay Advice" at bounding box center [514, 78] width 68 height 11
click at [484, 78] on input "Just One Pay Advice" at bounding box center [487, 76] width 6 height 6
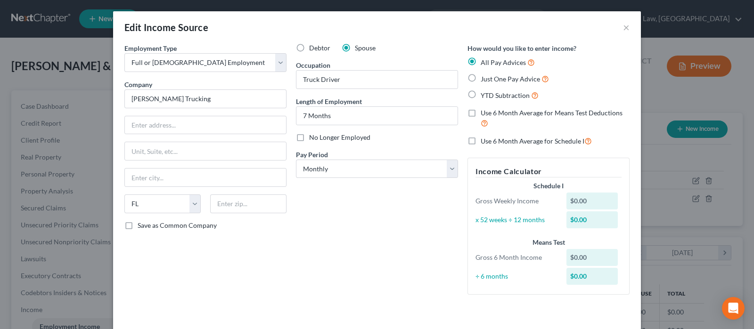
radio input "true"
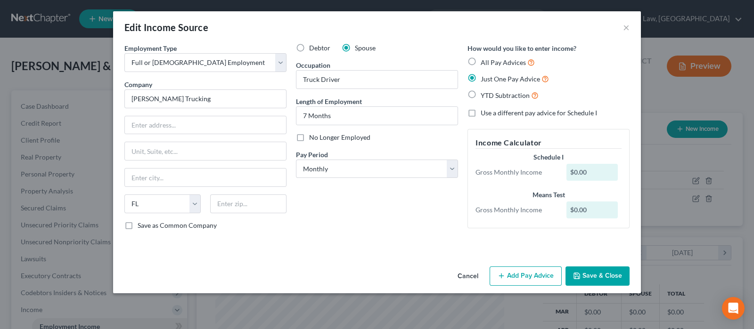
scroll to position [0, 0]
click at [504, 276] on icon "button" at bounding box center [501, 276] width 8 height 8
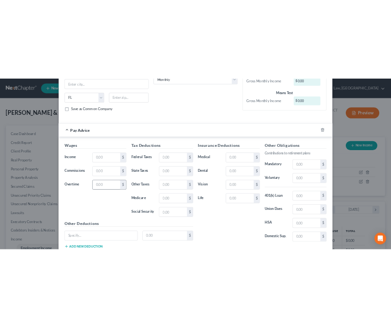
scroll to position [177, 0]
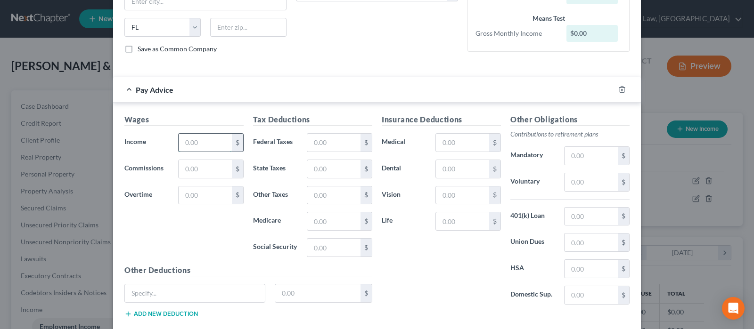
click at [183, 143] on input "text" at bounding box center [205, 143] width 53 height 18
type input "2,798.23"
click at [213, 227] on div "Wages Income * 2,798.23 $ Commissions $ Overtime $" at bounding box center [184, 189] width 129 height 151
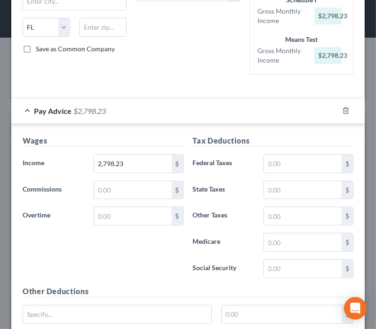
scroll to position [470865, 470688]
click at [293, 157] on input "text" at bounding box center [303, 164] width 78 height 18
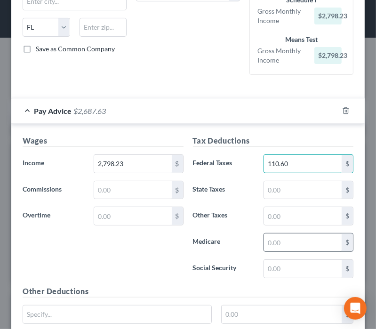
type input "110.60"
click at [287, 245] on input "text" at bounding box center [303, 243] width 78 height 18
click at [277, 242] on input "text" at bounding box center [303, 243] width 78 height 18
type input "42.82"
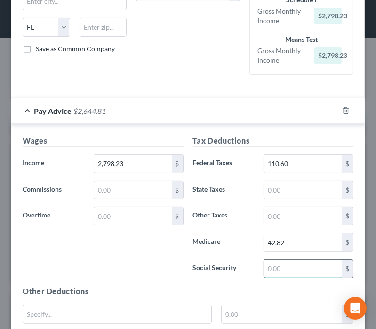
click at [284, 264] on input "text" at bounding box center [303, 269] width 78 height 18
type input "183.11"
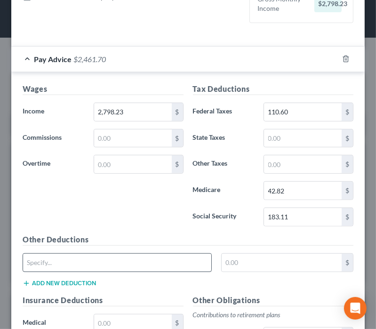
scroll to position [294, 0]
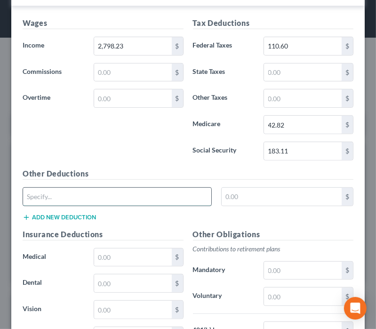
click at [55, 199] on input "text" at bounding box center [117, 197] width 188 height 18
click at [61, 196] on input "text" at bounding box center [117, 197] width 188 height 18
type input "Accident"
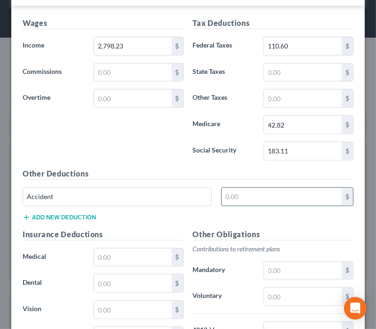
drag, startPoint x: 254, startPoint y: 200, endPoint x: 243, endPoint y: 199, distance: 11.9
click at [251, 201] on input "text" at bounding box center [282, 197] width 120 height 18
type input "10.88"
click at [84, 214] on button "Add new deduction" at bounding box center [59, 218] width 73 height 8
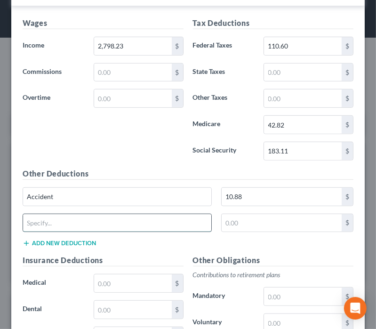
click at [68, 222] on input "text" at bounding box center [117, 223] width 188 height 18
type input "Critial Illness"
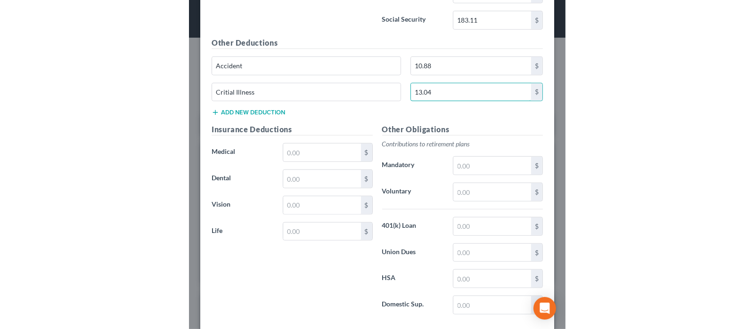
scroll to position [357, 0]
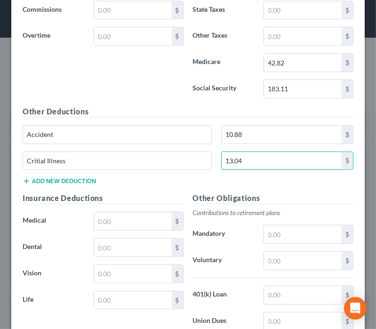
type input "13.04"
click at [40, 178] on button "Add new deduction" at bounding box center [59, 182] width 73 height 8
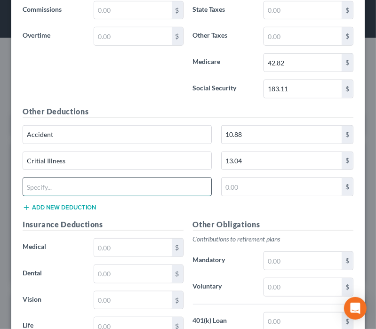
click at [72, 187] on input "text" at bounding box center [117, 187] width 188 height 18
type input "Legal"
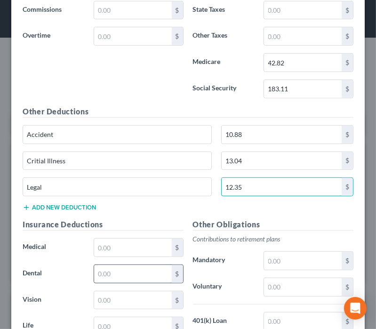
type input "12.35"
click at [122, 269] on input "text" at bounding box center [133, 274] width 78 height 18
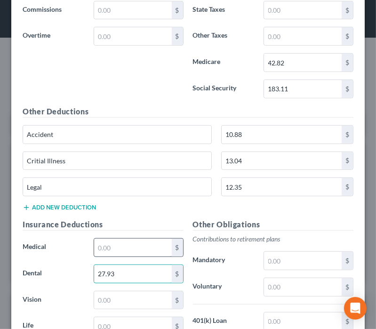
type input "27.93"
click at [117, 248] on input "text" at bounding box center [133, 248] width 78 height 18
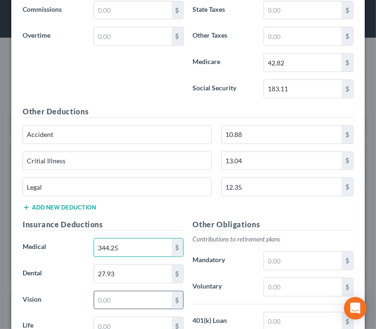
type input "344.25"
click at [127, 301] on input "text" at bounding box center [133, 301] width 78 height 18
type input "3"
type input "8.33"
drag, startPoint x: 87, startPoint y: 276, endPoint x: 16, endPoint y: 262, distance: 71.7
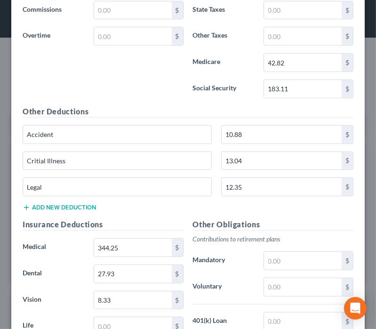
click at [85, 276] on div "Dental 27.93 $" at bounding box center [103, 274] width 171 height 19
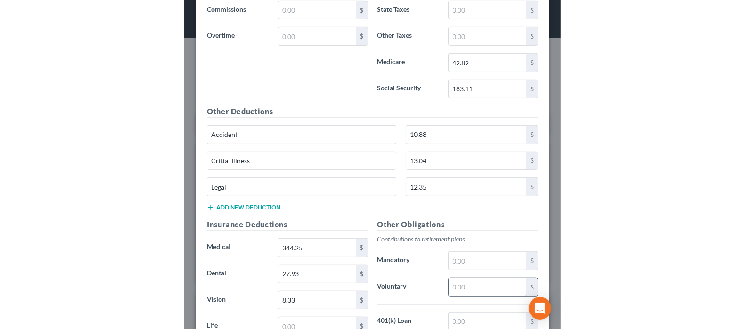
scroll to position [282, 0]
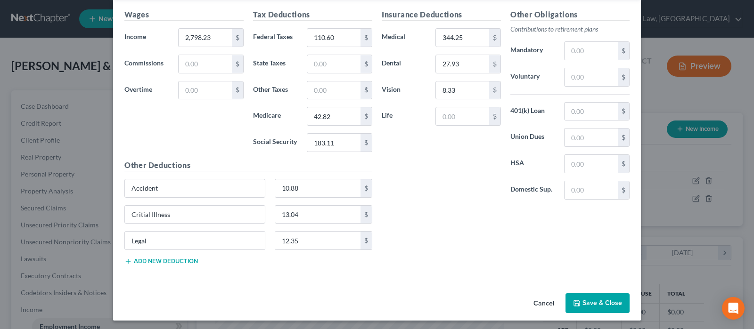
click at [601, 296] on button "Save & Close" at bounding box center [597, 303] width 64 height 20
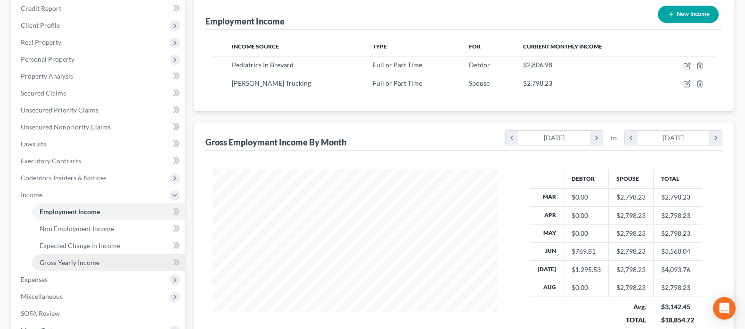
scroll to position [117, 0]
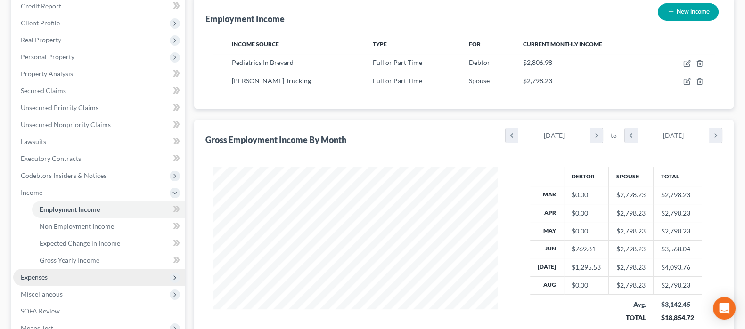
click at [52, 275] on span "Expenses" at bounding box center [98, 277] width 171 height 17
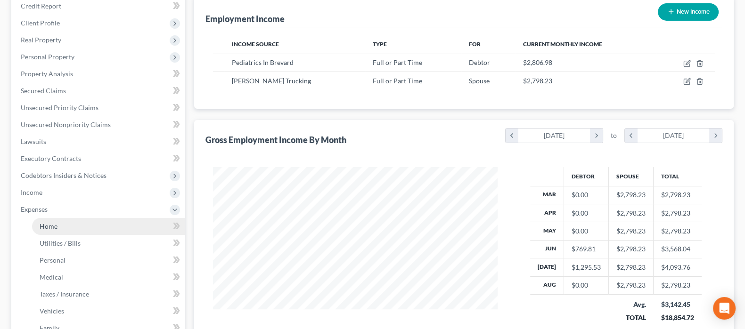
click at [75, 222] on link "Home" at bounding box center [108, 226] width 153 height 17
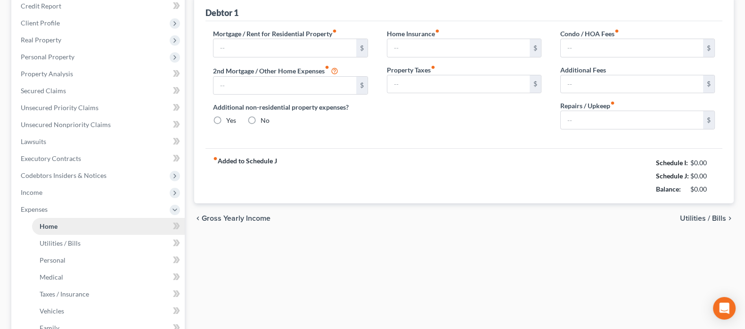
type input "2,546.08"
type input "0.00"
radio input "true"
type input "0.00"
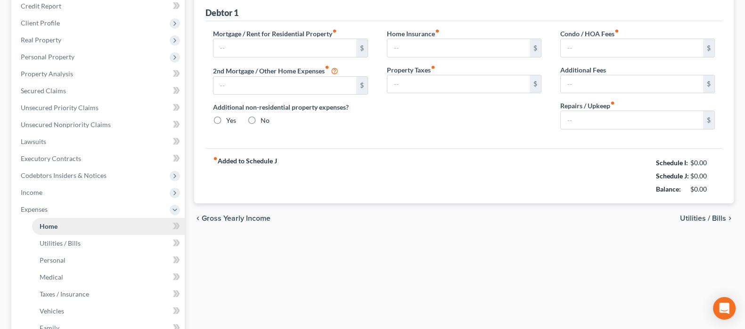
type input "0.00"
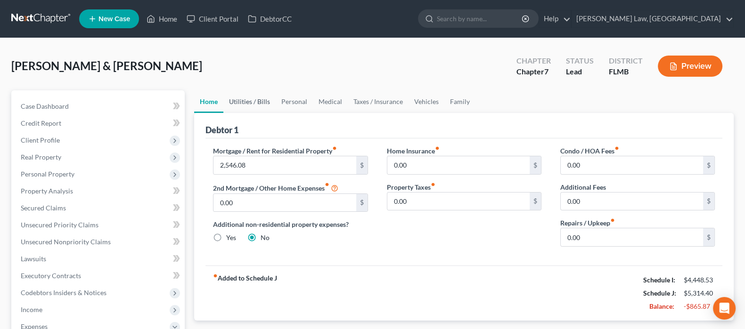
click at [252, 95] on link "Utilities / Bills" at bounding box center [249, 101] width 52 height 23
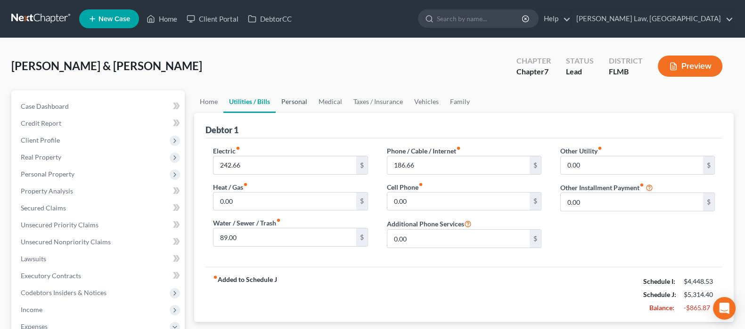
click at [293, 105] on link "Personal" at bounding box center [294, 101] width 37 height 23
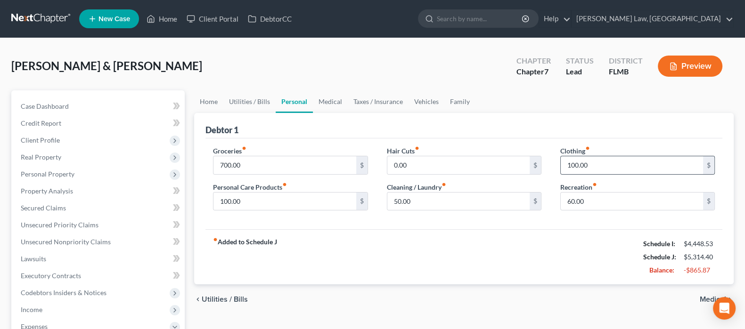
click at [601, 156] on div "100.00 $" at bounding box center [637, 165] width 154 height 19
click at [603, 168] on input "100.00" at bounding box center [632, 165] width 142 height 18
type input "50"
click at [290, 188] on div "Personal Care Products fiber_manual_record 100.00 $" at bounding box center [290, 196] width 154 height 29
click at [262, 200] on input "100.00" at bounding box center [284, 202] width 142 height 18
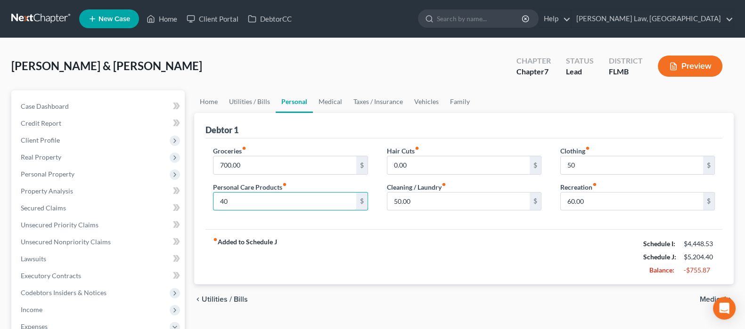
type input "40"
click at [418, 242] on div "fiber_manual_record Added to Schedule J Schedule I: $4,448.53 Schedule J: $5,20…" at bounding box center [463, 256] width 517 height 55
click at [421, 203] on input "50.00" at bounding box center [458, 202] width 142 height 18
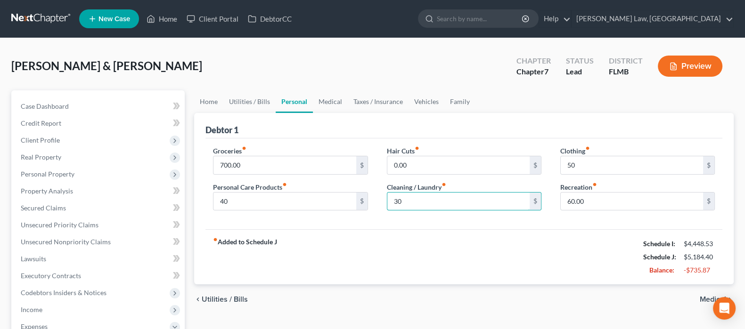
type input "30"
drag, startPoint x: 407, startPoint y: 253, endPoint x: 365, endPoint y: 203, distance: 65.8
click at [384, 238] on div "fiber_manual_record Added to Schedule J Schedule I: $4,448.53 Schedule J: $5,18…" at bounding box center [463, 256] width 517 height 55
click at [332, 98] on link "Medical" at bounding box center [330, 101] width 35 height 23
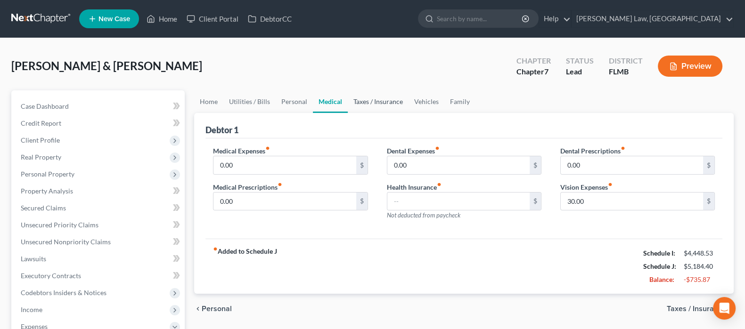
click at [372, 98] on link "Taxes / Insurance" at bounding box center [378, 101] width 61 height 23
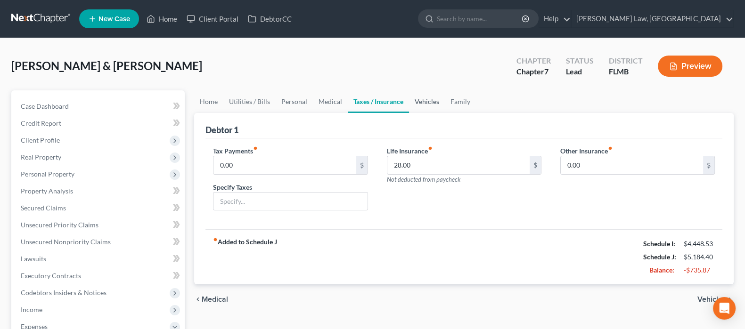
click at [424, 103] on link "Vehicles" at bounding box center [427, 101] width 36 height 23
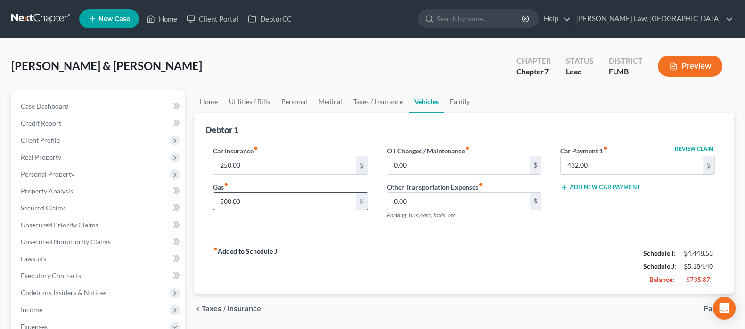
click at [272, 202] on input "500.00" at bounding box center [284, 202] width 142 height 18
type input "350"
click at [276, 235] on div "Car Insurance fiber_manual_record 250.00 $ Gas fiber_manual_record 350 $ Oil Ch…" at bounding box center [463, 188] width 517 height 101
click at [453, 99] on link "Family" at bounding box center [459, 101] width 31 height 23
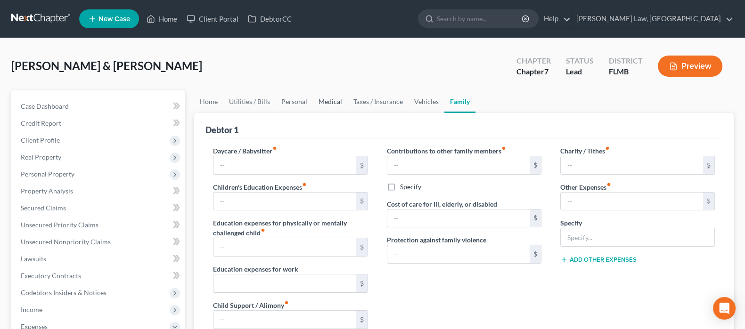
click at [326, 103] on link "Medical" at bounding box center [330, 101] width 35 height 23
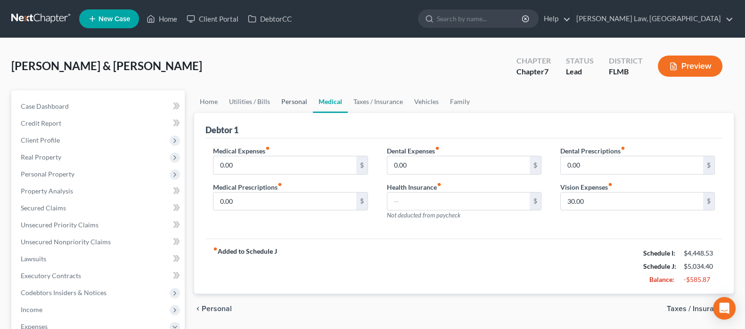
click at [292, 100] on link "Personal" at bounding box center [294, 101] width 37 height 23
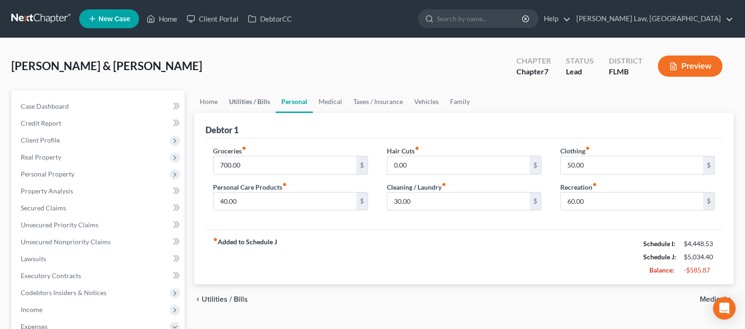
click at [238, 101] on link "Utilities / Bills" at bounding box center [249, 101] width 52 height 23
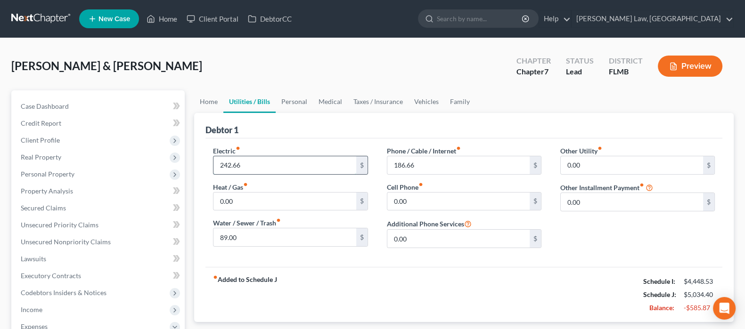
click at [257, 162] on input "242.66" at bounding box center [284, 165] width 142 height 18
type input "240"
click at [268, 235] on input "89.00" at bounding box center [284, 237] width 142 height 18
click at [210, 100] on link "Home" at bounding box center [208, 101] width 29 height 23
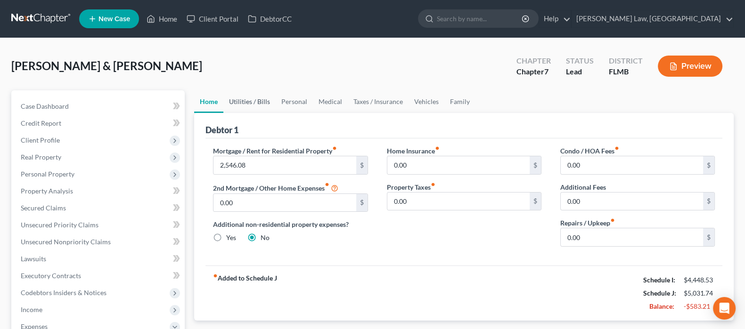
click at [257, 98] on link "Utilities / Bills" at bounding box center [249, 101] width 52 height 23
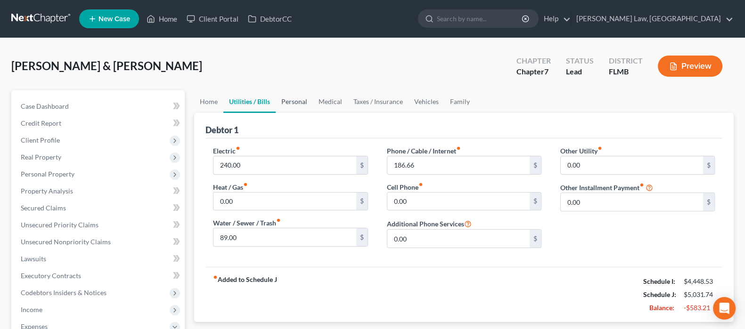
click at [292, 98] on link "Personal" at bounding box center [294, 101] width 37 height 23
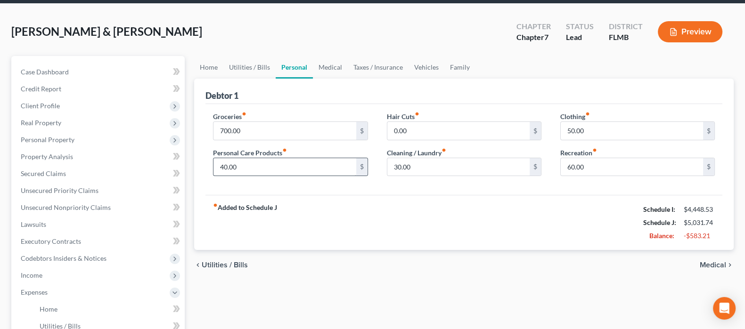
scroll to position [58, 0]
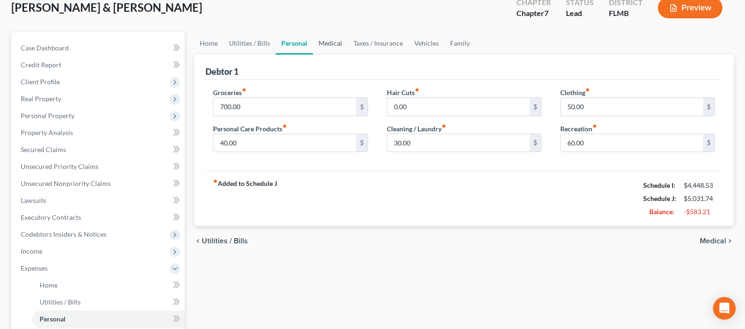
click at [327, 36] on link "Medical" at bounding box center [330, 43] width 35 height 23
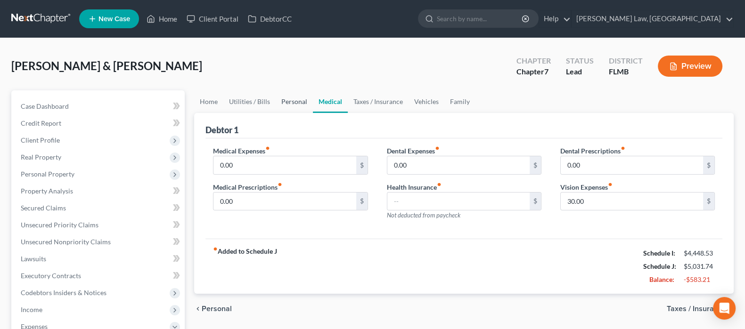
click at [290, 100] on link "Personal" at bounding box center [294, 101] width 37 height 23
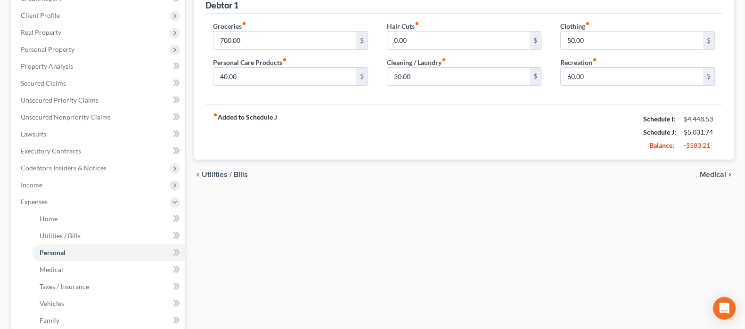
scroll to position [235, 0]
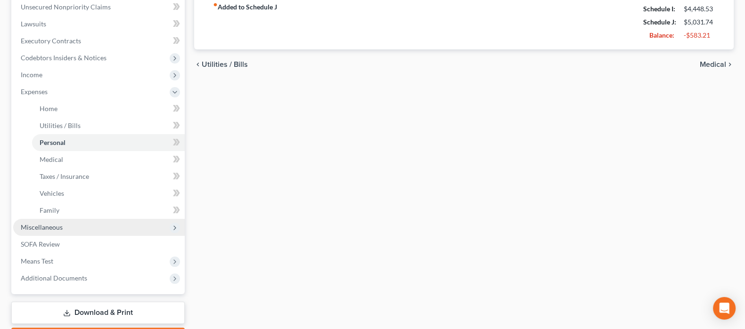
click at [57, 228] on span "Miscellaneous" at bounding box center [42, 227] width 42 height 8
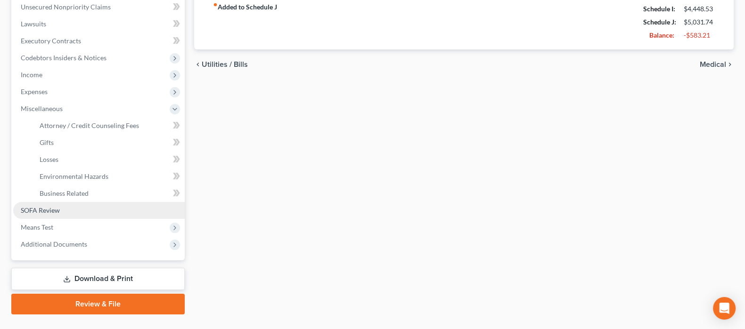
click at [60, 205] on link "SOFA Review" at bounding box center [98, 210] width 171 height 17
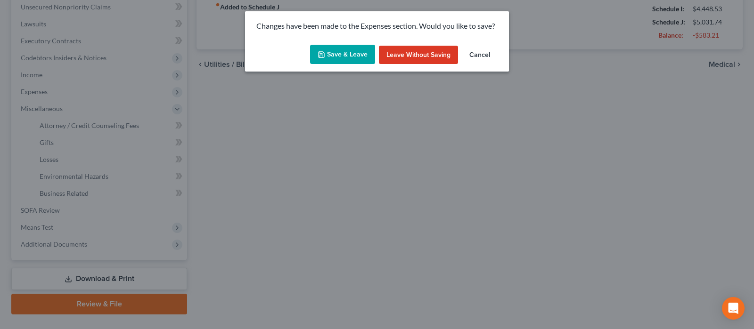
click at [337, 56] on button "Save & Leave" at bounding box center [342, 55] width 65 height 20
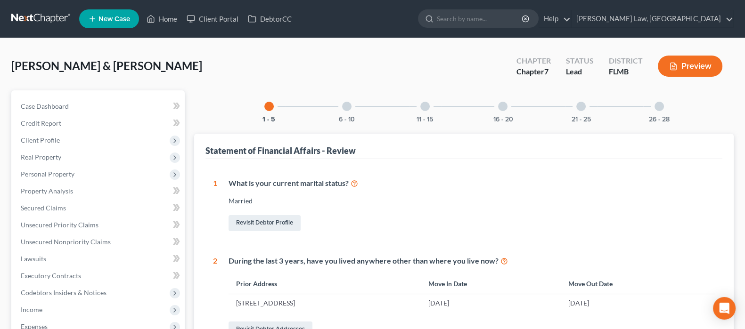
click at [351, 100] on div "6 - 10" at bounding box center [347, 106] width 32 height 32
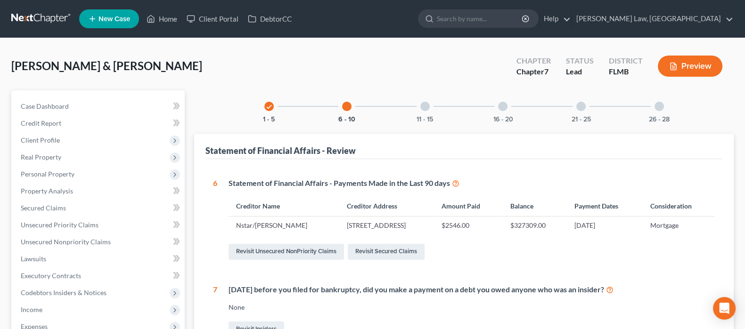
click at [426, 105] on div at bounding box center [424, 106] width 9 height 9
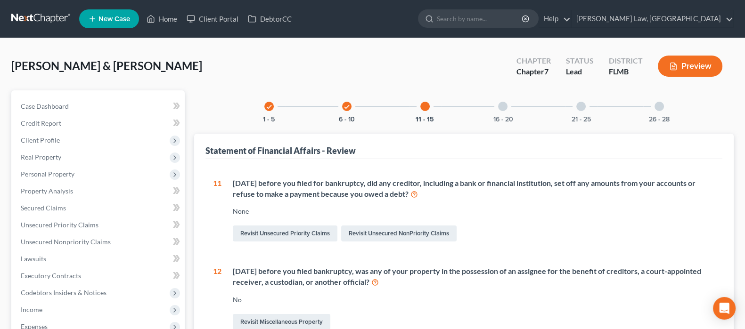
click at [496, 114] on div "16 - 20" at bounding box center [503, 106] width 32 height 32
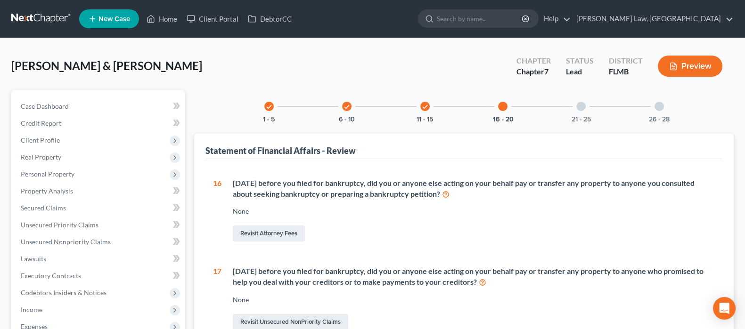
click at [580, 113] on div "21 - 25" at bounding box center [581, 106] width 32 height 32
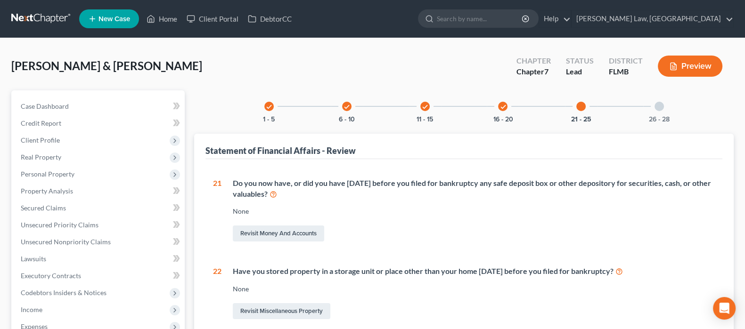
click at [657, 110] on div at bounding box center [658, 106] width 9 height 9
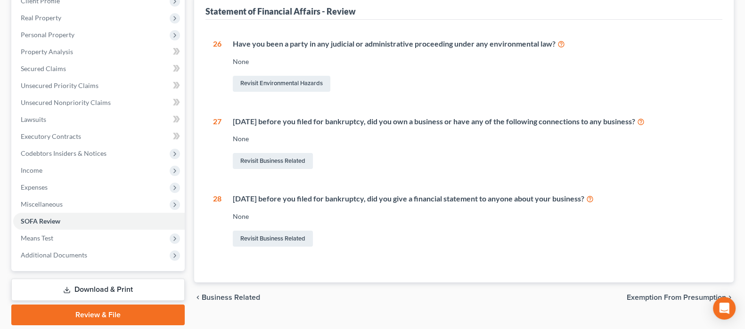
scroll to position [171, 0]
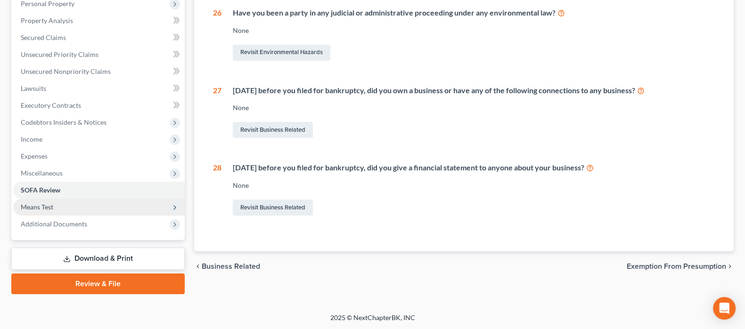
click at [28, 206] on span "Means Test" at bounding box center [37, 207] width 33 height 8
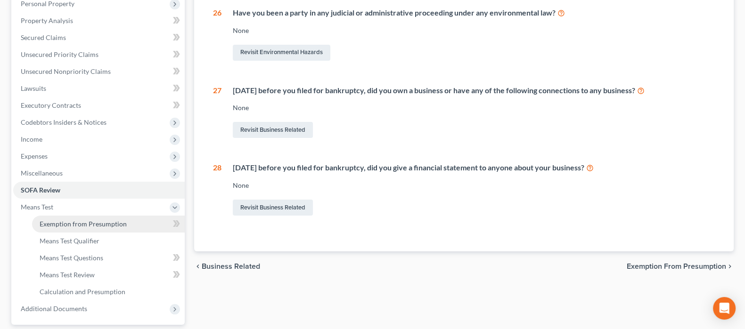
click at [79, 225] on span "Exemption from Presumption" at bounding box center [83, 224] width 87 height 8
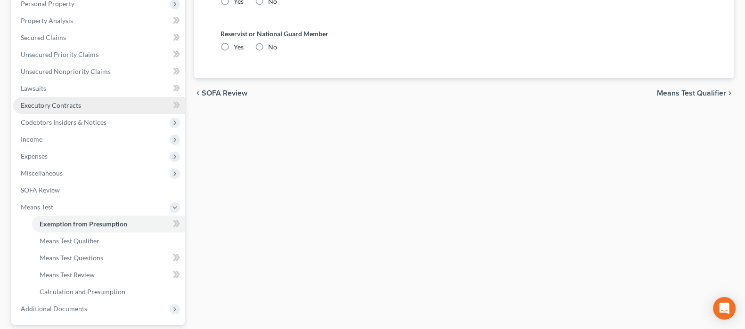
radio input "true"
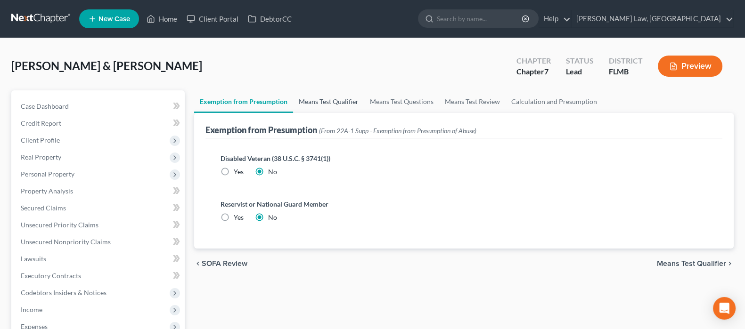
click at [337, 92] on link "Means Test Qualifier" at bounding box center [328, 101] width 71 height 23
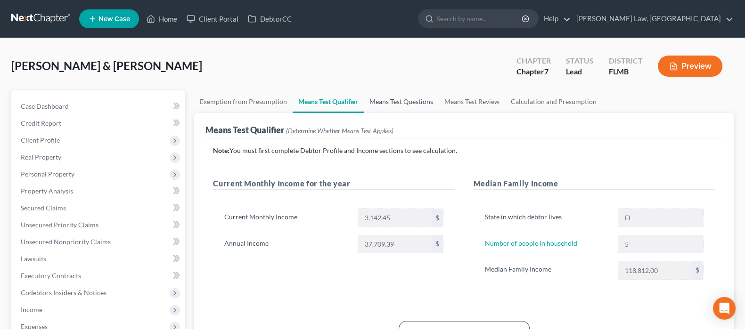
click at [402, 99] on link "Means Test Questions" at bounding box center [401, 101] width 75 height 23
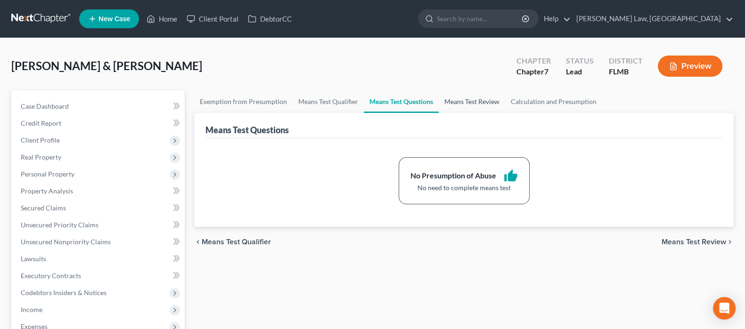
click at [465, 102] on link "Means Test Review" at bounding box center [472, 101] width 66 height 23
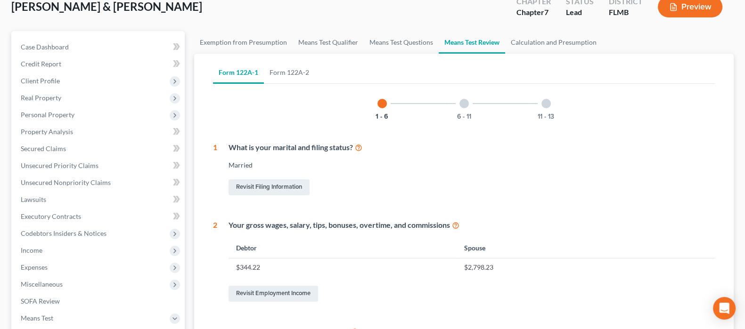
scroll to position [58, 0]
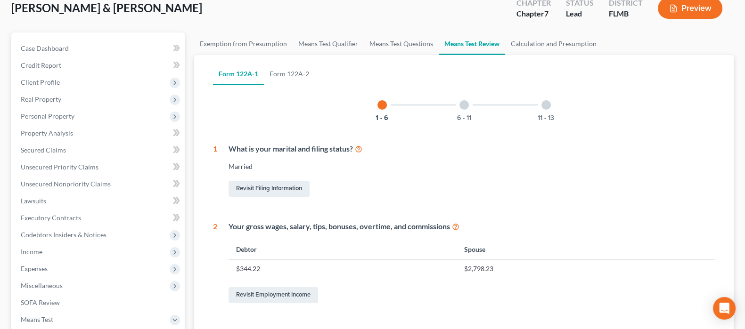
click at [460, 113] on div "6 - 11" at bounding box center [464, 105] width 32 height 32
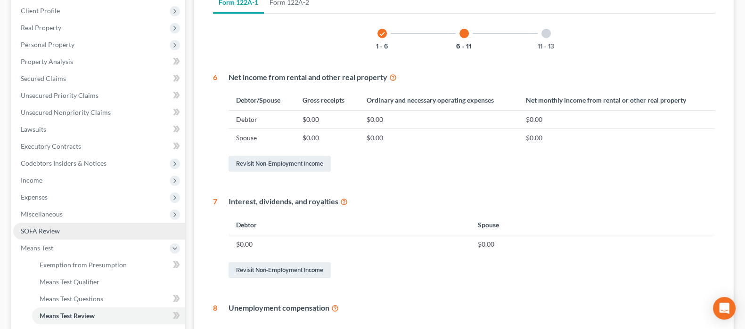
scroll to position [135, 0]
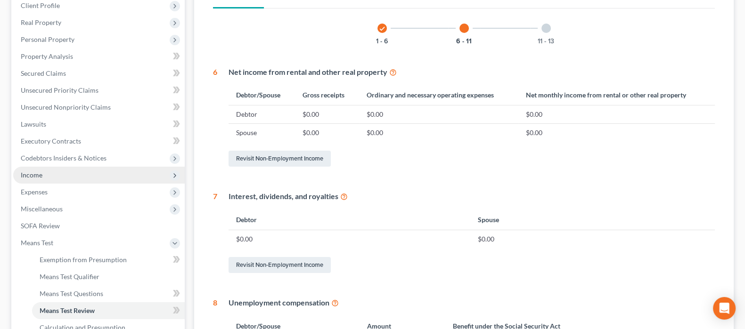
click at [62, 172] on span "Income" at bounding box center [98, 175] width 171 height 17
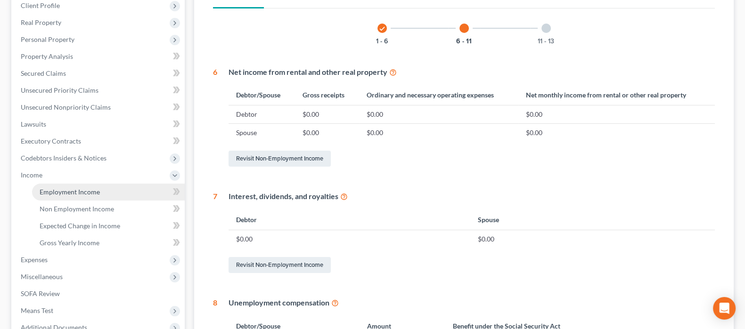
click at [68, 190] on span "Employment Income" at bounding box center [70, 192] width 60 height 8
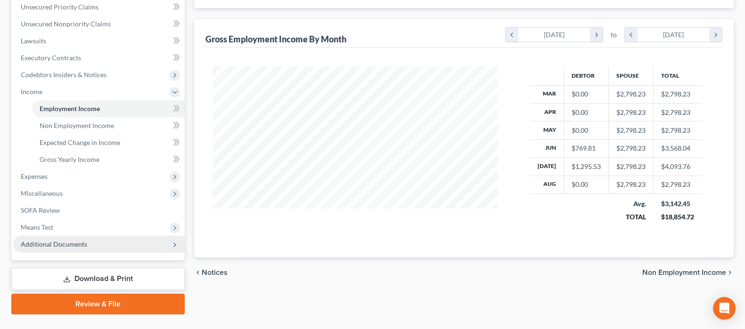
scroll to position [235, 0]
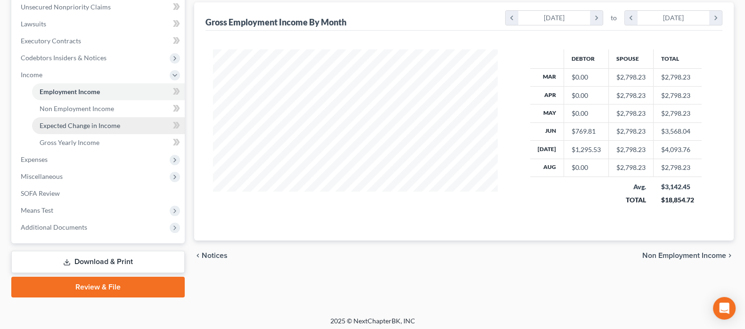
click at [76, 125] on span "Expected Change in Income" at bounding box center [80, 126] width 81 height 8
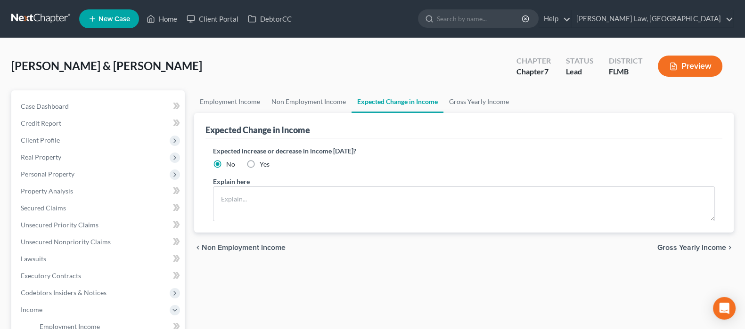
click at [260, 163] on label "Yes" at bounding box center [265, 164] width 10 height 9
click at [263, 163] on input "Yes" at bounding box center [266, 163] width 6 height 6
radio input "true"
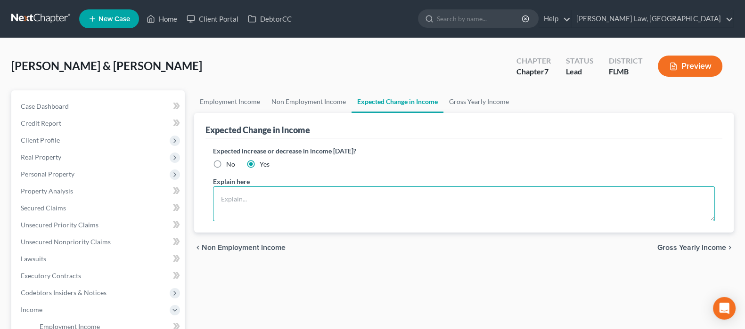
click at [300, 198] on textarea at bounding box center [464, 204] width 502 height 35
type textarea "D"
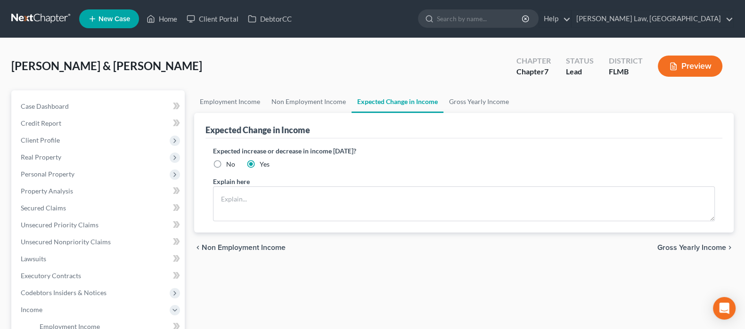
click at [226, 168] on label "No" at bounding box center [230, 164] width 9 height 9
click at [230, 166] on input "No" at bounding box center [233, 163] width 6 height 6
radio input "true"
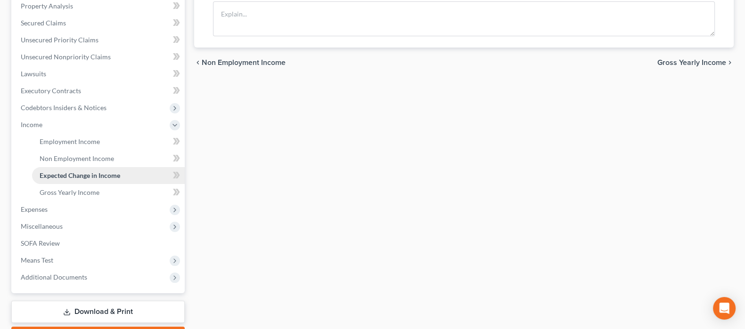
scroll to position [117, 0]
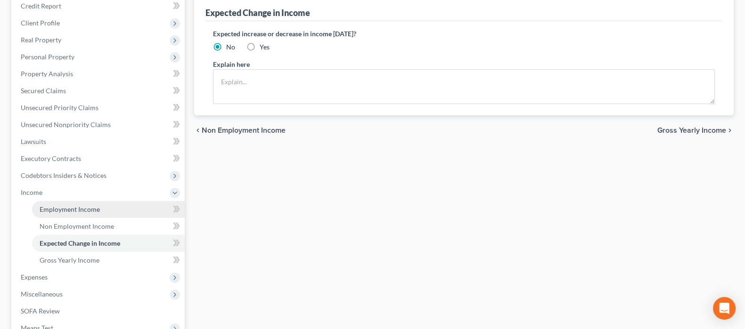
click at [72, 205] on span "Employment Income" at bounding box center [70, 209] width 60 height 8
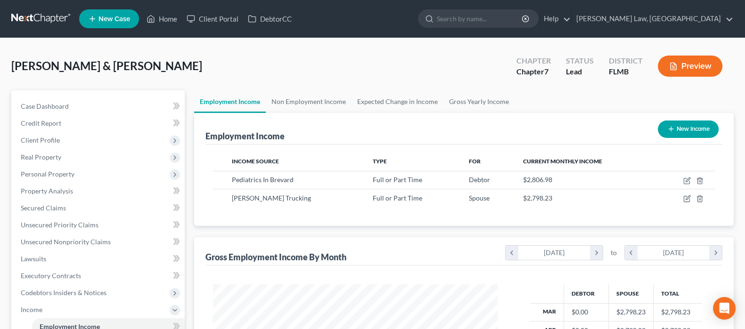
click at [676, 60] on button "Preview" at bounding box center [690, 66] width 65 height 21
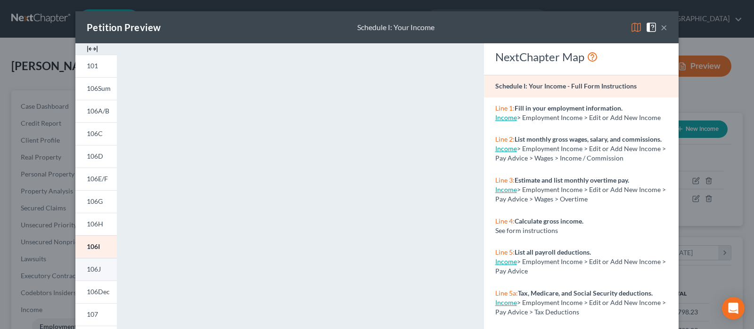
scroll to position [202, 0]
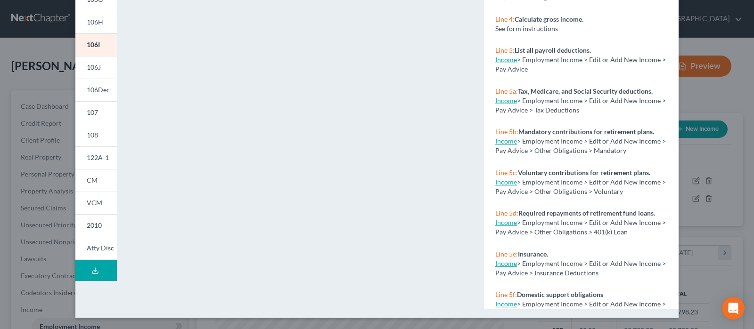
click at [93, 269] on icon at bounding box center [95, 271] width 8 height 8
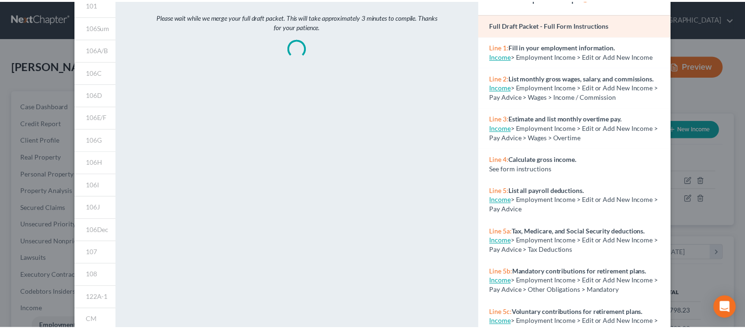
scroll to position [0, 0]
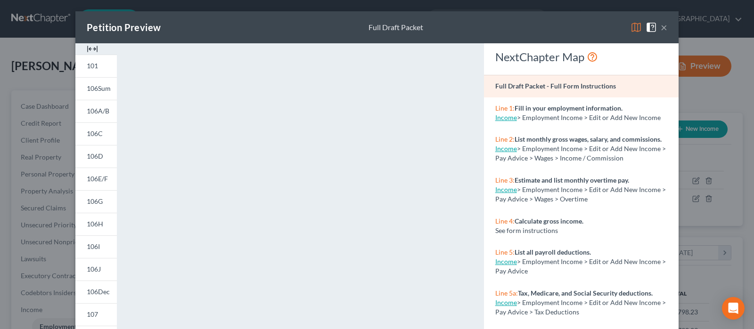
click at [662, 29] on button "×" at bounding box center [663, 27] width 7 height 11
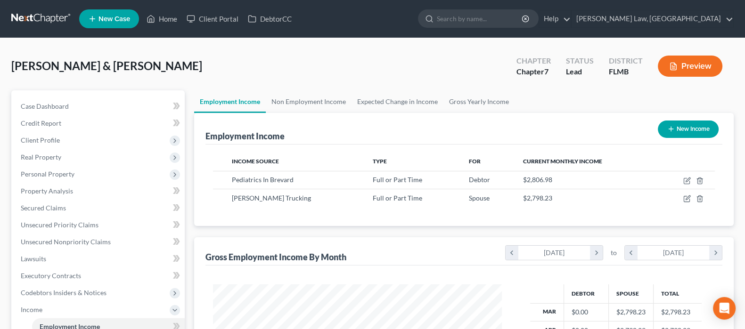
scroll to position [470855, 470719]
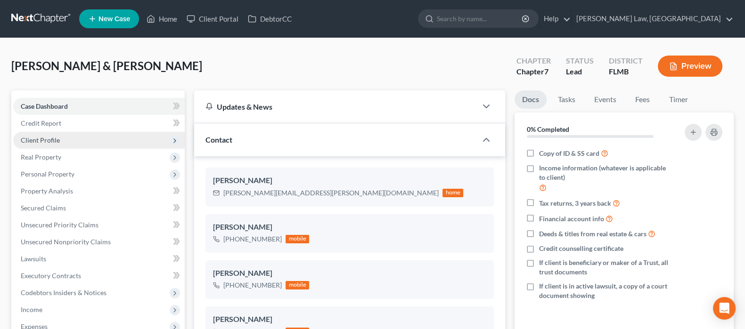
click at [55, 135] on span "Client Profile" at bounding box center [98, 140] width 171 height 17
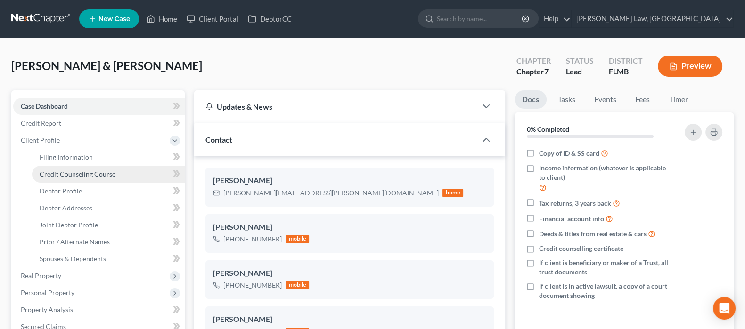
click at [77, 171] on span "Credit Counseling Course" at bounding box center [78, 174] width 76 height 8
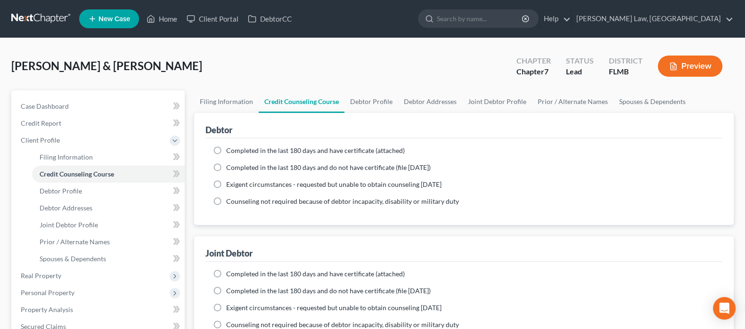
click at [255, 148] on span "Completed in the last 180 days and have certificate (attached)" at bounding box center [315, 150] width 179 height 8
click at [236, 148] on input "Completed in the last 180 days and have certificate (attached)" at bounding box center [233, 149] width 6 height 6
radio input "true"
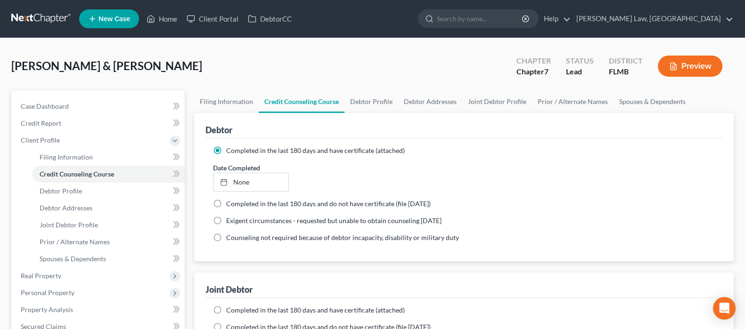
click at [270, 309] on span "Completed in the last 180 days and have certificate (attached)" at bounding box center [315, 310] width 179 height 8
click at [270, 307] on span "Completed in the last 180 days and have certificate (attached)" at bounding box center [315, 310] width 179 height 8
click at [236, 307] on input "Completed in the last 180 days and have certificate (attached)" at bounding box center [233, 309] width 6 height 6
radio input "true"
click at [453, 120] on div "Debtor" at bounding box center [463, 125] width 517 height 25
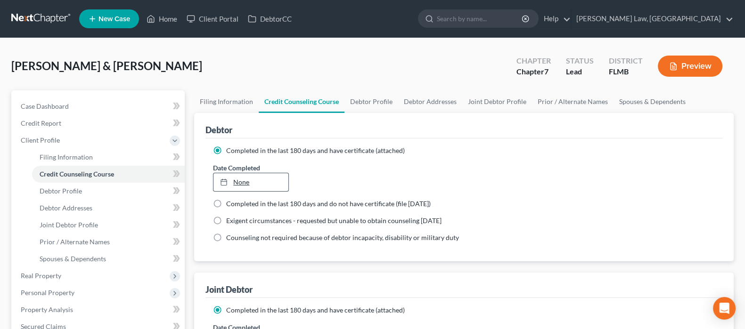
click at [244, 179] on link "None" at bounding box center [250, 182] width 75 height 18
type input "[DATE]"
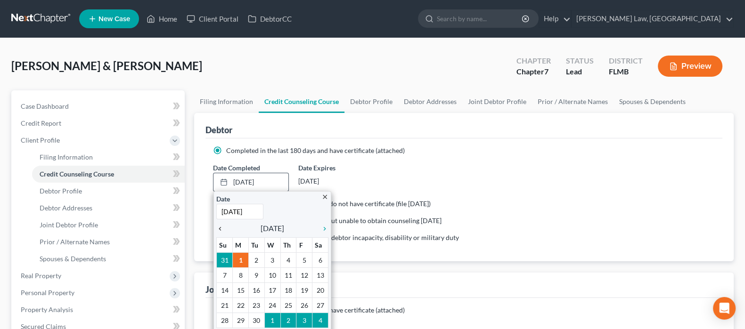
click at [222, 227] on icon "chevron_left" at bounding box center [222, 229] width 12 height 8
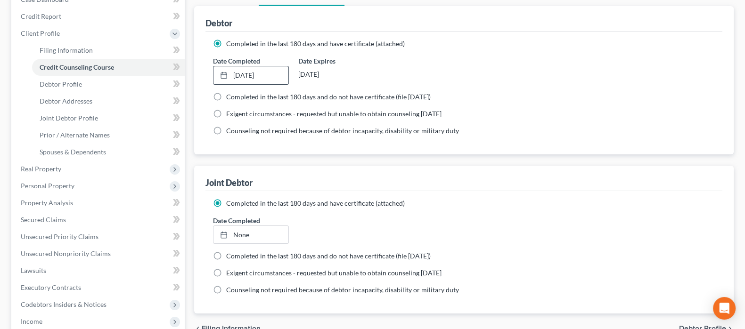
scroll to position [117, 0]
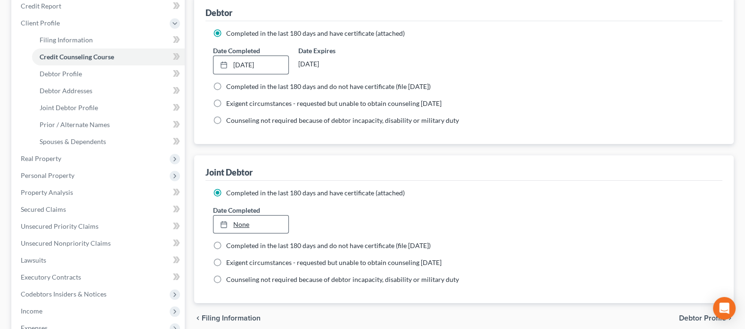
click at [238, 225] on link "None" at bounding box center [250, 225] width 75 height 18
type input "[DATE]"
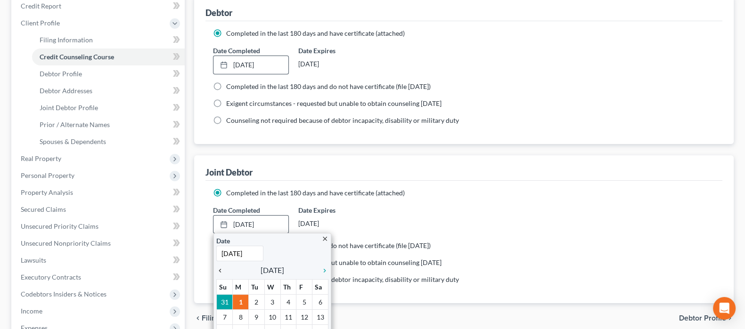
click at [219, 270] on icon "chevron_left" at bounding box center [222, 271] width 12 height 8
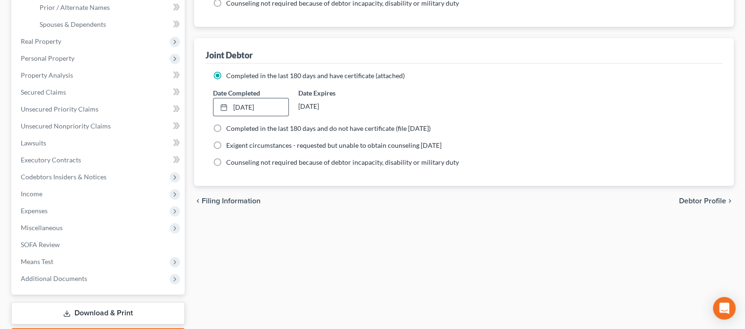
scroll to position [289, 0]
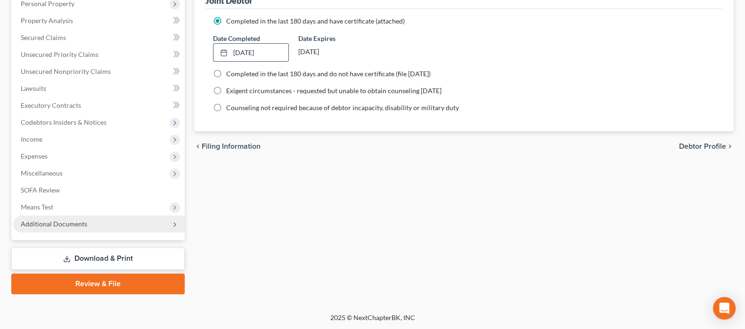
click at [80, 222] on span "Additional Documents" at bounding box center [54, 224] width 66 height 8
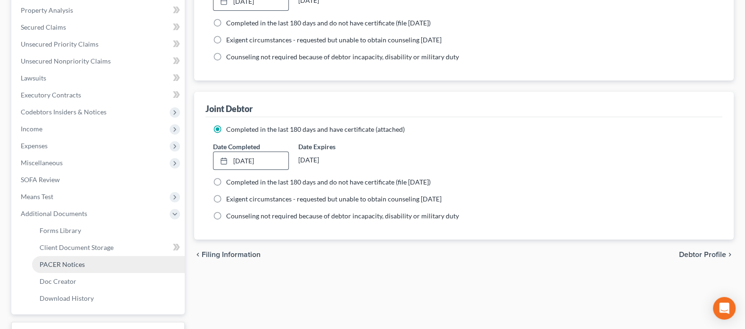
scroll to position [171, 0]
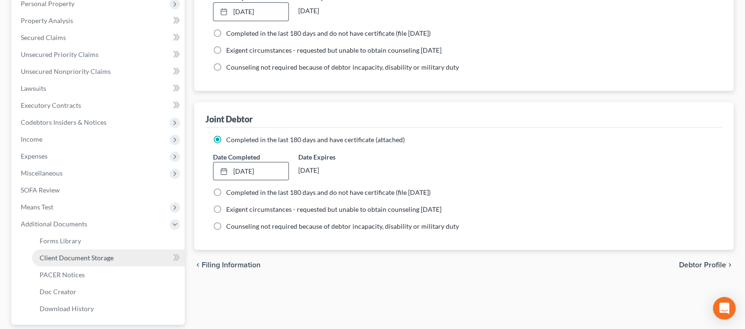
click at [81, 254] on span "Client Document Storage" at bounding box center [77, 258] width 74 height 8
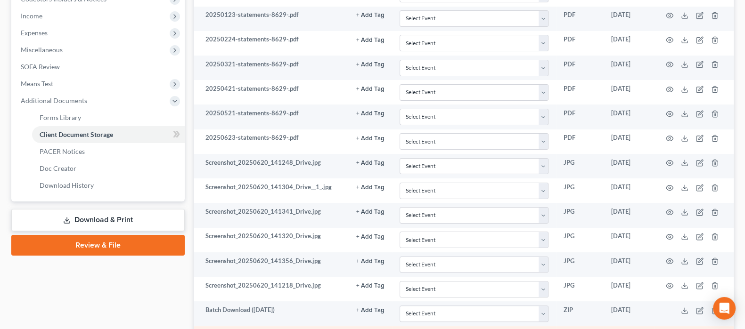
scroll to position [386, 0]
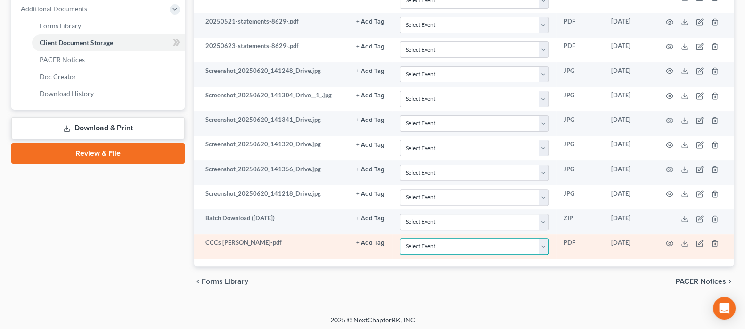
click at [467, 242] on select "Select Event 20 Largest Unsecured Creditors Amended Chapter 13 Plan Amended Cre…" at bounding box center [473, 246] width 149 height 16
click at [464, 240] on select "Select Event 20 Largest Unsecured Creditors Amended Chapter 13 Plan Amended Cre…" at bounding box center [473, 246] width 149 height 16
select select "9"
click at [399, 238] on select "Select Event 20 Largest Unsecured Creditors Amended Chapter 13 Plan Amended Cre…" at bounding box center [473, 246] width 149 height 16
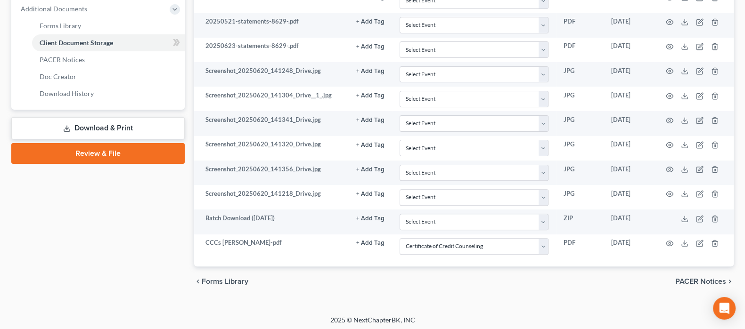
drag, startPoint x: 132, startPoint y: 260, endPoint x: 127, endPoint y: 201, distance: 59.5
click at [135, 245] on div "Case Dashboard Payments Invoices Payments Payments Credit Report Client Profile" at bounding box center [98, 1] width 183 height 592
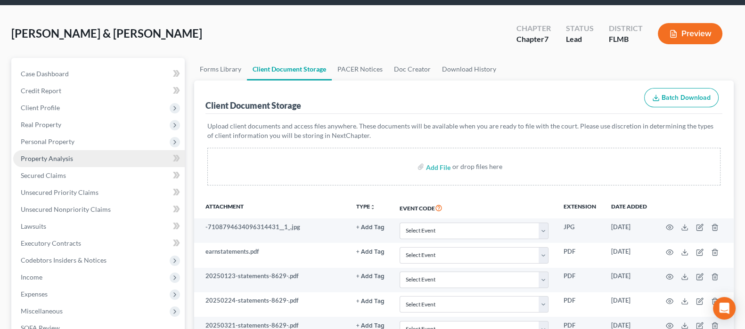
click at [73, 157] on link "Property Analysis" at bounding box center [98, 158] width 171 height 17
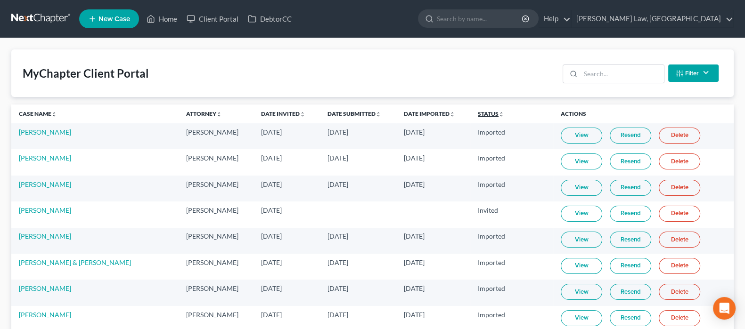
click at [478, 114] on link "Status unfold_more expand_more expand_less" at bounding box center [491, 113] width 26 height 7
click at [478, 114] on link "Status unfold_more expand_more expand_less" at bounding box center [491, 113] width 27 height 7
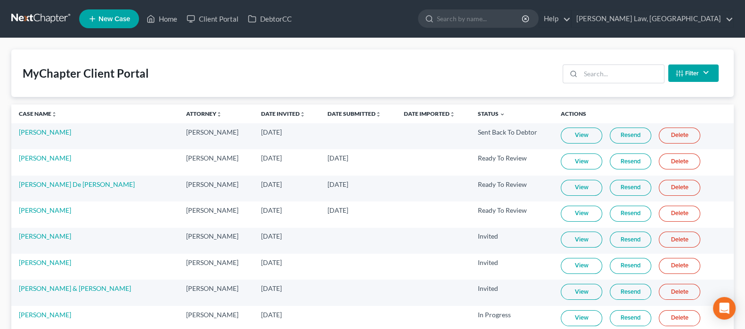
click at [572, 213] on link "View" at bounding box center [581, 214] width 41 height 16
click at [33, 211] on link "[PERSON_NAME]" at bounding box center [45, 210] width 52 height 8
click at [48, 207] on link "[PERSON_NAME]" at bounding box center [45, 210] width 52 height 8
click at [35, 209] on link "[PERSON_NAME]" at bounding box center [45, 210] width 52 height 8
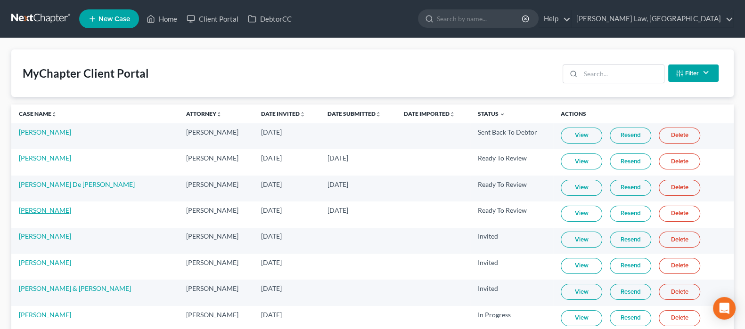
click at [35, 209] on link "[PERSON_NAME]" at bounding box center [45, 210] width 52 height 8
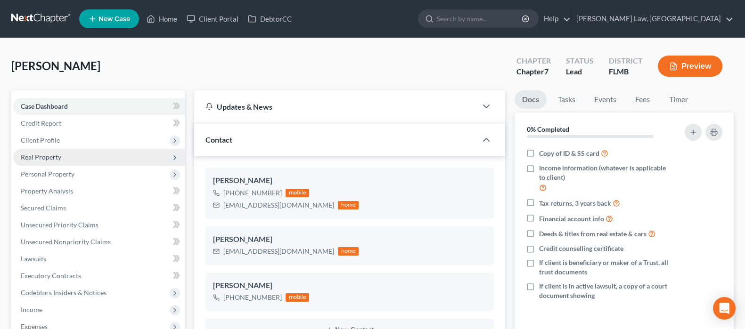
click at [87, 150] on span "Real Property" at bounding box center [98, 157] width 171 height 17
click at [79, 159] on span "Real Property" at bounding box center [98, 157] width 171 height 17
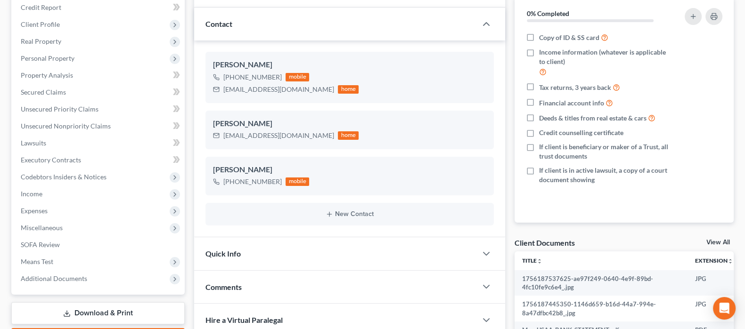
scroll to position [294, 0]
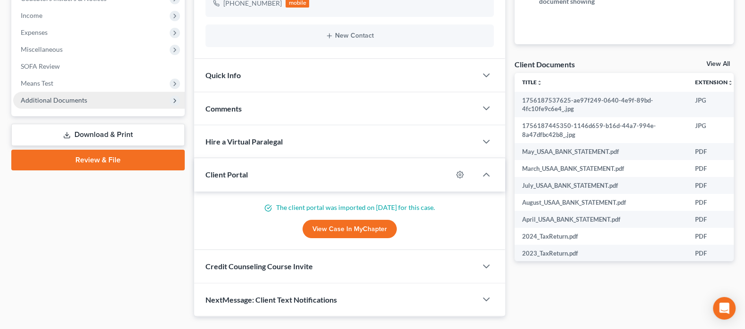
click at [81, 96] on span "Additional Documents" at bounding box center [54, 100] width 66 height 8
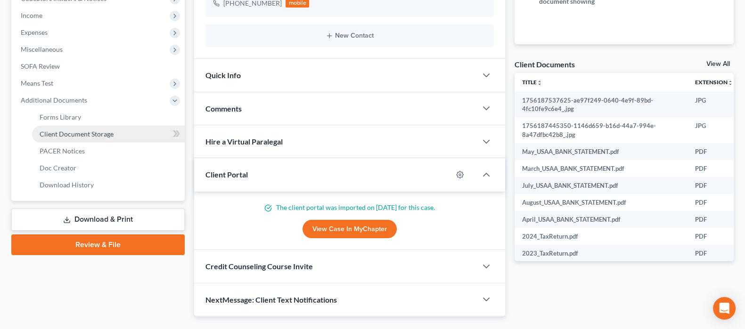
click at [118, 130] on link "Client Document Storage" at bounding box center [108, 134] width 153 height 17
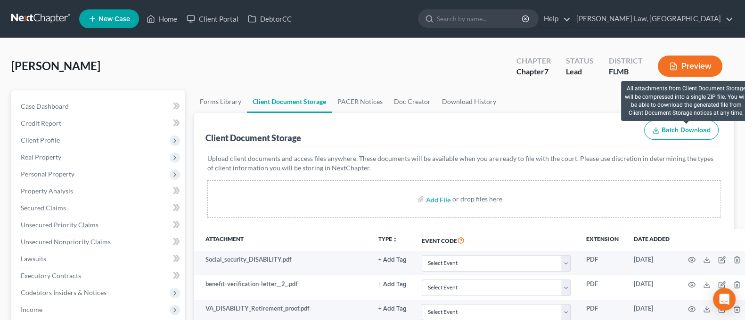
drag, startPoint x: 670, startPoint y: 128, endPoint x: 650, endPoint y: 139, distance: 22.6
click at [668, 128] on span "Batch Download" at bounding box center [685, 130] width 49 height 8
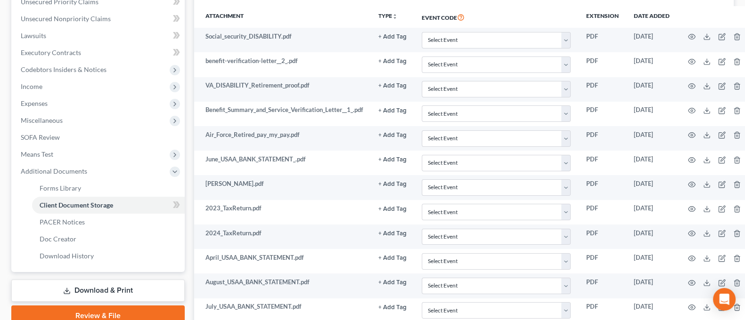
scroll to position [412, 0]
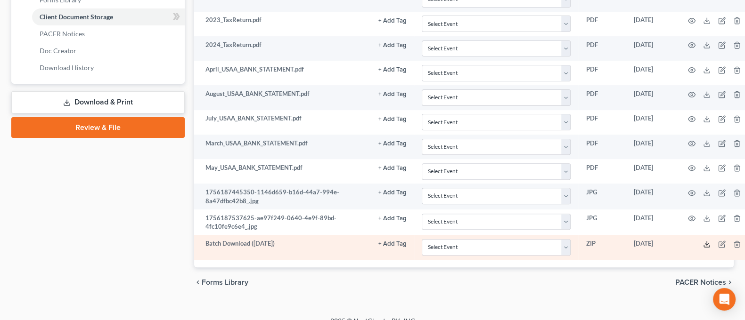
click at [705, 241] on icon at bounding box center [707, 245] width 8 height 8
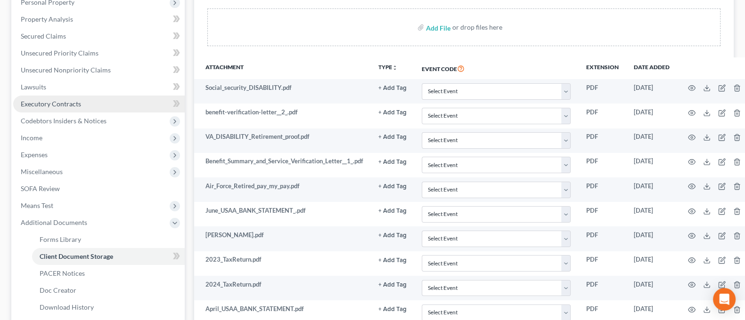
scroll to position [117, 0]
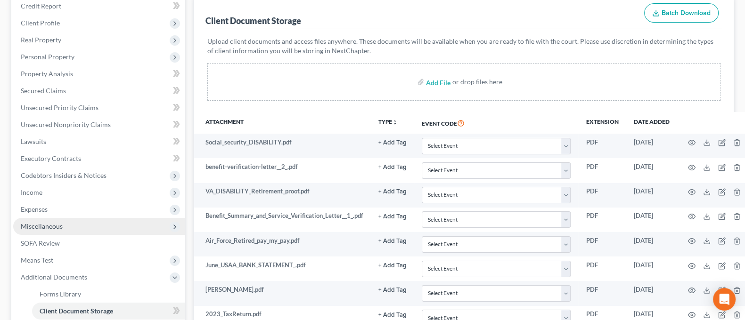
click at [77, 231] on span "Miscellaneous" at bounding box center [98, 226] width 171 height 17
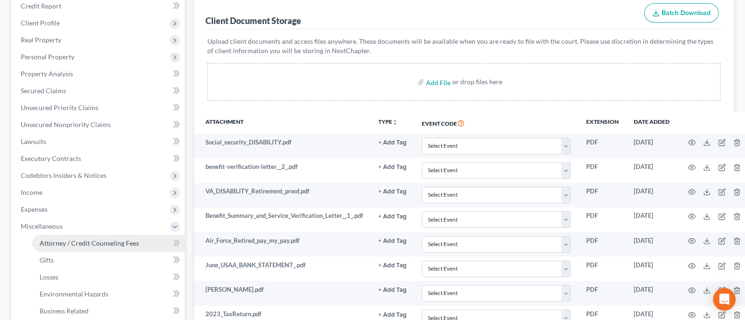
click at [76, 245] on link "Attorney / Credit Counseling Fees" at bounding box center [108, 243] width 153 height 17
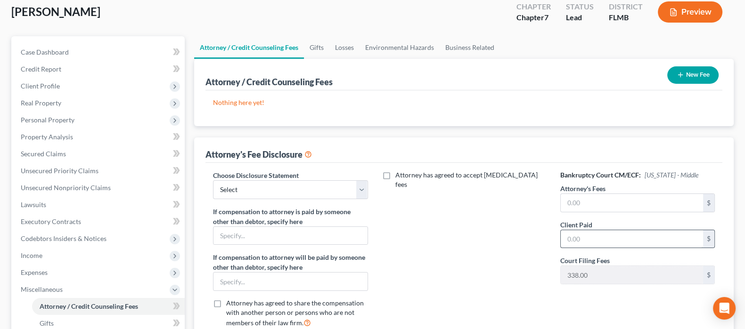
scroll to position [117, 0]
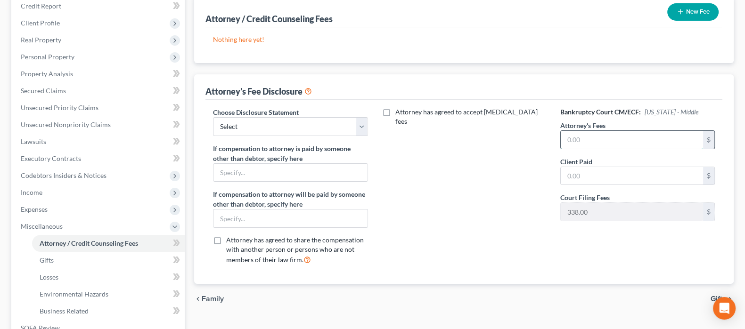
click at [594, 138] on input "text" at bounding box center [632, 140] width 142 height 18
click at [290, 130] on select "Select Disclosure Statement with mortgage modification" at bounding box center [290, 126] width 154 height 19
select select "0"
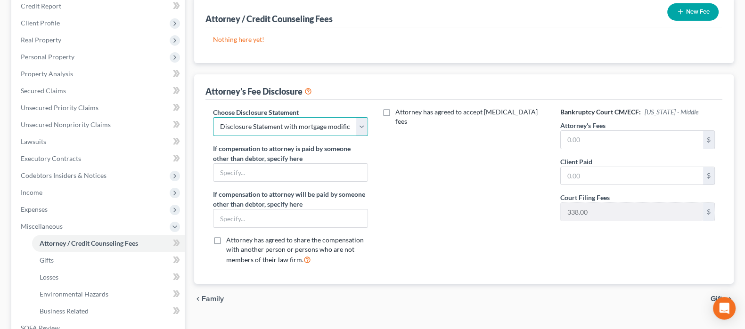
click at [213, 117] on select "Select Disclosure Statement with mortgage modification" at bounding box center [290, 126] width 154 height 19
click at [585, 138] on input "text" at bounding box center [632, 140] width 142 height 18
type input "2,000"
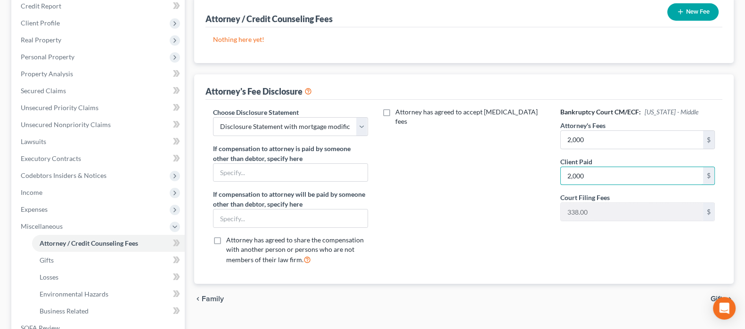
type input "2,000"
drag, startPoint x: 456, startPoint y: 171, endPoint x: 317, endPoint y: 210, distance: 144.5
click at [454, 171] on div "Attorney has agreed to accept retainer fees" at bounding box center [463, 189] width 173 height 165
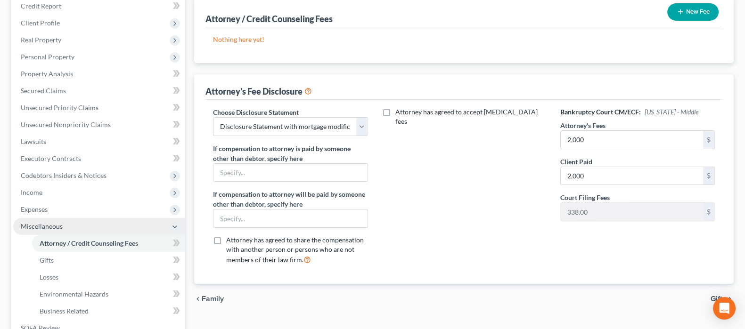
click at [68, 223] on span "Miscellaneous" at bounding box center [98, 226] width 171 height 17
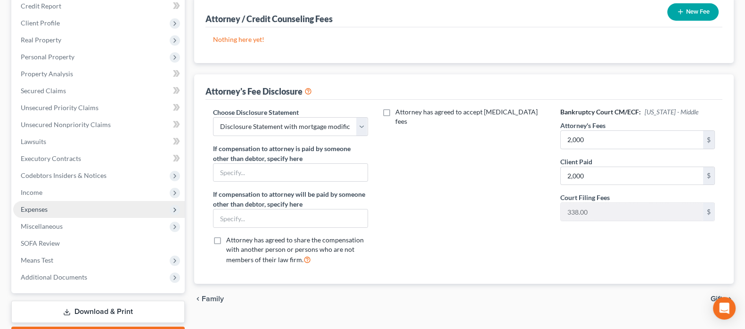
click at [108, 211] on span "Expenses" at bounding box center [98, 209] width 171 height 17
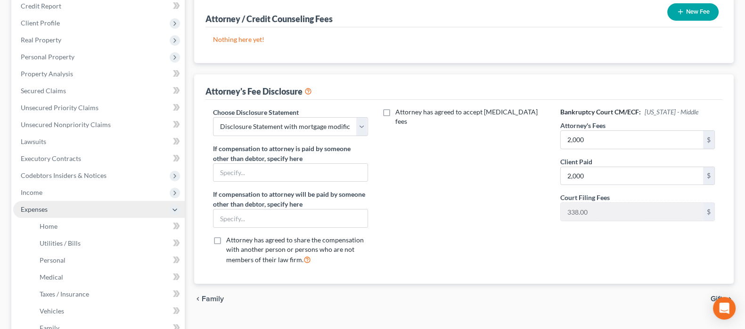
click at [106, 211] on span "Expenses" at bounding box center [98, 209] width 171 height 17
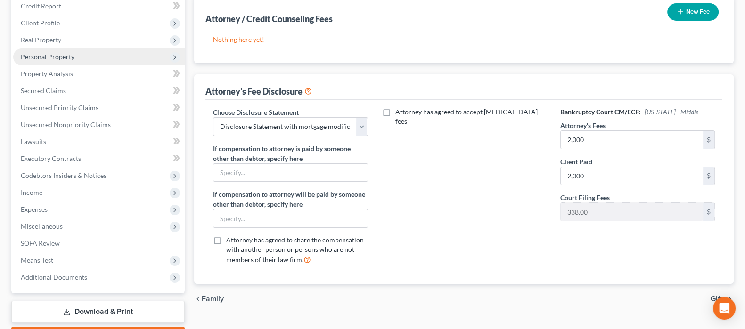
click at [68, 55] on span "Personal Property" at bounding box center [48, 57] width 54 height 8
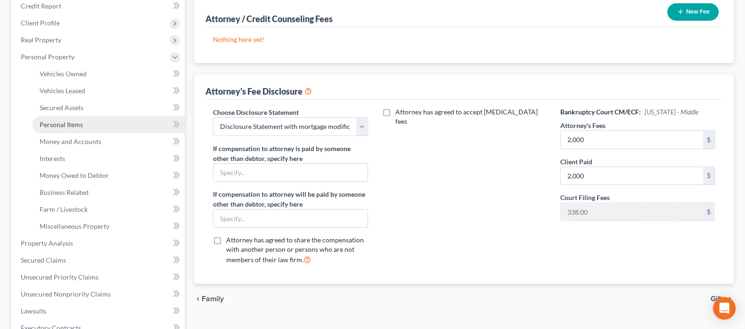
click at [89, 120] on link "Personal Items" at bounding box center [108, 124] width 153 height 17
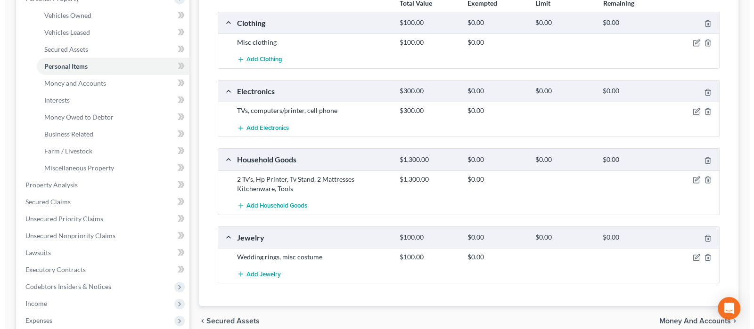
scroll to position [177, 0]
click at [690, 179] on icon "button" at bounding box center [692, 179] width 8 height 8
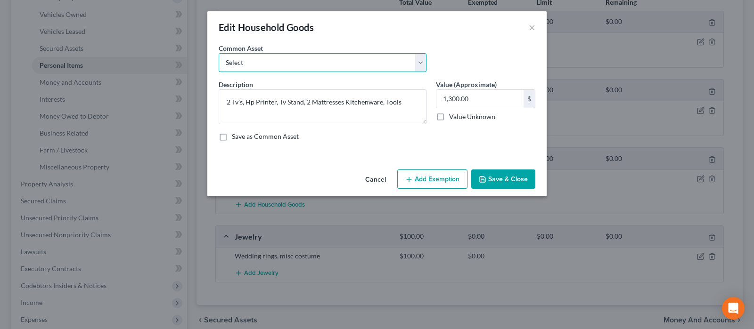
click at [298, 67] on select "Select Misc furniture, bedroom, kitchenware, appliances Misc furniture, bedroom…" at bounding box center [323, 62] width 208 height 19
select select "0"
click at [219, 53] on select "Select Misc furniture, bedroom, kitchenware, appliances Misc furniture, bedroom…" at bounding box center [323, 62] width 208 height 19
type textarea "Misc furniture, bedroom, kitchenware, appliances"
type input "1,500.00"
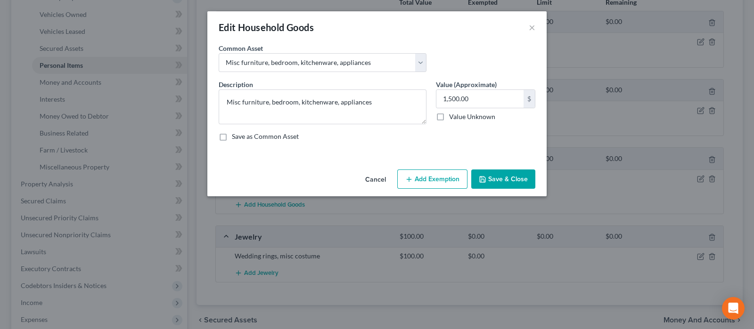
click at [506, 171] on button "Save & Close" at bounding box center [503, 180] width 64 height 20
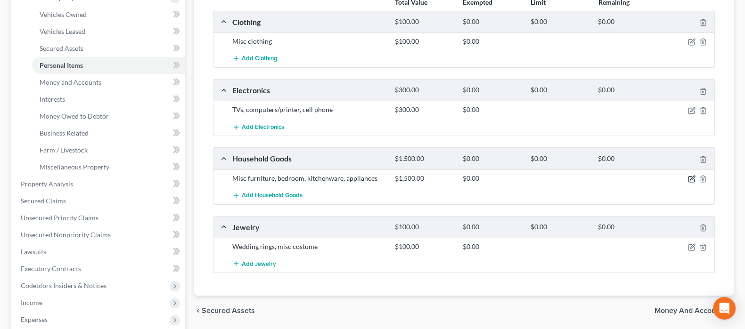
click at [693, 176] on icon "button" at bounding box center [692, 178] width 4 height 4
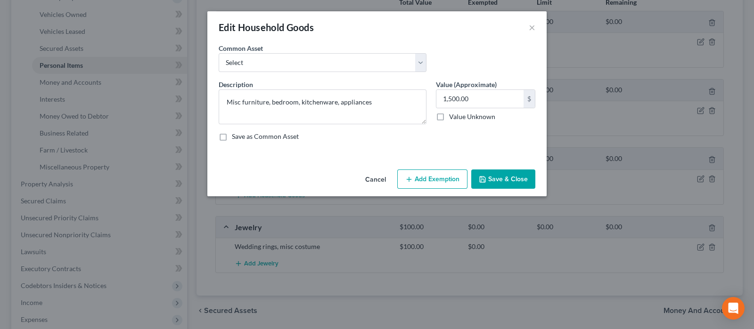
drag, startPoint x: 438, startPoint y: 179, endPoint x: 430, endPoint y: 183, distance: 9.3
click at [439, 178] on button "Add Exemption" at bounding box center [432, 180] width 70 height 20
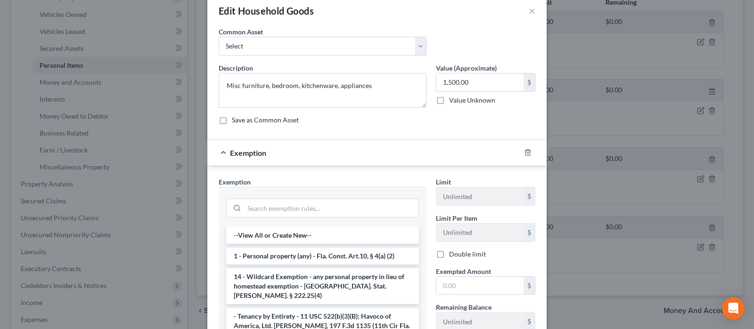
scroll to position [58, 0]
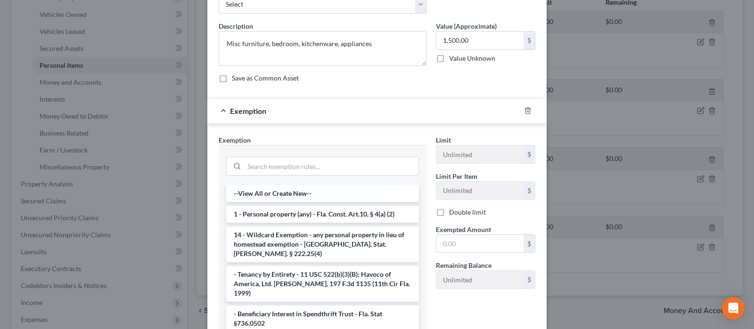
drag, startPoint x: 331, startPoint y: 269, endPoint x: 392, endPoint y: 255, distance: 62.7
click at [330, 268] on li "- Tenancy by Entirety - 11 USC 522(b)(3)(B); Havoco of America, Ltd. v. Hill, 1…" at bounding box center [322, 284] width 193 height 36
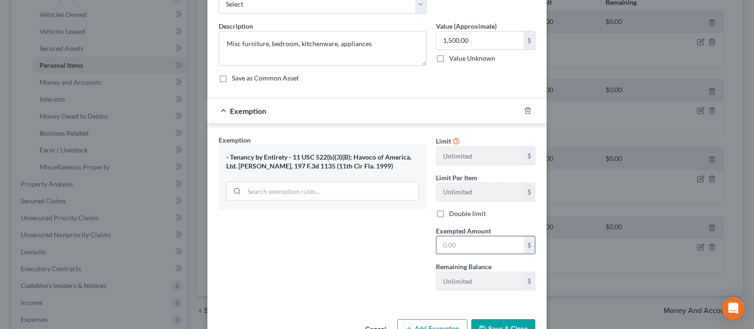
click at [480, 237] on input "text" at bounding box center [479, 245] width 87 height 18
type input "1,500"
click at [507, 324] on button "Save & Close" at bounding box center [503, 329] width 64 height 20
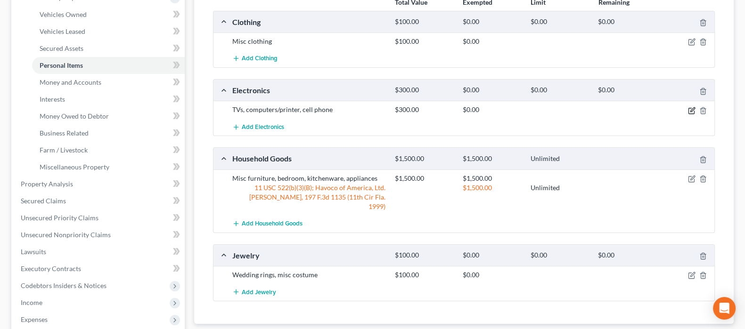
click at [690, 109] on icon "button" at bounding box center [692, 109] width 4 height 4
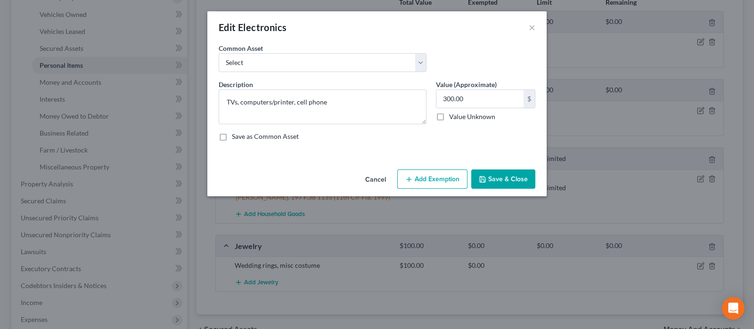
click at [422, 178] on button "Add Exemption" at bounding box center [432, 180] width 70 height 20
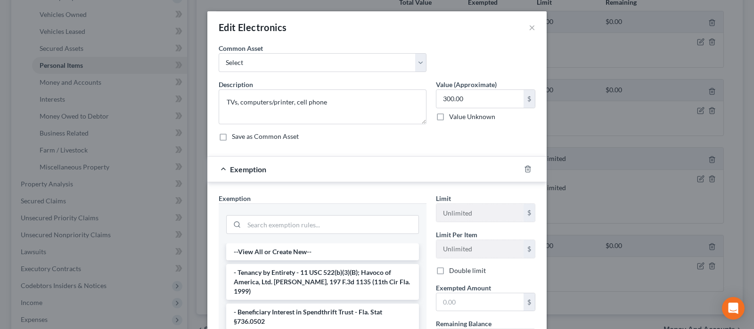
drag, startPoint x: 334, startPoint y: 279, endPoint x: 402, endPoint y: 279, distance: 67.4
click at [340, 276] on li "- Tenancy by Entirety - 11 USC 522(b)(3)(B); Havoco of America, Ltd. v. Hill, 1…" at bounding box center [322, 282] width 193 height 36
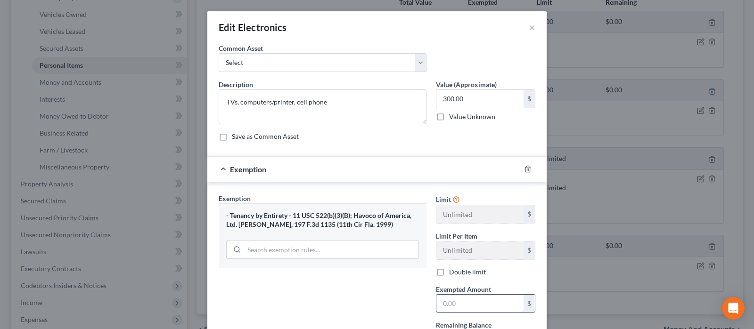
click at [480, 293] on div "Exempted Amount * $" at bounding box center [485, 298] width 109 height 29
click at [479, 303] on input "text" at bounding box center [479, 304] width 87 height 18
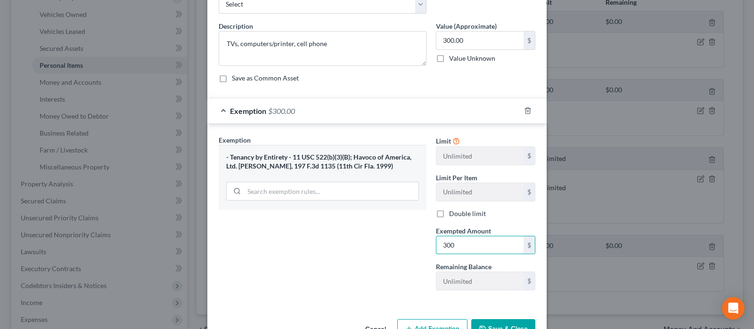
type input "300"
click at [506, 324] on button "Save & Close" at bounding box center [503, 329] width 64 height 20
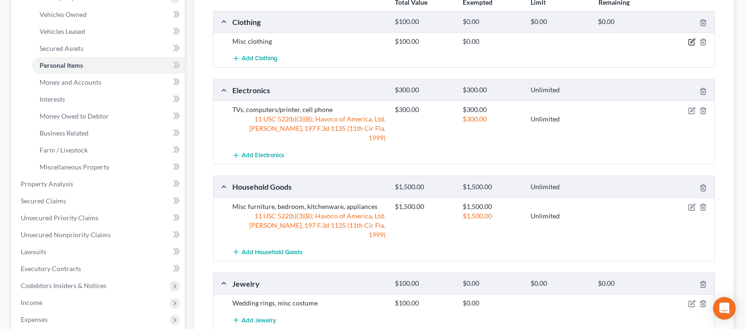
click at [691, 43] on icon "button" at bounding box center [692, 42] width 8 height 8
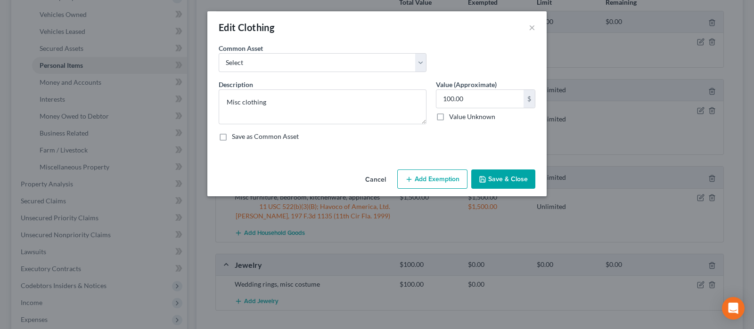
click at [438, 176] on button "Add Exemption" at bounding box center [432, 180] width 70 height 20
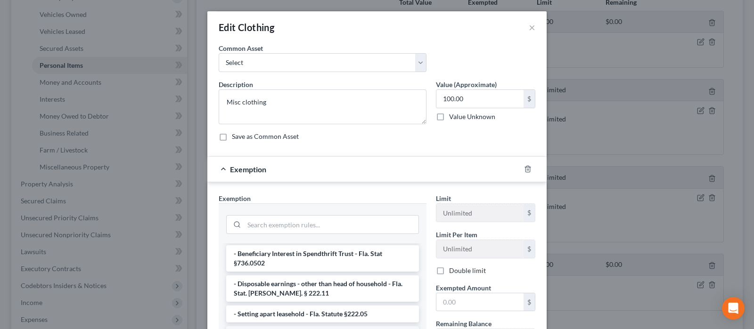
click at [298, 326] on li "1 - Personal property (any) - Fla. Const. Art.10, § 4(a) (2)" at bounding box center [322, 334] width 193 height 17
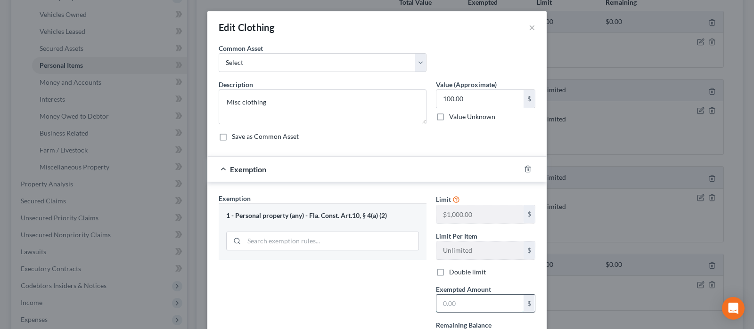
click at [467, 296] on input "text" at bounding box center [479, 304] width 87 height 18
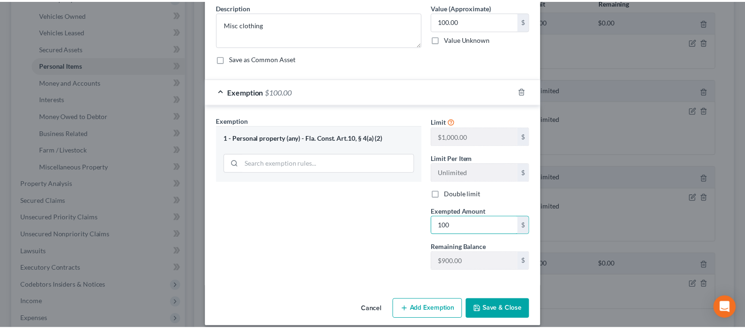
scroll to position [86, 0]
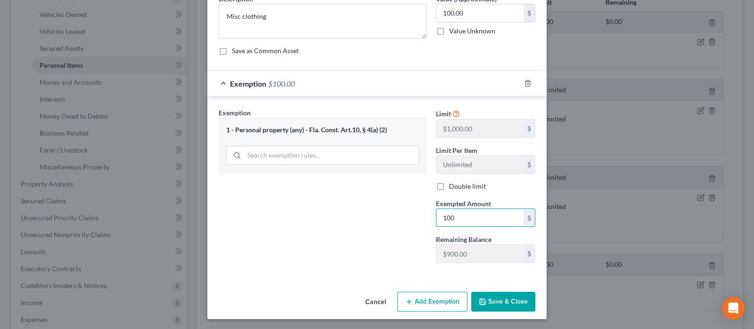
type input "100"
click at [498, 302] on button "Save & Close" at bounding box center [503, 302] width 64 height 20
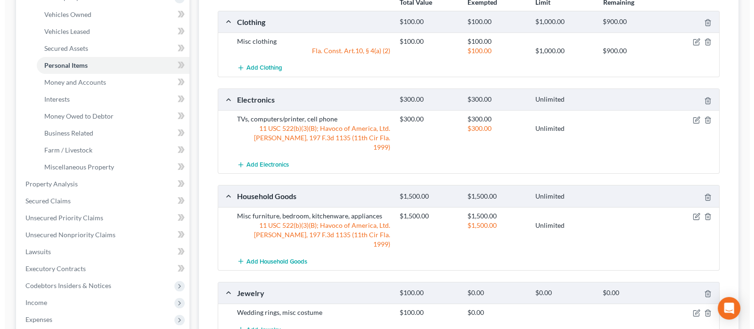
scroll to position [235, 0]
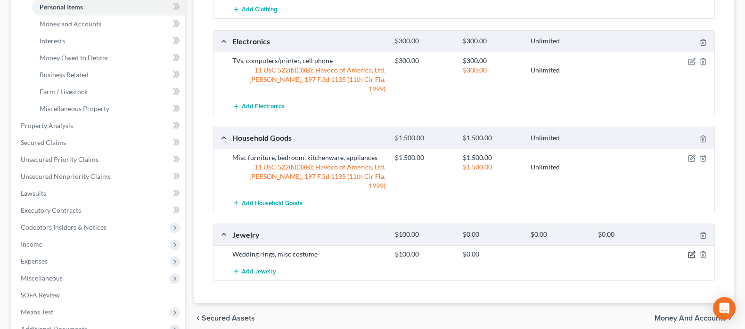
click at [691, 251] on icon "button" at bounding box center [692, 255] width 8 height 8
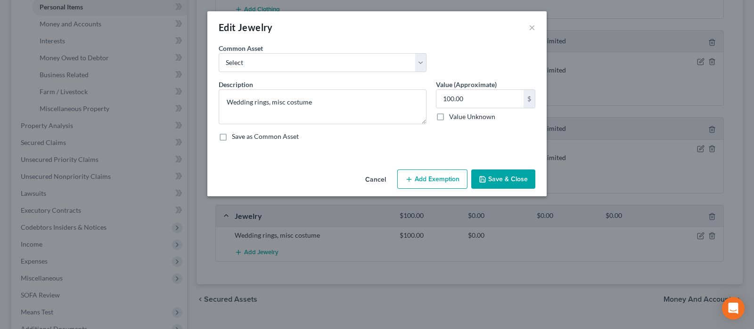
click at [421, 184] on button "Add Exemption" at bounding box center [432, 180] width 70 height 20
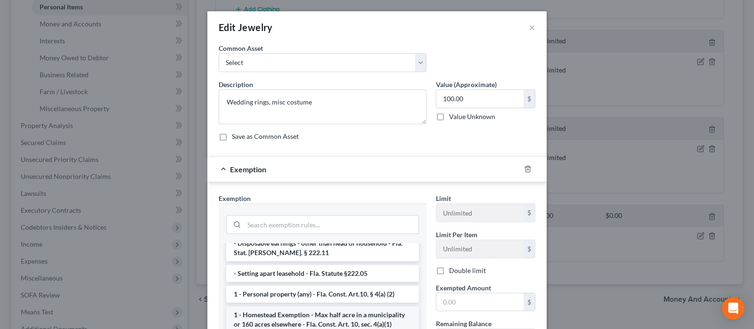
scroll to position [117, 0]
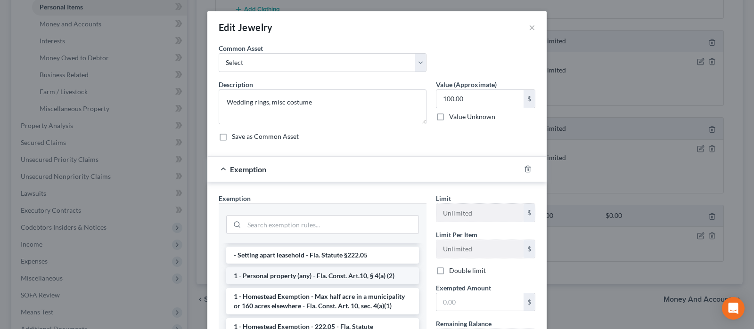
click at [282, 268] on li "1 - Personal property (any) - Fla. Const. Art.10, § 4(a) (2)" at bounding box center [322, 276] width 193 height 17
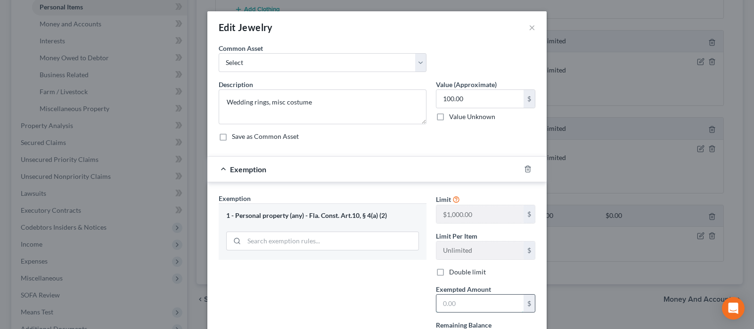
drag, startPoint x: 473, startPoint y: 294, endPoint x: 463, endPoint y: 302, distance: 13.5
click at [473, 295] on input "text" at bounding box center [479, 304] width 87 height 18
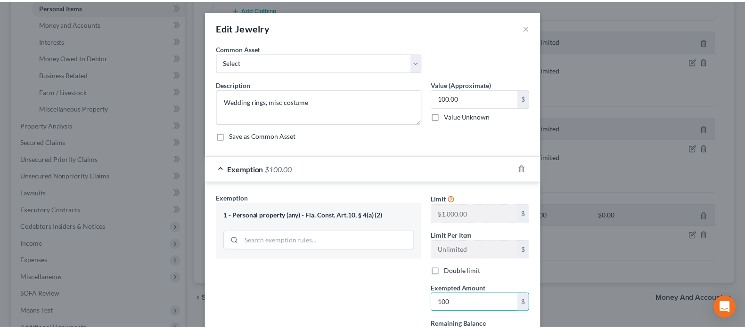
scroll to position [58, 0]
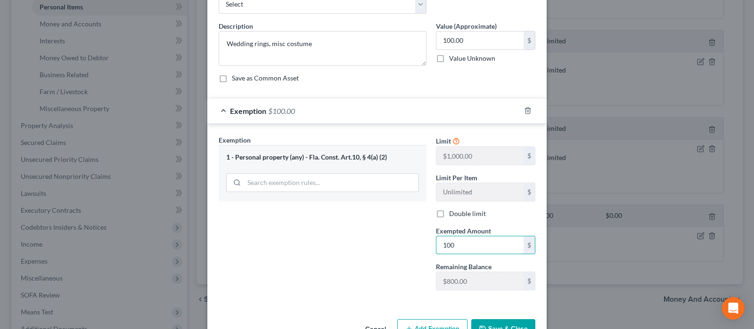
type input "100"
click at [495, 323] on button "Save & Close" at bounding box center [503, 329] width 64 height 20
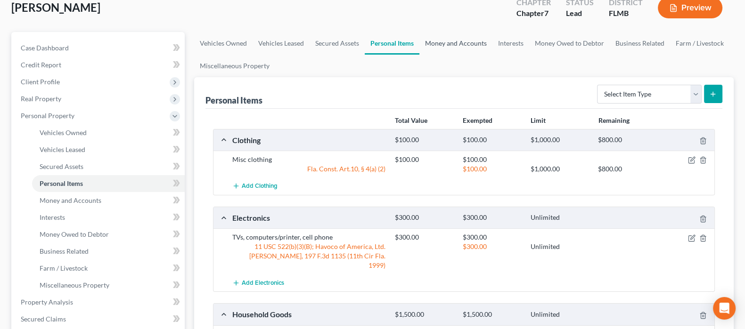
click at [462, 44] on link "Money and Accounts" at bounding box center [455, 43] width 73 height 23
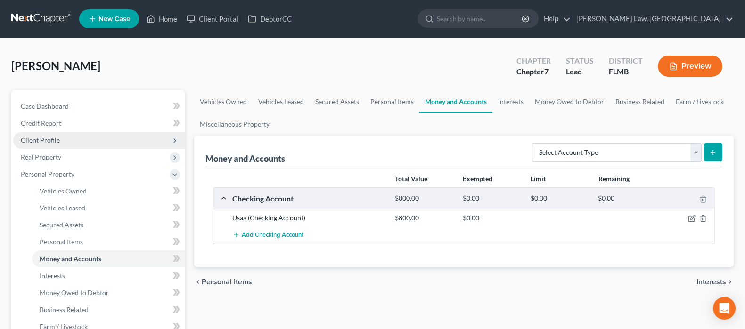
click at [65, 137] on span "Client Profile" at bounding box center [98, 140] width 171 height 17
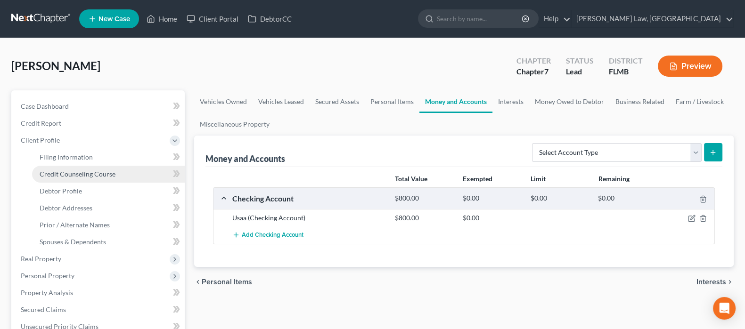
click at [75, 170] on span "Credit Counseling Course" at bounding box center [78, 174] width 76 height 8
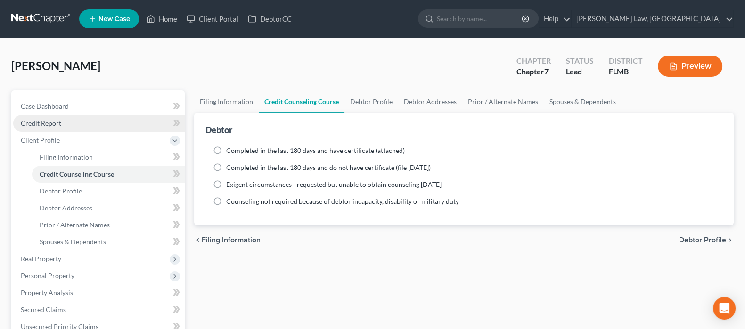
click at [54, 121] on span "Credit Report" at bounding box center [41, 123] width 41 height 8
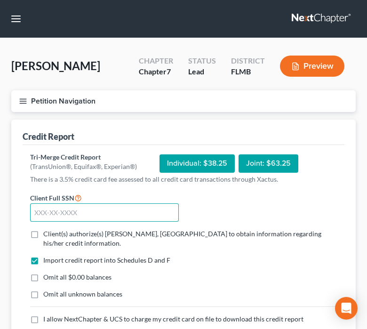
drag, startPoint x: 130, startPoint y: 209, endPoint x: 122, endPoint y: 218, distance: 12.4
click at [130, 209] on input "text" at bounding box center [104, 212] width 149 height 19
type input "206-56-9334"
click at [167, 235] on span "Client(s) authorize(s) Whitaker Law, PA to obtain information regarding his/her…" at bounding box center [182, 238] width 278 height 17
click at [53, 235] on input "Client(s) authorize(s) Whitaker Law, PA to obtain information regarding his/her…" at bounding box center [50, 232] width 6 height 6
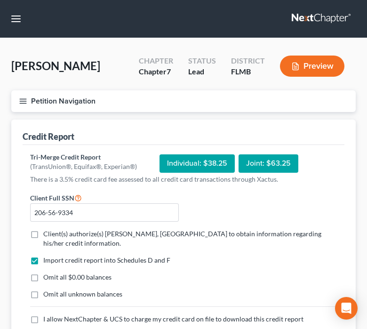
checkbox input "true"
drag, startPoint x: 34, startPoint y: 266, endPoint x: 37, endPoint y: 284, distance: 18.1
click at [43, 273] on label "Omit all $0.00 balances" at bounding box center [77, 277] width 68 height 9
click at [47, 273] on input "Omit all $0.00 balances" at bounding box center [50, 276] width 6 height 6
checkbox input "true"
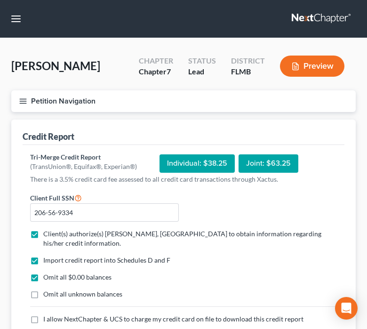
drag, startPoint x: 35, startPoint y: 309, endPoint x: 46, endPoint y: 302, distance: 12.7
click at [43, 315] on label "I allow NextChapter & UCS to charge my credit card on file to download this cre…" at bounding box center [173, 319] width 260 height 9
click at [47, 315] on input "I allow NextChapter & UCS to charge my credit card on file to download this cre…" at bounding box center [50, 318] width 6 height 6
checkbox input "true"
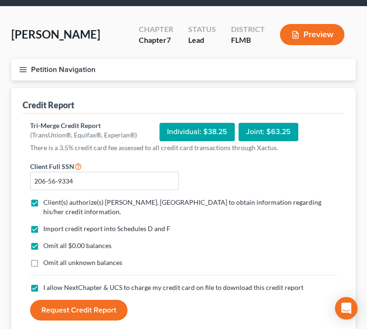
scroll to position [58, 0]
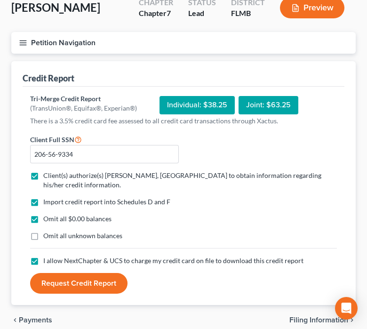
click at [83, 273] on button "Request Credit Report" at bounding box center [79, 283] width 98 height 21
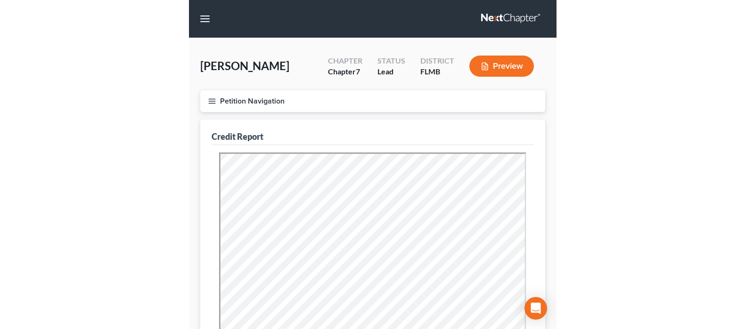
scroll to position [0, 0]
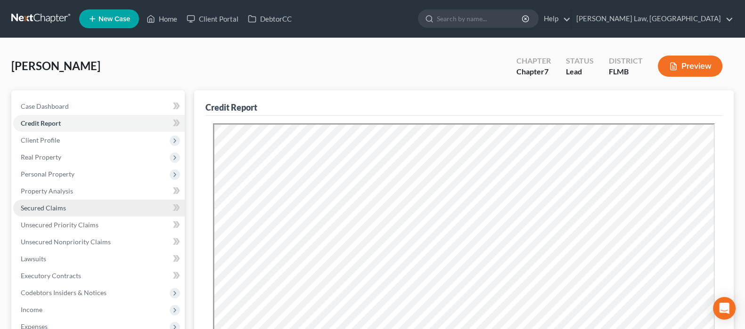
click at [87, 201] on link "Secured Claims" at bounding box center [98, 208] width 171 height 17
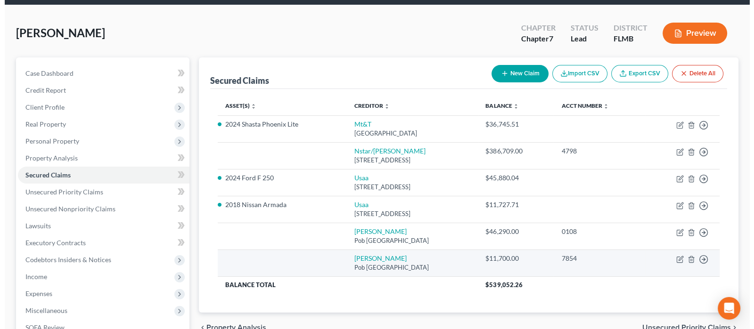
scroll to position [58, 0]
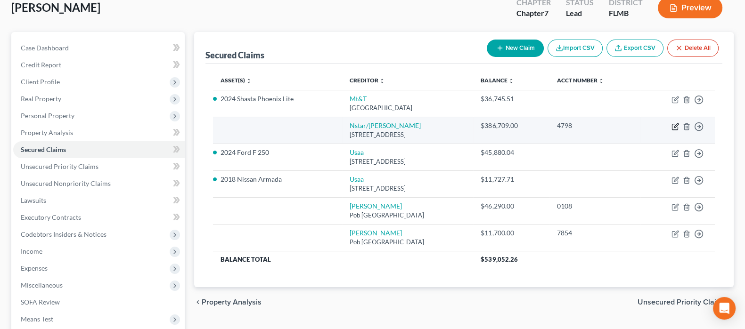
click at [675, 123] on icon "button" at bounding box center [675, 127] width 8 height 8
select select "45"
select select "0"
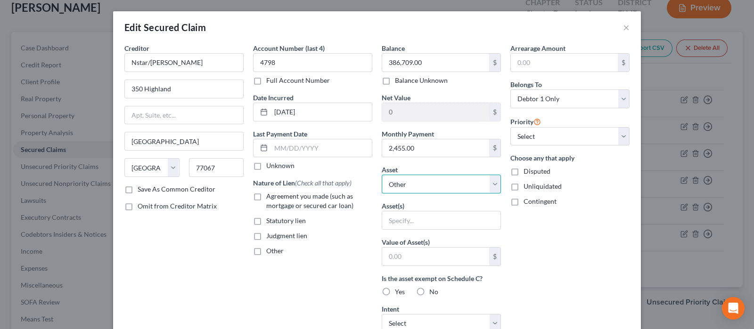
click at [492, 178] on select "Select Other Multiple Assets Household Goods - Misc furniture, bedroom, kitchen…" at bounding box center [441, 184] width 119 height 19
select select "3"
click at [382, 175] on select "Select Other Multiple Assets Household Goods - Misc furniture, bedroom, kitchen…" at bounding box center [441, 184] width 119 height 19
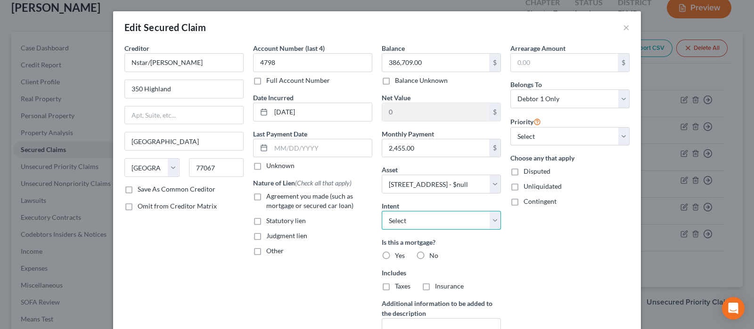
click at [417, 217] on select "Select Surrender Redeem Reaffirm Avoid Other" at bounding box center [441, 220] width 119 height 19
select select "2"
click at [382, 211] on select "Select Surrender Redeem Reaffirm Avoid Other" at bounding box center [441, 220] width 119 height 19
click at [395, 255] on label "Yes" at bounding box center [400, 255] width 10 height 9
click at [398, 255] on input "Yes" at bounding box center [401, 254] width 6 height 6
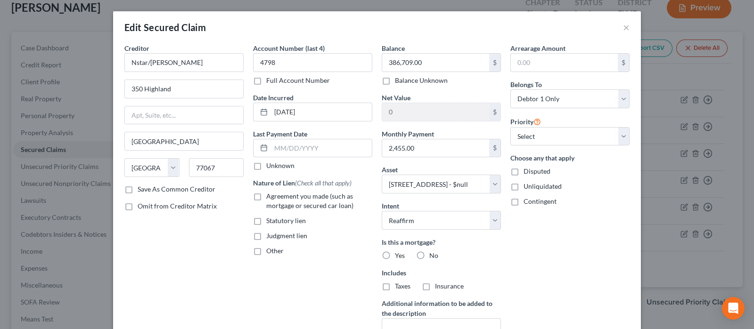
radio input "true"
drag, startPoint x: 382, startPoint y: 287, endPoint x: 396, endPoint y: 284, distance: 14.6
click at [395, 286] on label "Taxes" at bounding box center [403, 286] width 16 height 9
click at [398, 286] on input "Taxes" at bounding box center [401, 285] width 6 height 6
checkbox input "true"
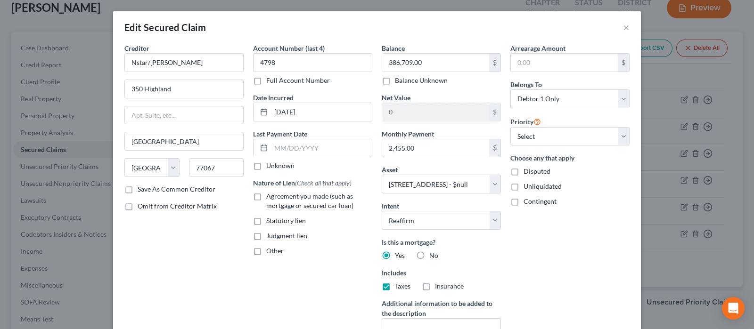
click at [435, 282] on label "Insurance" at bounding box center [449, 286] width 29 height 9
click at [439, 282] on input "Insurance" at bounding box center [442, 285] width 6 height 6
checkbox input "true"
drag, startPoint x: 257, startPoint y: 193, endPoint x: 254, endPoint y: 197, distance: 5.0
click at [266, 195] on label "Agreement you made (such as mortgage or secured car loan)" at bounding box center [319, 201] width 106 height 19
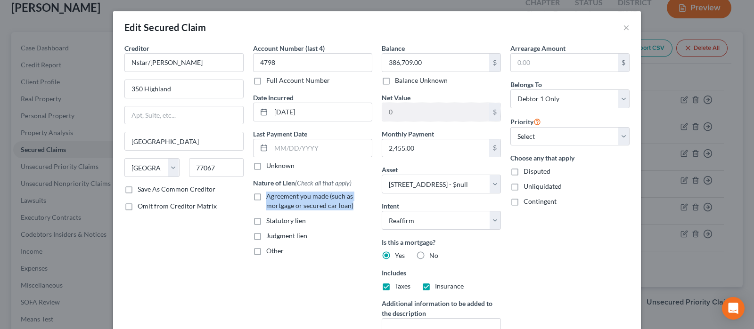
click at [266, 197] on label "Agreement you made (such as mortgage or secured car loan)" at bounding box center [319, 201] width 106 height 19
click at [270, 197] on input "Agreement you made (such as mortgage or secured car loan)" at bounding box center [273, 195] width 6 height 6
checkbox input "true"
click at [297, 152] on input "text" at bounding box center [321, 148] width 101 height 18
type input "[DATE]"
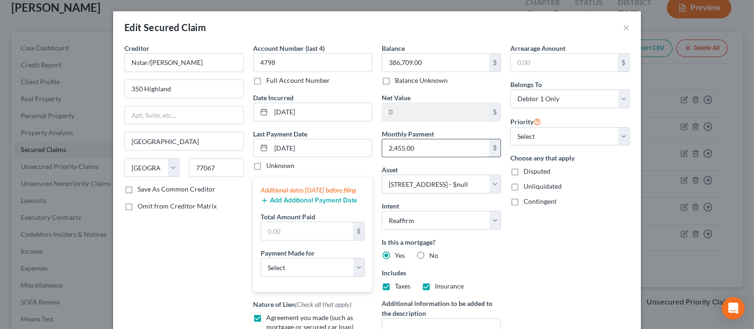
click at [408, 147] on input "2,455.00" at bounding box center [435, 148] width 107 height 18
paste input "2,455.00"
type input "2,455.00"
click at [318, 274] on select "Select Car Credit Card Loan Repayment Mortgage Other Suppliers Or Vendors" at bounding box center [312, 267] width 104 height 19
select select "3"
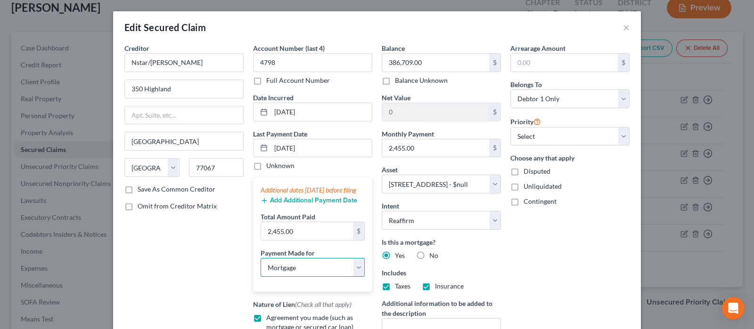
click at [260, 267] on select "Select Car Credit Card Loan Repayment Mortgage Other Suppliers Or Vendors" at bounding box center [312, 267] width 104 height 19
click at [570, 124] on div "Priority Select 1st 2nd 3rd 4th 5th 6th 7th 8th 9th 10th 11th 12th 13th 14th 15…" at bounding box center [569, 131] width 119 height 30
click at [563, 139] on select "Select 1st 2nd 3rd 4th 5th 6th 7th 8th 9th 10th 11th 12th 13th 14th 15th 16th 1…" at bounding box center [569, 136] width 119 height 19
select select "0"
click at [510, 127] on select "Select 1st 2nd 3rd 4th 5th 6th 7th 8th 9th 10th 11th 12th 13th 14th 15th 16th 1…" at bounding box center [569, 136] width 119 height 19
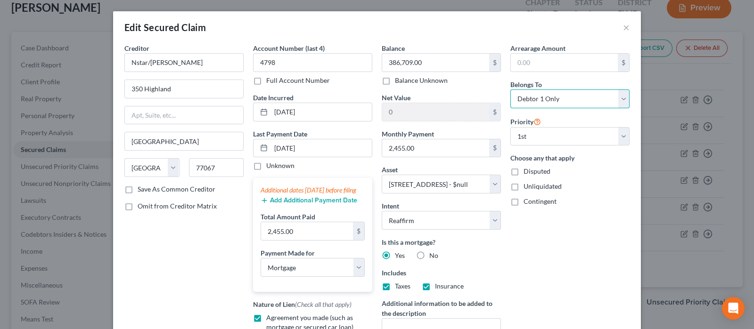
click at [571, 92] on select "Select Debtor 1 Only Debtor 2 Only Debtor 1 And Debtor 2 Only At Least One Of T…" at bounding box center [569, 98] width 119 height 19
select select "3"
click at [510, 89] on select "Select Debtor 1 Only Debtor 2 Only Debtor 1 And Debtor 2 Only At Least One Of T…" at bounding box center [569, 98] width 119 height 19
drag, startPoint x: 539, startPoint y: 269, endPoint x: 532, endPoint y: 269, distance: 7.1
click at [539, 270] on div "Arrearage Amount $ Belongs To * Select Debtor 1 Only Debtor 2 Only Debtor 1 And…" at bounding box center [569, 213] width 129 height 341
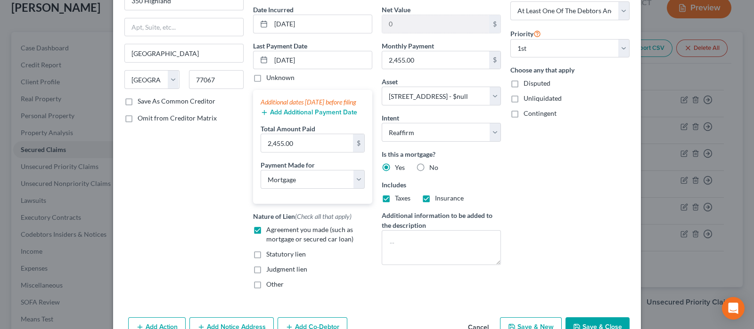
scroll to position [150, 0]
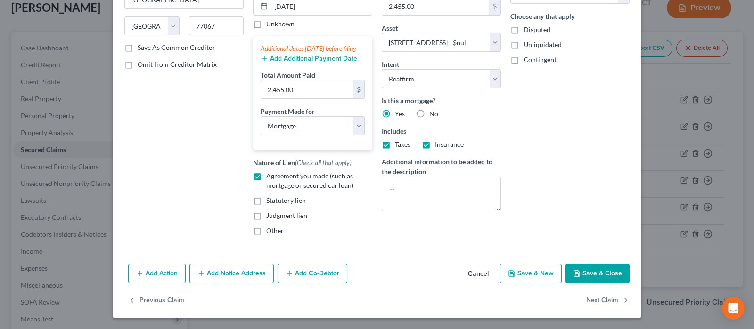
click at [589, 272] on button "Save & Close" at bounding box center [597, 274] width 64 height 20
select select
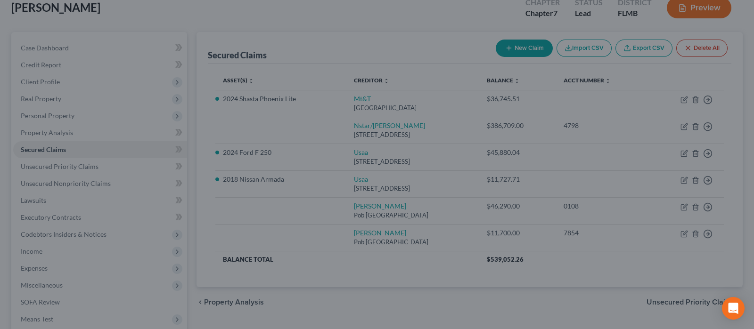
type input "-386,709.00"
select select "3"
type input "0"
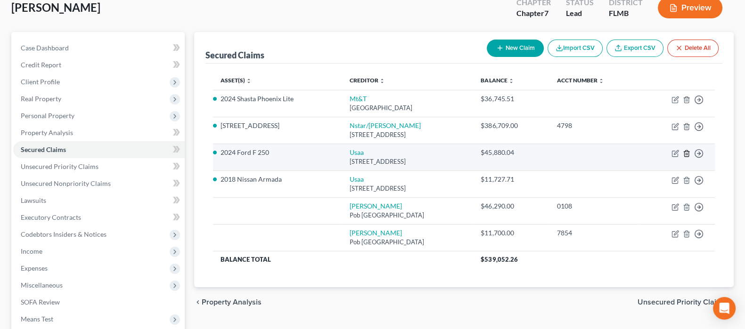
click at [683, 151] on icon "button" at bounding box center [687, 154] width 8 height 8
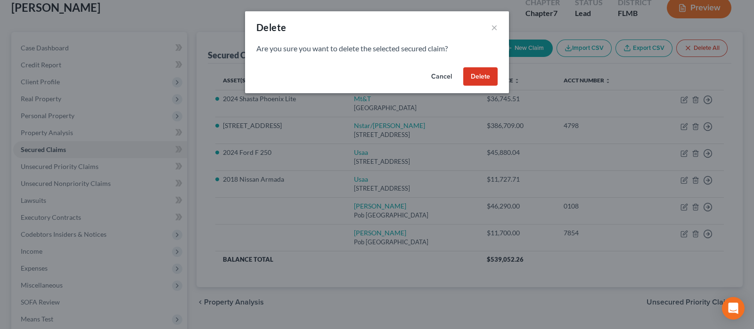
click at [483, 74] on button "Delete" at bounding box center [480, 76] width 34 height 19
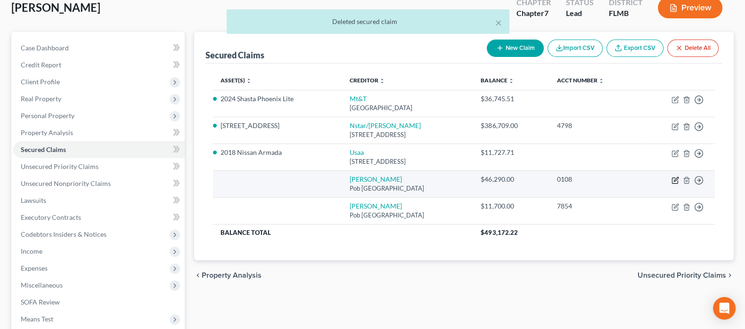
click at [673, 179] on icon "button" at bounding box center [675, 181] width 8 height 8
select select "45"
select select "0"
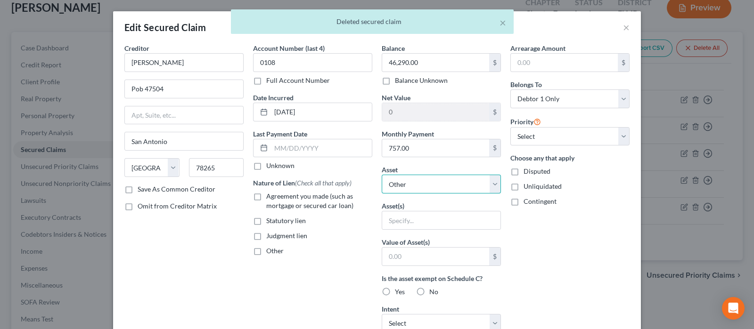
click at [422, 187] on select "Select Other Multiple Assets Household Goods - Misc furniture, bedroom, kitchen…" at bounding box center [441, 184] width 119 height 19
select select "4"
click at [382, 175] on select "Select Other Multiple Assets Household Goods - Misc furniture, bedroom, kitchen…" at bounding box center [441, 184] width 119 height 19
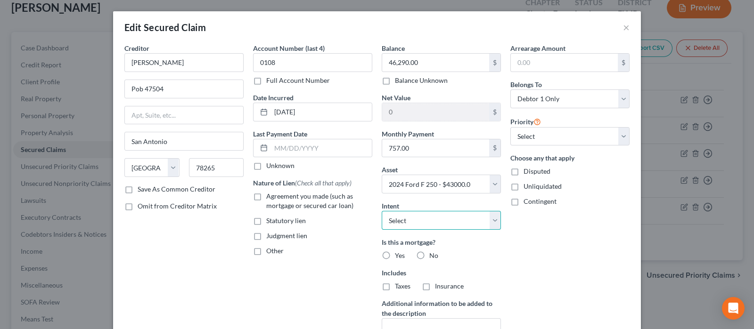
click at [407, 217] on select "Select Surrender Redeem Reaffirm Avoid Other" at bounding box center [441, 220] width 119 height 19
select select "2"
click at [382, 211] on select "Select Surrender Redeem Reaffirm Avoid Other" at bounding box center [441, 220] width 119 height 19
click at [542, 136] on select "Select 1st 2nd 3rd 4th 5th 6th 7th 8th 9th 10th 11th 12th 13th 14th 15th 16th 1…" at bounding box center [569, 136] width 119 height 19
select select "0"
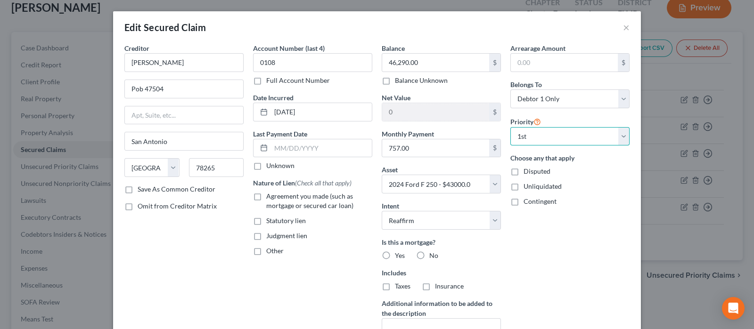
click at [510, 127] on select "Select 1st 2nd 3rd 4th 5th 6th 7th 8th 9th 10th 11th 12th 13th 14th 15th 16th 1…" at bounding box center [569, 136] width 119 height 19
drag, startPoint x: 550, startPoint y: 98, endPoint x: 556, endPoint y: 90, distance: 9.3
click at [556, 90] on select "Select Debtor 1 Only Debtor 2 Only Debtor 1 And Debtor 2 Only At Least One Of T…" at bounding box center [569, 98] width 119 height 19
select select "3"
click at [510, 89] on select "Select Debtor 1 Only Debtor 2 Only Debtor 1 And Debtor 2 Only At Least One Of T…" at bounding box center [569, 98] width 119 height 19
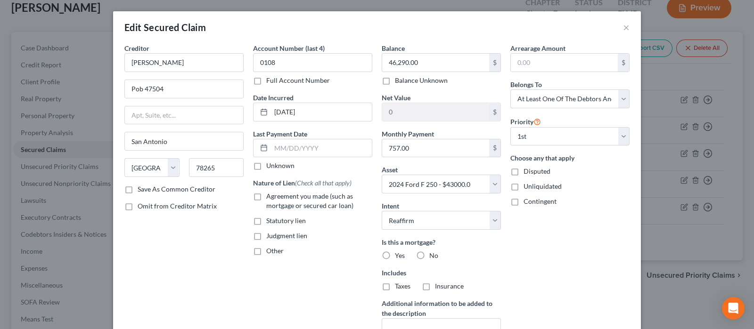
drag, startPoint x: 550, startPoint y: 258, endPoint x: 482, endPoint y: 268, distance: 69.0
click at [550, 259] on div "Arrearage Amount $ Belongs To * Select Debtor 1 Only Debtor 2 Only Debtor 1 And…" at bounding box center [569, 201] width 129 height 317
click at [429, 251] on label "No" at bounding box center [433, 255] width 9 height 9
click at [433, 251] on input "No" at bounding box center [436, 254] width 6 height 6
radio input "true"
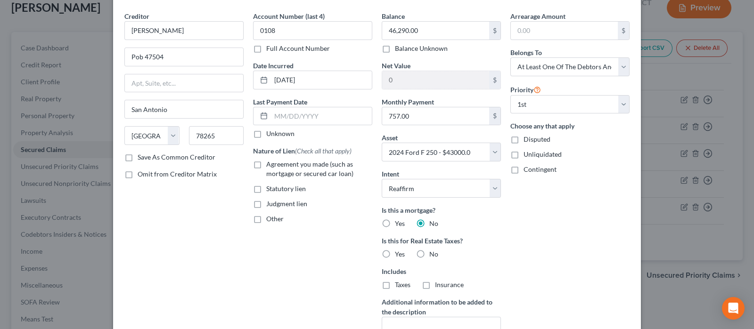
scroll to position [58, 0]
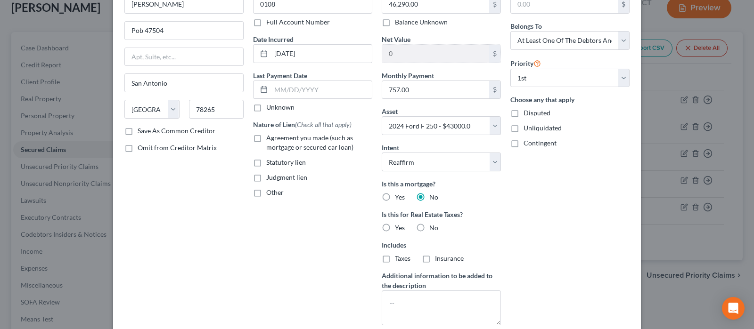
drag, startPoint x: 421, startPoint y: 230, endPoint x: 345, endPoint y: 199, distance: 82.0
click at [429, 227] on label "No" at bounding box center [433, 227] width 9 height 9
click at [266, 136] on label "Agreement you made (such as mortgage or secured car loan)" at bounding box center [319, 142] width 106 height 19
click at [270, 136] on input "Agreement you made (such as mortgage or secured car loan)" at bounding box center [273, 136] width 6 height 6
checkbox input "true"
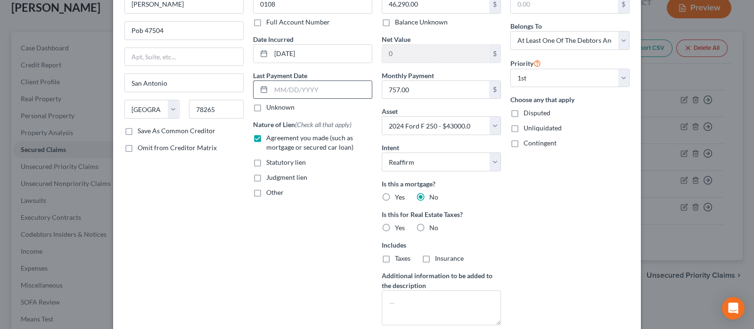
click at [300, 89] on input "text" at bounding box center [321, 90] width 101 height 18
type input "[DATE]"
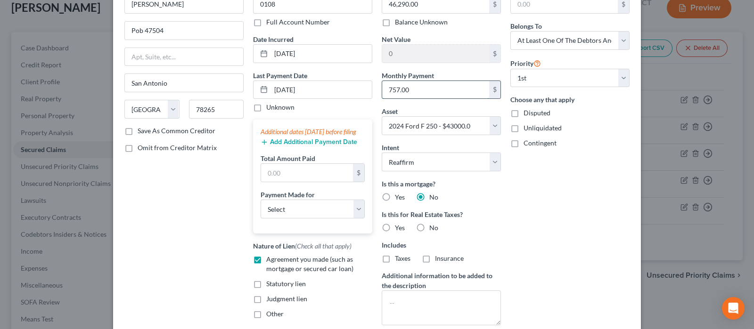
click at [416, 89] on input "757.00" at bounding box center [435, 90] width 107 height 18
type input "757.00"
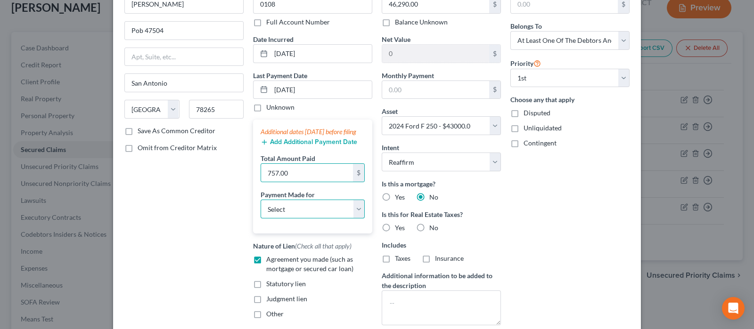
click at [319, 214] on select "Select Car Credit Card Loan Repayment Mortgage Other Suppliers Or Vendors" at bounding box center [312, 209] width 104 height 19
select select "0"
click at [260, 208] on select "Select Car Credit Card Loan Repayment Mortgage Other Suppliers Or Vendors" at bounding box center [312, 209] width 104 height 19
click at [301, 180] on input "757.00" at bounding box center [307, 173] width 92 height 18
click at [432, 84] on input "text" at bounding box center [435, 90] width 107 height 18
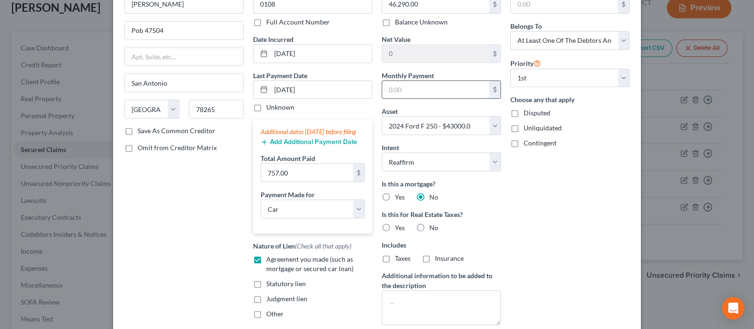
paste input "757.00"
type input "757.00"
click at [553, 222] on div "Arrearage Amount $ Belongs To * Select Debtor 1 Only Debtor 2 Only Debtor 1 And…" at bounding box center [569, 159] width 129 height 348
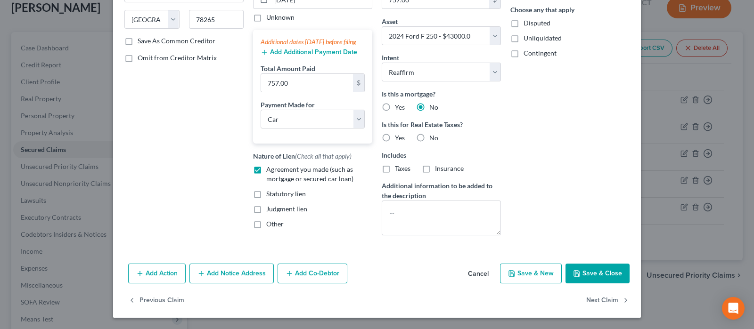
click at [600, 270] on button "Save & Close" at bounding box center [597, 274] width 64 height 20
select select
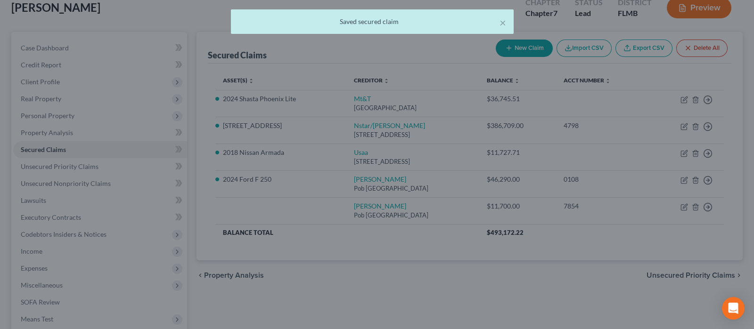
type input "-3,290.00"
select select "4"
type input "0"
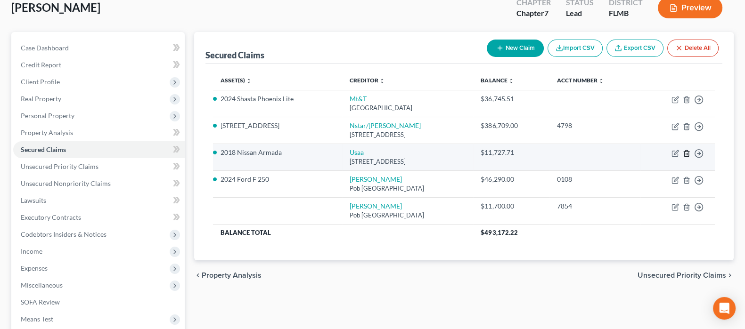
click at [686, 153] on icon "button" at bounding box center [687, 154] width 8 height 8
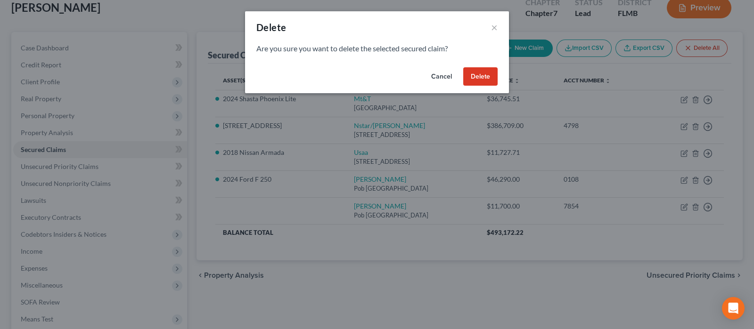
drag, startPoint x: 473, startPoint y: 78, endPoint x: 479, endPoint y: 82, distance: 6.7
click at [474, 77] on button "Delete" at bounding box center [480, 76] width 34 height 19
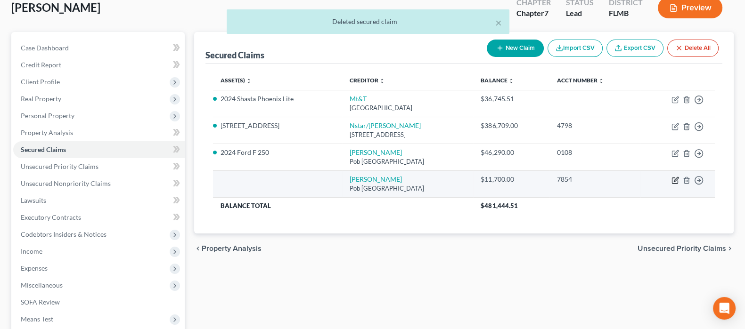
click at [673, 179] on icon "button" at bounding box center [675, 181] width 8 height 8
select select "45"
select select "0"
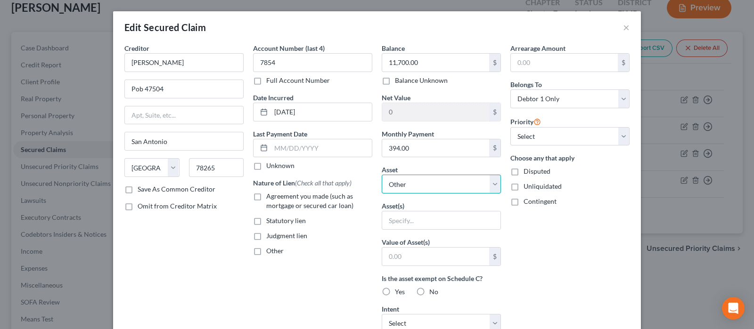
click at [435, 183] on select "Select Other Multiple Assets Household Goods - Misc furniture, bedroom, kitchen…" at bounding box center [441, 184] width 119 height 19
select select "6"
click at [382, 175] on select "Select Other Multiple Assets Household Goods - Misc furniture, bedroom, kitchen…" at bounding box center [441, 184] width 119 height 19
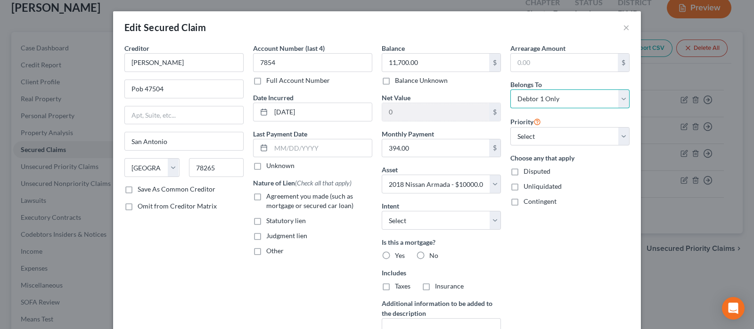
click at [546, 100] on select "Select Debtor 1 Only Debtor 2 Only Debtor 1 And Debtor 2 Only At Least One Of T…" at bounding box center [569, 98] width 119 height 19
select select "3"
click at [510, 89] on select "Select Debtor 1 Only Debtor 2 Only Debtor 1 And Debtor 2 Only At Least One Of T…" at bounding box center [569, 98] width 119 height 19
drag, startPoint x: 542, startPoint y: 134, endPoint x: 540, endPoint y: 138, distance: 4.9
click at [543, 133] on select "Select 1st 2nd 3rd 4th 5th 6th 7th 8th 9th 10th 11th 12th 13th 14th 15th 16th 1…" at bounding box center [569, 136] width 119 height 19
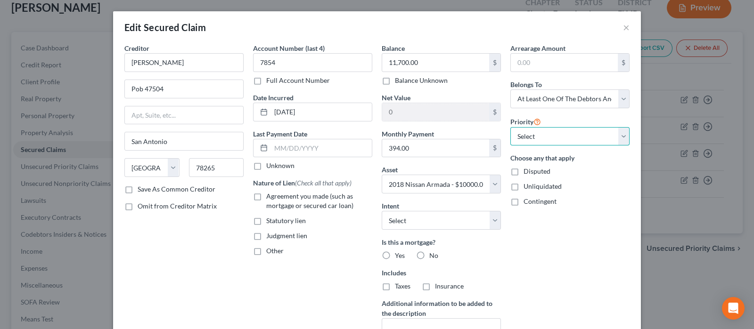
select select "0"
click at [510, 127] on select "Select 1st 2nd 3rd 4th 5th 6th 7th 8th 9th 10th 11th 12th 13th 14th 15th 16th 1…" at bounding box center [569, 136] width 119 height 19
click at [416, 222] on select "Select Surrender Redeem Reaffirm Avoid Other" at bounding box center [441, 220] width 119 height 19
select select "2"
click at [382, 211] on select "Select Surrender Redeem Reaffirm Avoid Other" at bounding box center [441, 220] width 119 height 19
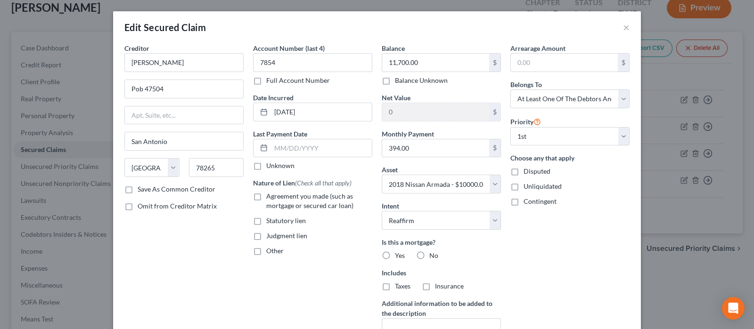
drag, startPoint x: 417, startPoint y: 254, endPoint x: 415, endPoint y: 264, distance: 9.8
click at [429, 254] on label "No" at bounding box center [433, 255] width 9 height 9
click at [433, 254] on input "No" at bounding box center [436, 254] width 6 height 6
radio input "true"
click at [429, 283] on label "No" at bounding box center [433, 286] width 9 height 9
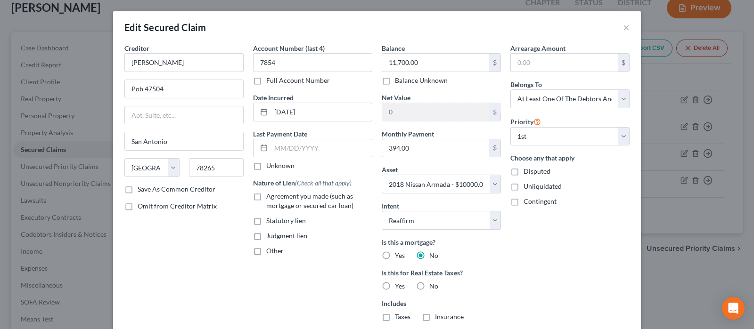
click at [433, 283] on input "No" at bounding box center [436, 285] width 6 height 6
radio input "true"
click at [301, 195] on span "Agreement you made (such as mortgage or secured car loan)" at bounding box center [309, 200] width 87 height 17
click at [276, 195] on input "Agreement you made (such as mortgage or secured car loan)" at bounding box center [273, 195] width 6 height 6
checkbox input "true"
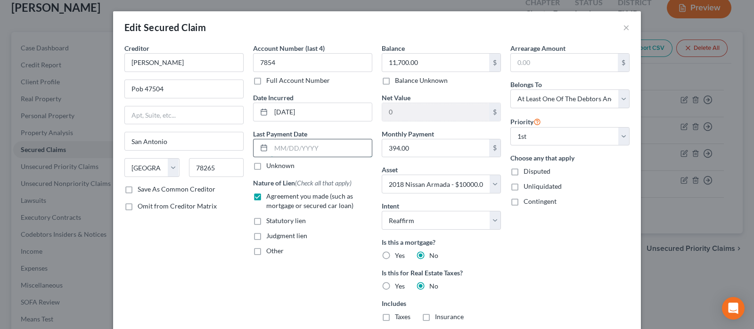
click at [285, 149] on input "text" at bounding box center [321, 148] width 101 height 18
type input "[DATE]"
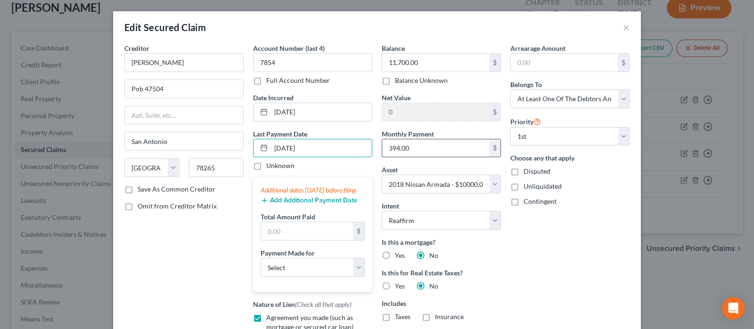
click at [403, 144] on input "394.00" at bounding box center [435, 148] width 107 height 18
click at [291, 240] on input "text" at bounding box center [307, 231] width 92 height 18
paste input "394.00"
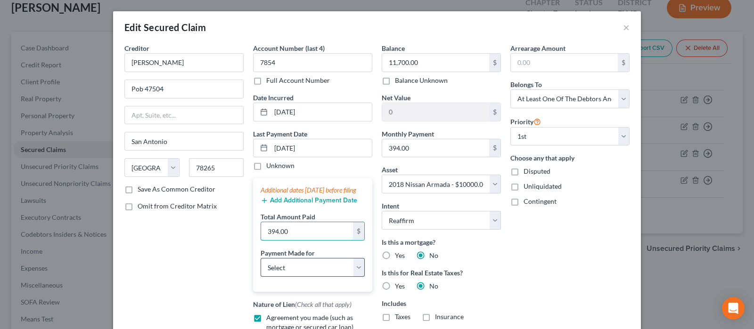
type input "394.00"
click at [278, 272] on select "Select Car Credit Card Loan Repayment Mortgage Other Suppliers Or Vendors" at bounding box center [312, 267] width 104 height 19
select select "0"
click at [260, 267] on select "Select Car Credit Card Loan Repayment Mortgage Other Suppliers Or Vendors" at bounding box center [312, 267] width 104 height 19
click at [173, 275] on div "Creditor * Usaa Fsb Pob 47504 San Antonio State AL AK AR AZ CA CO CT DE DC FL G…" at bounding box center [184, 217] width 129 height 348
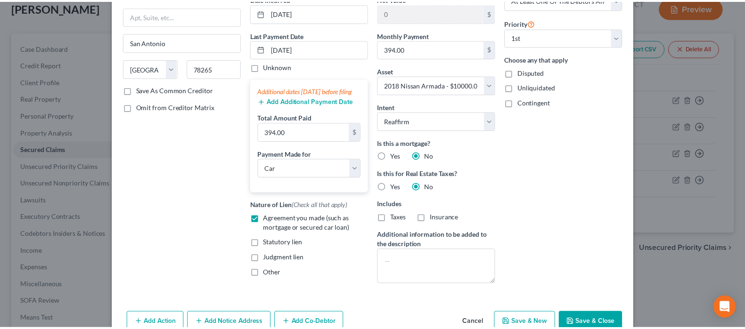
scroll to position [117, 0]
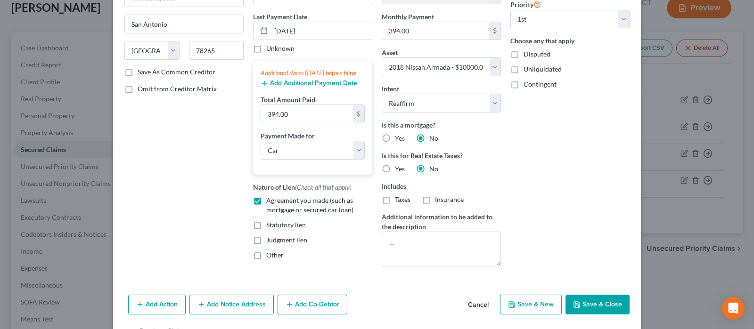
click at [600, 303] on button "Save & Close" at bounding box center [597, 305] width 64 height 20
select select
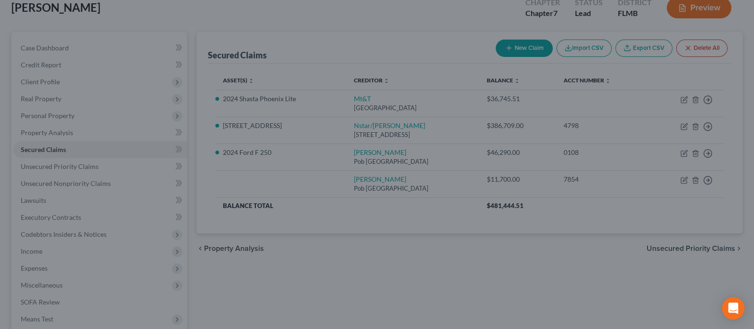
type input "-1,700.00"
select select "6"
type input "0"
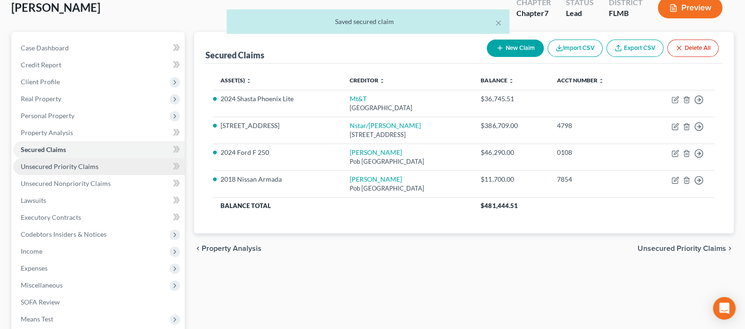
click at [69, 168] on span "Unsecured Priority Claims" at bounding box center [60, 167] width 78 height 8
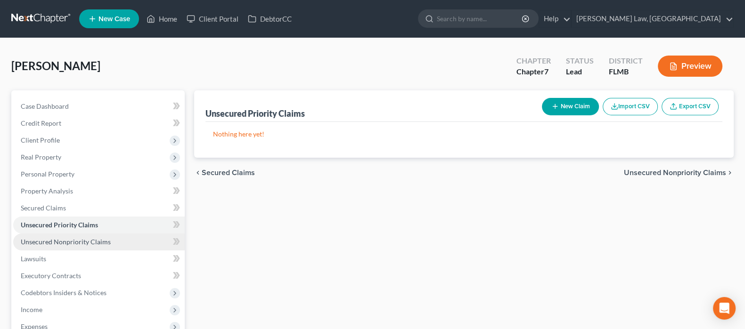
click at [74, 242] on span "Unsecured Nonpriority Claims" at bounding box center [66, 242] width 90 height 8
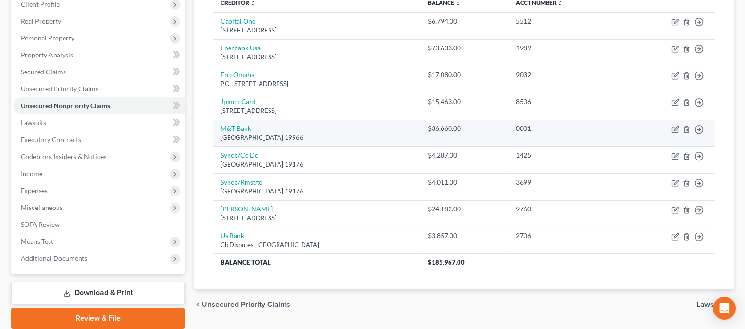
scroll to position [112, 0]
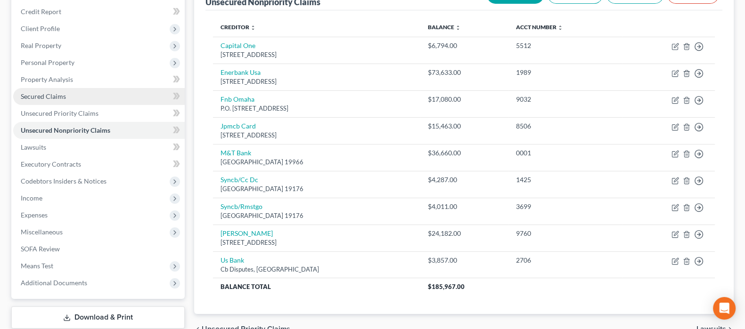
click at [57, 89] on link "Secured Claims" at bounding box center [98, 96] width 171 height 17
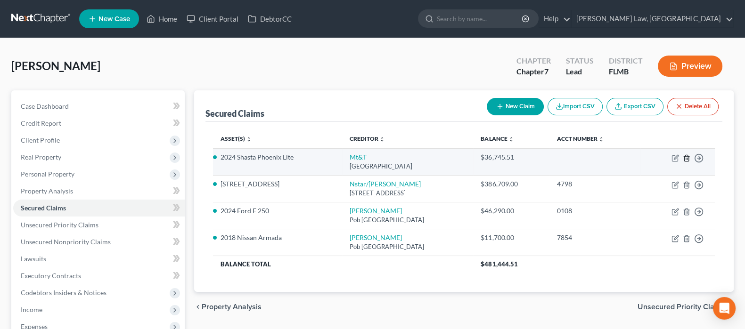
drag, startPoint x: 687, startPoint y: 157, endPoint x: 692, endPoint y: 154, distance: 6.1
click at [692, 154] on td "Move to E Move to F Move to G Move to Notice Only" at bounding box center [677, 161] width 74 height 27
click at [685, 159] on icon "button" at bounding box center [687, 158] width 8 height 8
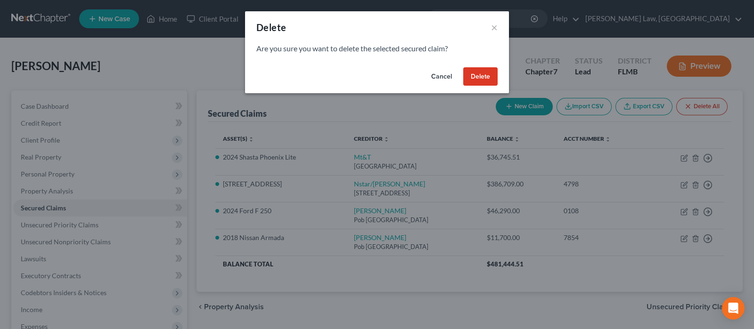
click at [477, 75] on button "Delete" at bounding box center [480, 76] width 34 height 19
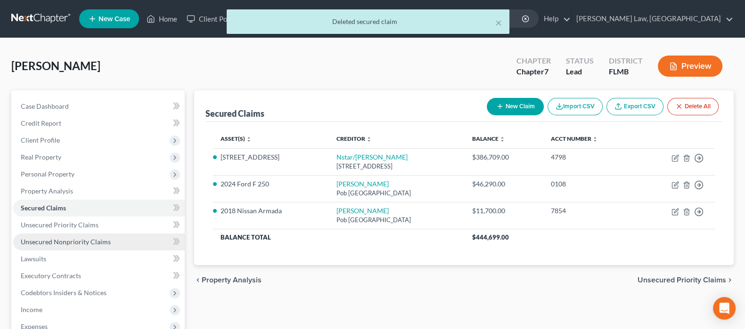
click at [76, 244] on span "Unsecured Nonpriority Claims" at bounding box center [66, 242] width 90 height 8
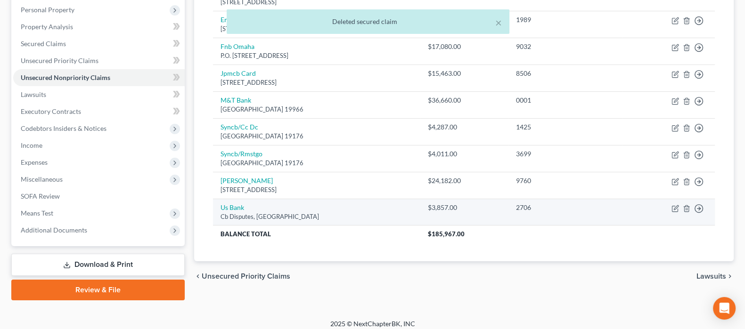
scroll to position [171, 0]
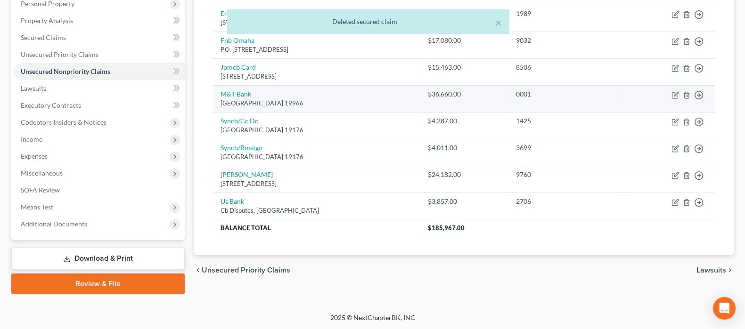
drag, startPoint x: 377, startPoint y: 98, endPoint x: 405, endPoint y: 93, distance: 28.4
click at [377, 99] on div "Po Box 900, Millsboro, DE 19966" at bounding box center [316, 103] width 192 height 9
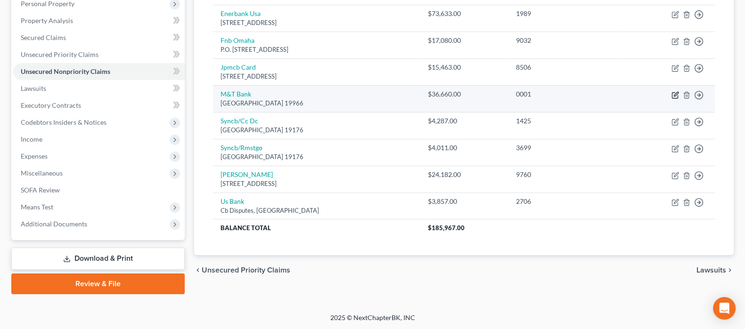
click at [675, 93] on icon "button" at bounding box center [676, 94] width 4 height 4
select select "7"
select select "0"
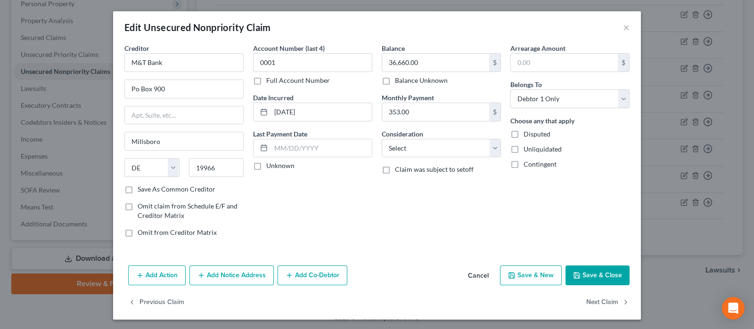
drag, startPoint x: 473, startPoint y: 273, endPoint x: 502, endPoint y: 244, distance: 40.3
click at [468, 271] on button "Cancel" at bounding box center [478, 276] width 36 height 19
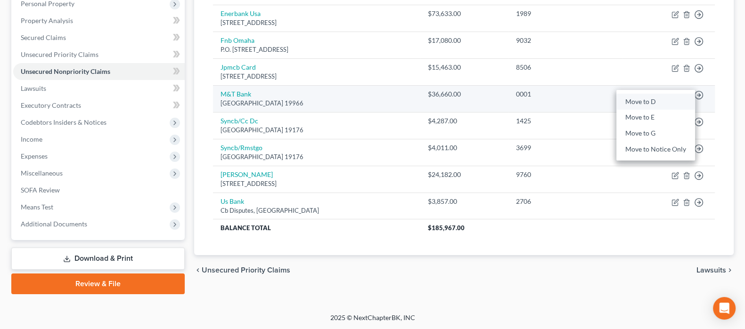
click at [652, 103] on link "Move to D" at bounding box center [655, 102] width 79 height 16
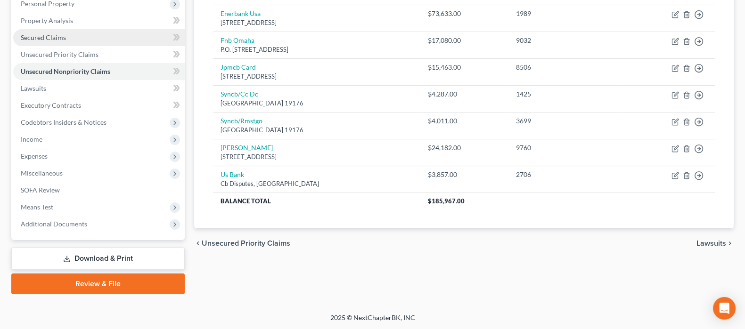
click at [62, 36] on span "Secured Claims" at bounding box center [43, 37] width 45 height 8
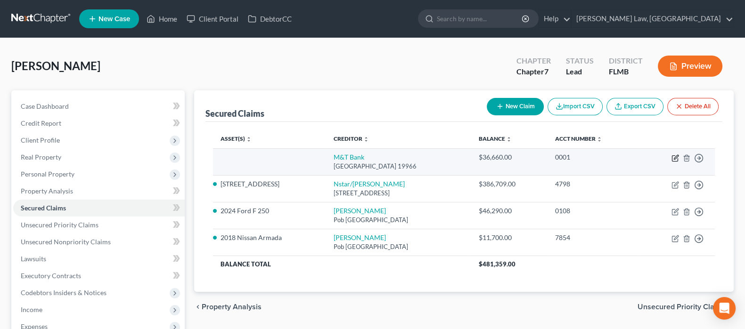
click at [675, 154] on icon "button" at bounding box center [675, 158] width 8 height 8
select select "7"
select select "0"
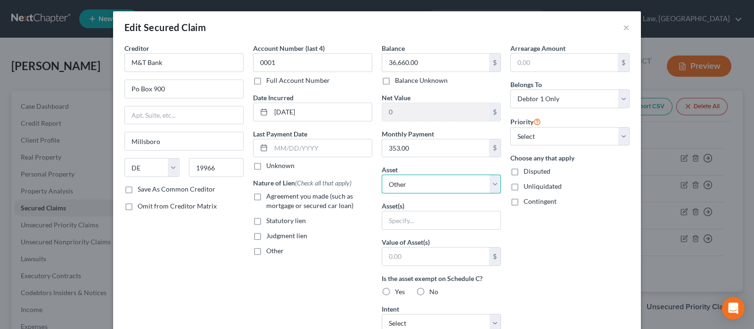
click at [412, 188] on select "Select Other Multiple Assets Household Goods - Misc furniture, bedroom, kitchen…" at bounding box center [441, 184] width 119 height 19
select select "5"
click at [382, 175] on select "Select Other Multiple Assets Household Goods - Misc furniture, bedroom, kitchen…" at bounding box center [441, 184] width 119 height 19
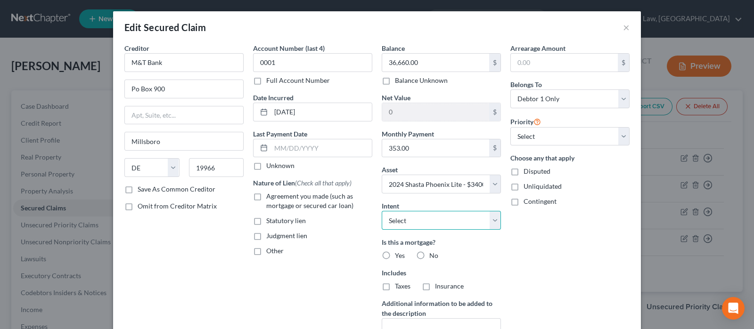
click at [457, 213] on select "Select Surrender Redeem Reaffirm Avoid Other" at bounding box center [441, 220] width 119 height 19
select select "2"
click at [382, 211] on select "Select Surrender Redeem Reaffirm Avoid Other" at bounding box center [441, 220] width 119 height 19
click at [429, 258] on label "No" at bounding box center [433, 255] width 9 height 9
click at [433, 257] on input "No" at bounding box center [436, 254] width 6 height 6
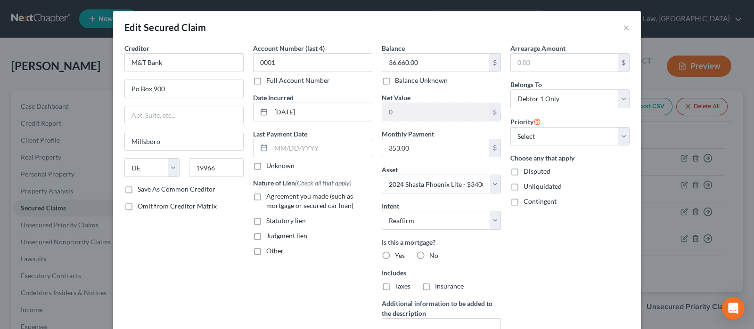
radio input "true"
click at [429, 283] on label "No" at bounding box center [433, 286] width 9 height 9
click at [433, 283] on input "No" at bounding box center [436, 285] width 6 height 6
radio input "true"
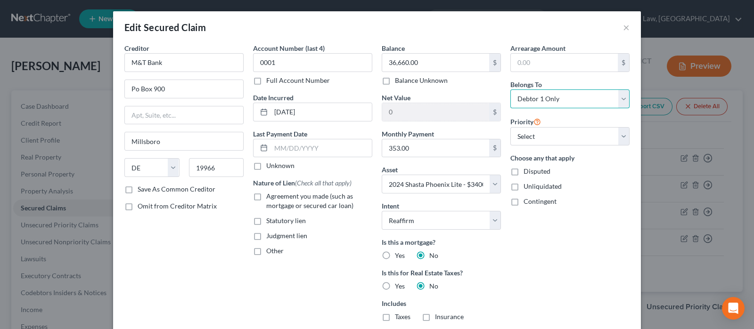
drag, startPoint x: 565, startPoint y: 95, endPoint x: 565, endPoint y: 106, distance: 10.4
click at [565, 96] on select "Select Debtor 1 Only Debtor 2 Only Debtor 1 And Debtor 2 Only At Least One Of T…" at bounding box center [569, 98] width 119 height 19
select select "2"
click at [510, 89] on select "Select Debtor 1 Only Debtor 2 Only Debtor 1 And Debtor 2 Only At Least One Of T…" at bounding box center [569, 98] width 119 height 19
click at [547, 133] on select "Select 1st 2nd 3rd 4th 5th 6th 7th 8th 9th 10th 11th 12th 13th 14th 15th 16th 1…" at bounding box center [569, 136] width 119 height 19
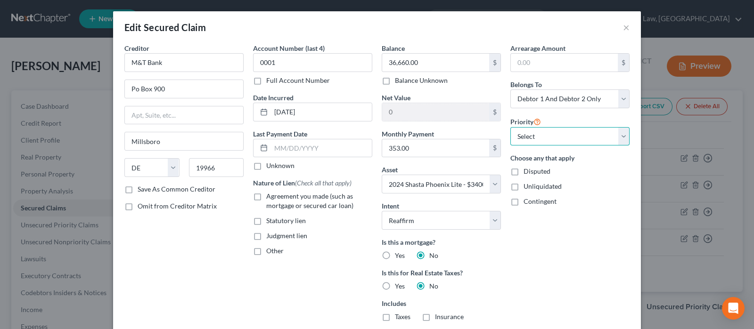
select select "0"
click at [510, 127] on select "Select 1st 2nd 3rd 4th 5th 6th 7th 8th 9th 10th 11th 12th 13th 14th 15th 16th 1…" at bounding box center [569, 136] width 119 height 19
click at [266, 199] on label "Agreement you made (such as mortgage or secured car loan)" at bounding box center [319, 201] width 106 height 19
click at [270, 198] on input "Agreement you made (such as mortgage or secured car loan)" at bounding box center [273, 195] width 6 height 6
checkbox input "true"
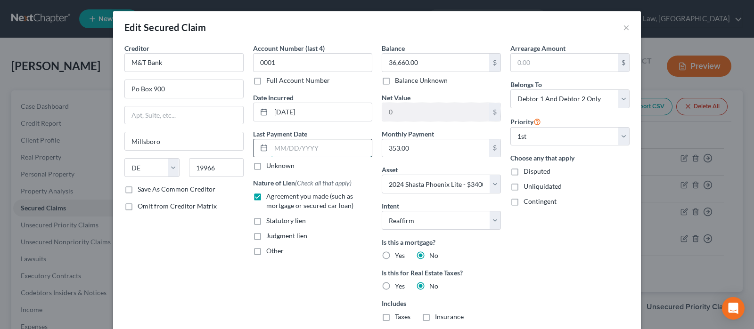
click at [279, 149] on input "text" at bounding box center [321, 148] width 101 height 18
type input "[DATE]"
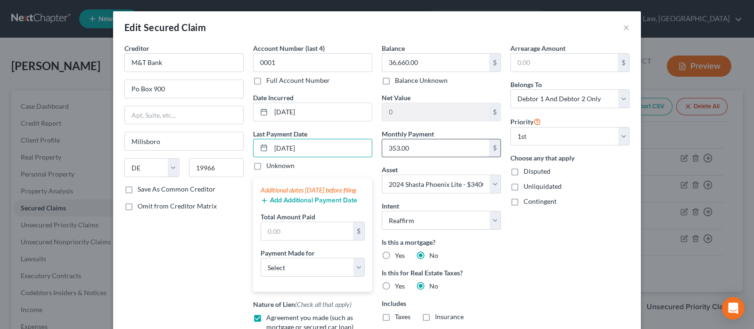
click at [409, 151] on input "353.00" at bounding box center [435, 148] width 107 height 18
click at [301, 240] on input "text" at bounding box center [307, 231] width 92 height 18
paste input "353.00"
type input "353.00"
click at [200, 264] on div "Creditor * M&T Bank Po Box 900 Millsboro State AL AK AR AZ CA CO CT DE DC FL GA…" at bounding box center [184, 217] width 129 height 348
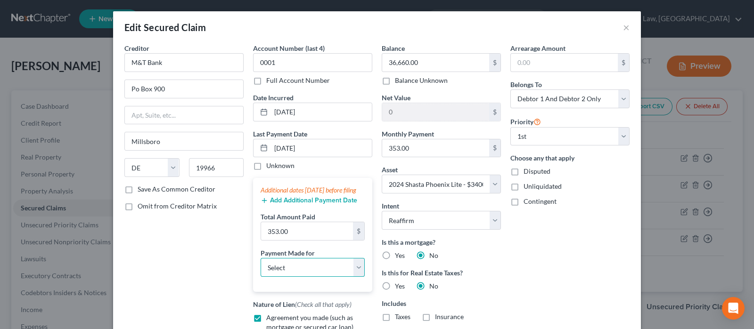
click at [286, 276] on select "Select Car Credit Card Loan Repayment Mortgage Other Suppliers Or Vendors" at bounding box center [312, 267] width 104 height 19
click at [260, 267] on select "Select Car Credit Card Loan Repayment Mortgage Other Suppliers Or Vendors" at bounding box center [312, 267] width 104 height 19
drag, startPoint x: 192, startPoint y: 276, endPoint x: 198, endPoint y: 258, distance: 18.9
click at [195, 262] on div "Creditor * M&T Bank Po Box 900 Millsboro State AL AK AR AZ CA CO CT DE DC FL GA…" at bounding box center [184, 217] width 129 height 348
drag, startPoint x: 279, startPoint y: 279, endPoint x: 273, endPoint y: 279, distance: 6.1
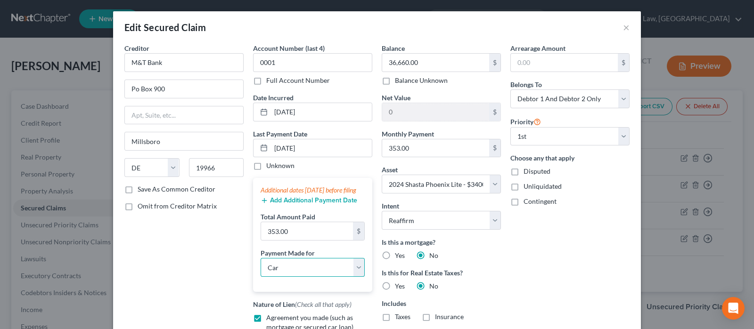
click at [275, 277] on select "Select Car Credit Card Loan Repayment Mortgage Other Suppliers Or Vendors" at bounding box center [312, 267] width 104 height 19
select select "4"
click at [260, 267] on select "Select Car Credit Card Loan Repayment Mortgage Other Suppliers Or Vendors" at bounding box center [312, 267] width 104 height 19
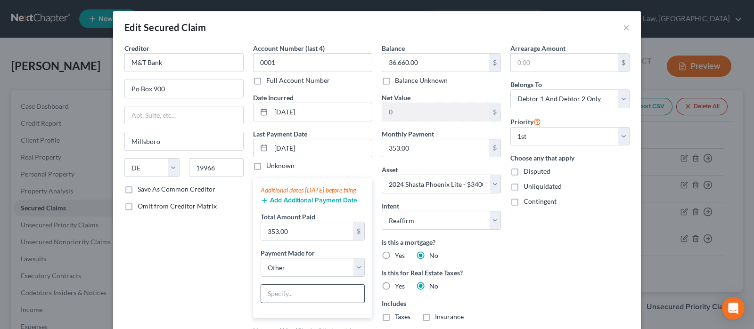
click at [279, 301] on input "text" at bounding box center [312, 294] width 103 height 18
click at [189, 274] on div "Creditor * M&T Bank Po Box 900 Millsboro State AL AK AR AZ CA CO CT DE DC FL GA…" at bounding box center [184, 227] width 129 height 368
drag, startPoint x: 172, startPoint y: 287, endPoint x: 188, endPoint y: 272, distance: 22.0
click at [171, 284] on div "Creditor * M&T Bank Po Box 900 Millsboro State AL AK AR AZ CA CO CT DE DC FL GA…" at bounding box center [184, 227] width 129 height 368
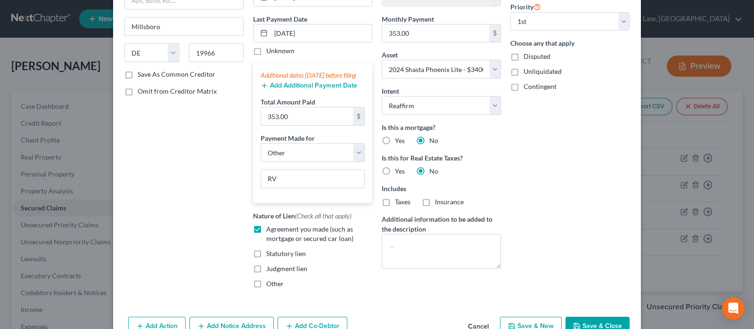
scroll to position [117, 0]
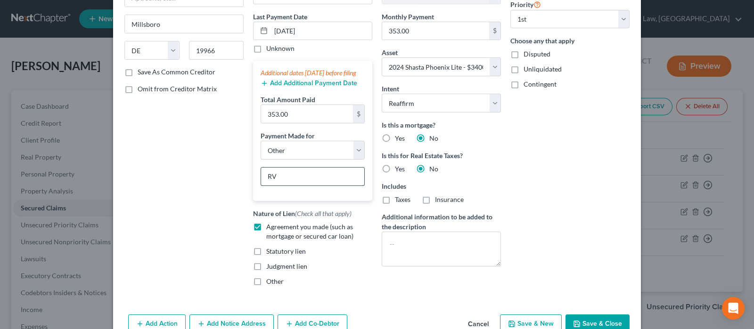
click at [284, 186] on input "RV" at bounding box center [312, 177] width 103 height 18
type input "RV/Trailer"
drag, startPoint x: 596, startPoint y: 168, endPoint x: 583, endPoint y: 185, distance: 20.8
click at [593, 172] on div "Arrearage Amount $ Belongs To * Select Debtor 1 Only Debtor 2 Only Debtor 1 And…" at bounding box center [569, 110] width 129 height 368
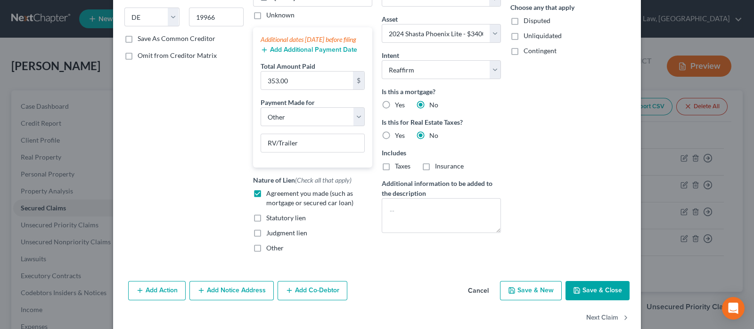
scroll to position [176, 0]
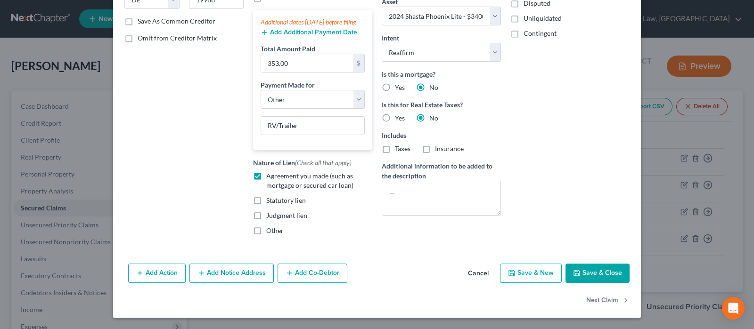
click at [593, 274] on button "Save & Close" at bounding box center [597, 274] width 64 height 20
select select
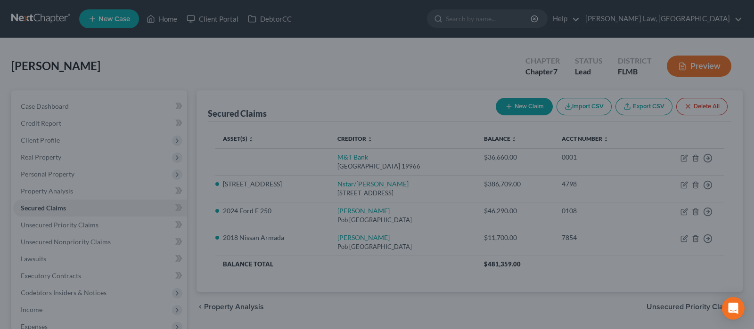
type input "-2,660.00"
select select "5"
type input "0"
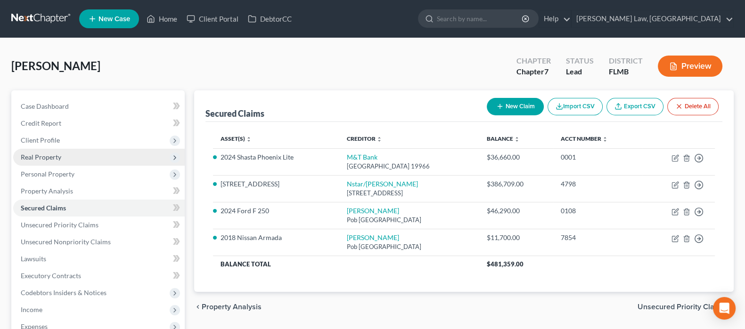
drag, startPoint x: 61, startPoint y: 159, endPoint x: 55, endPoint y: 160, distance: 6.3
click at [59, 157] on span "Real Property" at bounding box center [98, 157] width 171 height 17
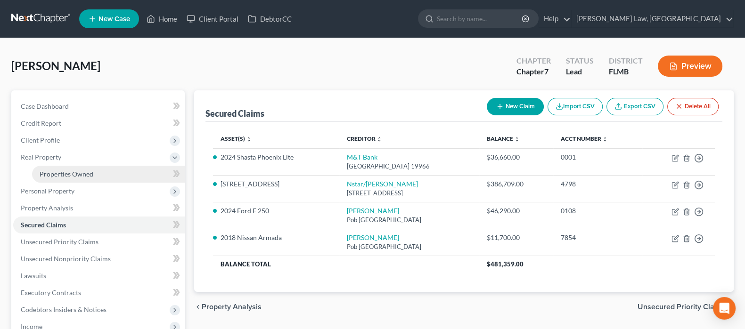
click at [77, 176] on span "Properties Owned" at bounding box center [67, 174] width 54 height 8
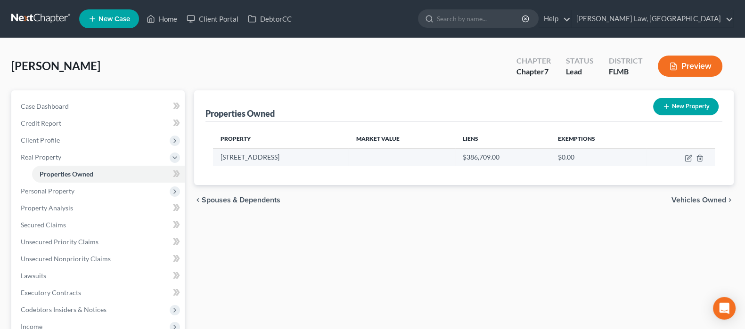
click at [283, 163] on td "1271 Grandeur Street Southeast" at bounding box center [280, 157] width 135 height 18
click at [692, 155] on td at bounding box center [680, 157] width 69 height 18
click at [691, 154] on icon "button" at bounding box center [688, 158] width 8 height 8
select select "9"
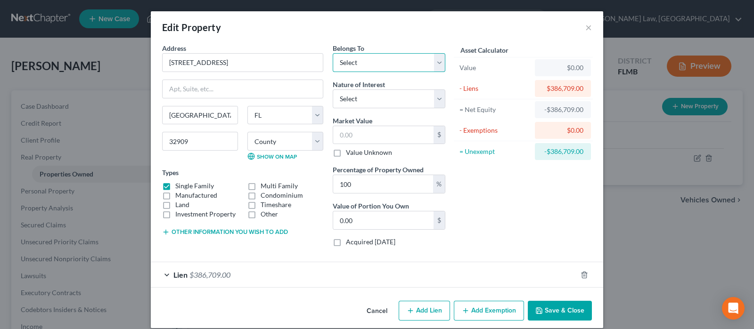
click at [366, 64] on select "Select Debtor 1 Only Debtor 2 Only Debtor 1 And Debtor 2 Only At Least One Of T…" at bounding box center [389, 62] width 113 height 19
click at [333, 53] on select "Select Debtor 1 Only Debtor 2 Only Debtor 1 And Debtor 2 Only At Least One Of T…" at bounding box center [389, 62] width 113 height 19
drag, startPoint x: 406, startPoint y: 59, endPoint x: 410, endPoint y: 69, distance: 10.4
click at [406, 57] on select "Select Debtor 1 Only Debtor 2 Only Debtor 1 And Debtor 2 Only At Least One Of T…" at bounding box center [389, 62] width 113 height 19
select select "3"
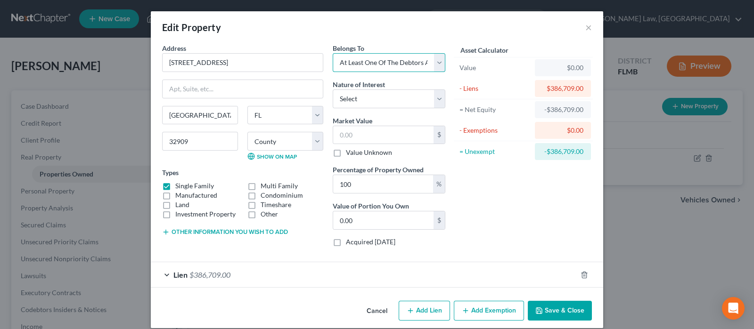
click at [333, 53] on select "Select Debtor 1 Only Debtor 2 Only Debtor 1 And Debtor 2 Only At Least One Of T…" at bounding box center [389, 62] width 113 height 19
drag, startPoint x: 276, startPoint y: 63, endPoint x: 364, endPoint y: 1, distance: 107.5
click at [276, 62] on input "1271 Grandeur Street Southeast" at bounding box center [243, 63] width 160 height 18
drag, startPoint x: 208, startPoint y: 61, endPoint x: 106, endPoint y: 48, distance: 102.6
click at [106, 46] on div "Edit Property × Address * 1271 Grandeur Street Southeast Palm Bay State AL AK A…" at bounding box center [377, 164] width 754 height 329
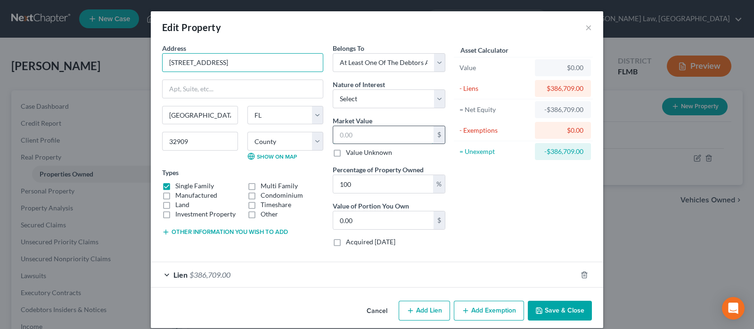
click at [353, 132] on input "text" at bounding box center [383, 135] width 100 height 18
type input "3"
type input "3.00"
type input "39"
type input "39.00"
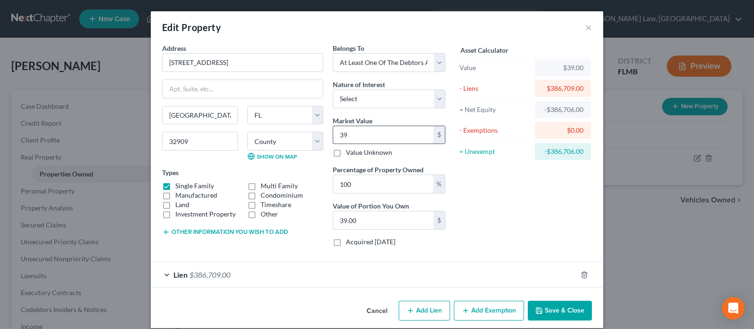
type input "399"
type input "399.00"
type input "3990"
type input "3,990.00"
type input "3,9900"
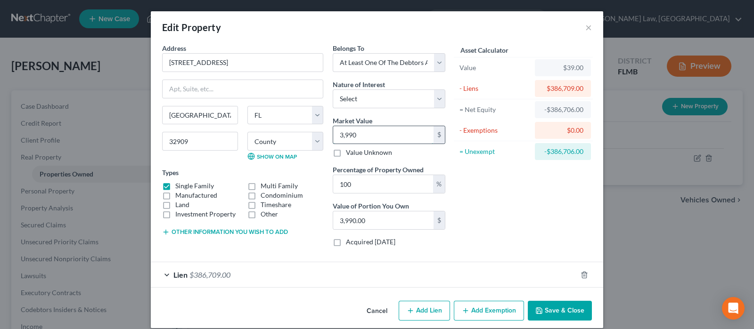
type input "39,900.00"
type input "39,9000"
type input "399,000.00"
type input "399,000"
click at [393, 94] on select "Select Fee Simple Joint Tenant Life Estate Equitable Interest Future Interest T…" at bounding box center [389, 98] width 113 height 19
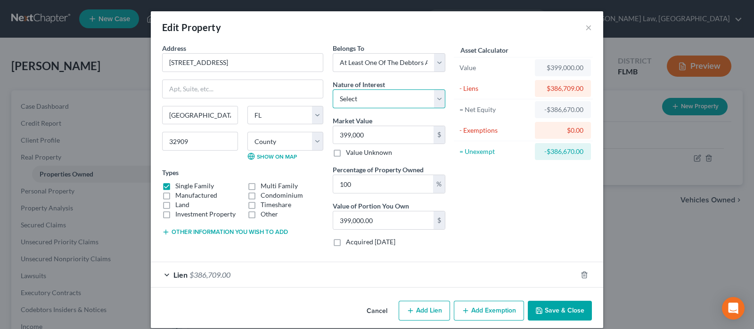
select select "0"
click at [333, 89] on select "Select Fee Simple Joint Tenant Life Estate Equitable Interest Future Interest T…" at bounding box center [389, 98] width 113 height 19
click at [496, 189] on div "Asset Calculator Value $399,000.00 - Liens $386,709.00 = Net Equity -$386,670.0…" at bounding box center [523, 148] width 146 height 211
click at [505, 227] on div "Asset Calculator Value $399,000.00 - Liens $386,709.00 = Net Equity -$386,670.0…" at bounding box center [523, 148] width 146 height 211
drag, startPoint x: 332, startPoint y: 244, endPoint x: 337, endPoint y: 241, distance: 5.7
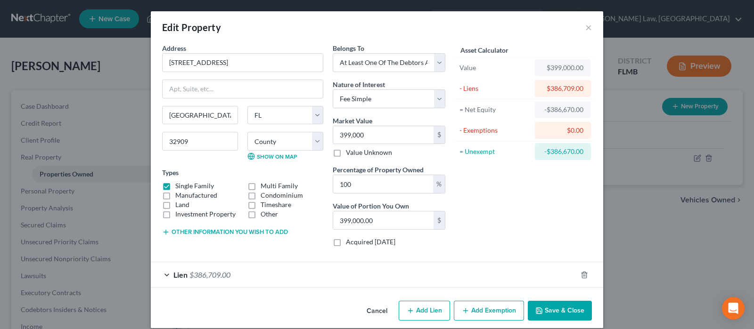
click at [346, 243] on label "Acquired within 1,215 days" at bounding box center [370, 241] width 49 height 9
click at [349, 243] on input "Acquired within 1,215 days" at bounding box center [352, 240] width 6 height 6
checkbox input "true"
click at [522, 227] on div "Asset Calculator Value $399,000.00 - Liens $386,709.00 = Net Equity -$386,670.0…" at bounding box center [523, 148] width 146 height 211
click at [479, 310] on button "Add Exemption" at bounding box center [489, 311] width 70 height 20
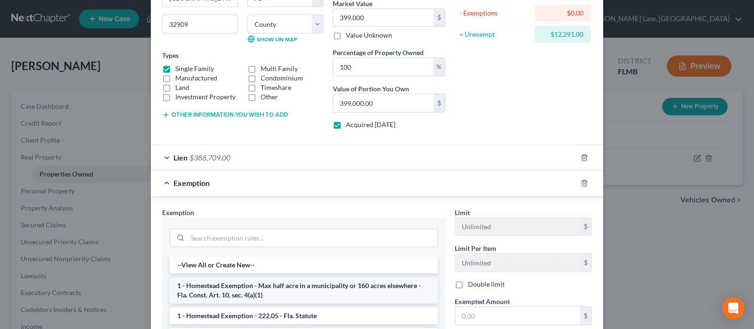
click at [259, 287] on li "1 - Homestead Exemption - Max half acre in a municipality or 160 acres elsewher…" at bounding box center [304, 290] width 268 height 26
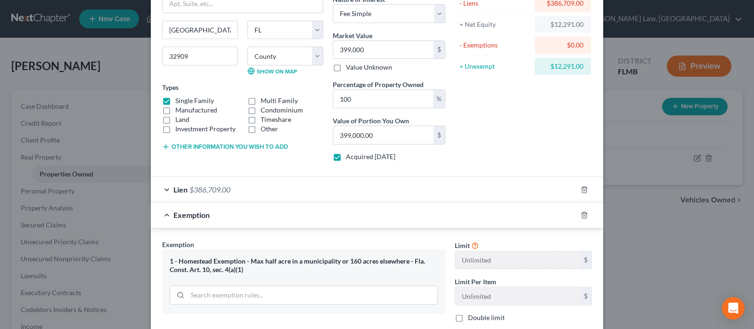
scroll to position [58, 0]
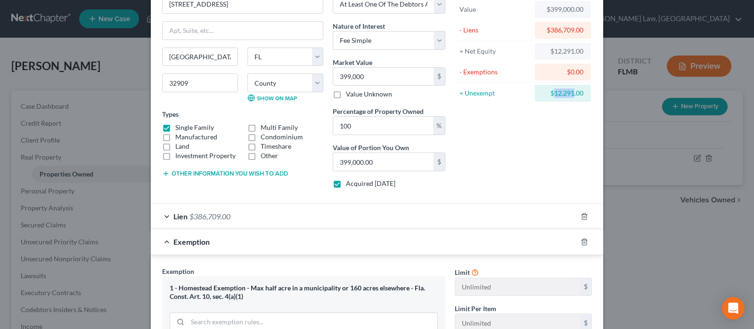
drag, startPoint x: 549, startPoint y: 93, endPoint x: 569, endPoint y: 94, distance: 19.8
click at [569, 94] on div "$12,291.00" at bounding box center [562, 93] width 41 height 9
copy div "12,291"
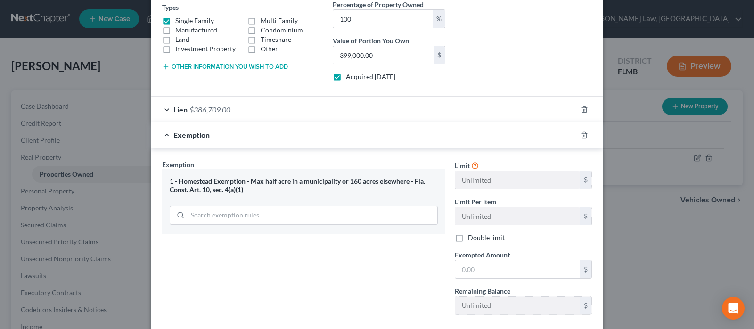
scroll to position [177, 0]
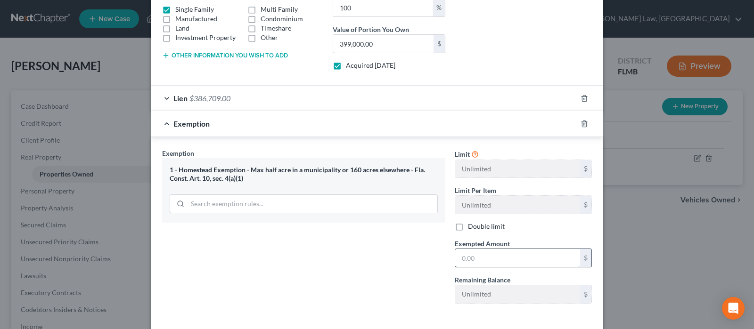
paste input "12,291"
type input "12,291"
drag, startPoint x: 390, startPoint y: 260, endPoint x: 371, endPoint y: 269, distance: 20.9
click at [386, 261] on div "Exemption Set must be selected for CA. Exemption * 1 - Homestead Exemption - Ma…" at bounding box center [303, 229] width 293 height 163
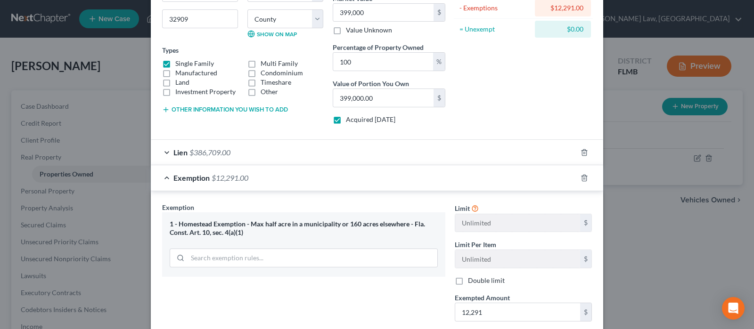
scroll to position [58, 0]
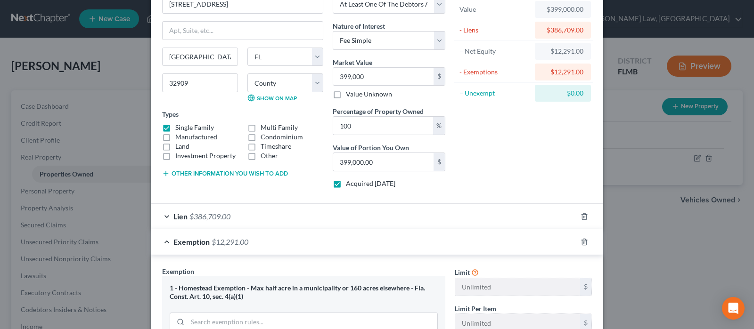
click at [385, 181] on label "Acquired within 1,215 days" at bounding box center [370, 183] width 49 height 9
click at [356, 181] on input "Acquired within 1,215 days" at bounding box center [352, 182] width 6 height 6
checkbox input "false"
click at [506, 158] on div "Asset Calculator Value $399,000.00 - Liens $386,709.00 = Net Equity $12,291.00 …" at bounding box center [523, 90] width 146 height 211
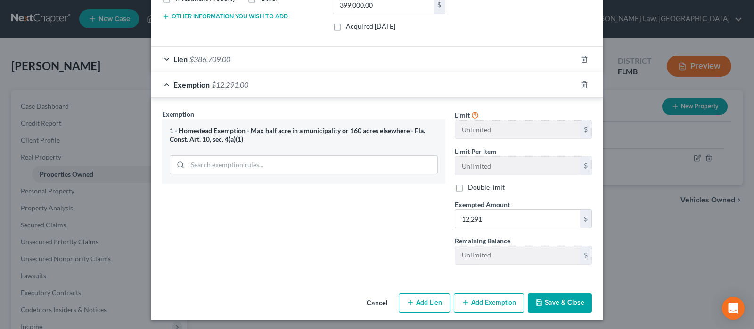
scroll to position [216, 0]
click at [546, 300] on button "Save & Close" at bounding box center [560, 303] width 64 height 20
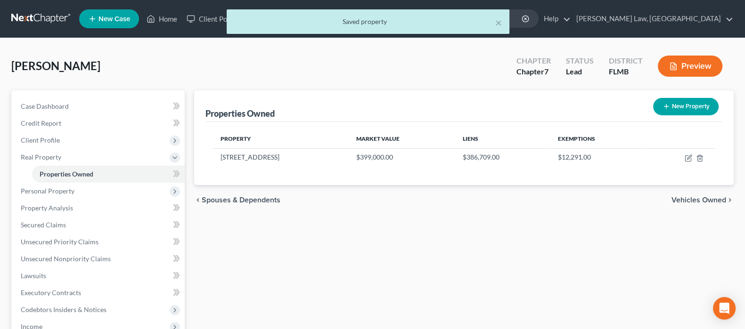
click at [699, 199] on span "Vehicles Owned" at bounding box center [698, 200] width 55 height 8
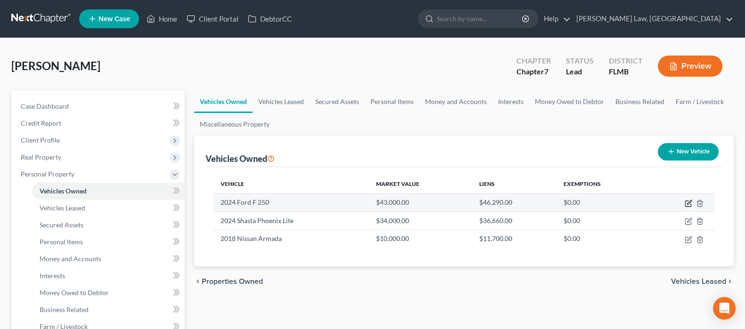
click at [688, 204] on icon "button" at bounding box center [688, 204] width 8 height 8
select select "0"
select select "2"
select select "0"
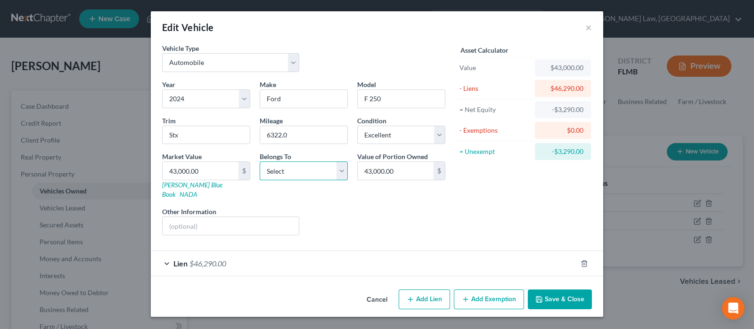
drag, startPoint x: 324, startPoint y: 171, endPoint x: 322, endPoint y: 176, distance: 4.9
click at [325, 171] on select "Select Debtor 1 Only Debtor 2 Only Debtor 1 And Debtor 2 Only At Least One Of T…" at bounding box center [304, 171] width 88 height 19
click at [550, 290] on button "Save & Close" at bounding box center [560, 300] width 64 height 20
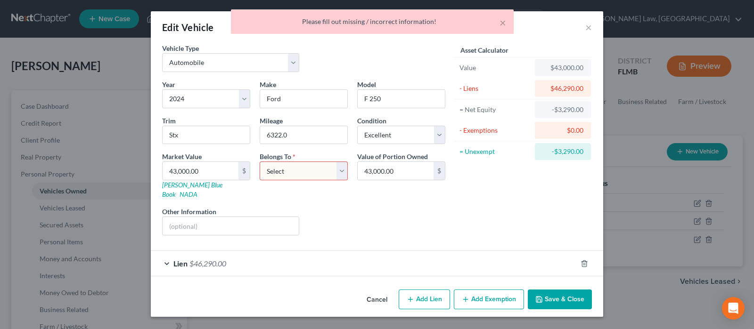
click at [375, 291] on button "Cancel" at bounding box center [377, 300] width 36 height 19
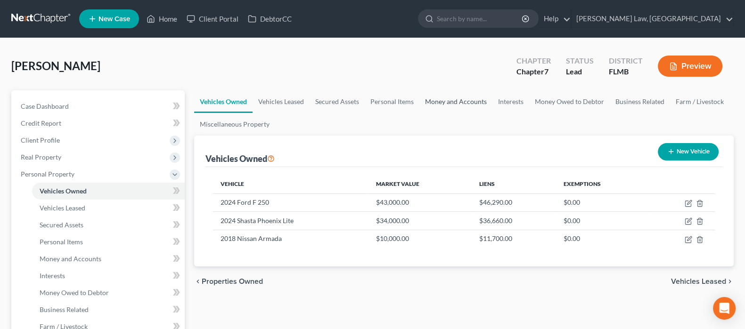
click at [452, 97] on link "Money and Accounts" at bounding box center [455, 101] width 73 height 23
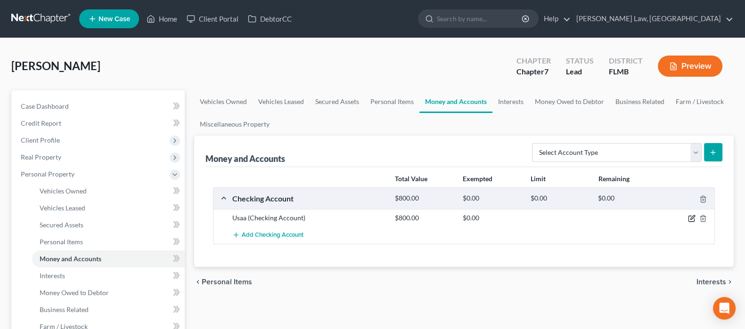
click at [690, 213] on div at bounding box center [688, 217] width 54 height 9
click at [688, 223] on div "Usaa (Checking Account) $800.00 $0.00" at bounding box center [463, 217] width 501 height 17
click at [689, 219] on icon "button" at bounding box center [692, 219] width 8 height 8
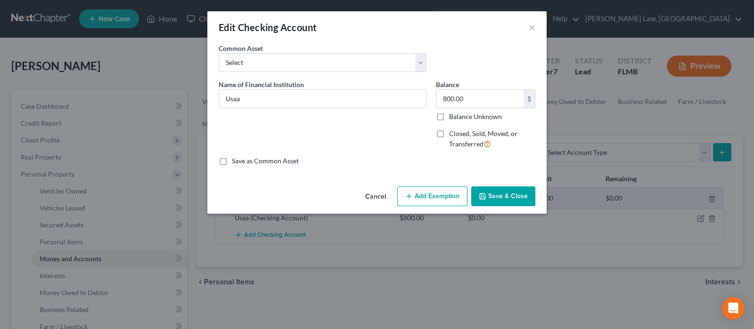
click at [434, 195] on button "Add Exemption" at bounding box center [432, 197] width 70 height 20
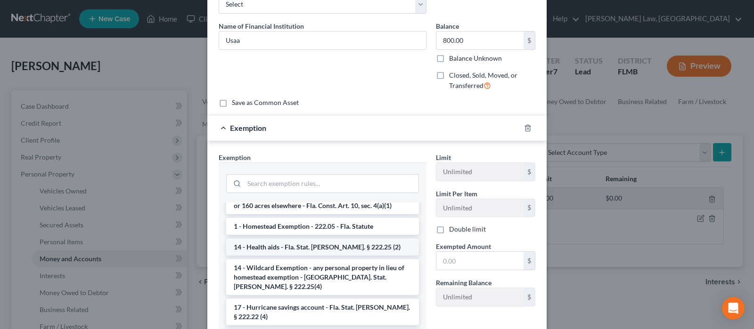
scroll to position [235, 0]
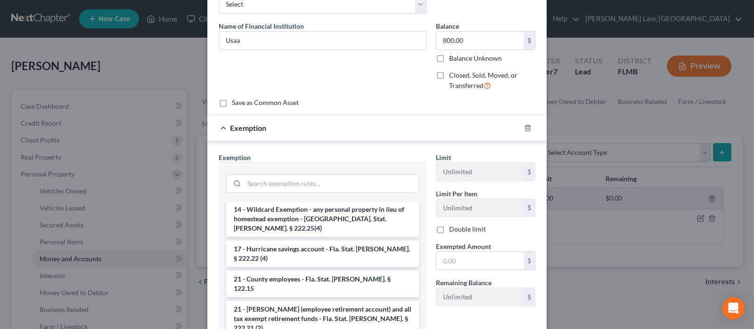
click at [300, 301] on li "21 - ERISA (employee retirement account) and all tax exempt retirement funds - …" at bounding box center [322, 319] width 193 height 36
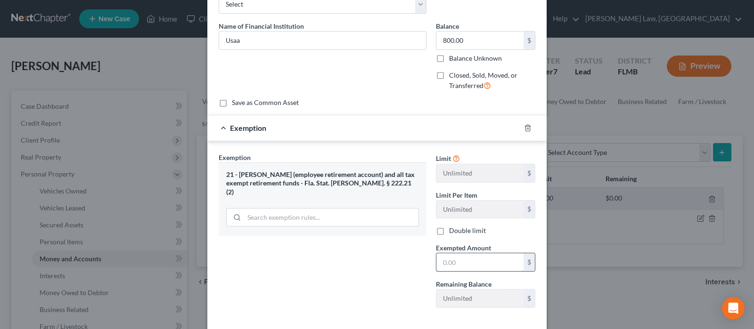
click at [447, 259] on input "text" at bounding box center [479, 262] width 87 height 18
type input "800"
drag, startPoint x: 331, startPoint y: 270, endPoint x: 339, endPoint y: 269, distance: 8.5
click at [333, 270] on div "Exemption Set must be selected for CA. Exemption * 21 - ERISA (employee retirem…" at bounding box center [322, 234] width 217 height 163
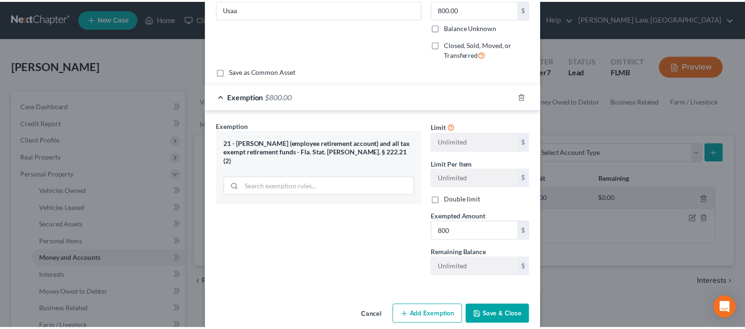
scroll to position [103, 0]
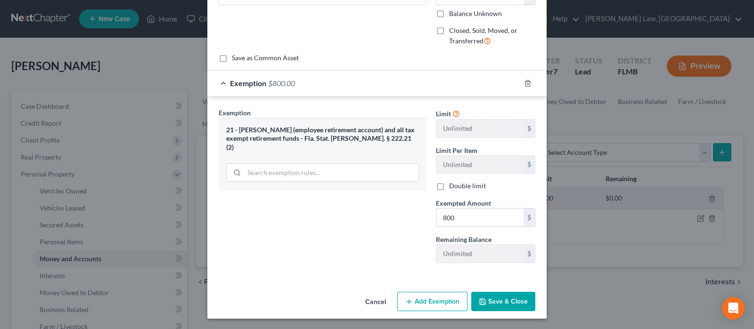
click at [504, 293] on button "Save & Close" at bounding box center [503, 302] width 64 height 20
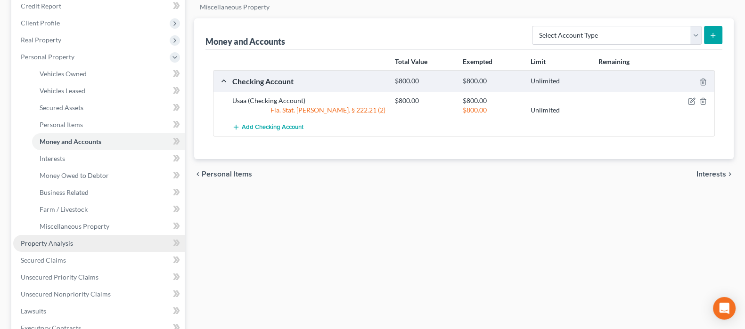
click at [97, 236] on link "Property Analysis" at bounding box center [98, 243] width 171 height 17
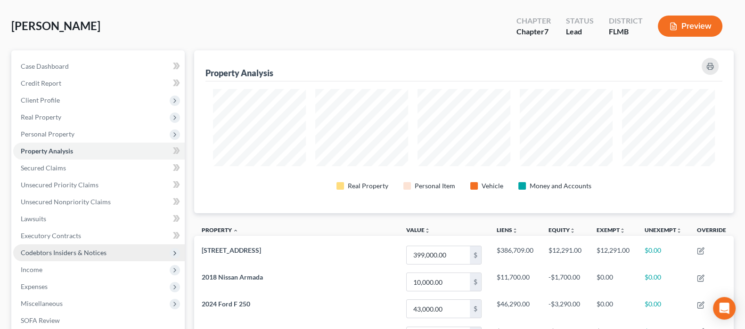
scroll to position [58, 0]
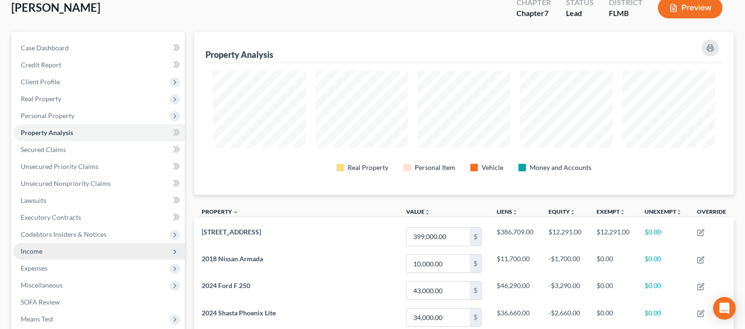
click at [65, 247] on span "Income" at bounding box center [98, 251] width 171 height 17
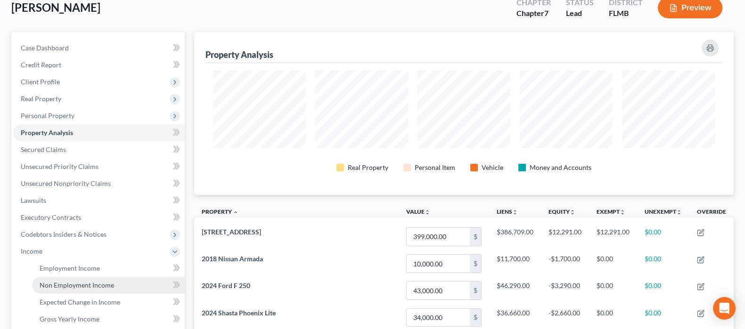
click at [75, 284] on span "Non Employment Income" at bounding box center [77, 285] width 74 height 8
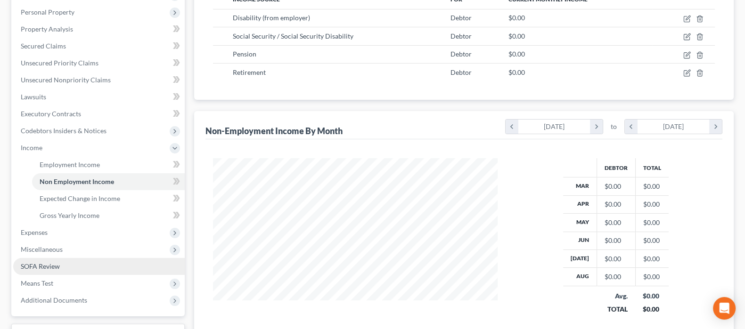
scroll to position [177, 0]
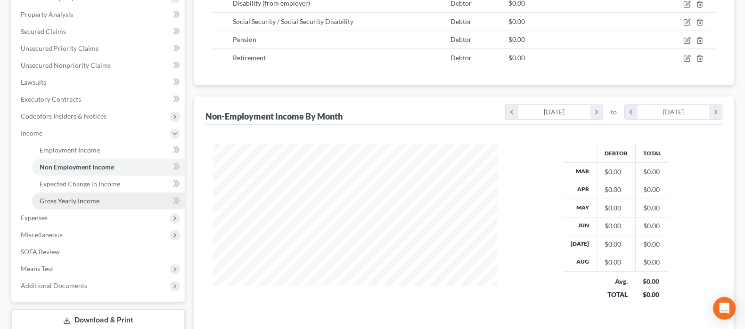
click at [104, 202] on link "Gross Yearly Income" at bounding box center [108, 201] width 153 height 17
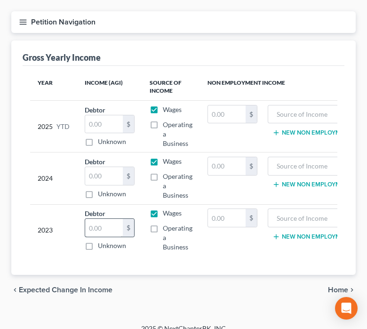
scroll to position [98, 0]
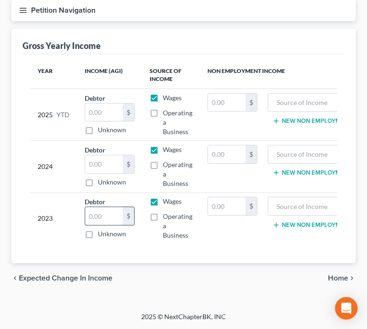
click at [97, 207] on input "text" at bounding box center [104, 216] width 38 height 18
type input "50,419"
click at [228, 198] on input "text" at bounding box center [227, 206] width 38 height 18
type input "78,773"
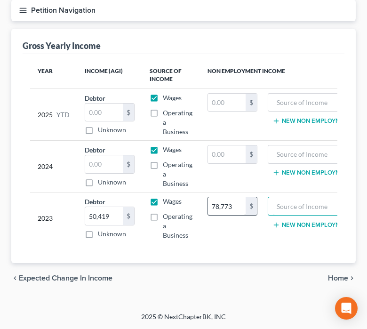
scroll to position [0, 20]
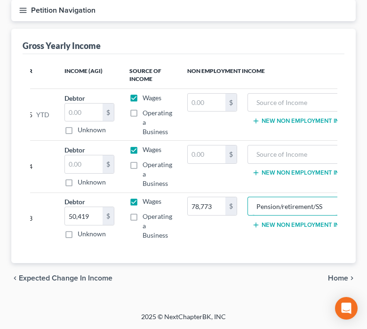
drag, startPoint x: 334, startPoint y: 196, endPoint x: 229, endPoint y: 186, distance: 105.5
click at [245, 195] on td "Pension/retirement/SS New Non Employment Income" at bounding box center [305, 219] width 120 height 52
type input "Pension/retirement/SS"
click at [271, 153] on div at bounding box center [296, 154] width 96 height 19
click at [271, 150] on input "text" at bounding box center [295, 155] width 85 height 18
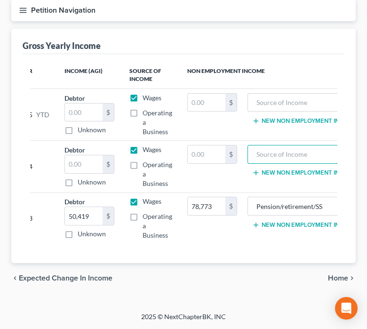
paste input "Pension/retirement/SS"
type input "Pension/retirement/SS"
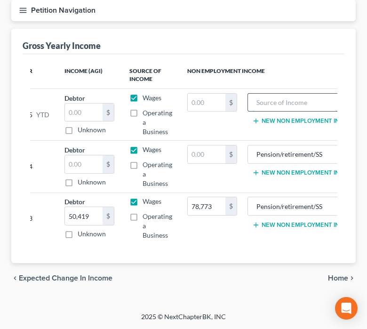
click at [277, 94] on input "text" at bounding box center [295, 103] width 85 height 18
paste input "Pension/retirement/SS"
type input "Pension/retirement/SS"
drag, startPoint x: 135, startPoint y: 143, endPoint x: 144, endPoint y: 142, distance: 8.5
click at [143, 145] on label "Wages" at bounding box center [152, 149] width 19 height 9
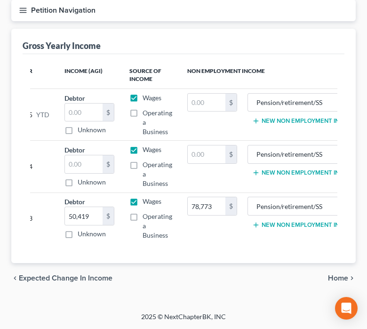
click at [146, 145] on input "Wages" at bounding box center [149, 148] width 6 height 6
checkbox input "false"
click at [200, 146] on input "text" at bounding box center [207, 155] width 38 height 18
type input "67,425"
click at [203, 94] on input "text" at bounding box center [207, 103] width 38 height 18
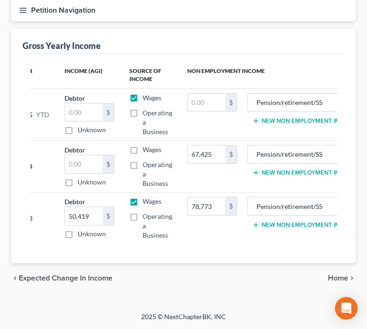
click at [143, 93] on label "Wages" at bounding box center [152, 97] width 19 height 9
click at [146, 93] on input "Wages" at bounding box center [149, 96] width 6 height 6
checkbox input "false"
click at [21, 6] on icon "button" at bounding box center [23, 10] width 8 height 8
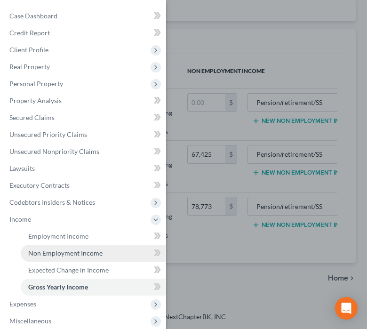
click at [50, 248] on link "Non Employment Income" at bounding box center [93, 253] width 145 height 17
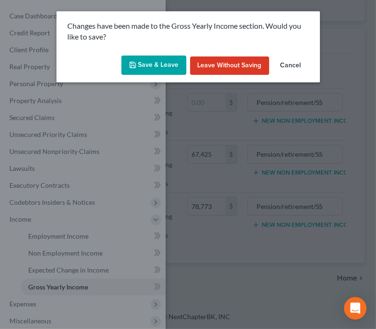
click at [156, 65] on button "Save & Leave" at bounding box center [154, 66] width 65 height 20
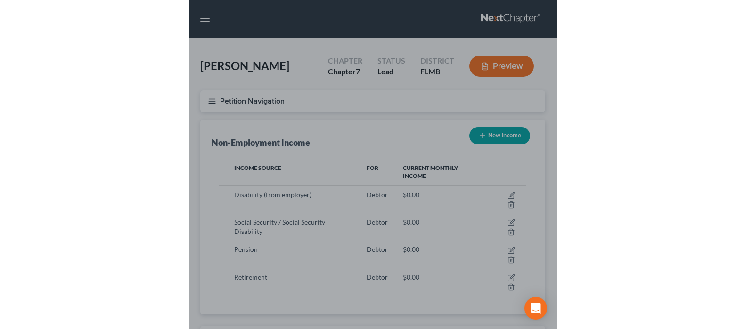
scroll to position [153, 326]
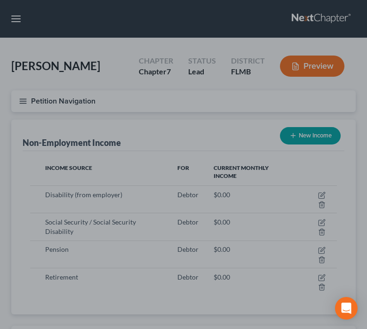
click at [170, 147] on div at bounding box center [183, 164] width 367 height 329
drag, startPoint x: 145, startPoint y: 199, endPoint x: 210, endPoint y: 2, distance: 207.6
click at [184, 109] on div at bounding box center [183, 164] width 367 height 329
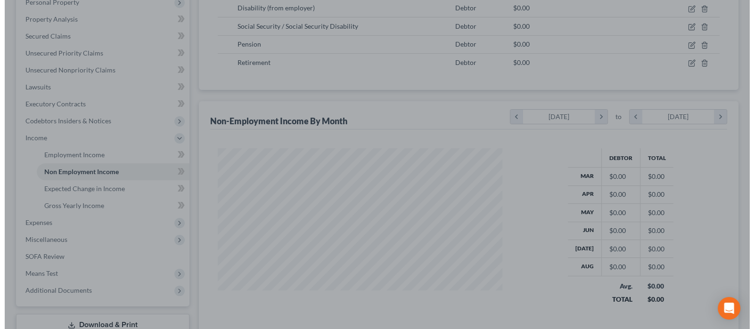
scroll to position [0, 0]
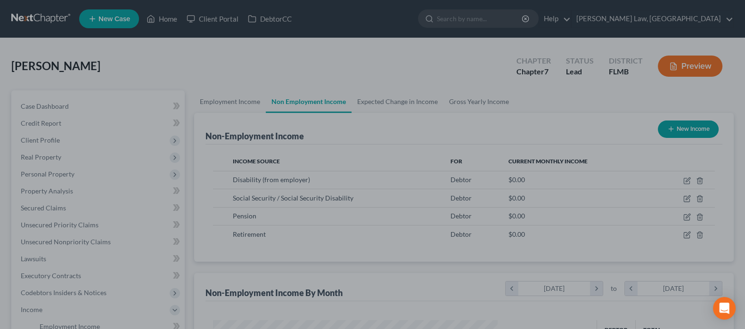
drag, startPoint x: 135, startPoint y: 20, endPoint x: 294, endPoint y: 2, distance: 159.7
click at [179, 13] on div at bounding box center [372, 164] width 745 height 329
drag, startPoint x: 15, startPoint y: 119, endPoint x: 7, endPoint y: 45, distance: 74.4
click at [10, 115] on div at bounding box center [372, 164] width 745 height 329
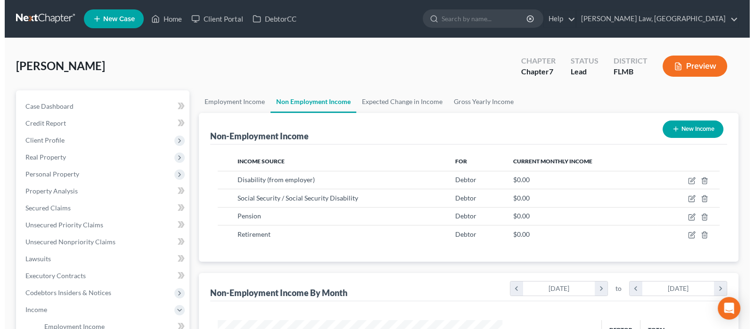
scroll to position [168, 304]
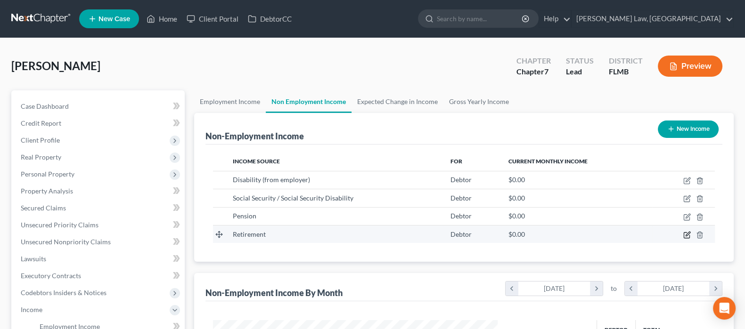
click at [683, 234] on icon "button" at bounding box center [687, 235] width 8 height 8
select select "3"
select select "0"
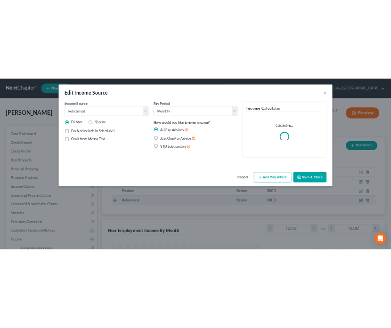
scroll to position [168, 308]
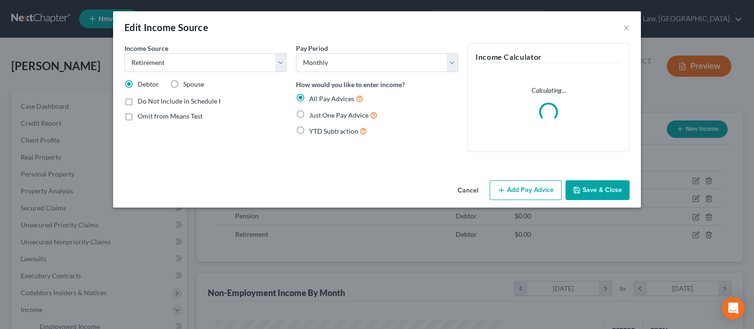
click at [323, 115] on span "Just One Pay Advice" at bounding box center [338, 115] width 59 height 8
click at [319, 115] on input "Just One Pay Advice" at bounding box center [316, 113] width 6 height 6
radio input "true"
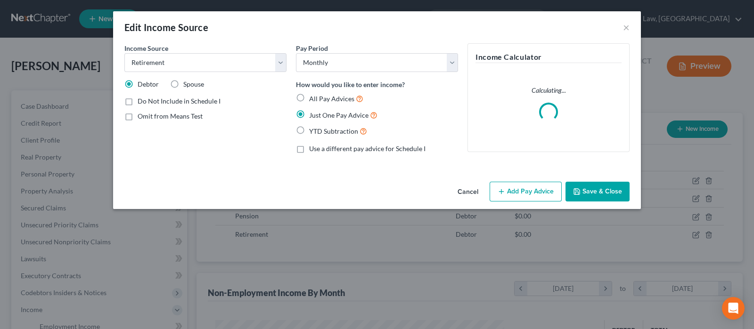
drag, startPoint x: 540, startPoint y: 187, endPoint x: 517, endPoint y: 212, distance: 33.7
click at [539, 187] on button "Add Pay Advice" at bounding box center [525, 192] width 72 height 20
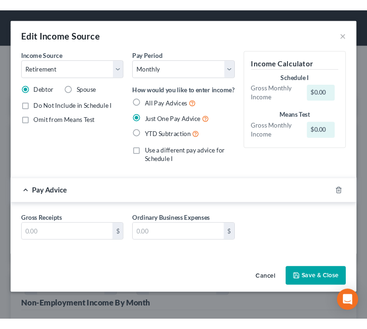
scroll to position [470865, 470688]
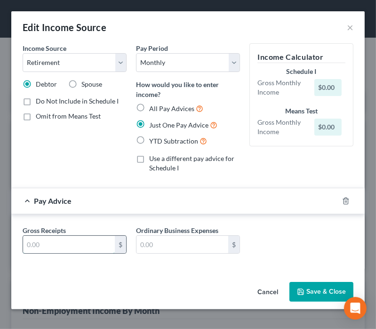
click at [70, 242] on input "text" at bounding box center [69, 245] width 92 height 18
type input "5,192"
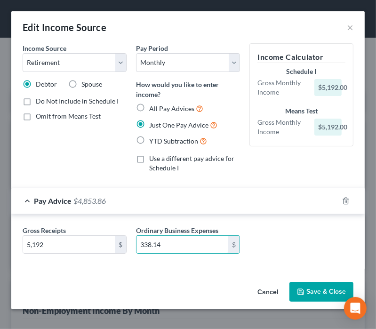
type input "338.14"
click at [53, 116] on span "Omit from Means Test" at bounding box center [68, 116] width 65 height 8
click at [46, 116] on input "Omit from Means Test" at bounding box center [43, 115] width 6 height 6
click at [52, 115] on span "Omit from Means Test" at bounding box center [68, 116] width 65 height 8
click at [46, 115] on input "Omit from Means Test" at bounding box center [43, 115] width 6 height 6
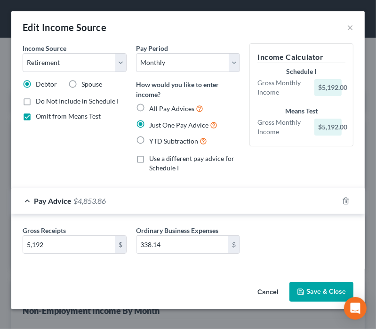
checkbox input "false"
click at [316, 291] on button "Save & Close" at bounding box center [322, 292] width 64 height 20
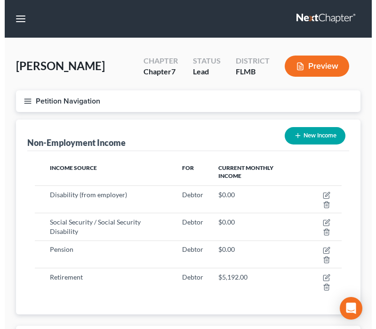
scroll to position [470869, 470697]
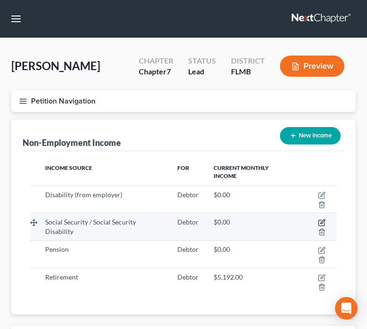
click at [323, 222] on icon "button" at bounding box center [323, 222] width 4 height 4
select select "4"
select select "0"
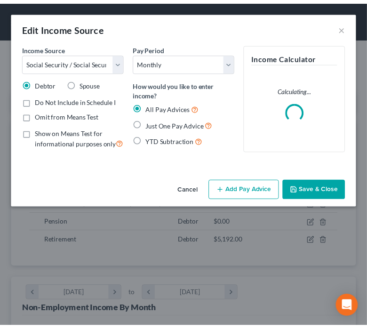
scroll to position [158, 335]
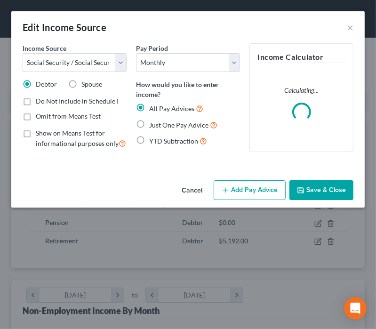
click at [168, 128] on span "Just One Pay Advice" at bounding box center [178, 125] width 59 height 8
click at [159, 126] on input "Just One Pay Advice" at bounding box center [156, 123] width 6 height 6
radio input "true"
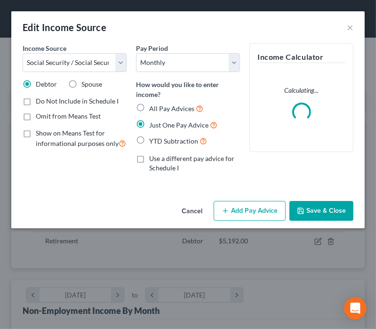
click at [254, 213] on button "Add Pay Advice" at bounding box center [250, 211] width 72 height 20
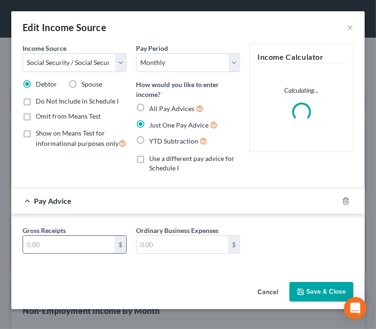
click at [48, 243] on input "text" at bounding box center [69, 245] width 92 height 18
type input "2,390"
drag, startPoint x: 67, startPoint y: 100, endPoint x: 70, endPoint y: 108, distance: 8.5
click at [67, 100] on span "Do Not Include in Schedule I" at bounding box center [77, 101] width 83 height 8
click at [46, 100] on input "Do Not Include in Schedule I" at bounding box center [43, 100] width 6 height 6
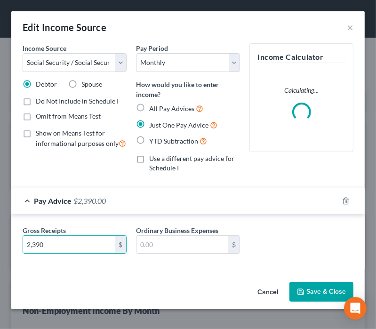
checkbox input "true"
click at [71, 114] on span "Omit from Means Test" at bounding box center [68, 116] width 65 height 8
click at [46, 114] on input "Omit from Means Test" at bounding box center [43, 115] width 6 height 6
checkbox input "true"
click at [94, 157] on div "Income Source * Select Unemployment Disability (from employer) Pension Retireme…" at bounding box center [75, 111] width 114 height 137
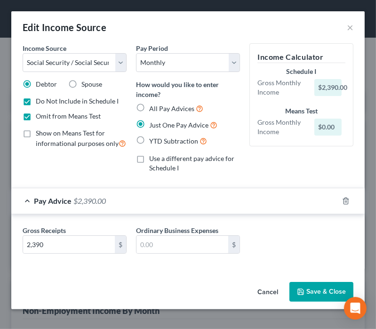
click at [307, 291] on button "Save & Close" at bounding box center [322, 292] width 64 height 20
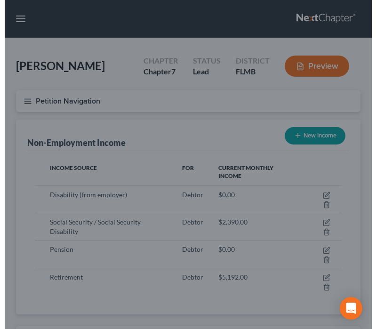
scroll to position [470869, 470697]
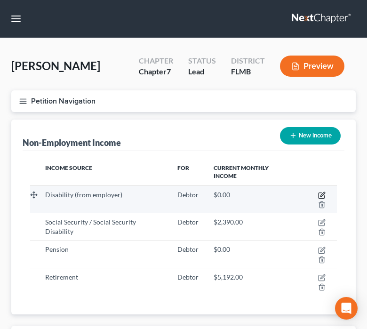
click at [322, 193] on icon "button" at bounding box center [322, 196] width 8 height 8
select select "1"
select select "0"
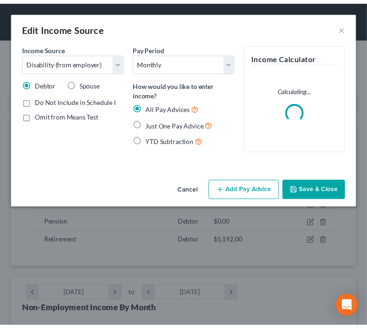
scroll to position [158, 335]
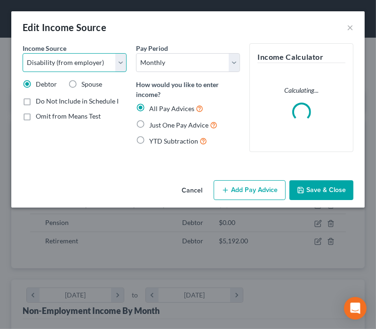
click at [57, 63] on select "Select Unemployment Disability (from employer) Pension Retirement Social Securi…" at bounding box center [75, 62] width 104 height 19
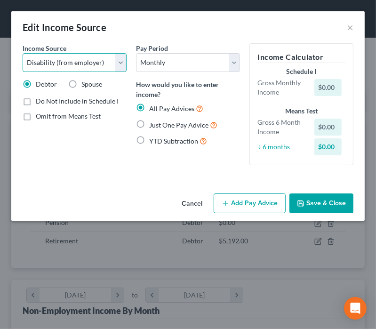
select select "12"
click at [23, 53] on select "Select Unemployment Disability (from employer) Pension Retirement Social Securi…" at bounding box center [75, 62] width 104 height 19
click at [167, 123] on span "Just One Pay Advice" at bounding box center [178, 125] width 59 height 8
click at [159, 123] on input "Just One Pay Advice" at bounding box center [156, 123] width 6 height 6
radio input "true"
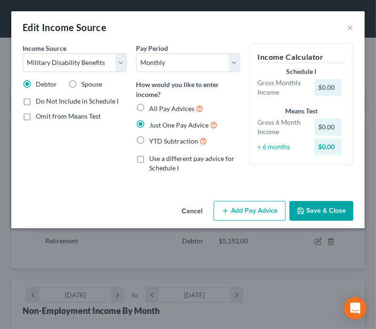
click at [246, 214] on button "Add Pay Advice" at bounding box center [250, 211] width 72 height 20
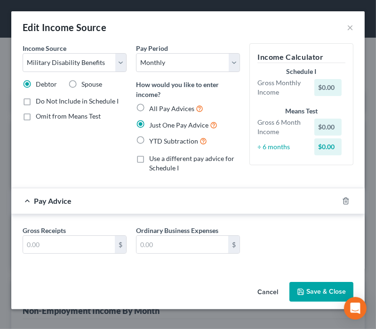
click at [61, 102] on span "Do Not Include in Schedule I" at bounding box center [77, 101] width 83 height 8
click at [46, 102] on input "Do Not Include in Schedule I" at bounding box center [43, 100] width 6 height 6
checkbox input "true"
click at [65, 113] on span "Omit from Means Test" at bounding box center [68, 116] width 65 height 8
click at [46, 113] on input "Omit from Means Test" at bounding box center [43, 115] width 6 height 6
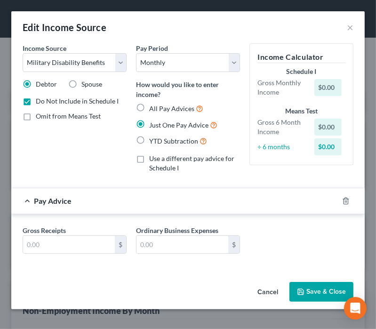
checkbox input "true"
click at [51, 243] on input "text" at bounding box center [69, 245] width 92 height 18
type input "4,044.91"
click at [104, 136] on div "Income Source * Select Unemployment Disability (from employer) Pension Retireme…" at bounding box center [75, 111] width 114 height 137
click at [306, 289] on button "Save & Close" at bounding box center [322, 292] width 64 height 20
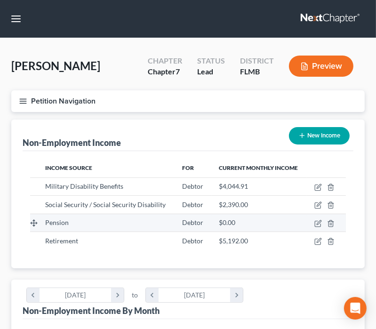
scroll to position [470869, 470697]
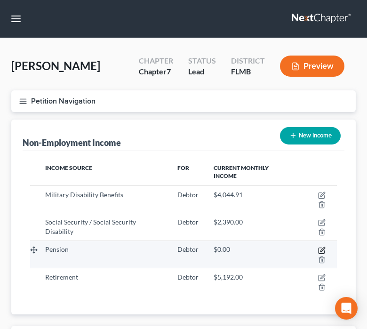
click at [323, 249] on icon "button" at bounding box center [322, 251] width 8 height 8
select select "2"
select select "0"
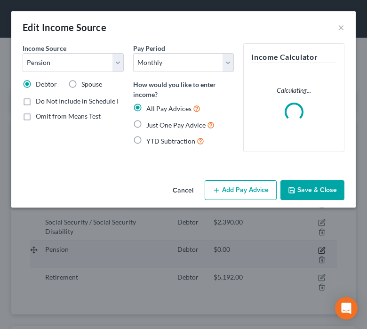
scroll to position [158, 335]
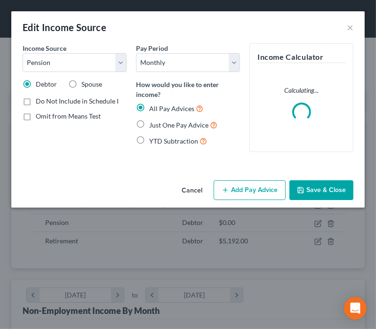
click at [174, 124] on span "Just One Pay Advice" at bounding box center [178, 125] width 59 height 8
click at [159, 124] on input "Just One Pay Advice" at bounding box center [156, 123] width 6 height 6
radio input "true"
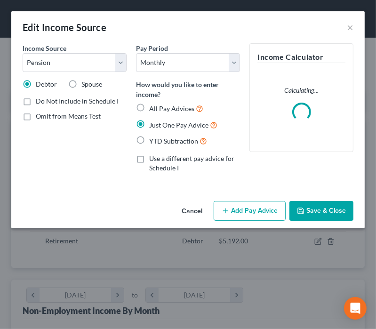
click at [249, 211] on button "Add Pay Advice" at bounding box center [250, 211] width 72 height 20
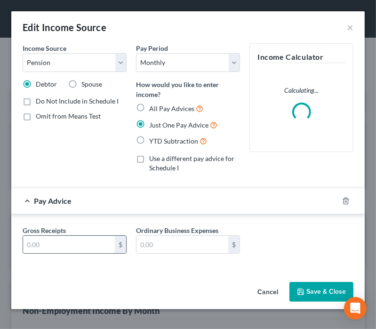
click at [70, 251] on input "text" at bounding box center [69, 245] width 92 height 18
type input "488.99"
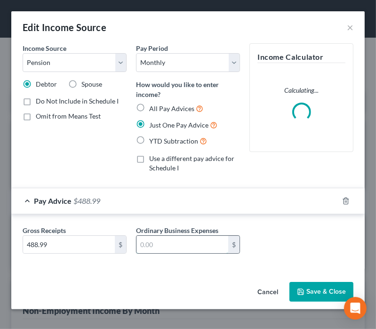
click at [165, 245] on input "text" at bounding box center [183, 245] width 92 height 18
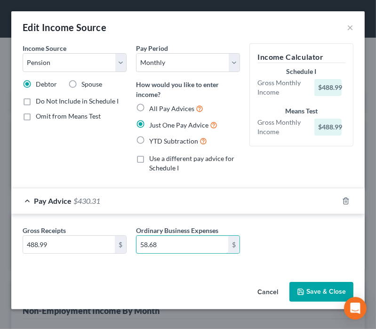
type input "58.68"
click at [314, 282] on button "Save & Close" at bounding box center [322, 292] width 64 height 20
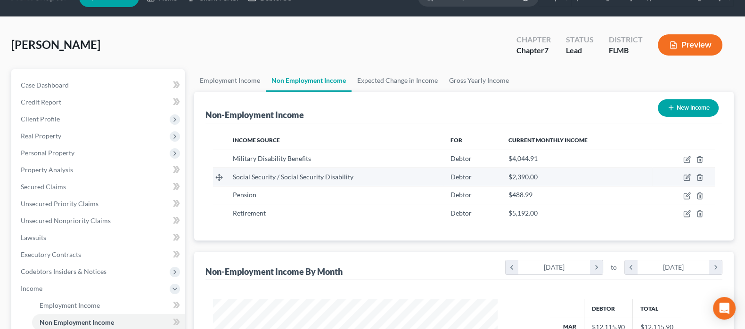
scroll to position [11, 0]
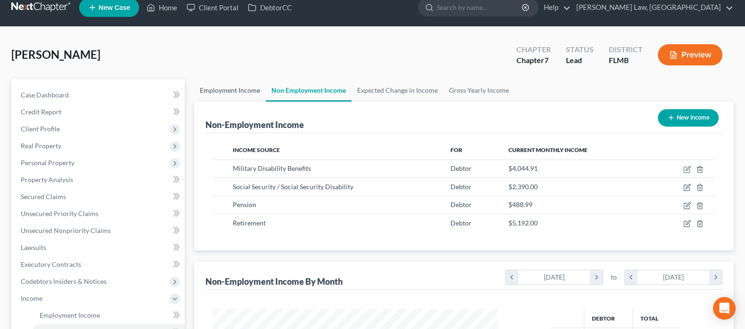
click at [224, 89] on link "Employment Income" at bounding box center [230, 90] width 72 height 23
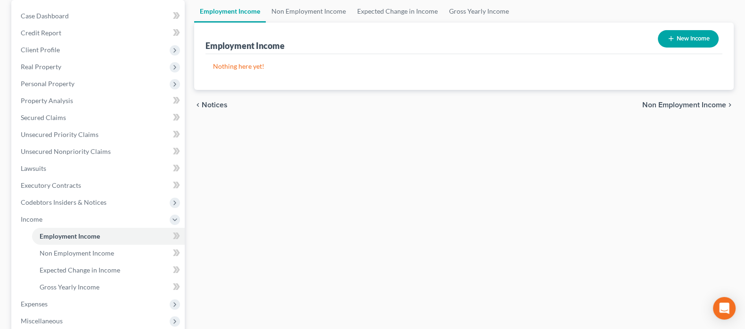
scroll to position [235, 0]
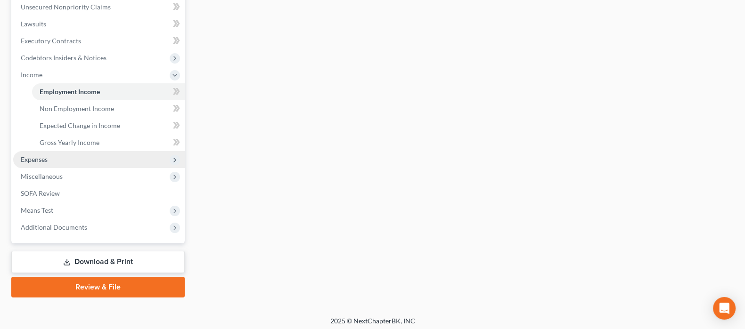
click at [40, 158] on span "Expenses" at bounding box center [34, 159] width 27 height 8
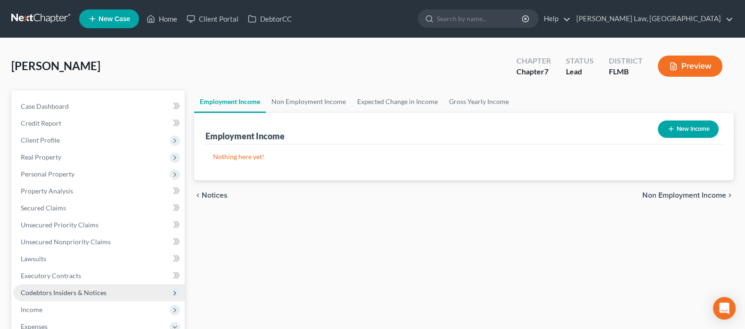
scroll to position [177, 0]
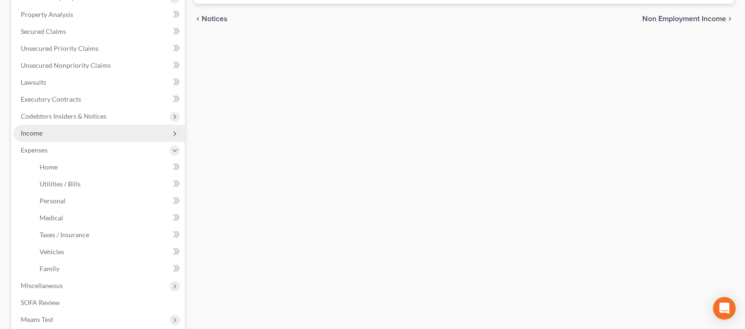
click at [41, 136] on span "Income" at bounding box center [32, 133] width 22 height 8
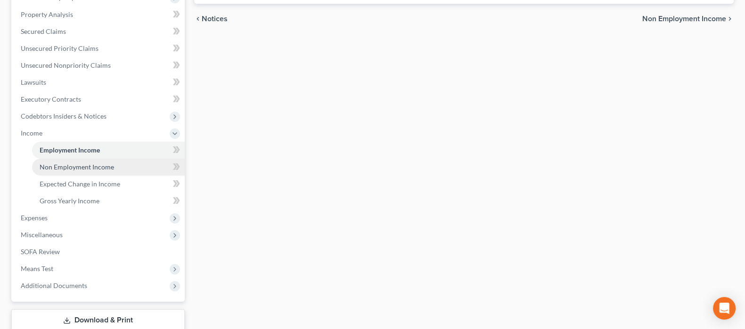
click at [73, 165] on span "Non Employment Income" at bounding box center [77, 167] width 74 height 8
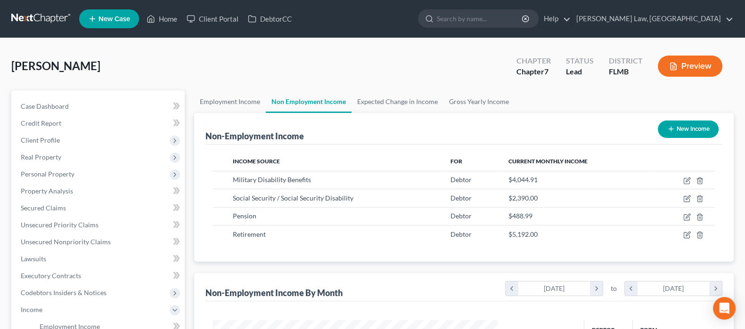
scroll to position [168, 304]
click at [465, 98] on link "Gross Yearly Income" at bounding box center [478, 101] width 71 height 23
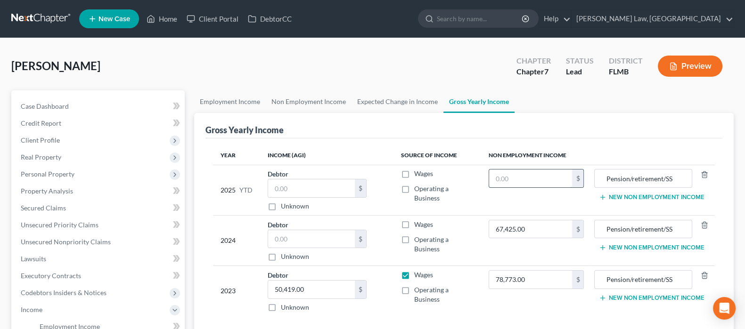
click at [542, 177] on input "text" at bounding box center [530, 179] width 83 height 18
click at [682, 277] on input "Pension/retirement/SS" at bounding box center [643, 280] width 88 height 18
type input "Pension/retirement/SS/VAD"
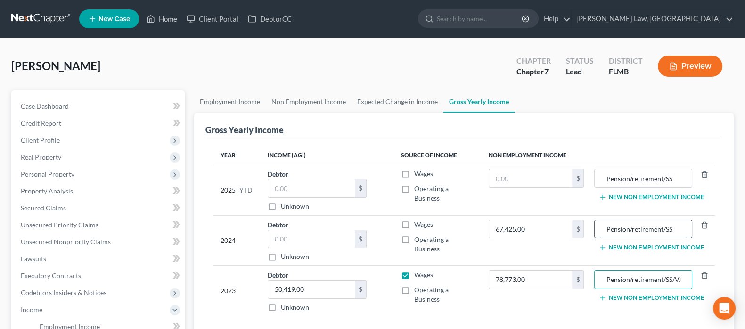
click at [683, 222] on input "Pension/retirement/SS" at bounding box center [643, 229] width 88 height 18
type input "Pension/retirement/SS/VAD"
click at [680, 174] on input "Pension/retirement/SS" at bounding box center [643, 179] width 88 height 18
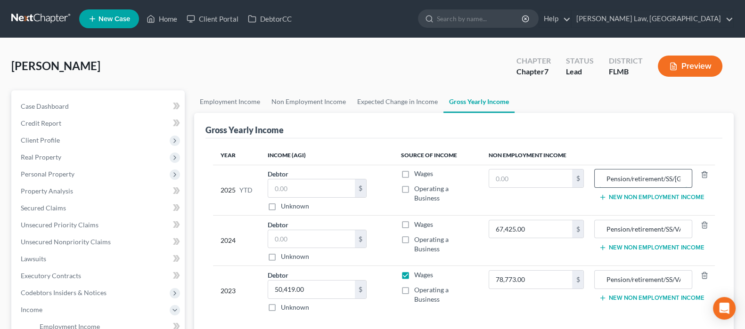
scroll to position [0, 9]
type input "Pension/retirement/SS/VAD"
click at [520, 175] on input "text" at bounding box center [530, 179] width 83 height 18
click at [594, 116] on div "Gross Yearly Income" at bounding box center [463, 125] width 517 height 25
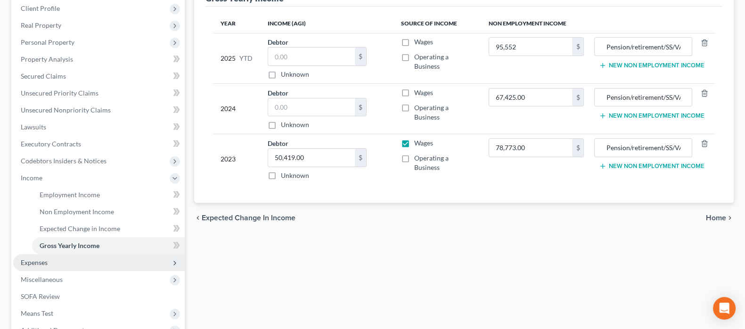
scroll to position [177, 0]
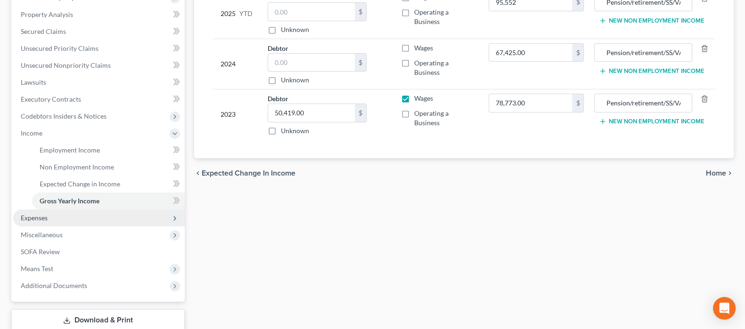
click at [53, 218] on span "Expenses" at bounding box center [98, 218] width 171 height 17
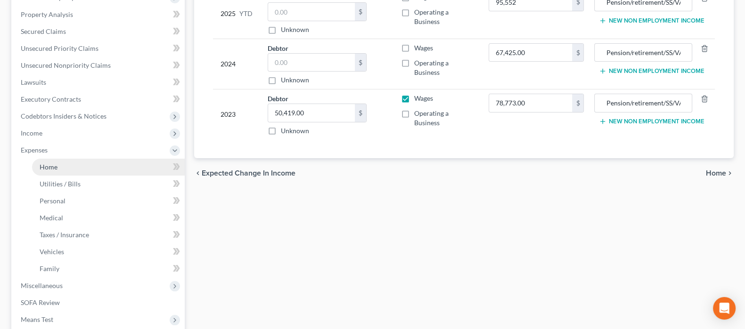
click at [49, 167] on span "Home" at bounding box center [49, 167] width 18 height 8
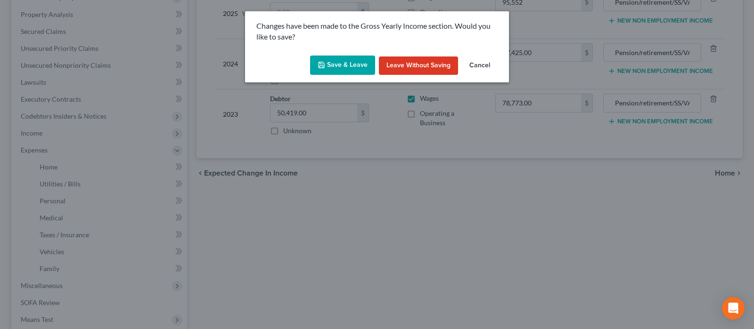
click at [337, 61] on button "Save & Leave" at bounding box center [342, 66] width 65 height 20
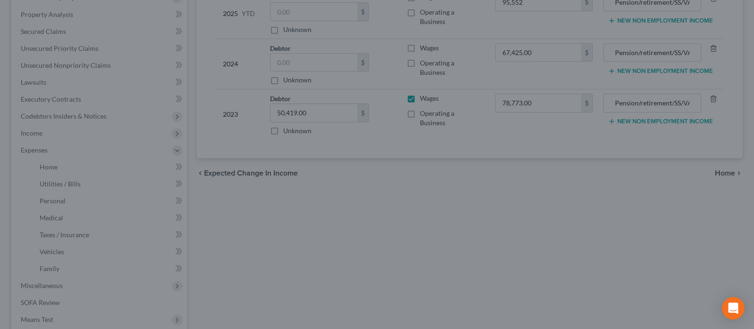
type input "95,552.00"
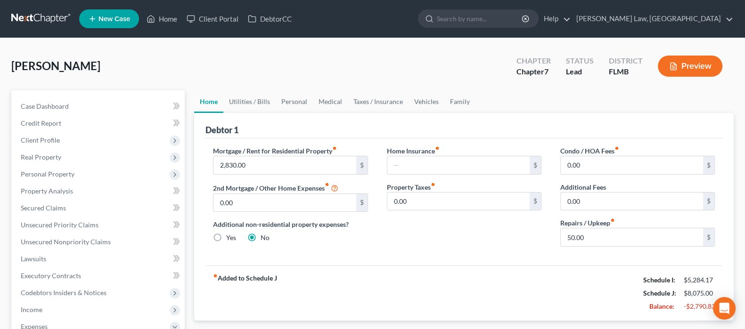
scroll to position [58, 0]
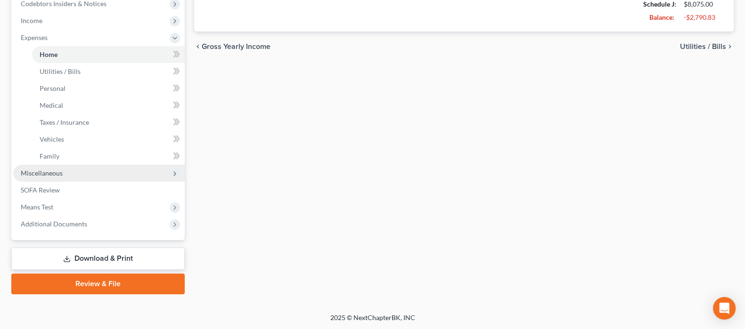
click at [72, 172] on span "Miscellaneous" at bounding box center [98, 173] width 171 height 17
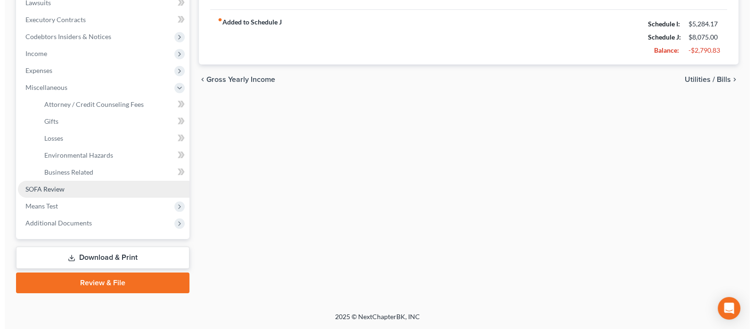
scroll to position [255, 0]
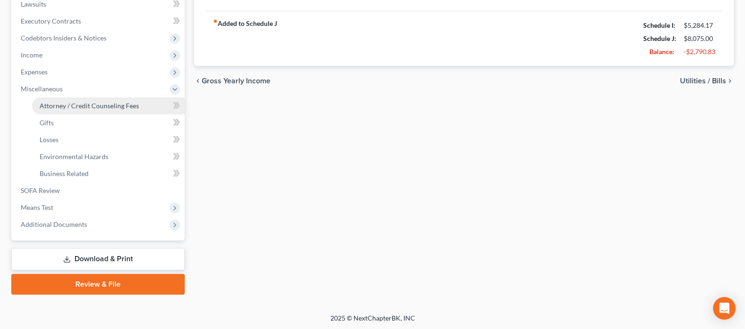
click at [96, 106] on span "Attorney / Credit Counseling Fees" at bounding box center [89, 106] width 99 height 8
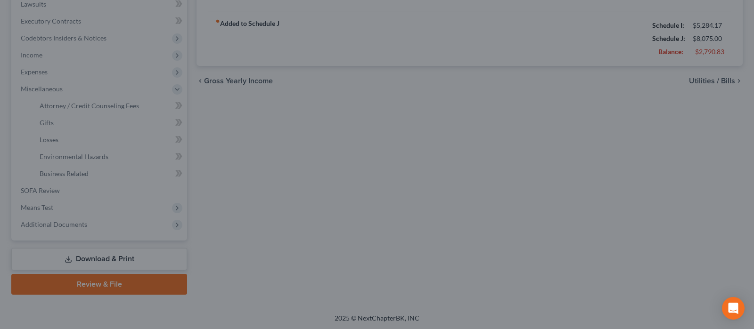
click at [91, 107] on div at bounding box center [377, 164] width 754 height 329
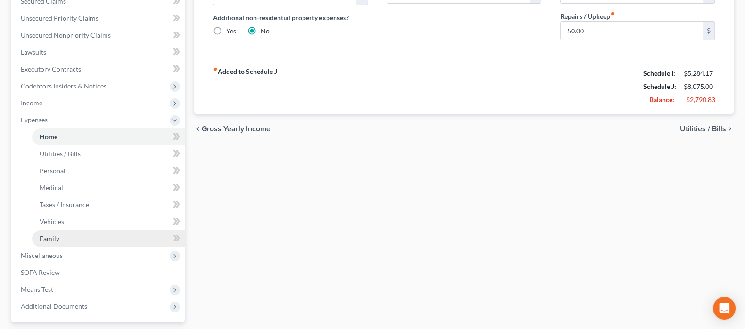
scroll to position [235, 0]
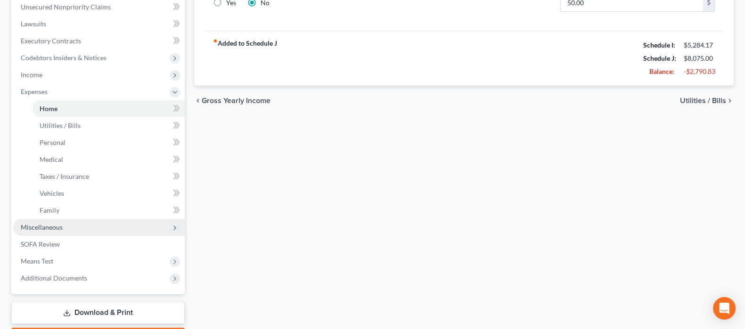
click at [61, 225] on span "Miscellaneous" at bounding box center [42, 227] width 42 height 8
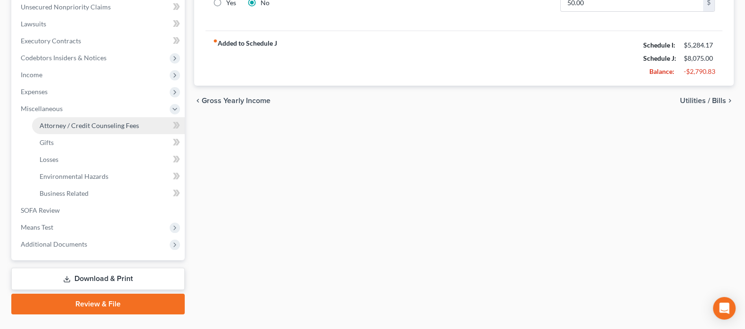
click at [99, 124] on span "Attorney / Credit Counseling Fees" at bounding box center [89, 126] width 99 height 8
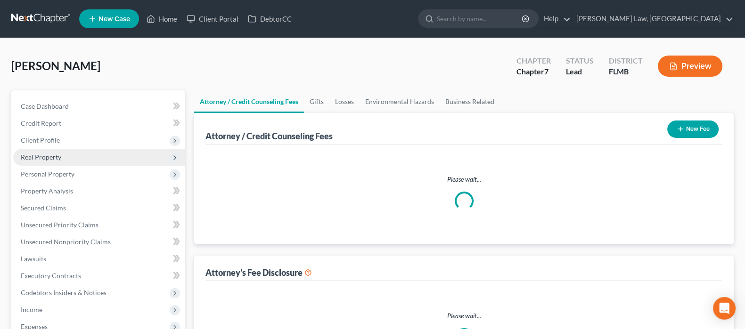
select select "0"
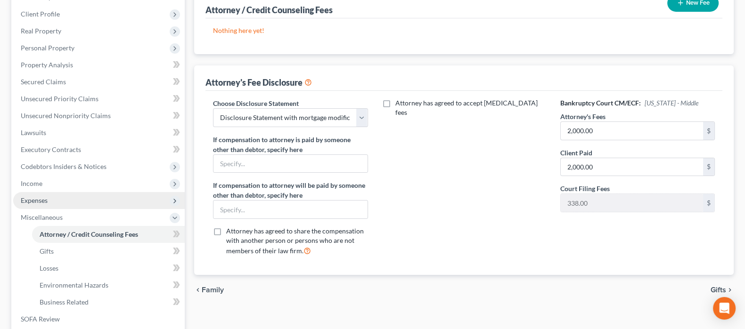
scroll to position [177, 0]
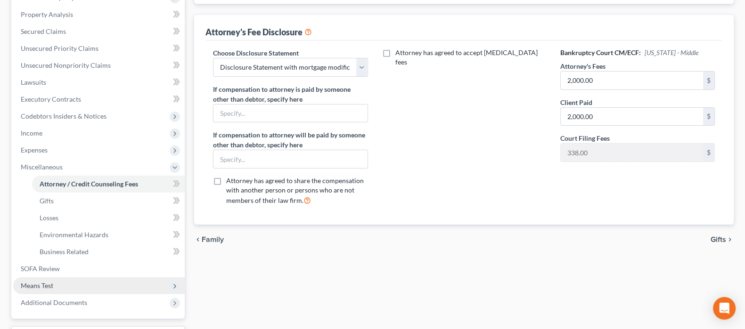
click at [37, 284] on span "Means Test" at bounding box center [37, 286] width 33 height 8
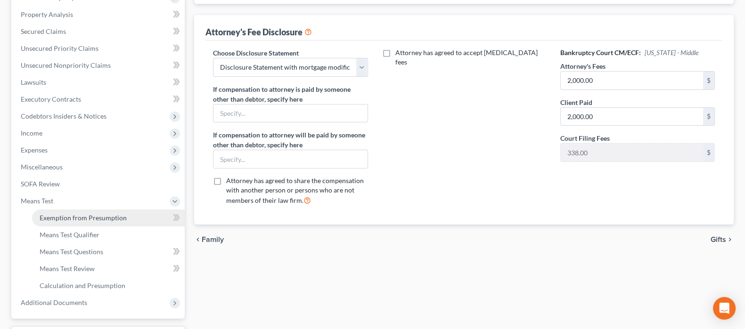
click at [81, 219] on span "Exemption from Presumption" at bounding box center [83, 218] width 87 height 8
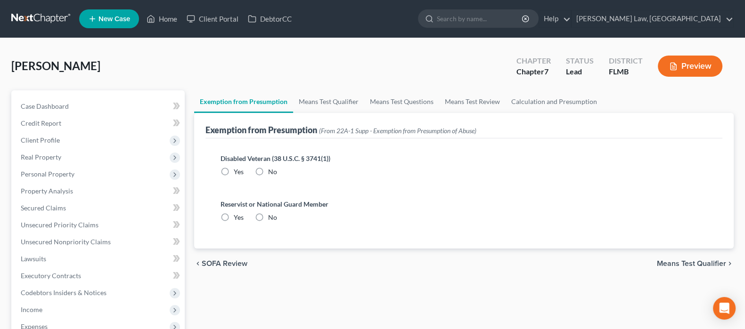
click at [234, 171] on label "Yes" at bounding box center [239, 171] width 10 height 9
click at [237, 171] on input "Yes" at bounding box center [240, 170] width 6 height 6
radio input "true"
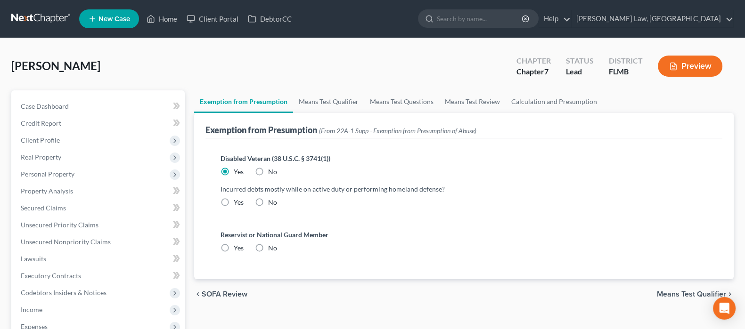
click at [268, 199] on label "No" at bounding box center [272, 202] width 9 height 9
click at [272, 199] on input "No" at bounding box center [275, 201] width 6 height 6
radio input "true"
click at [268, 247] on label "No" at bounding box center [272, 248] width 9 height 9
click at [272, 247] on input "No" at bounding box center [275, 247] width 6 height 6
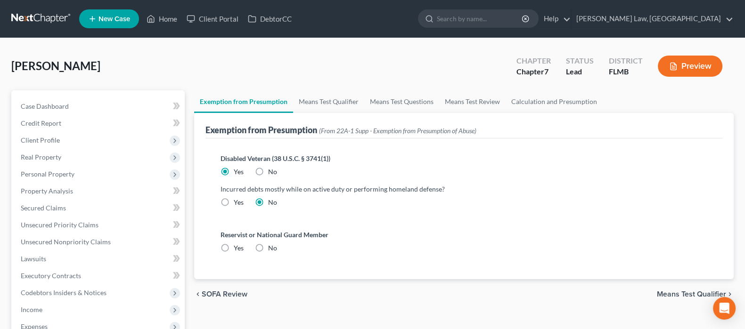
radio input "true"
click at [326, 102] on link "Means Test Qualifier" at bounding box center [328, 101] width 71 height 23
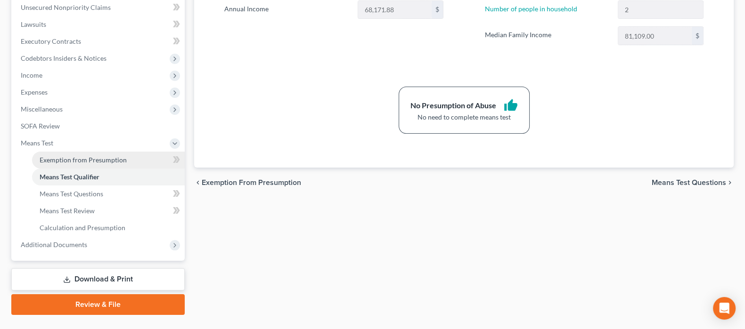
scroll to position [235, 0]
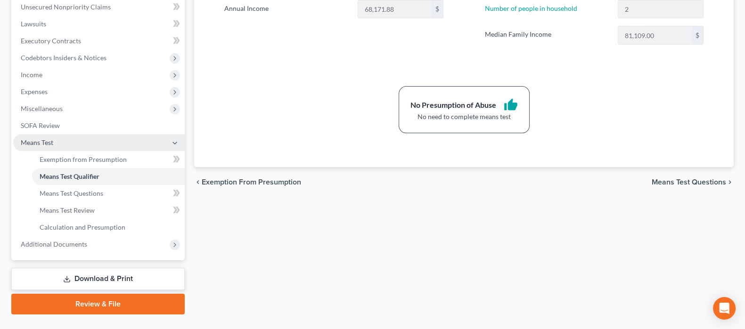
click at [173, 142] on polyline at bounding box center [175, 143] width 4 height 2
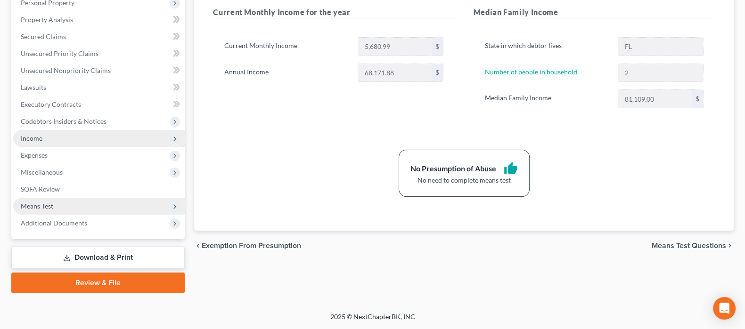
scroll to position [171, 0]
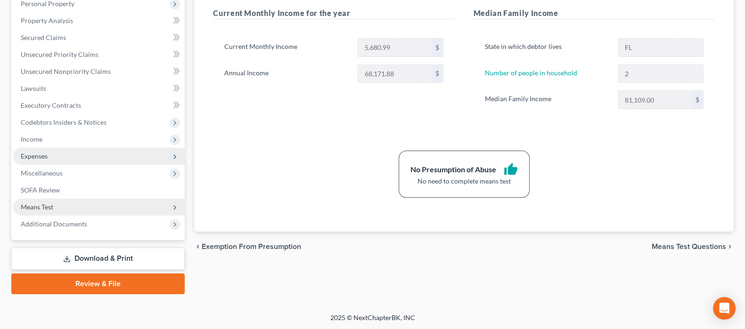
click at [74, 153] on span "Expenses" at bounding box center [98, 156] width 171 height 17
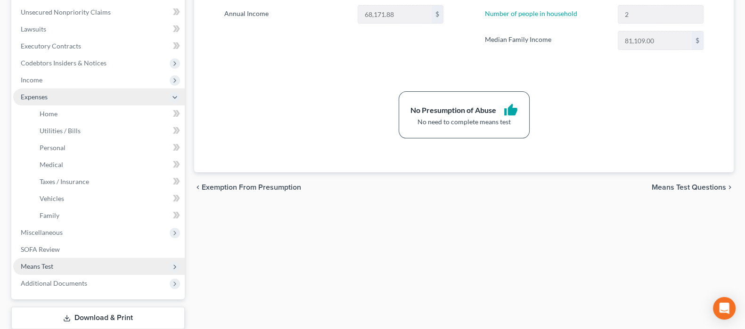
scroll to position [235, 0]
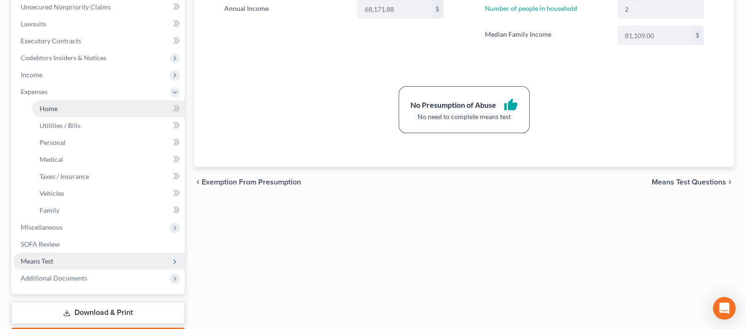
click at [83, 104] on link "Home" at bounding box center [108, 108] width 153 height 17
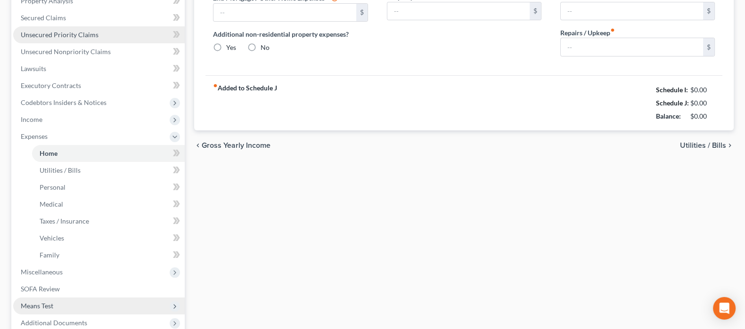
type input "2,830.00"
type input "0.00"
radio input "true"
type input "0.00"
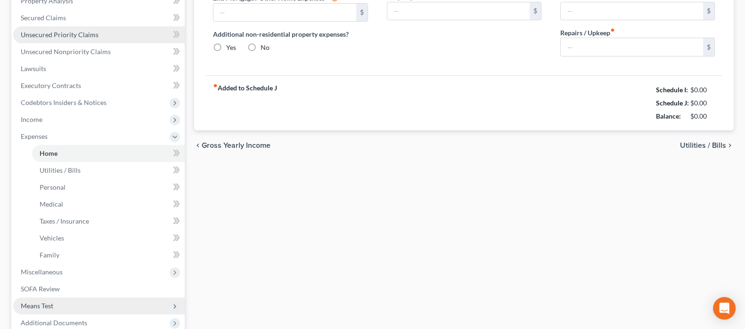
type input "0.00"
type input "50.00"
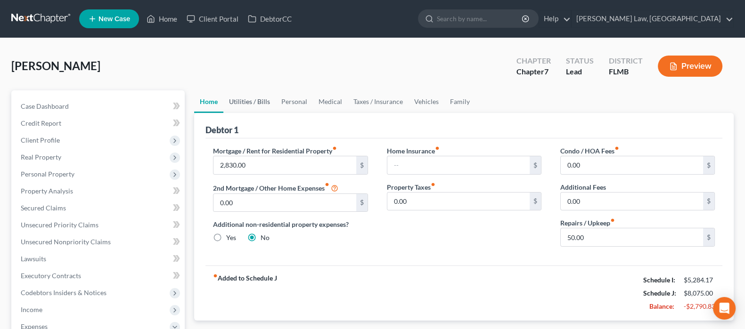
click at [258, 99] on link "Utilities / Bills" at bounding box center [249, 101] width 52 height 23
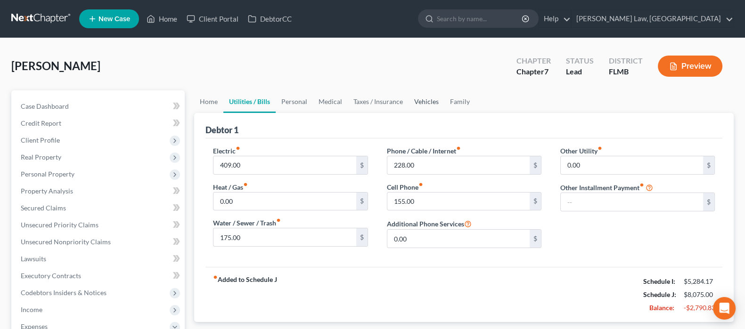
click at [422, 102] on link "Vehicles" at bounding box center [426, 101] width 36 height 23
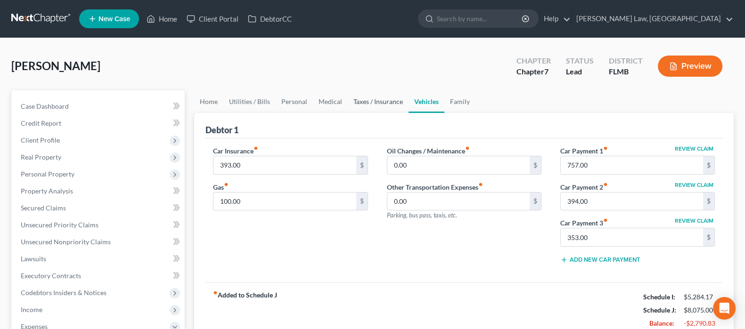
click at [381, 95] on link "Taxes / Insurance" at bounding box center [378, 101] width 61 height 23
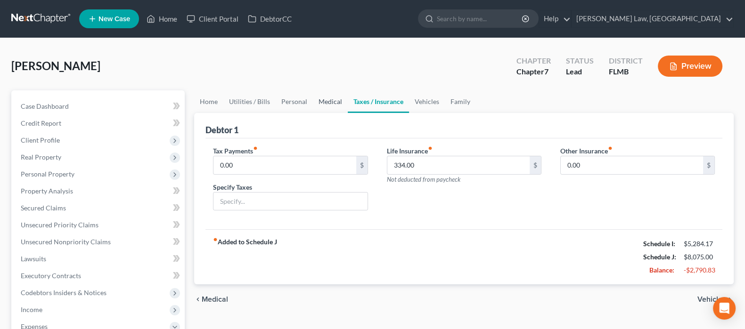
click at [328, 102] on link "Medical" at bounding box center [330, 101] width 35 height 23
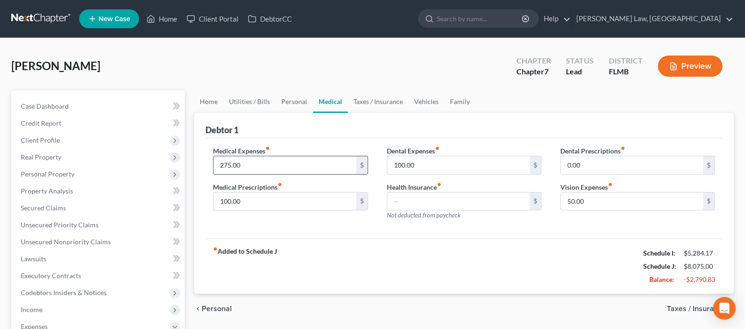
click at [261, 160] on input "275.00" at bounding box center [284, 165] width 142 height 18
type input "5"
type input "50"
click at [284, 234] on div "Medical Expenses fiber_manual_record 50 $ Medical Prescriptions fiber_manual_re…" at bounding box center [463, 188] width 517 height 101
click at [290, 101] on link "Personal" at bounding box center [294, 101] width 37 height 23
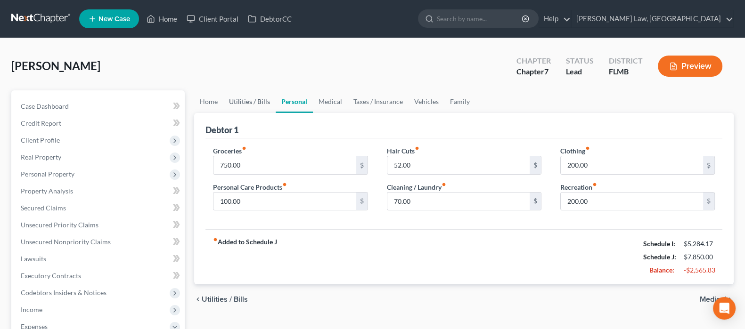
click at [253, 97] on link "Utilities / Bills" at bounding box center [249, 101] width 52 height 23
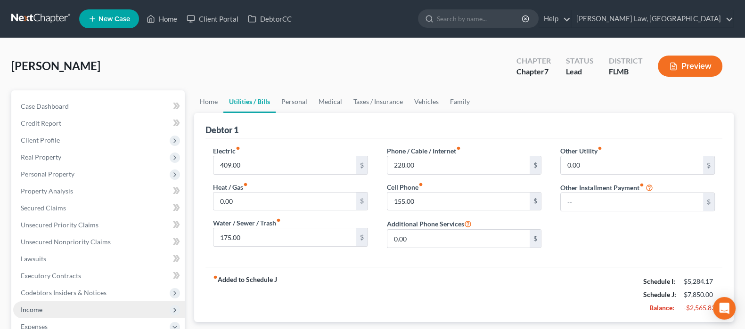
click at [42, 308] on span "Income" at bounding box center [98, 309] width 171 height 17
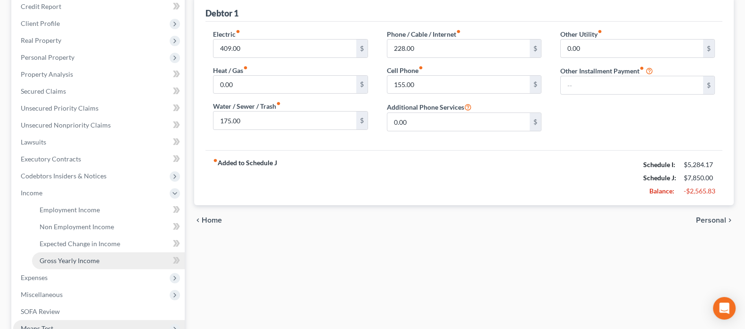
scroll to position [117, 0]
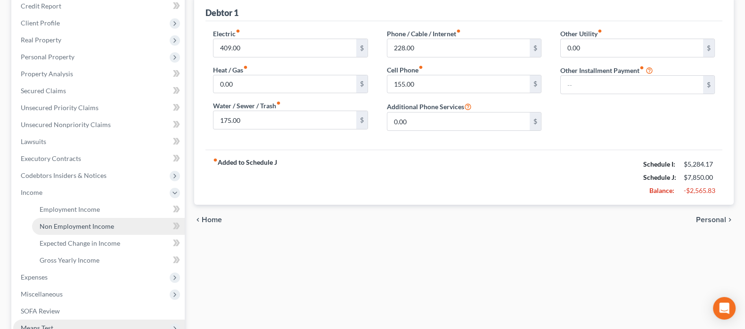
click at [72, 222] on span "Non Employment Income" at bounding box center [77, 226] width 74 height 8
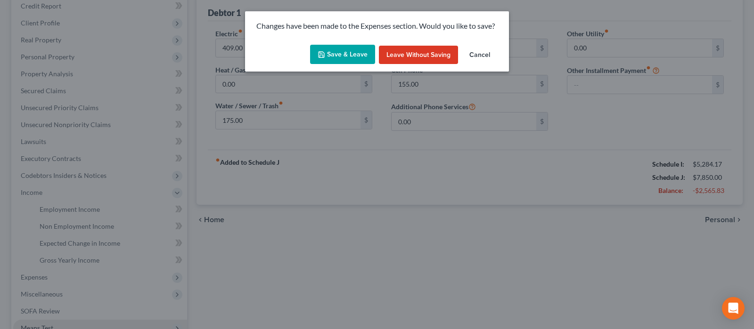
click at [349, 63] on button "Save & Leave" at bounding box center [342, 55] width 65 height 20
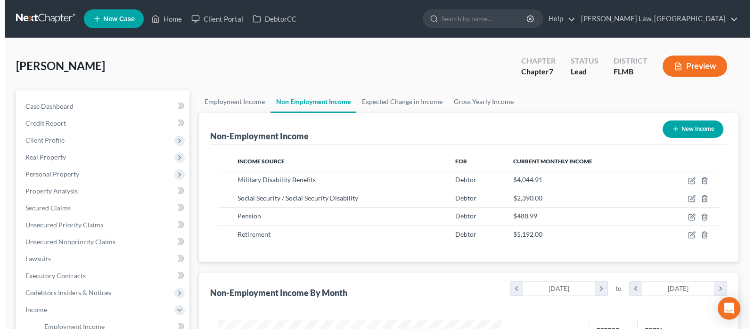
scroll to position [168, 304]
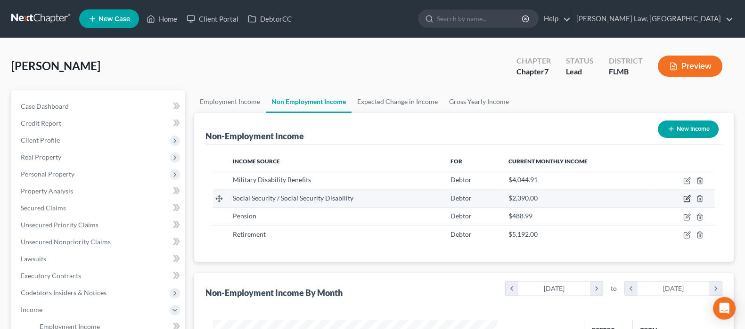
click at [685, 196] on icon "button" at bounding box center [687, 199] width 8 height 8
select select "4"
select select "0"
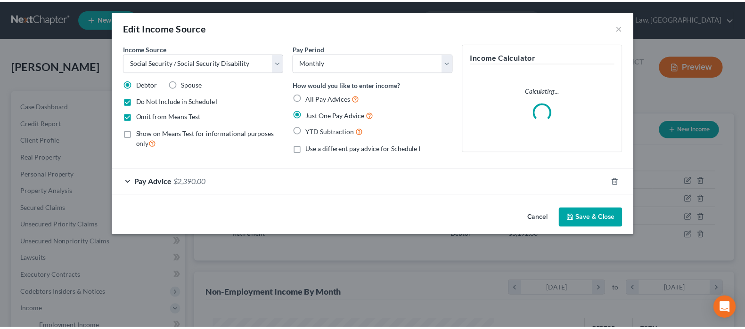
scroll to position [168, 308]
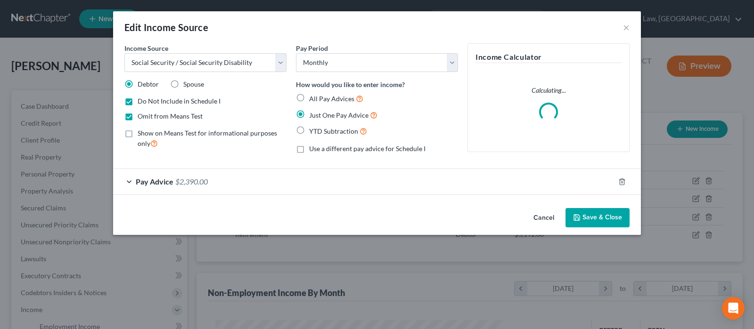
click at [138, 103] on label "Do Not Include in Schedule I" at bounding box center [179, 101] width 83 height 9
click at [141, 103] on input "Do Not Include in Schedule I" at bounding box center [144, 100] width 6 height 6
checkbox input "false"
drag, startPoint x: 598, startPoint y: 219, endPoint x: 593, endPoint y: 219, distance: 4.8
click at [598, 218] on button "Save & Close" at bounding box center [597, 218] width 64 height 20
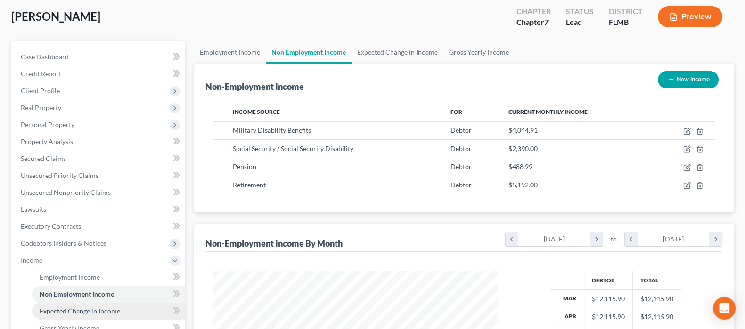
scroll to position [117, 0]
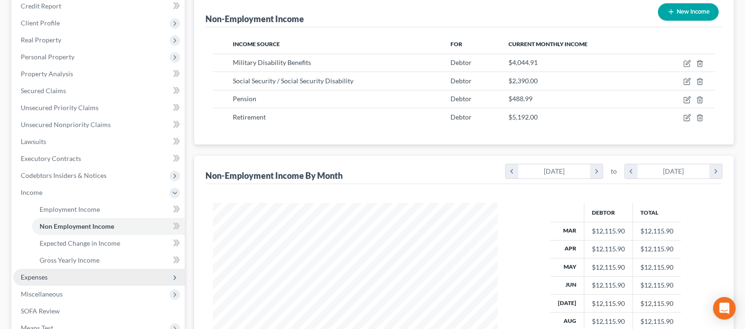
click at [47, 280] on span "Expenses" at bounding box center [34, 277] width 27 height 8
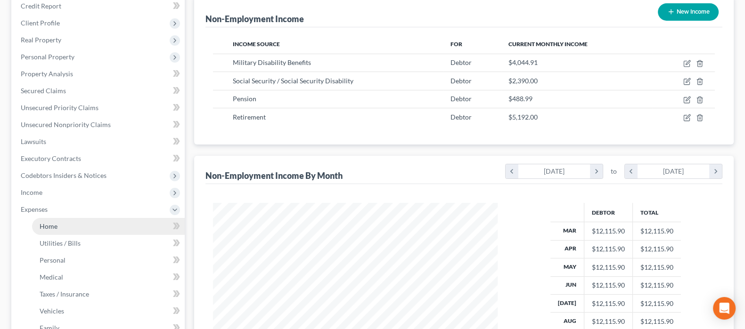
click at [57, 225] on link "Home" at bounding box center [108, 226] width 153 height 17
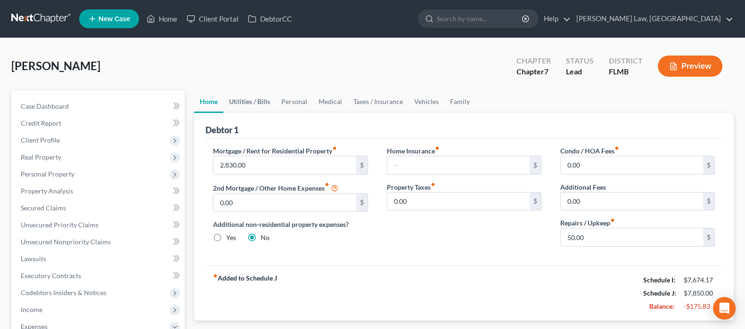
click at [252, 97] on link "Utilities / Bills" at bounding box center [249, 101] width 52 height 23
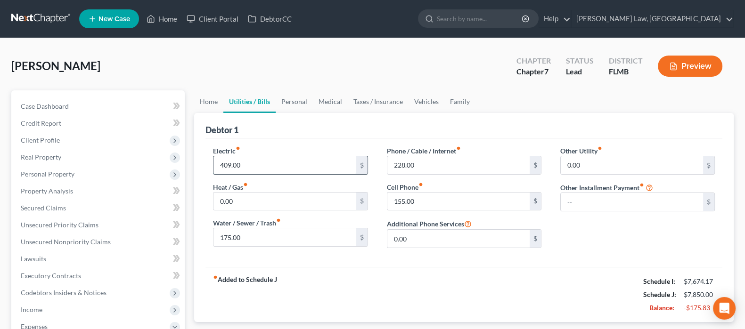
click at [273, 171] on input "409.00" at bounding box center [284, 165] width 142 height 18
type input "350"
click at [276, 239] on input "175.00" at bounding box center [284, 237] width 142 height 18
type input "150"
click at [405, 300] on div "fiber_manual_record Added to Schedule J Schedule I: $7,674.17 Schedule J: $7,76…" at bounding box center [463, 294] width 517 height 55
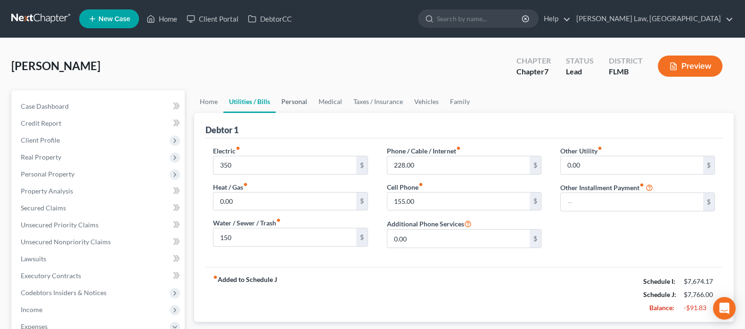
click at [295, 98] on link "Personal" at bounding box center [294, 101] width 37 height 23
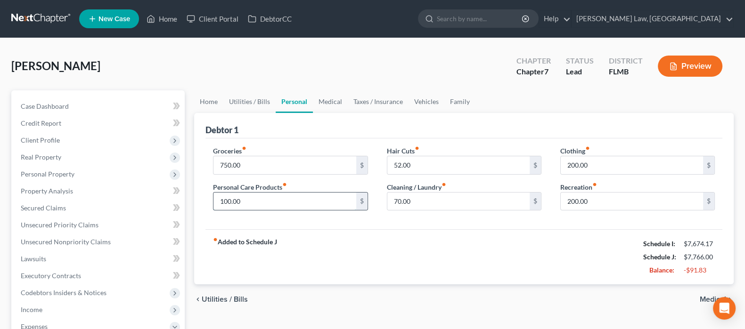
click at [298, 202] on input "100.00" at bounding box center [284, 202] width 142 height 18
type input "50"
type input "100"
click at [253, 161] on input "750.00" at bounding box center [284, 165] width 142 height 18
type input "800"
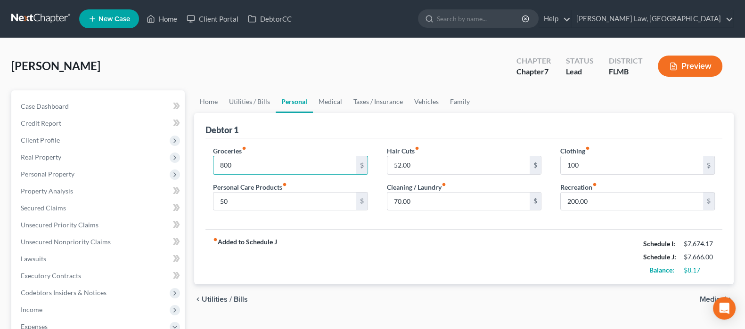
click at [370, 249] on div "fiber_manual_record Added to Schedule J Schedule I: $7,674.17 Schedule J: $7,66…" at bounding box center [463, 256] width 517 height 55
click at [418, 162] on input "52.00" at bounding box center [458, 165] width 142 height 18
type input "50"
drag, startPoint x: 407, startPoint y: 245, endPoint x: 411, endPoint y: 237, distance: 9.1
click at [410, 241] on div "fiber_manual_record Added to Schedule J Schedule I: $7,674.17 Schedule J: $7,66…" at bounding box center [463, 256] width 517 height 55
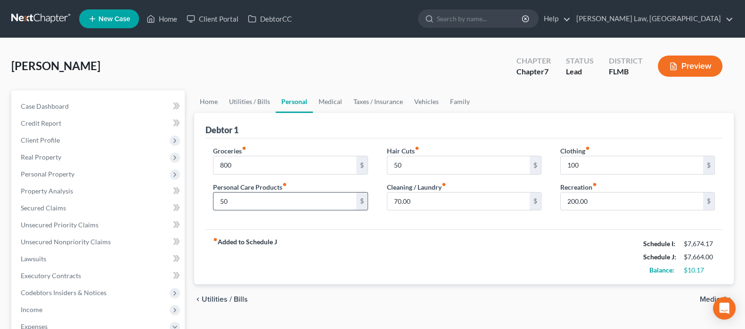
click at [279, 201] on input "50" at bounding box center [284, 202] width 142 height 18
type input "60"
click at [396, 220] on div "Groceries fiber_manual_record 800 $ Personal Care Products fiber_manual_record …" at bounding box center [463, 183] width 517 height 91
drag, startPoint x: 335, startPoint y: 100, endPoint x: 341, endPoint y: 98, distance: 6.4
click at [337, 100] on link "Medical" at bounding box center [330, 101] width 35 height 23
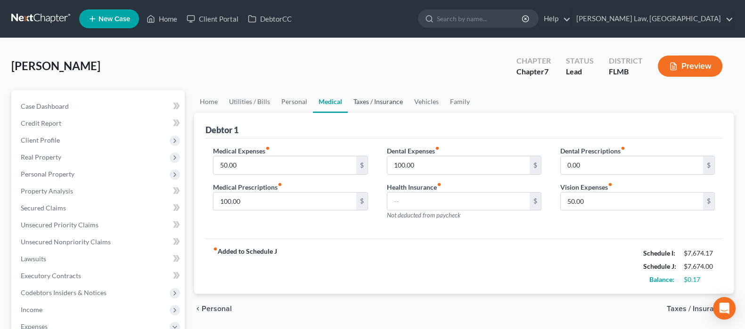
click at [385, 103] on link "Taxes / Insurance" at bounding box center [378, 101] width 61 height 23
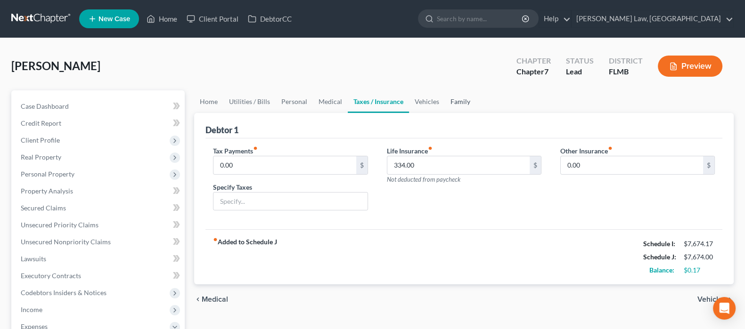
click at [455, 103] on link "Family" at bounding box center [460, 101] width 31 height 23
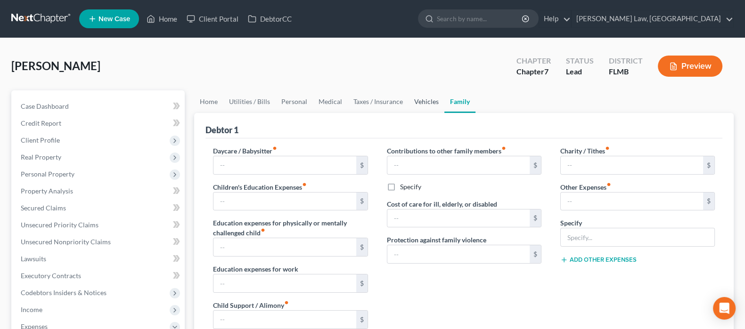
click at [423, 102] on link "Vehicles" at bounding box center [426, 101] width 36 height 23
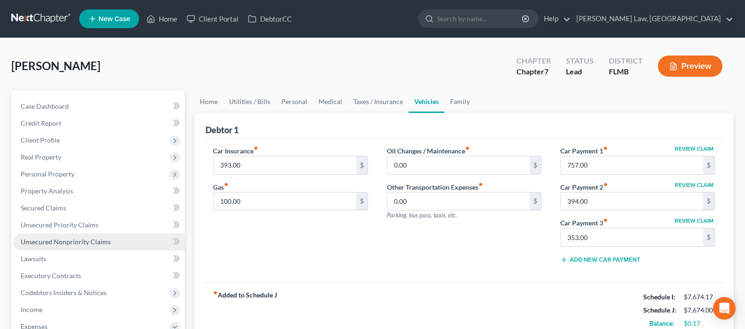
click at [102, 238] on span "Unsecured Nonpriority Claims" at bounding box center [66, 242] width 90 height 8
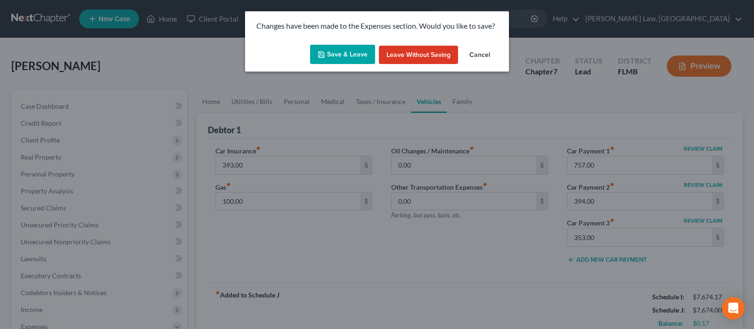
click at [356, 48] on button "Save & Leave" at bounding box center [342, 55] width 65 height 20
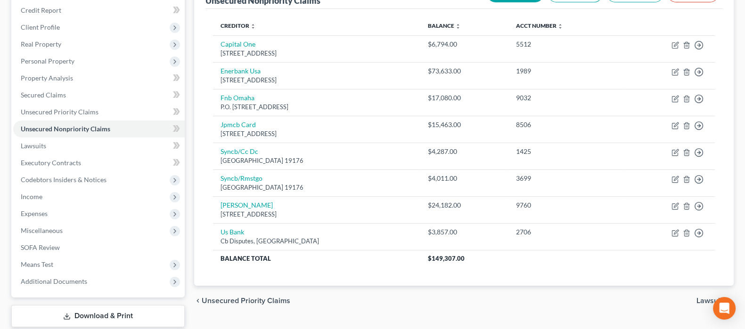
scroll to position [117, 0]
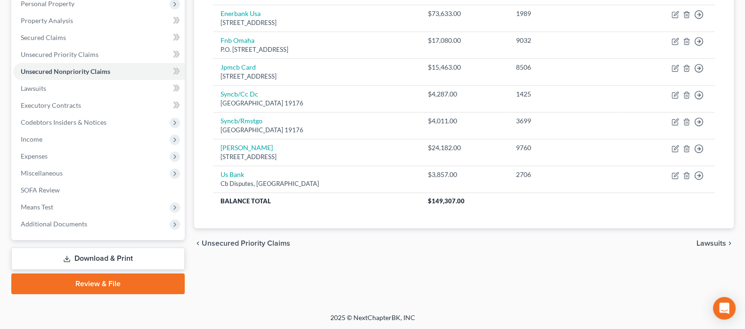
click at [91, 286] on link "Review & File" at bounding box center [97, 284] width 173 height 21
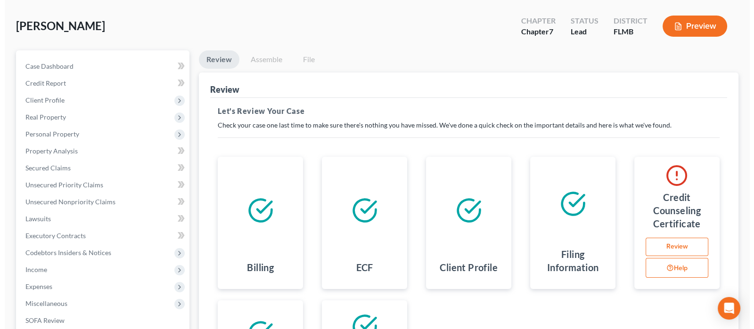
scroll to position [12, 0]
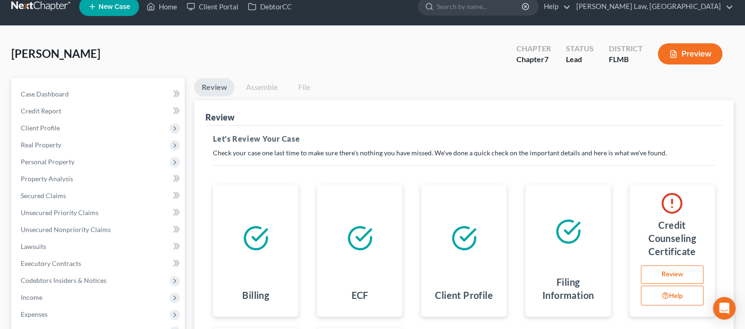
click at [687, 52] on button "Preview" at bounding box center [690, 53] width 65 height 21
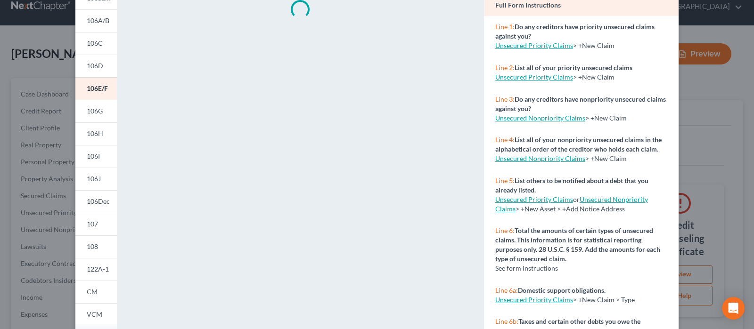
scroll to position [193, 0]
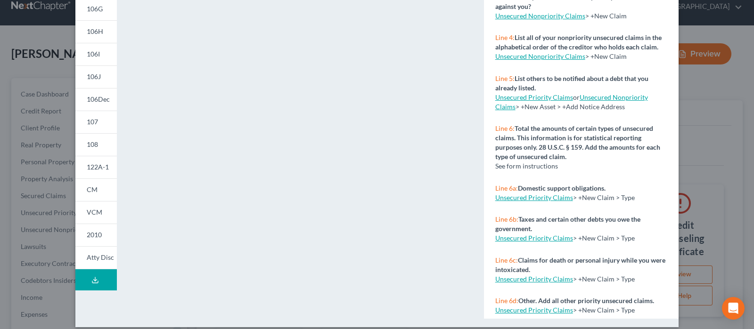
click at [91, 282] on icon at bounding box center [95, 280] width 8 height 8
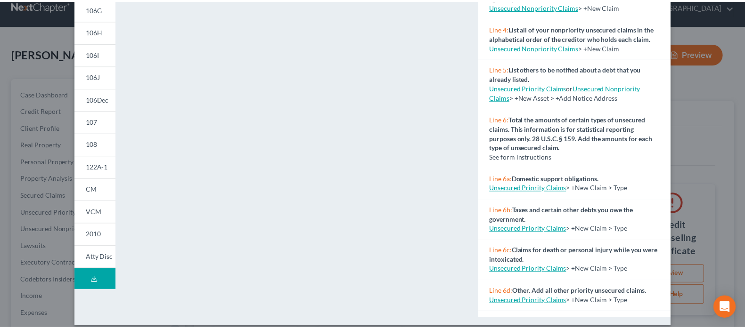
scroll to position [0, 0]
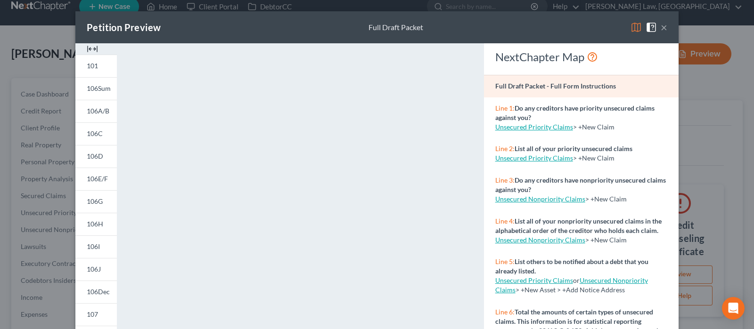
click at [663, 30] on div "Petition Preview Full Draft Packet ×" at bounding box center [376, 27] width 603 height 32
click at [660, 30] on button "×" at bounding box center [663, 27] width 7 height 11
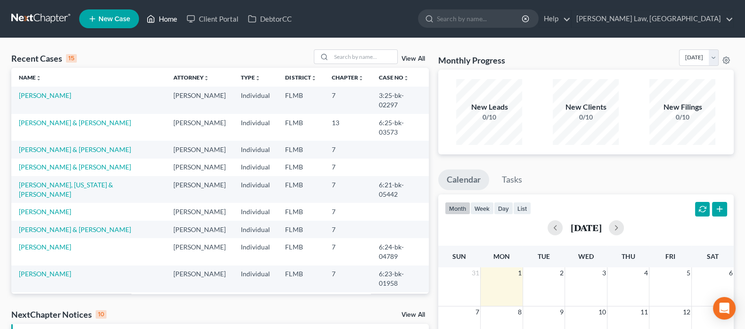
click at [162, 22] on link "Home" at bounding box center [162, 18] width 40 height 17
click at [164, 17] on link "Home" at bounding box center [162, 18] width 40 height 17
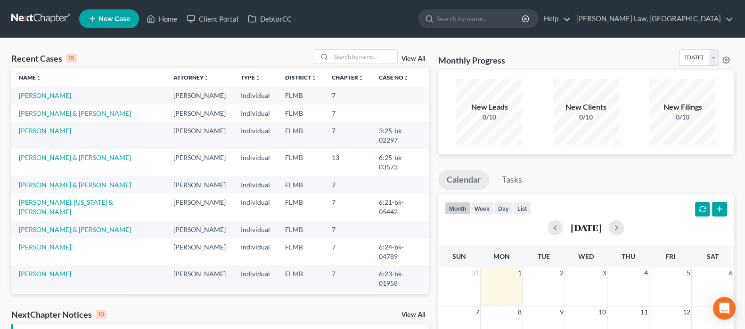
click at [41, 90] on td "[PERSON_NAME]" at bounding box center [88, 95] width 154 height 17
click at [39, 95] on link "[PERSON_NAME]" at bounding box center [45, 95] width 52 height 8
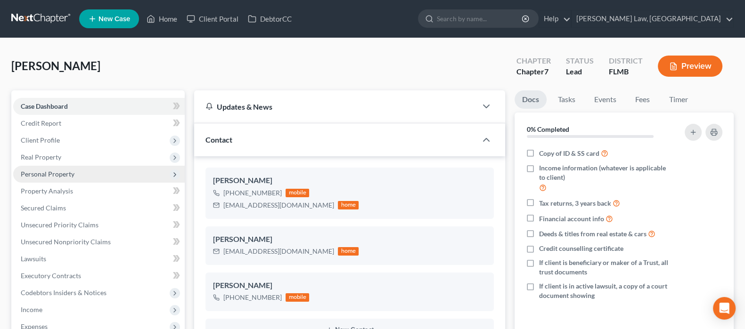
click at [57, 170] on span "Personal Property" at bounding box center [48, 174] width 54 height 8
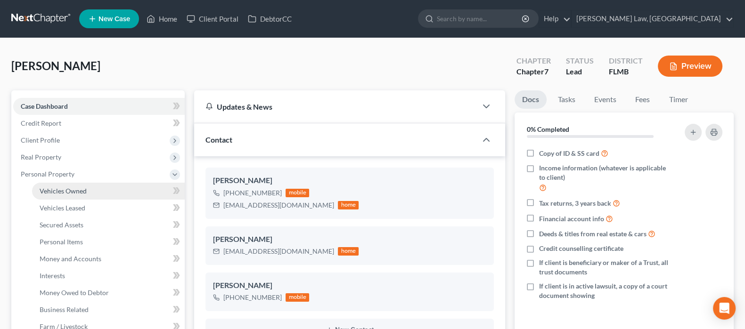
click at [71, 193] on span "Vehicles Owned" at bounding box center [63, 191] width 47 height 8
